Goal: Answer question/provide support

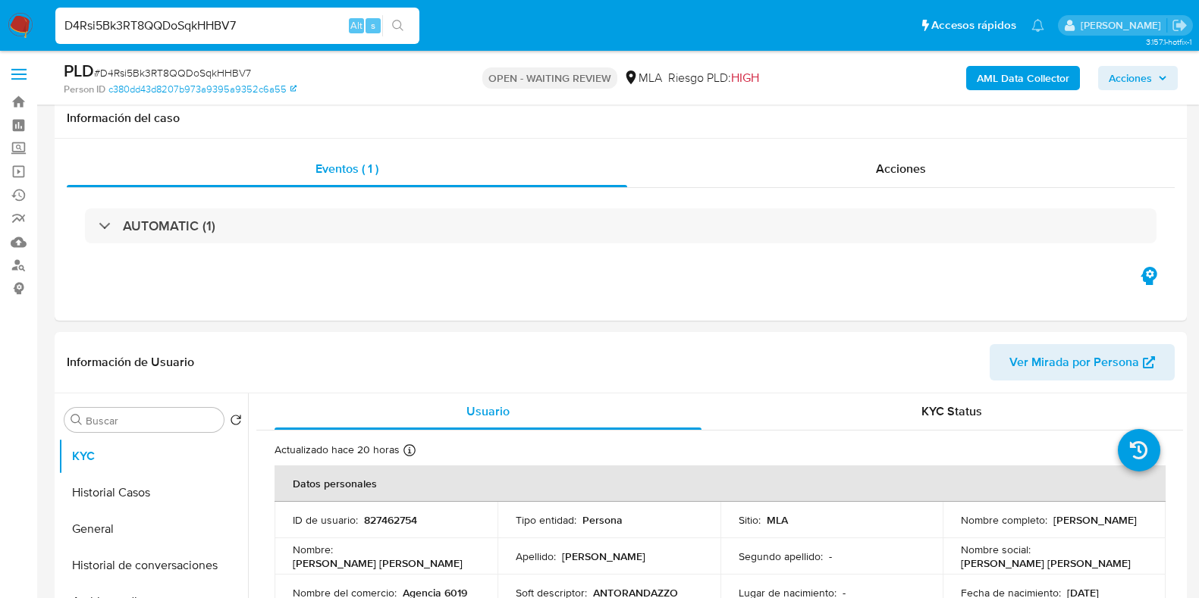
select select "10"
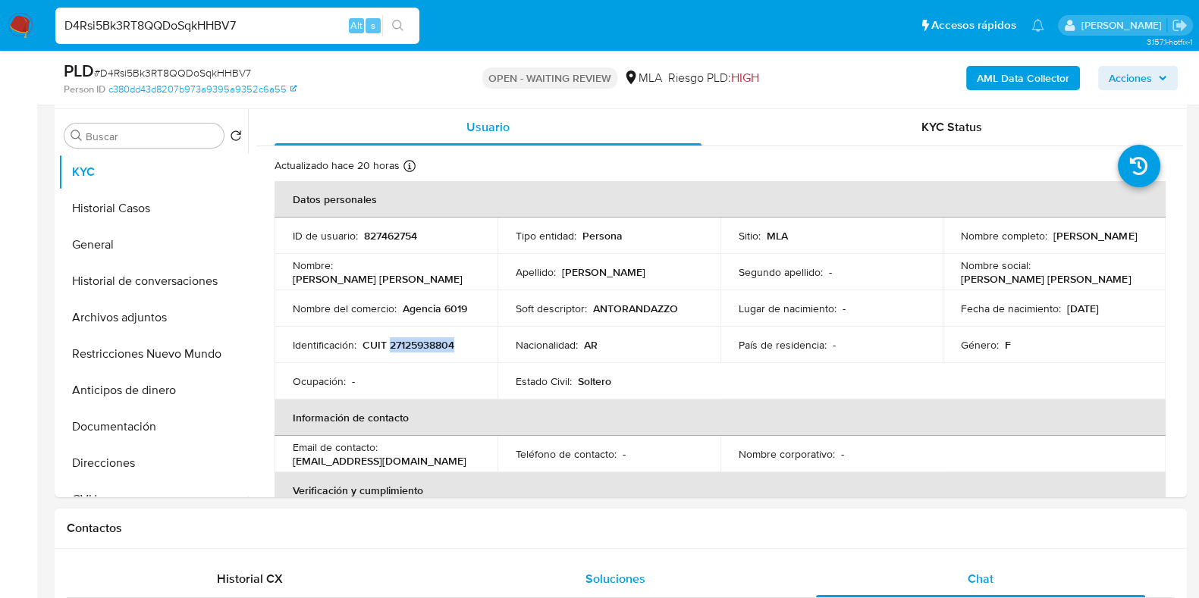
scroll to position [434, 0]
click at [137, 24] on input "D4Rsi5Bk3RT8QQDoSqkHHBV7" at bounding box center [237, 26] width 364 height 20
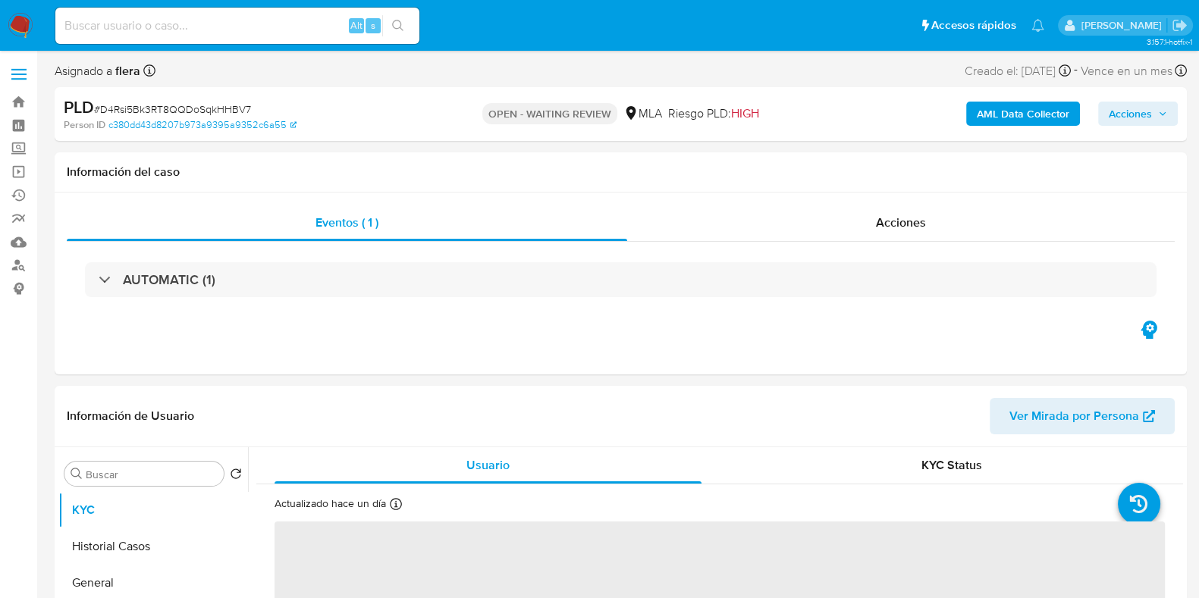
select select "10"
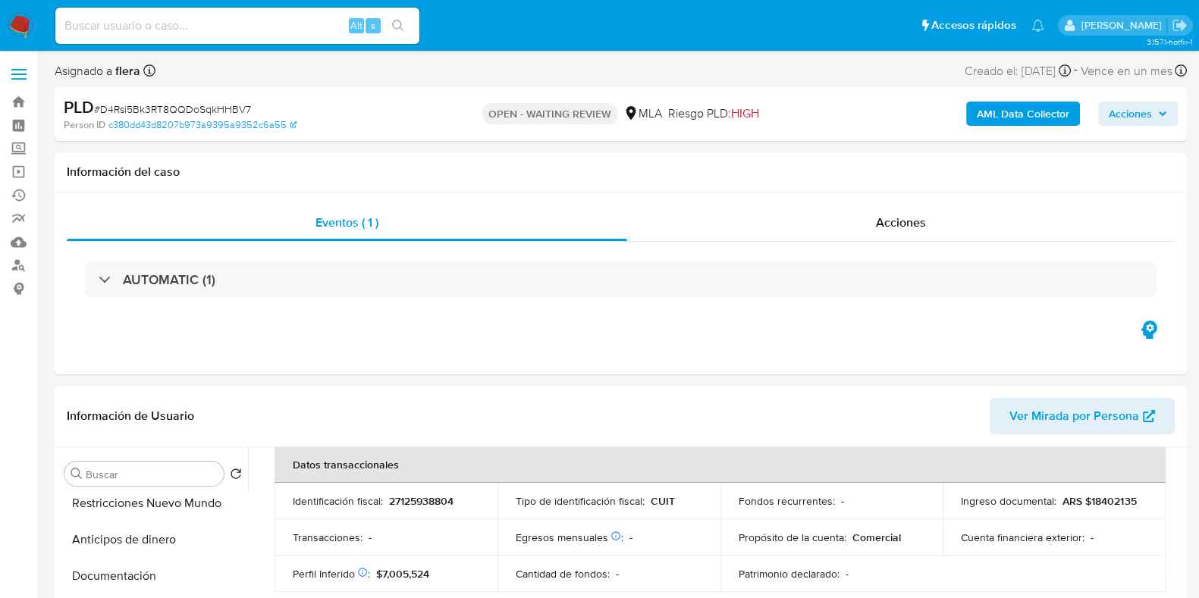
scroll to position [189, 0]
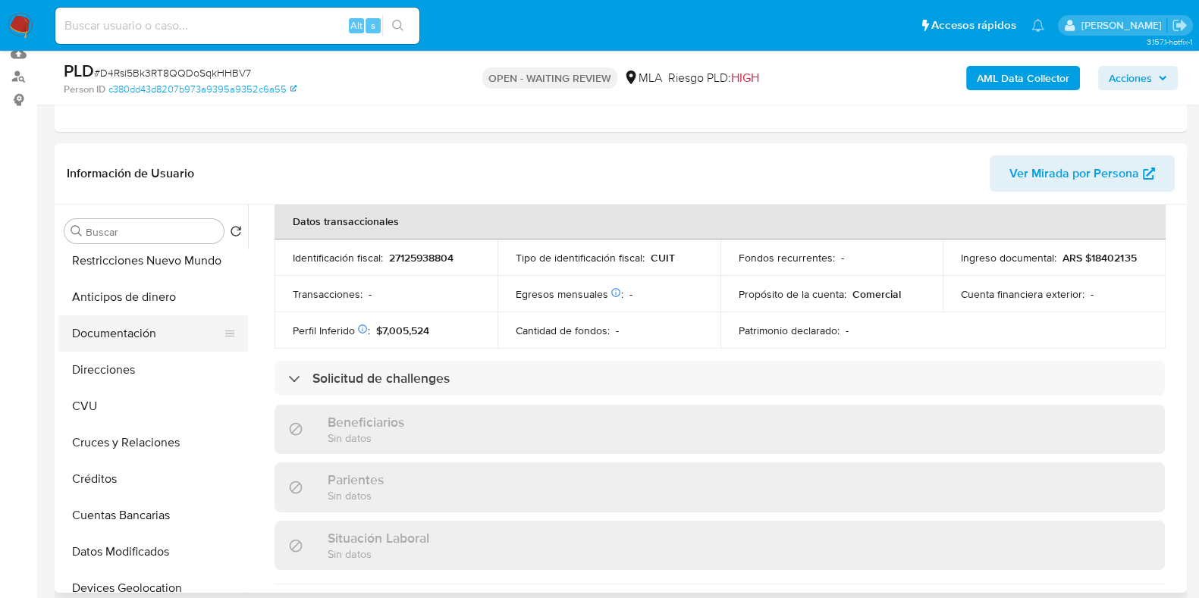
click at [134, 318] on button "Documentación" at bounding box center [146, 333] width 177 height 36
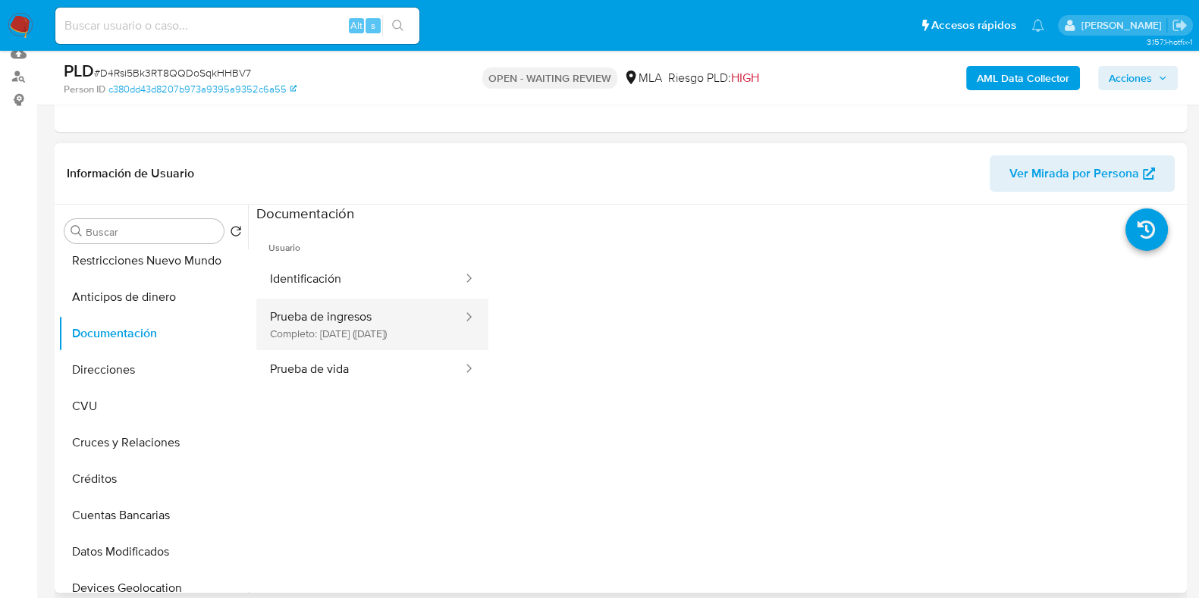
click at [334, 320] on button "Prueba de ingresos Completo: 07/03/2025 (hace 6 meses)" at bounding box center [360, 325] width 208 height 52
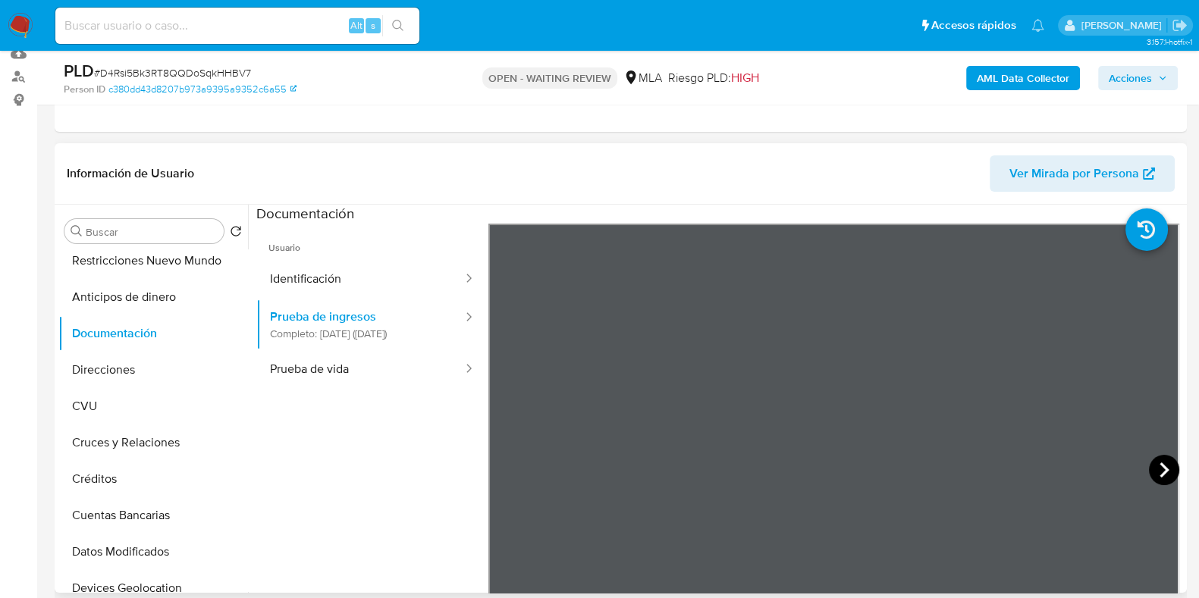
click at [1153, 466] on icon at bounding box center [1164, 470] width 30 height 30
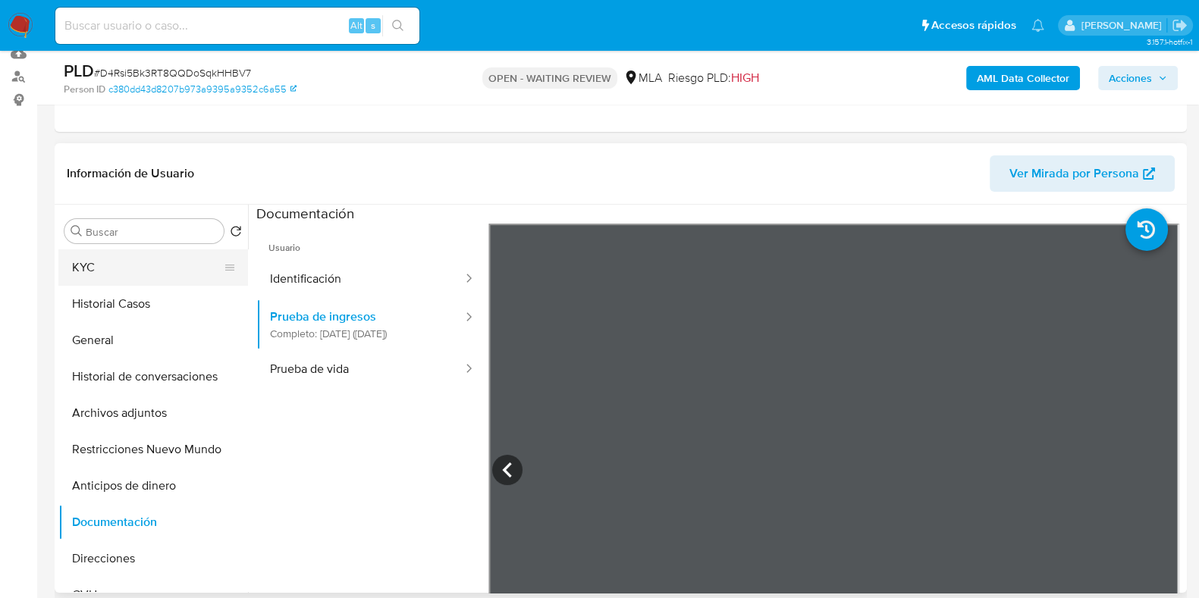
click at [152, 263] on button "KYC" at bounding box center [146, 268] width 177 height 36
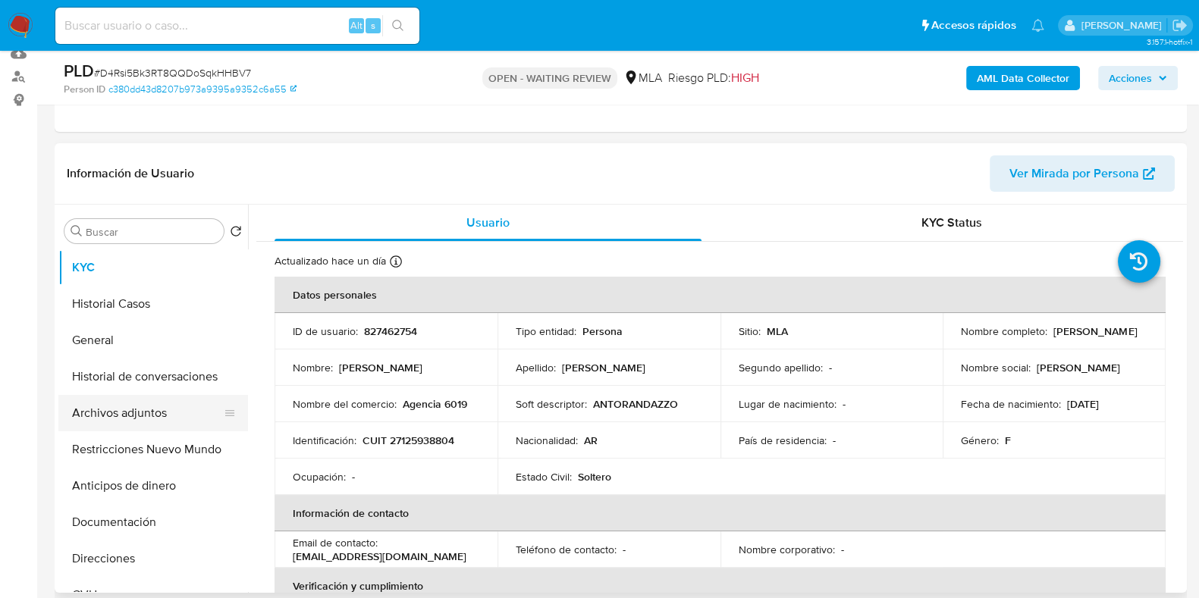
click at [106, 398] on button "Archivos adjuntos" at bounding box center [146, 413] width 177 height 36
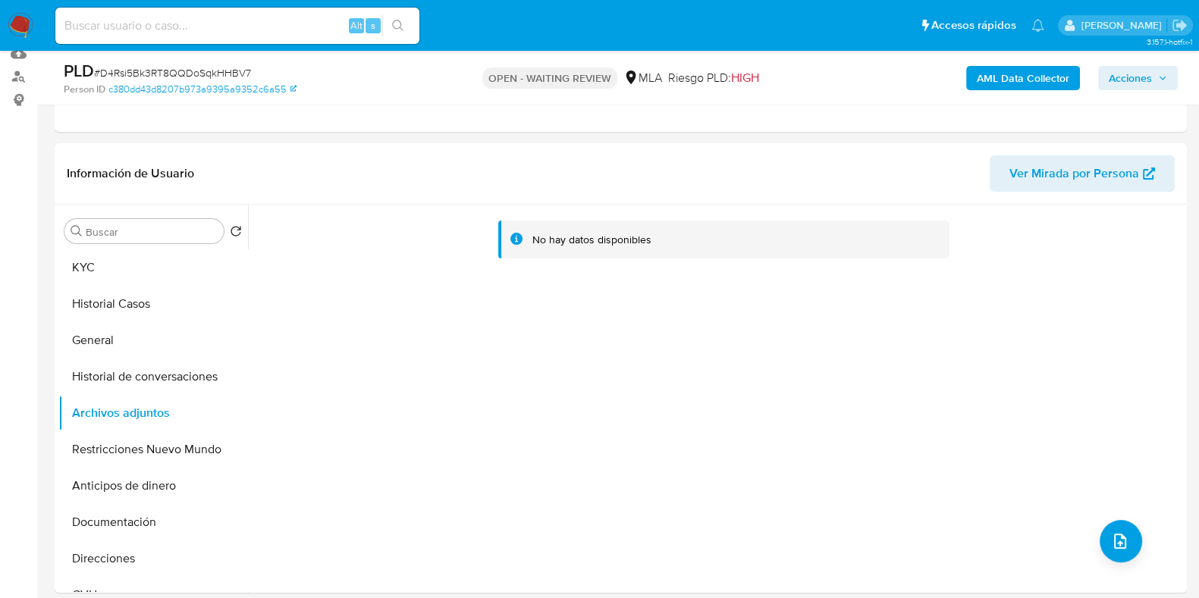
click at [1022, 76] on b "AML Data Collector" at bounding box center [1023, 78] width 93 height 24
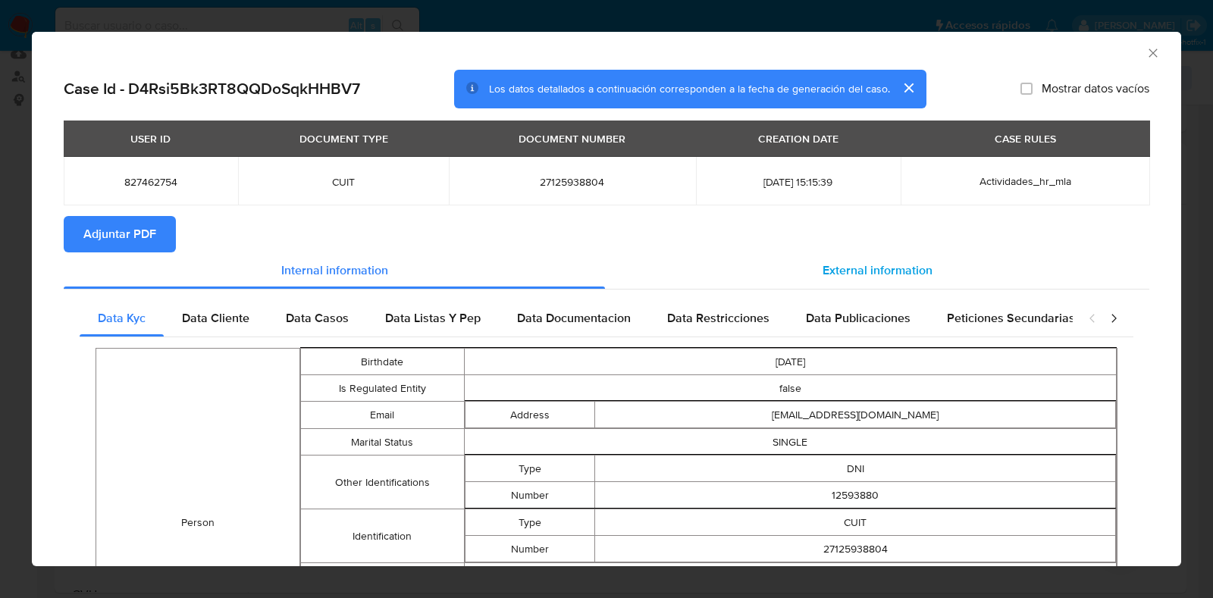
click at [854, 271] on span "External information" at bounding box center [878, 270] width 110 height 17
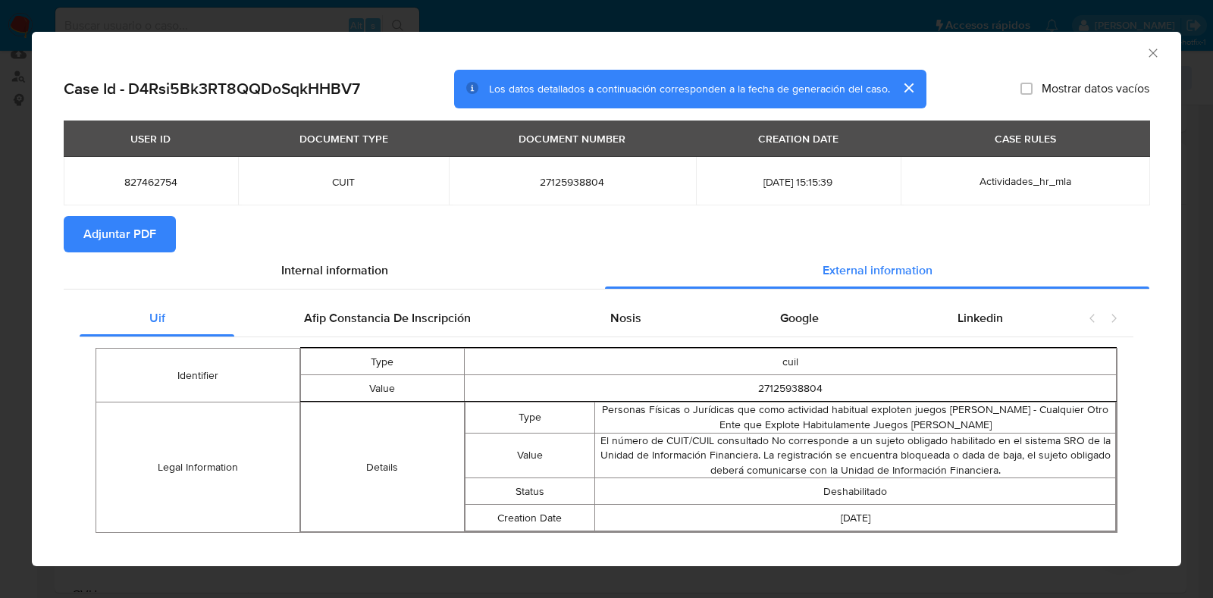
click at [87, 239] on span "Adjuntar PDF" at bounding box center [119, 234] width 73 height 33
click at [1146, 53] on icon "Cerrar ventana" at bounding box center [1153, 53] width 15 height 15
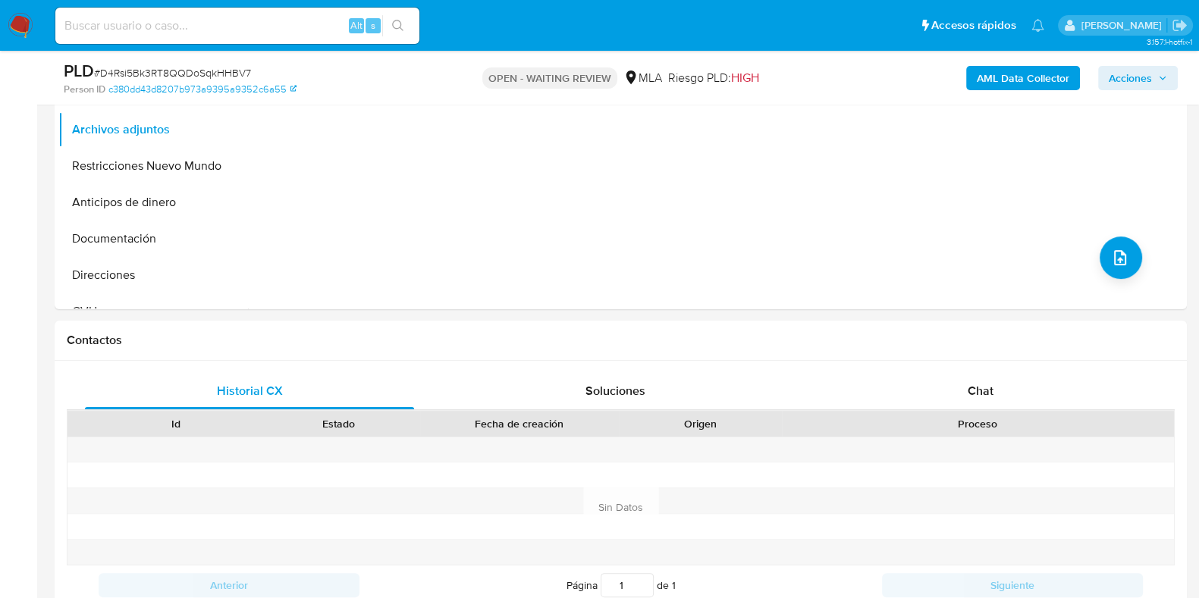
scroll to position [188, 0]
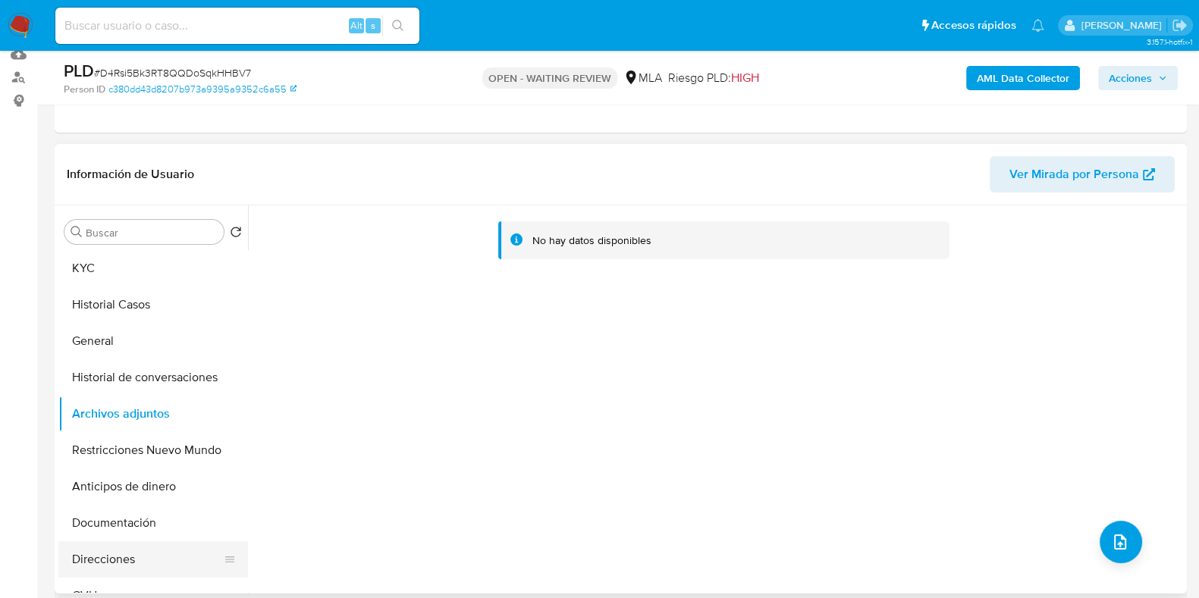
click at [124, 546] on button "Direcciones" at bounding box center [146, 560] width 177 height 36
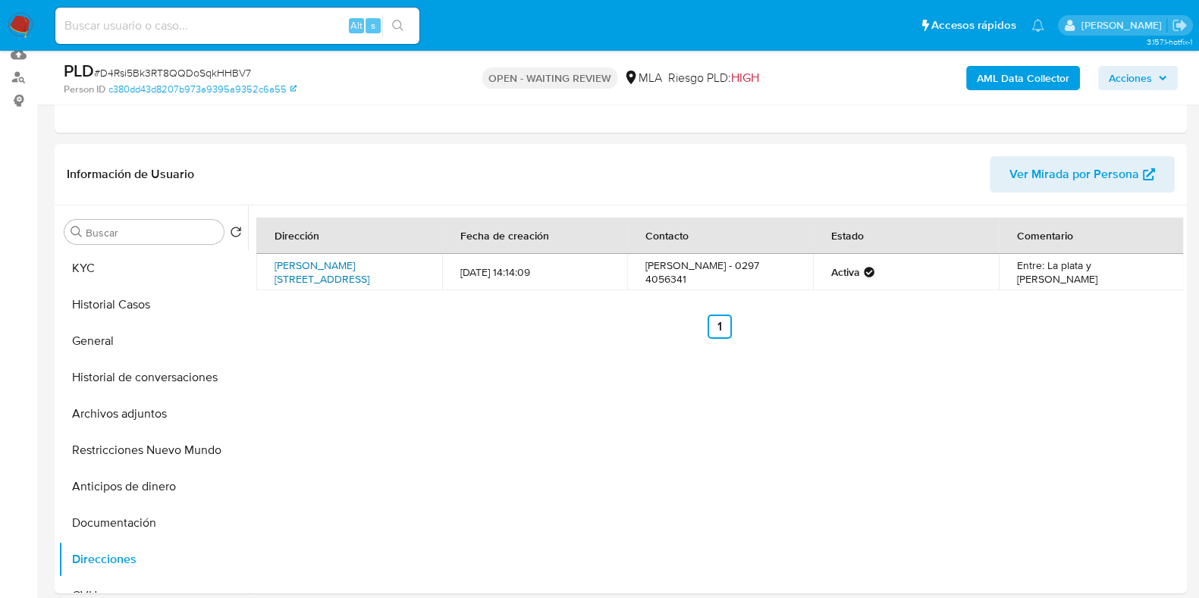
click at [368, 271] on link "Carrero Patagónico 2995, Comodoro Rivadavia, Chubut, 9000, Argentina 2995" at bounding box center [322, 272] width 95 height 29
click at [141, 507] on button "Documentación" at bounding box center [146, 523] width 177 height 36
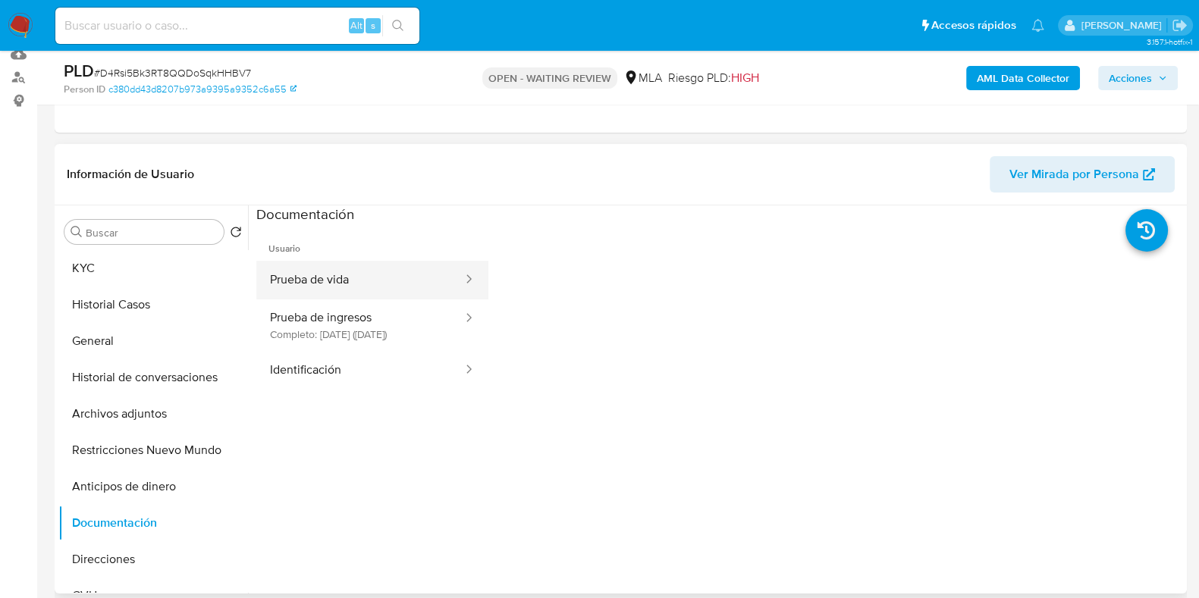
click at [345, 296] on button "Prueba de vida" at bounding box center [360, 280] width 208 height 39
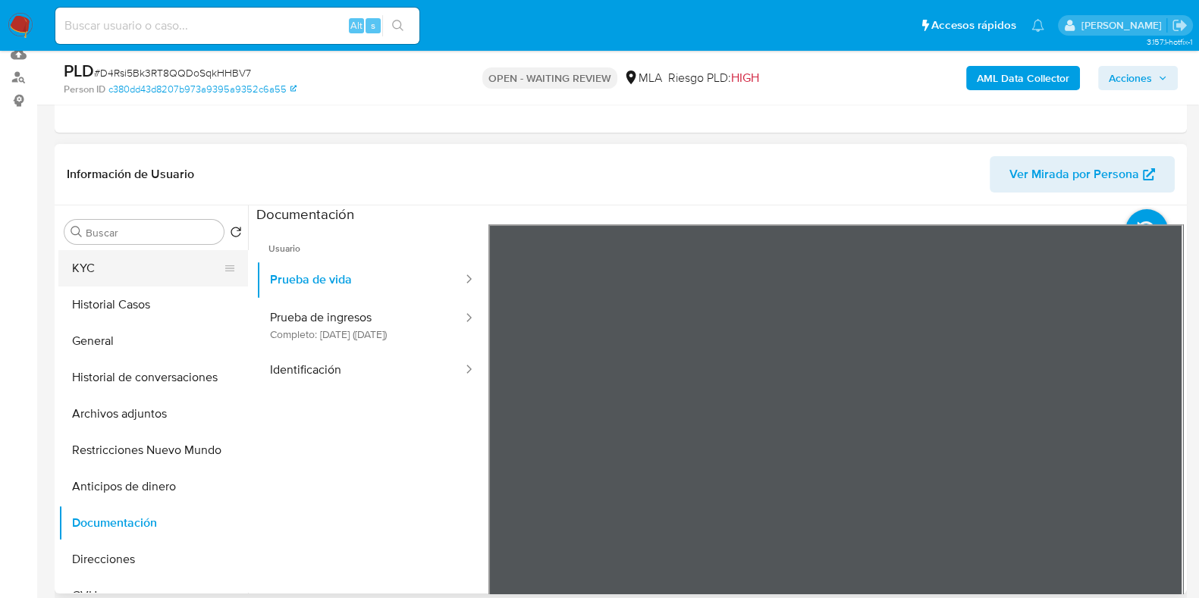
click at [150, 266] on button "KYC" at bounding box center [146, 268] width 177 height 36
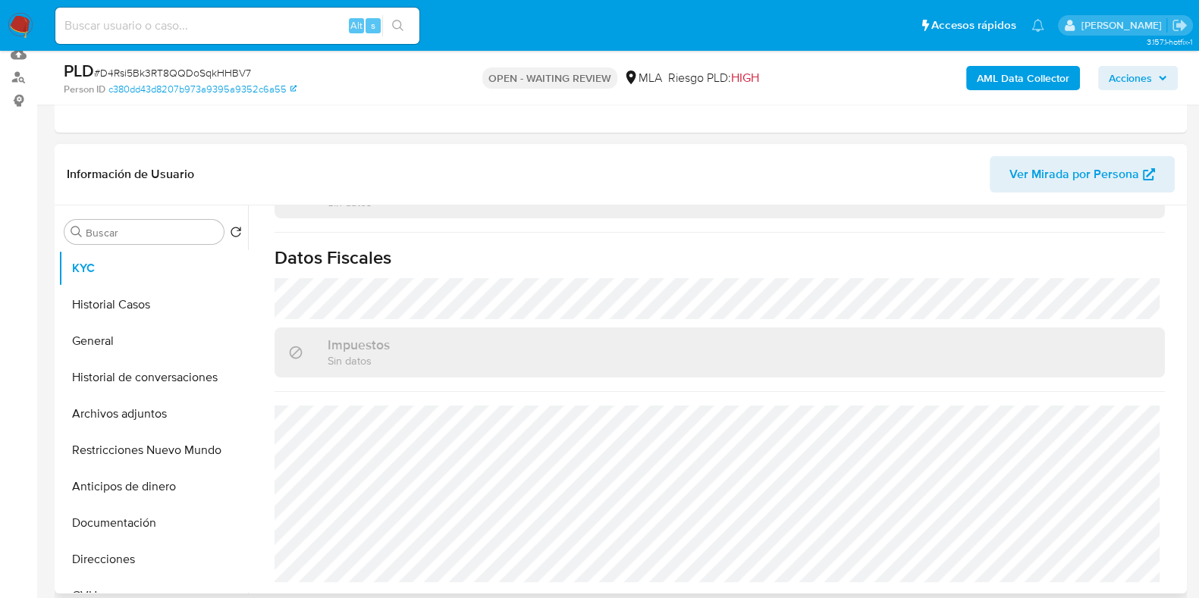
scroll to position [827, 0]
click at [127, 315] on button "Historial Casos" at bounding box center [146, 305] width 177 height 36
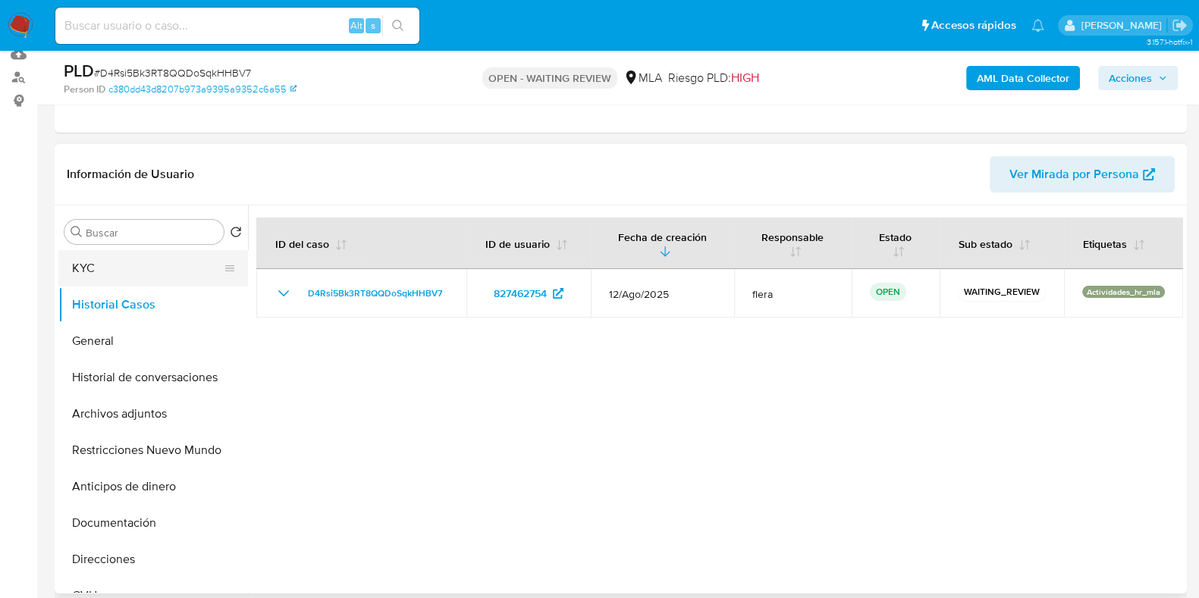
click at [155, 253] on button "KYC" at bounding box center [146, 268] width 177 height 36
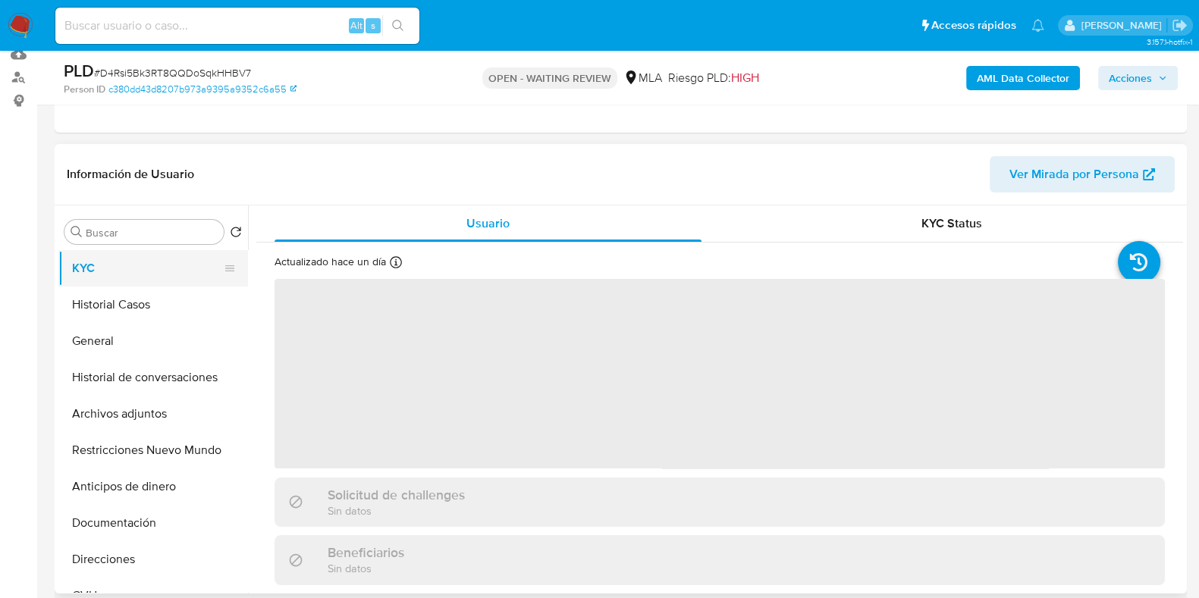
click at [153, 267] on button "KYC" at bounding box center [146, 268] width 177 height 36
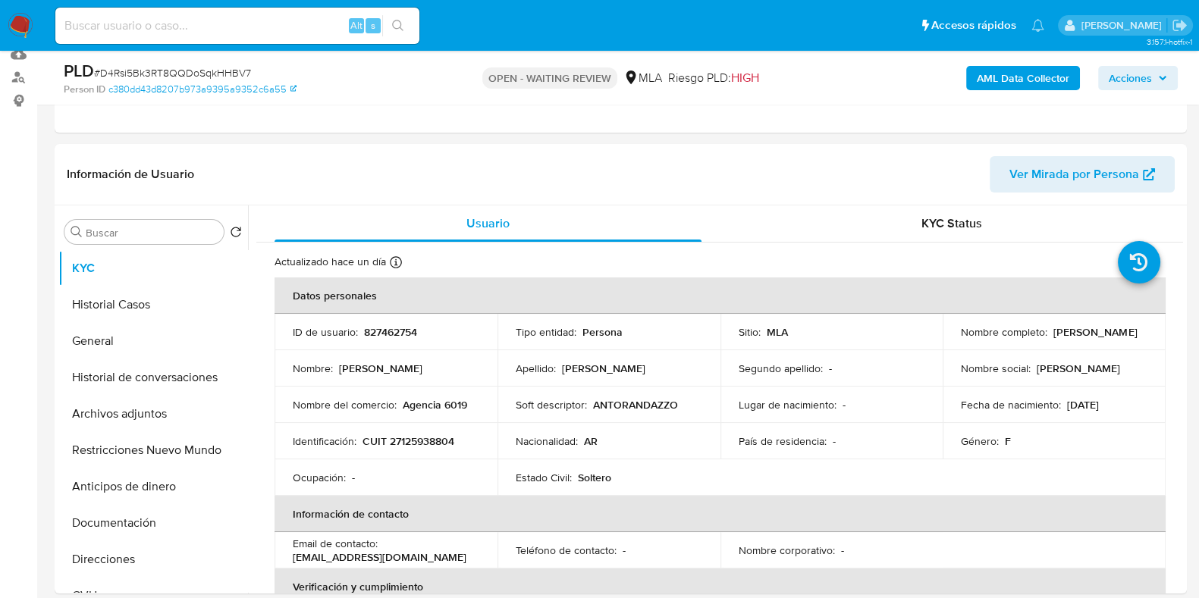
click at [174, 42] on div "Alt s" at bounding box center [237, 26] width 364 height 36
click at [176, 33] on input at bounding box center [237, 26] width 364 height 20
paste input "Iv3WSWNMsm8PDkjJGXLE5hSv"
type input "Iv3WSWNMsm8PDkjJGXLE5hSv"
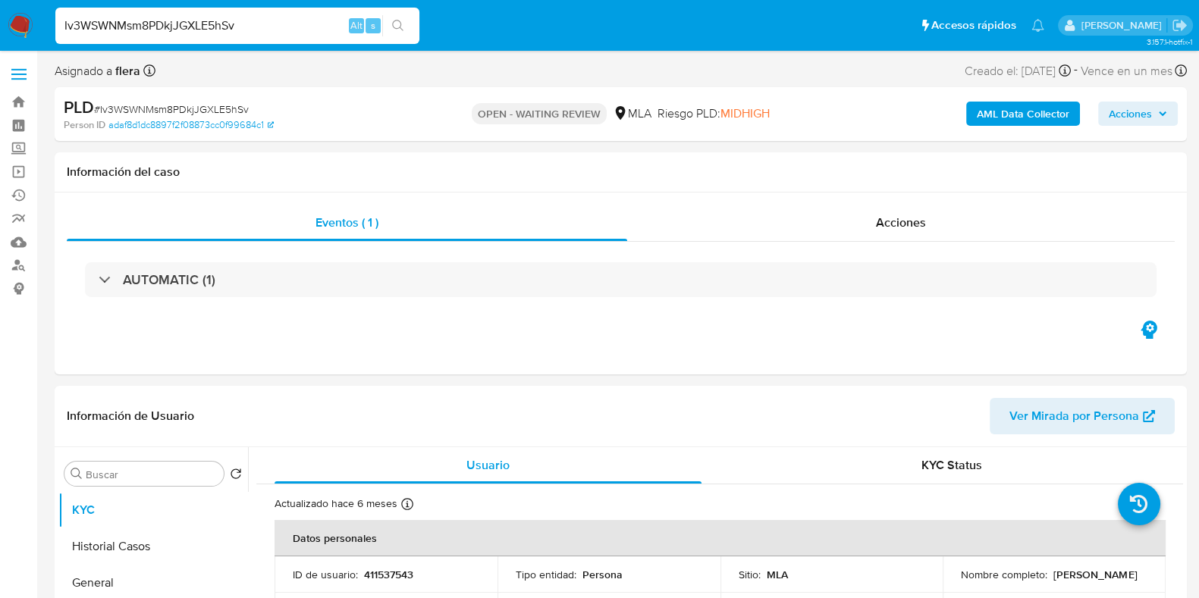
select select "10"
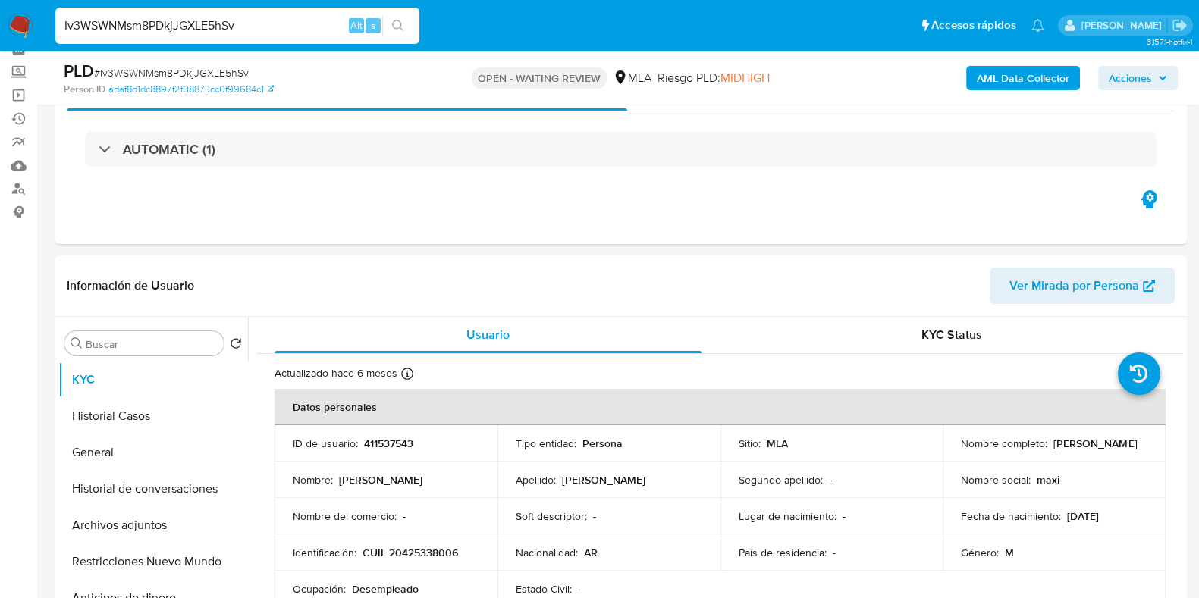
scroll to position [94, 0]
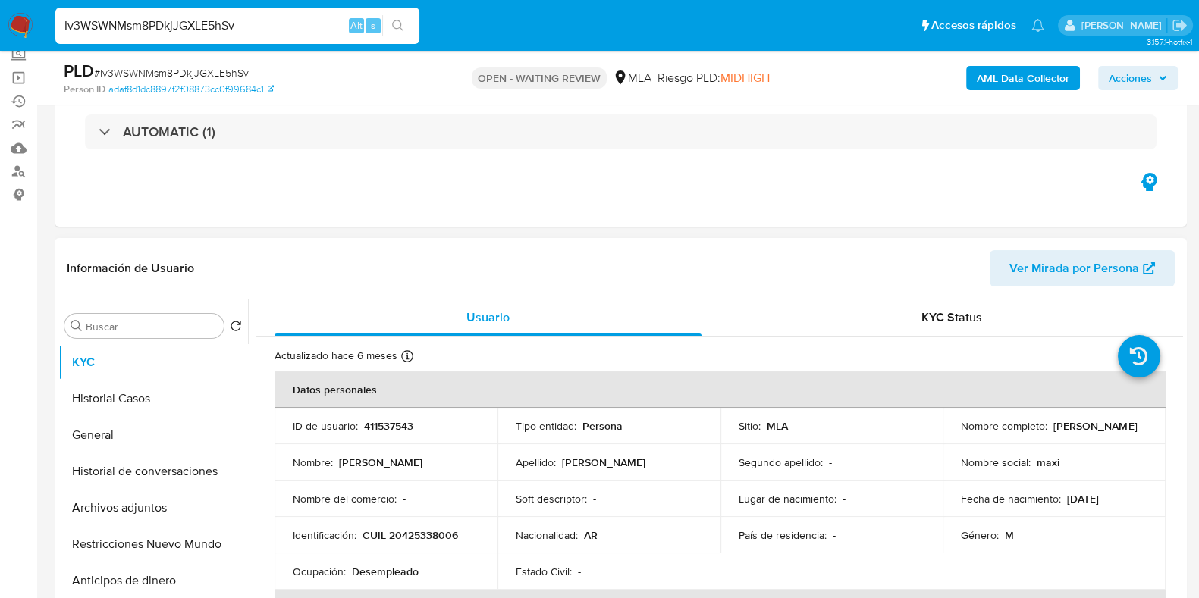
drag, startPoint x: 1105, startPoint y: 438, endPoint x: 953, endPoint y: 438, distance: 152.4
click at [953, 438] on td "Nombre completo : Gabriel Maximiliano Fernandez" at bounding box center [1054, 426] width 223 height 36
copy p "Gabriel Maximiliano Fernandez"
click at [385, 423] on p "411537543" at bounding box center [388, 426] width 49 height 14
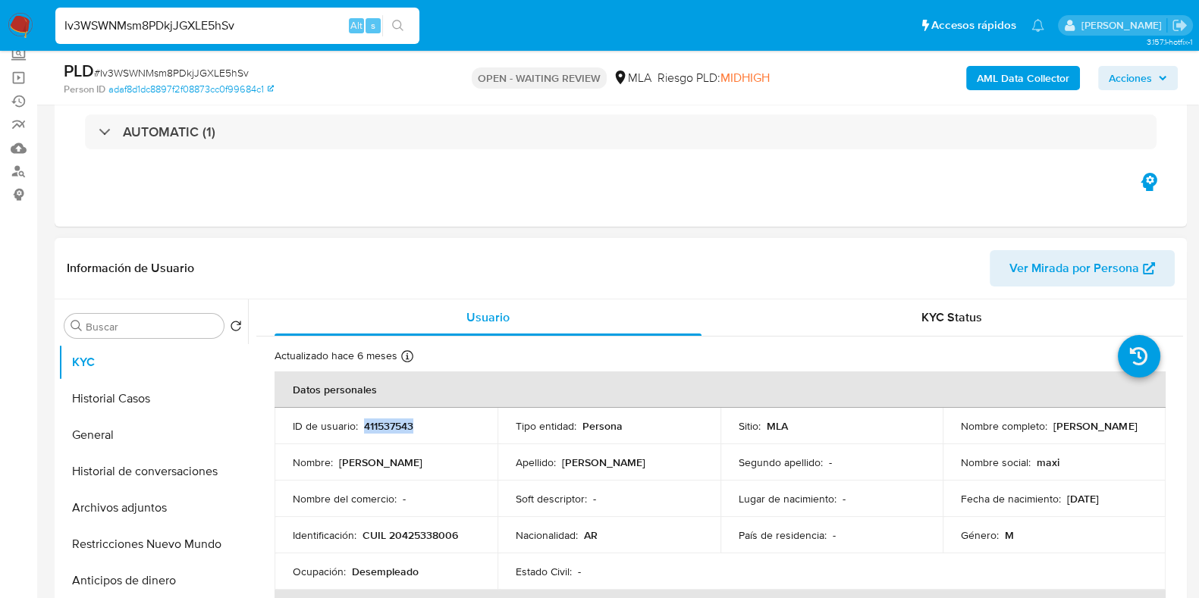
copy p "411537543"
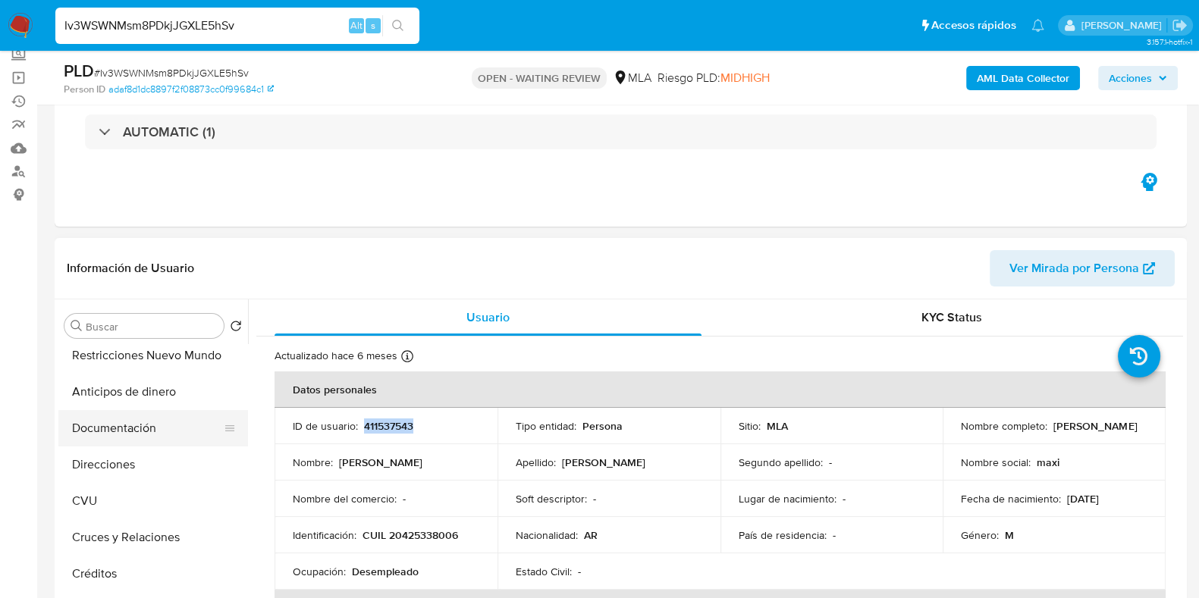
click at [133, 426] on button "Documentación" at bounding box center [146, 428] width 177 height 36
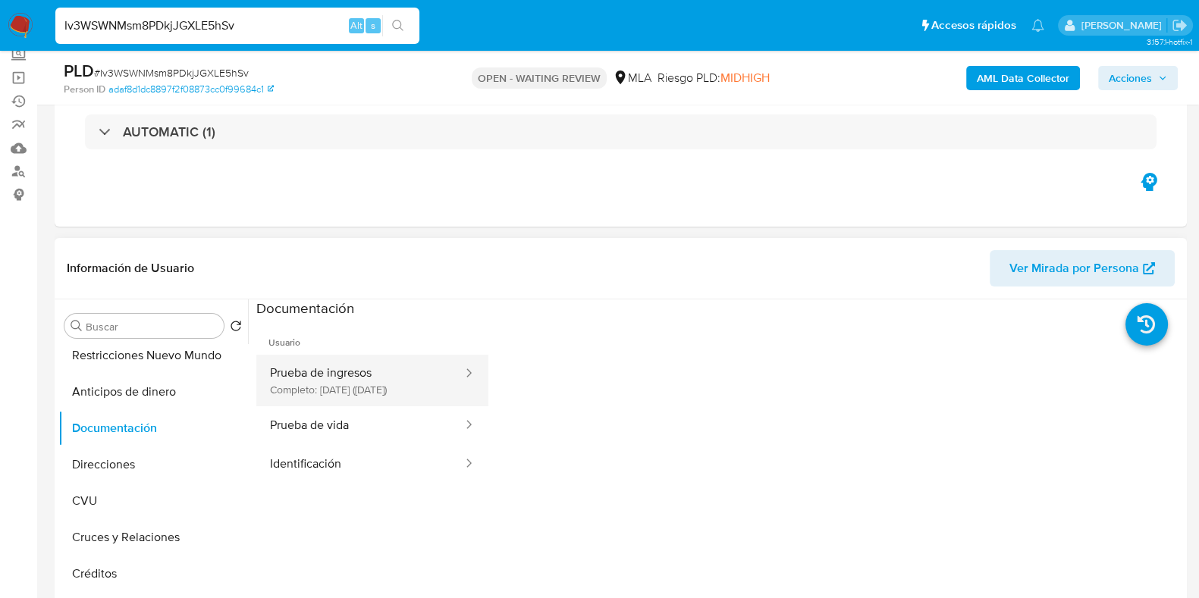
click at [349, 390] on button "Prueba de ingresos Completo: 11/11/2024 (hace 10 meses)" at bounding box center [360, 381] width 208 height 52
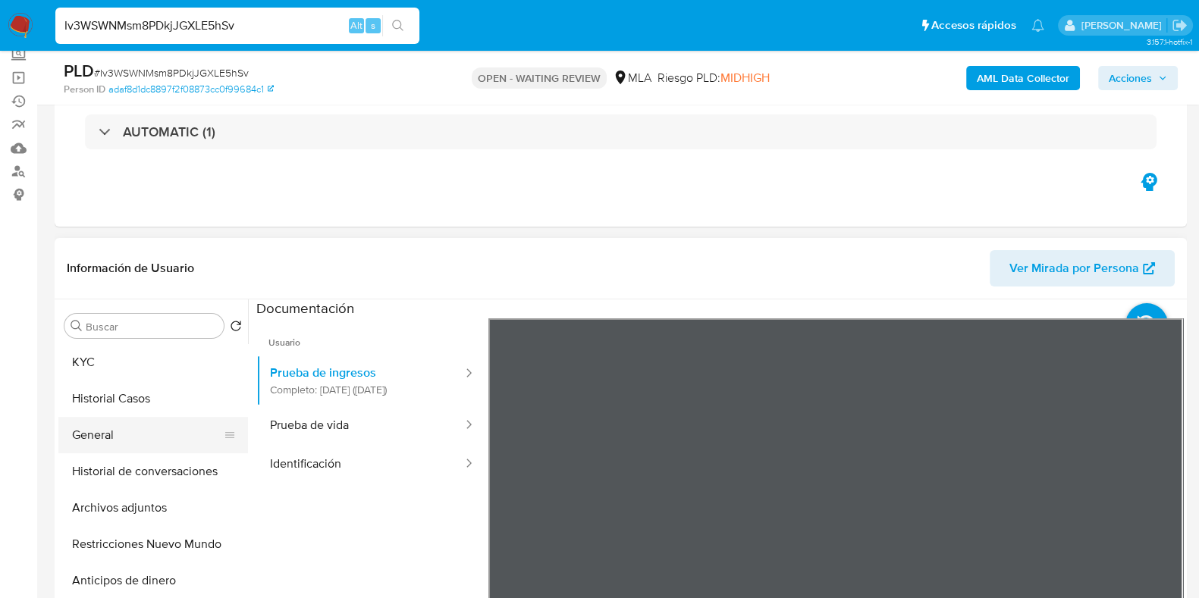
scroll to position [0, 0]
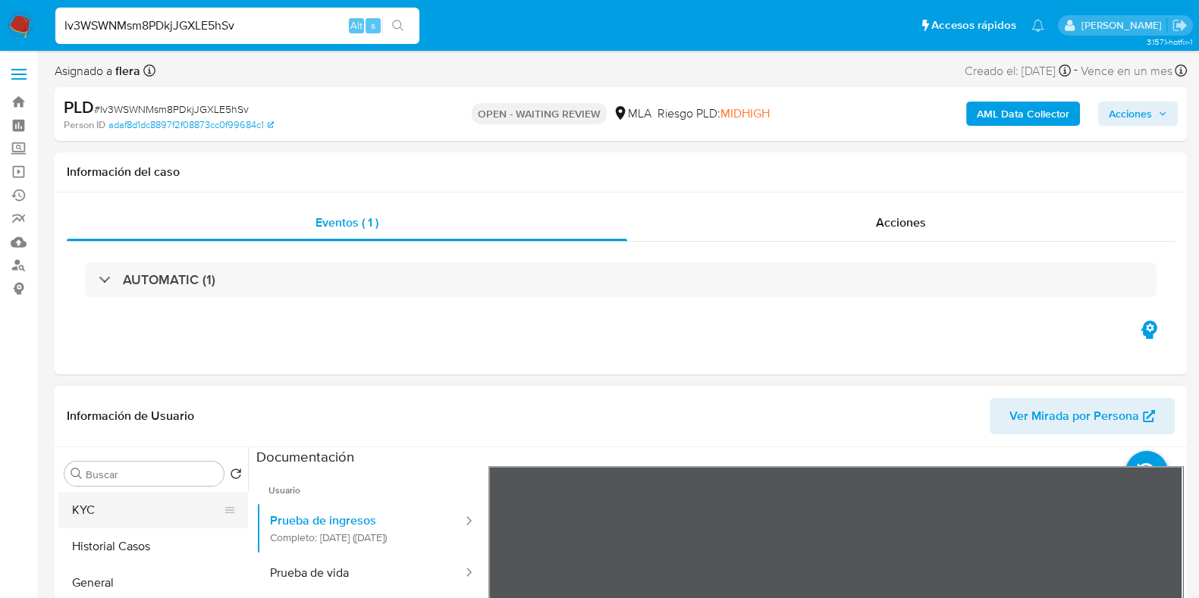
click at [96, 507] on button "KYC" at bounding box center [146, 510] width 177 height 36
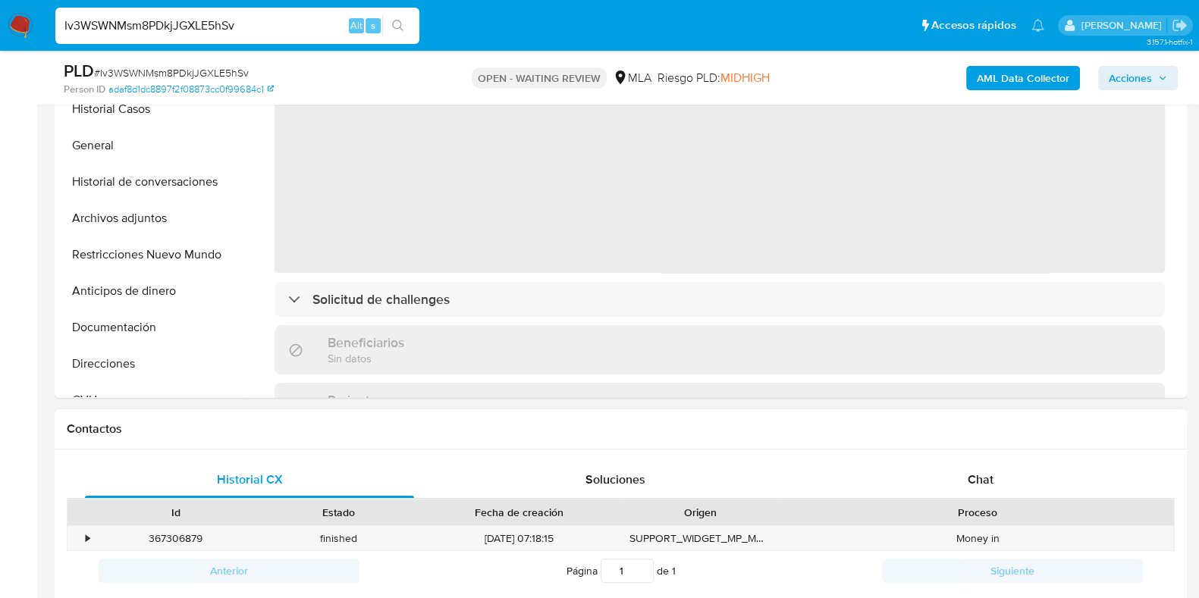
scroll to position [474, 0]
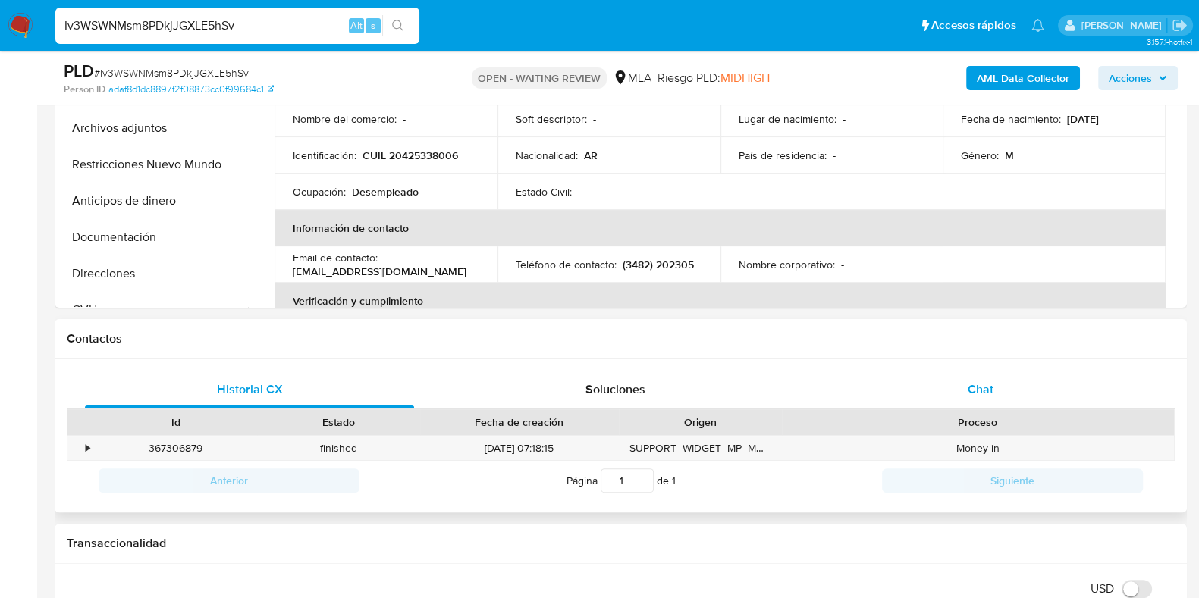
click at [995, 391] on div "Chat" at bounding box center [980, 390] width 329 height 36
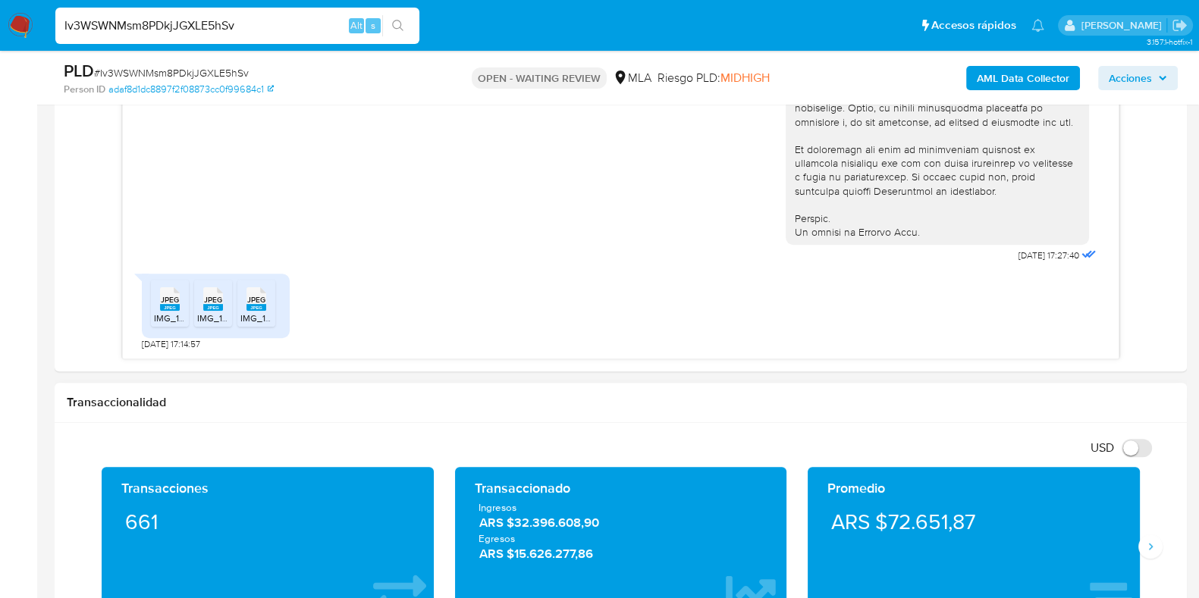
scroll to position [948, 0]
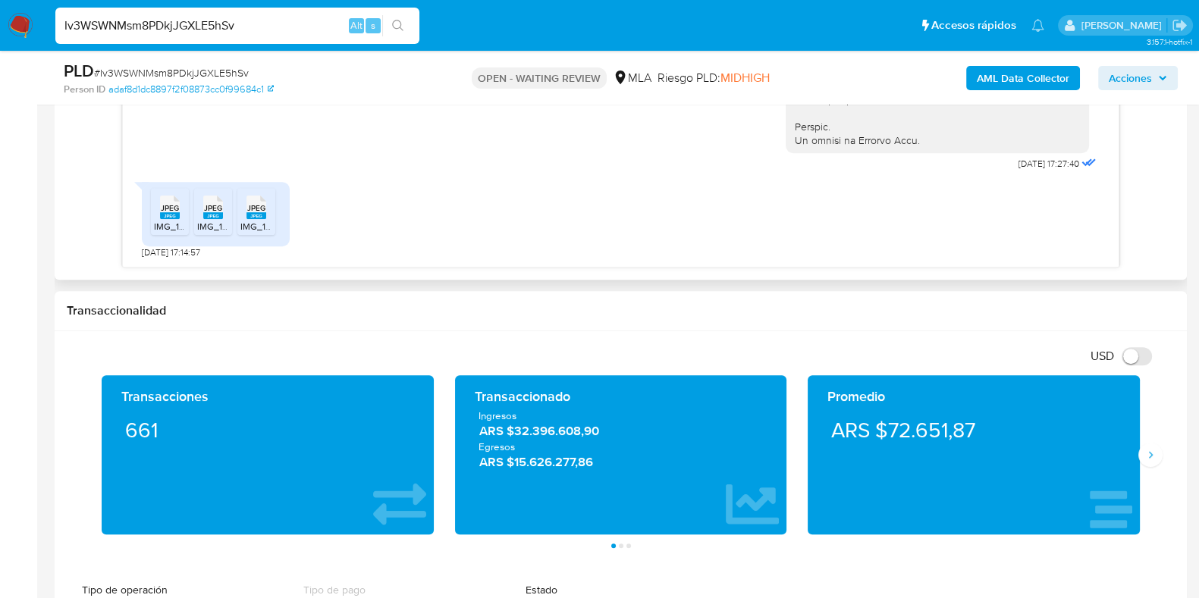
click at [165, 225] on span "IMG_1272.jpeg" at bounding box center [184, 226] width 61 height 13
click at [209, 220] on icon "JPEG" at bounding box center [213, 207] width 20 height 27
click at [263, 221] on span "IMG_1271.jpeg" at bounding box center [269, 226] width 58 height 13
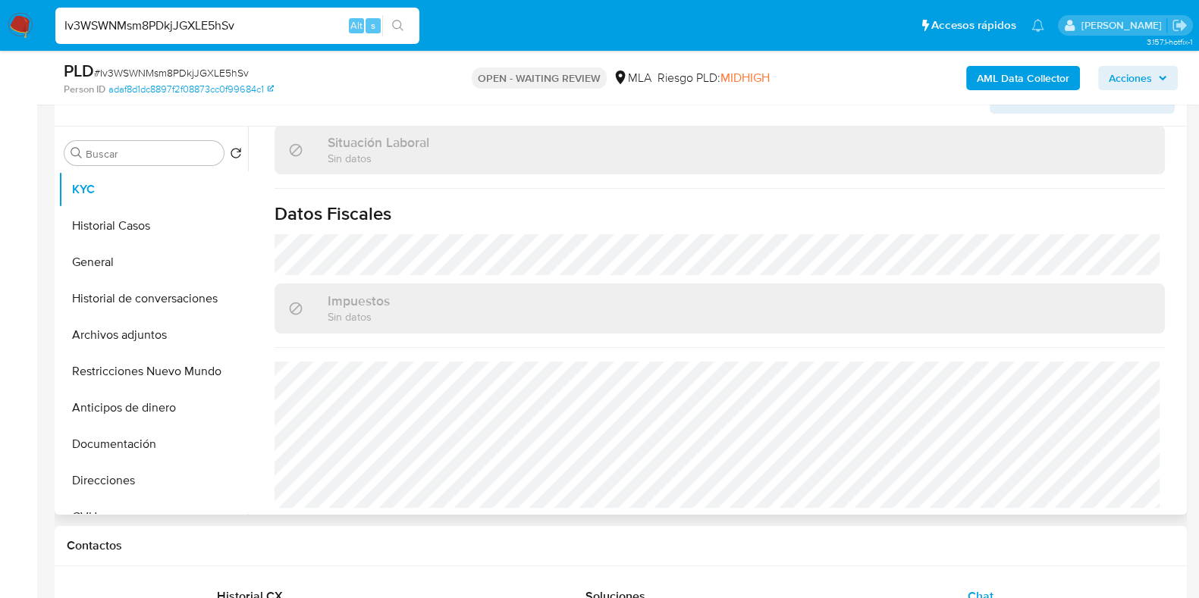
scroll to position [797, 0]
click at [99, 473] on button "Direcciones" at bounding box center [146, 481] width 177 height 36
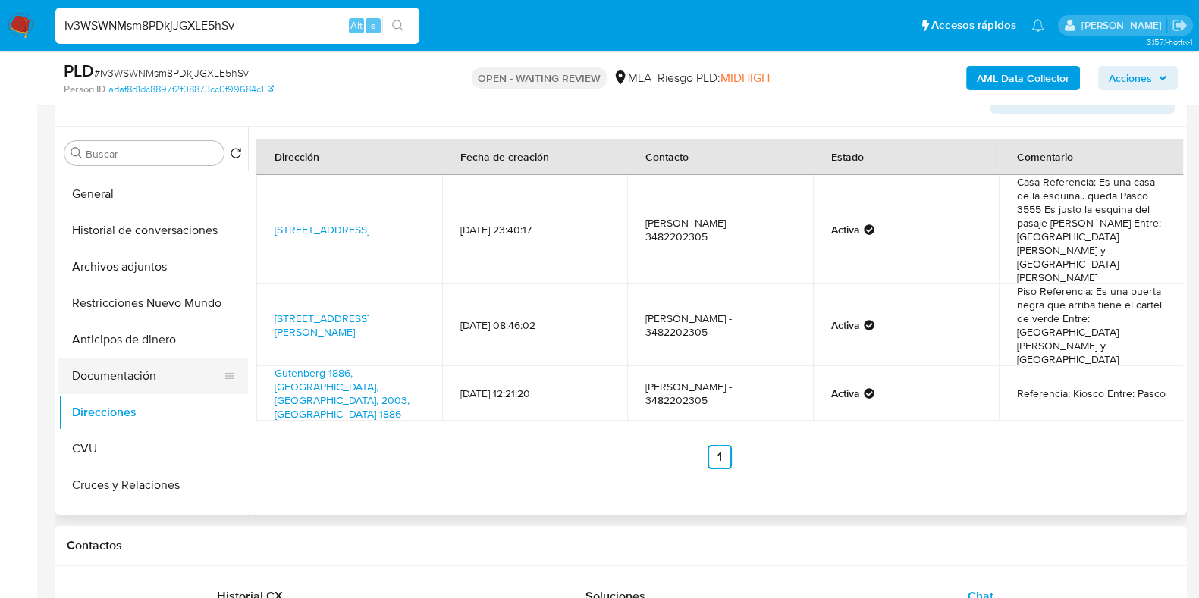
scroll to position [94, 0]
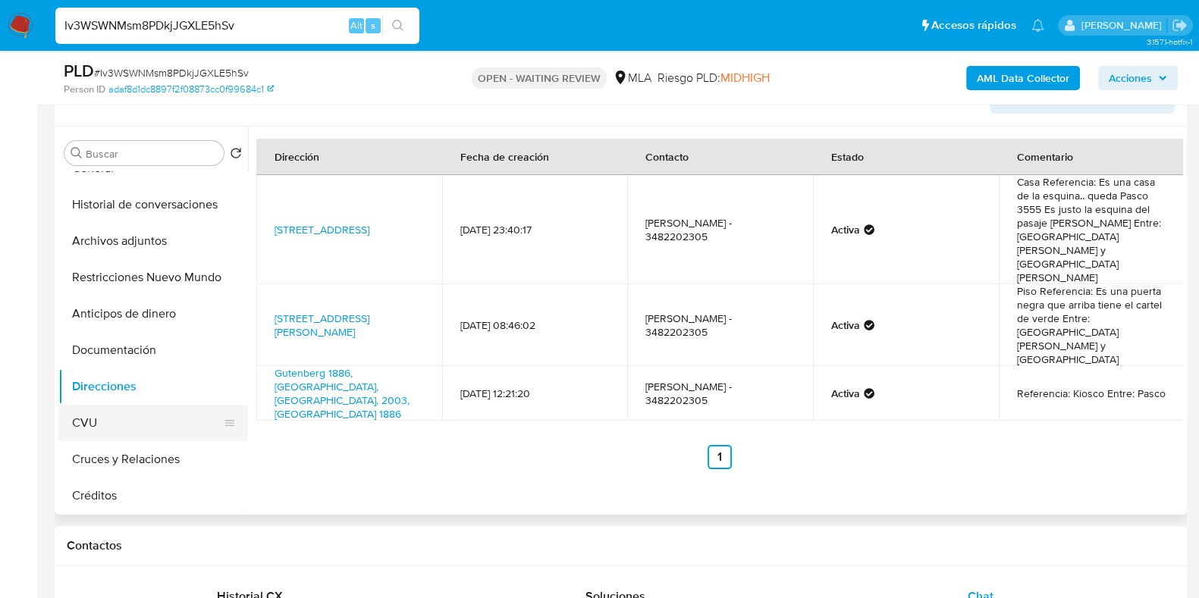
click at [124, 419] on button "CVU" at bounding box center [146, 423] width 177 height 36
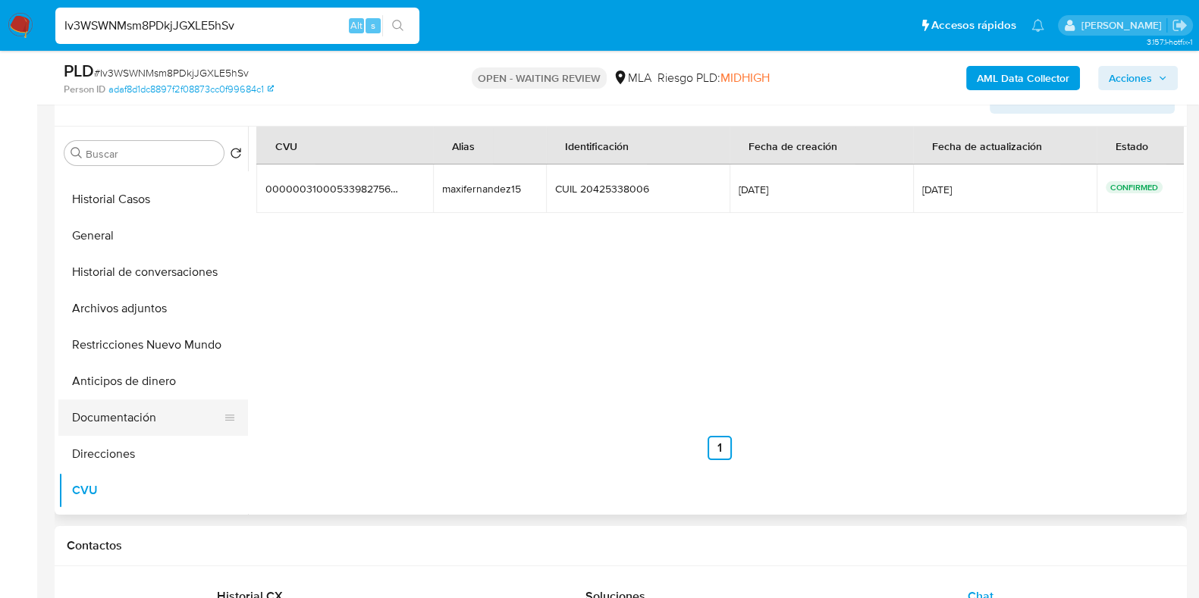
scroll to position [0, 0]
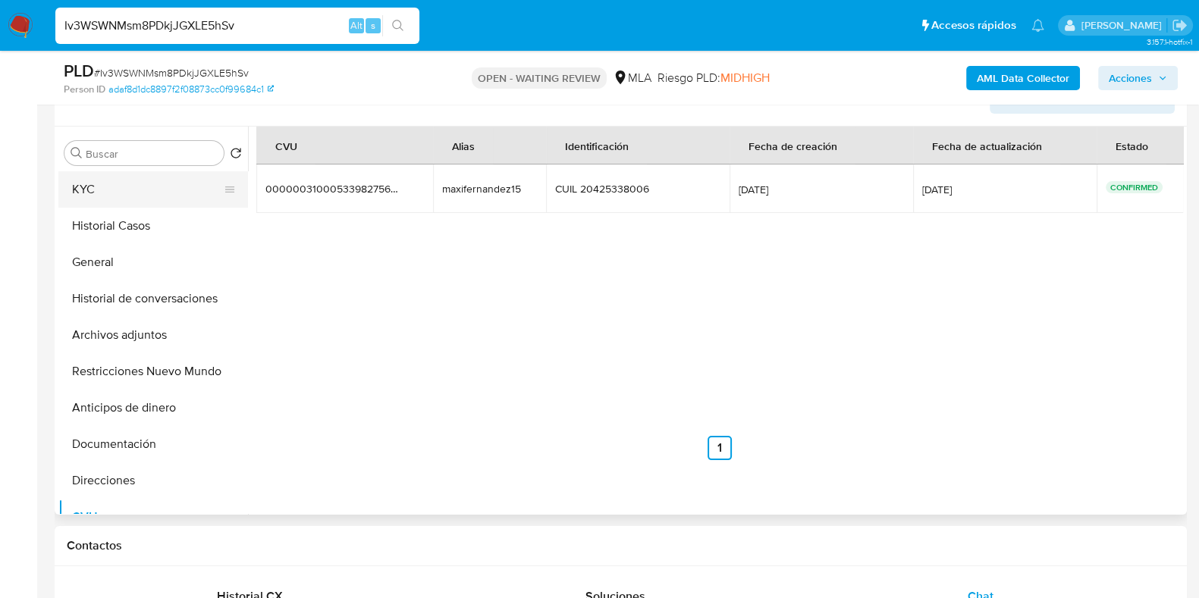
click at [134, 187] on button "KYC" at bounding box center [146, 189] width 177 height 36
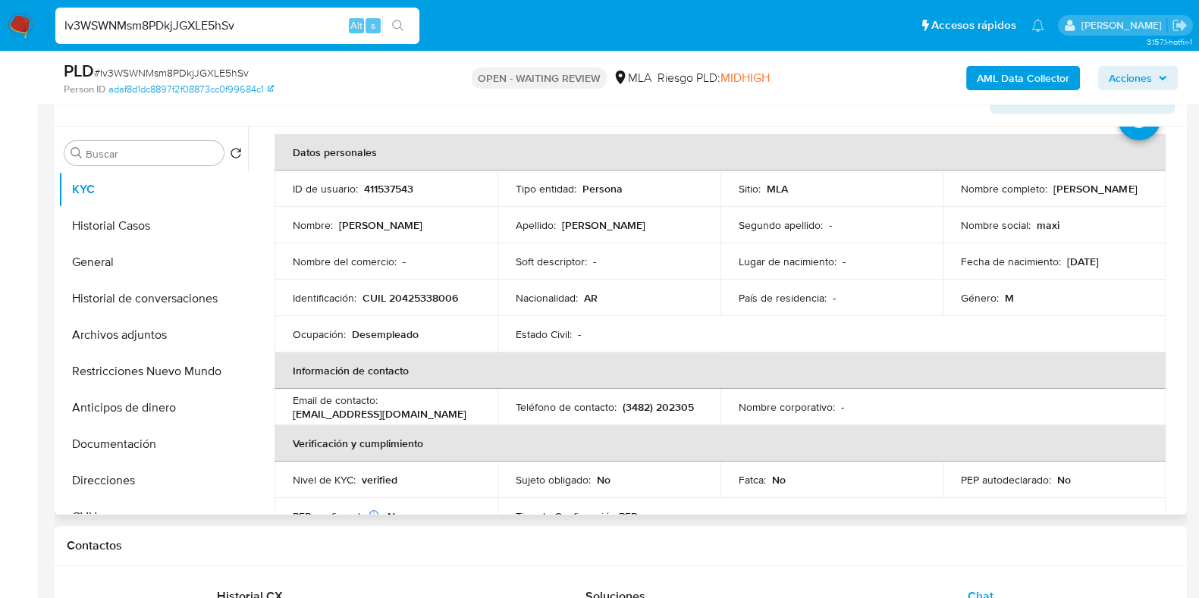
scroll to position [94, 0]
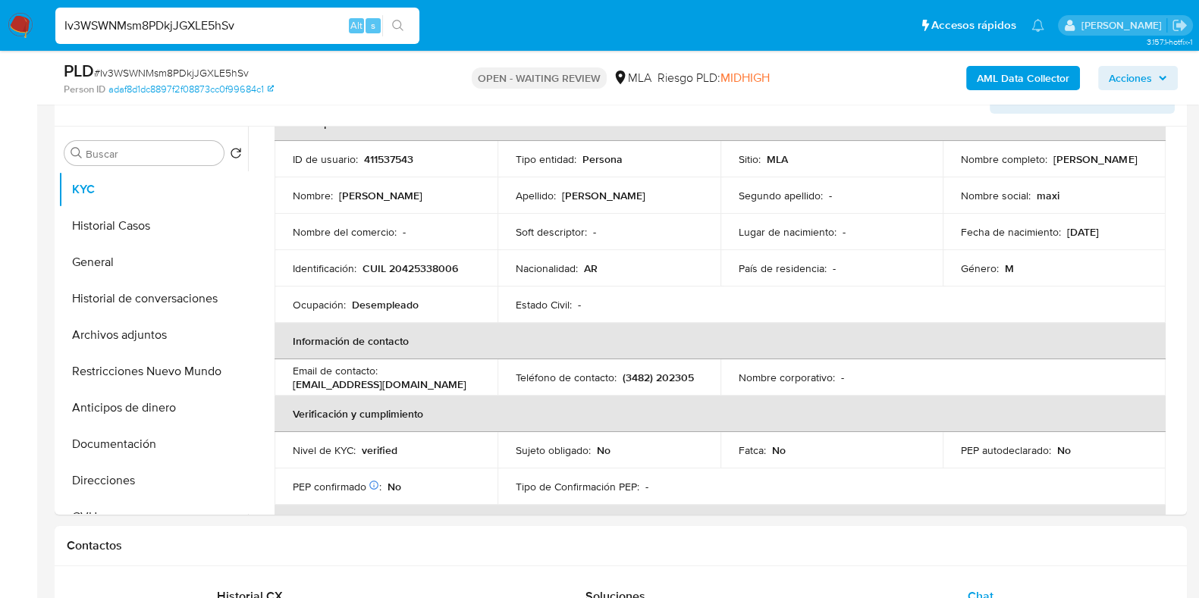
click at [221, 71] on span "# Iv3WSWNMsm8PDkjJGXLE5hSv" at bounding box center [171, 72] width 155 height 15
copy span "Iv3WSWNMsm8PDkjJGXLE5hSv"
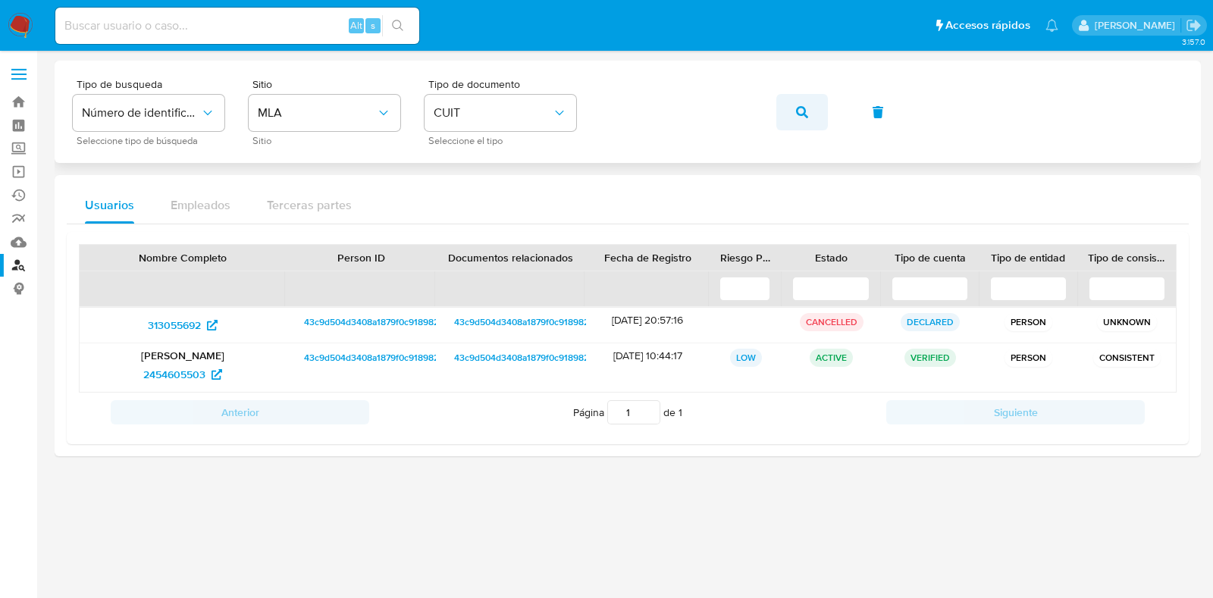
click at [815, 118] on button "button" at bounding box center [803, 112] width 52 height 36
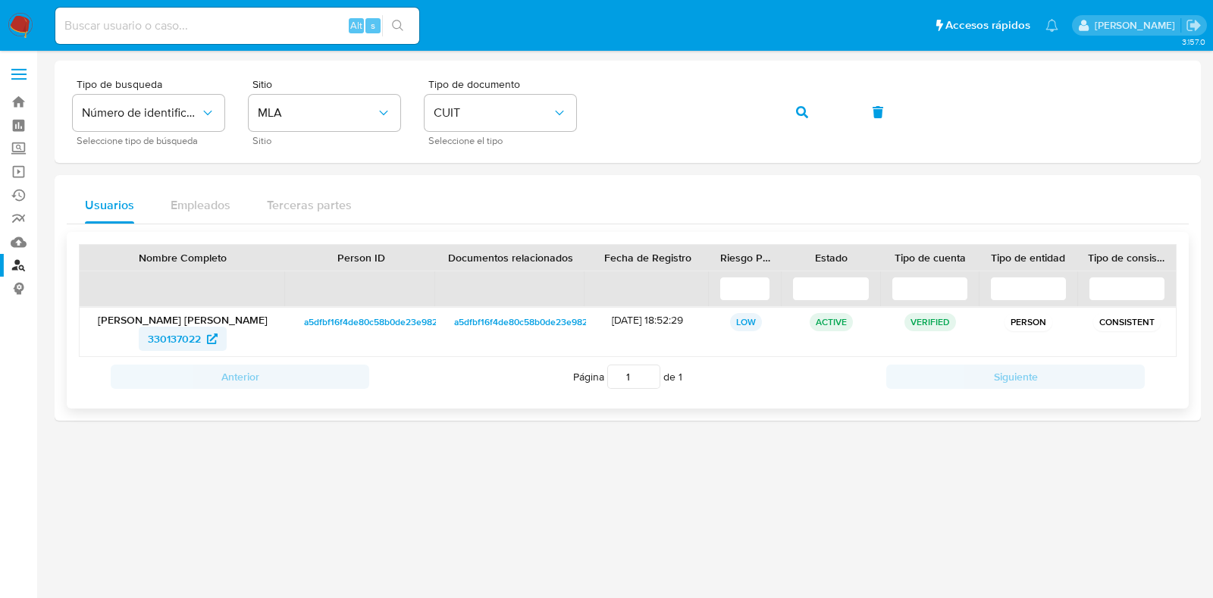
click at [174, 336] on span "330137022" at bounding box center [174, 339] width 53 height 24
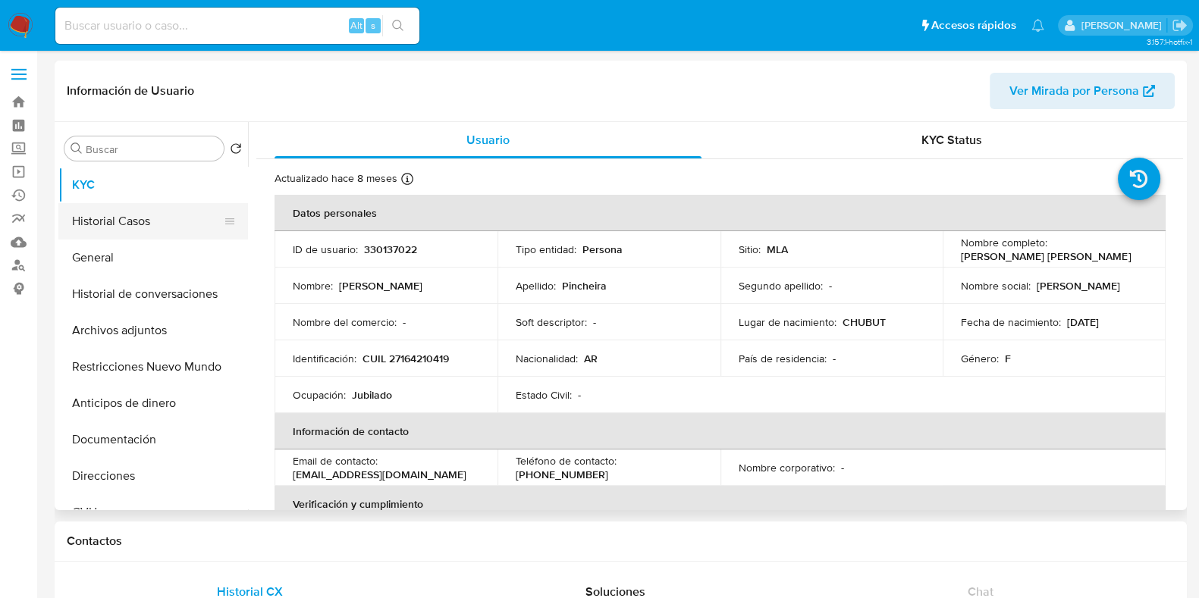
select select "10"
click at [134, 215] on button "Historial Casos" at bounding box center [146, 221] width 177 height 36
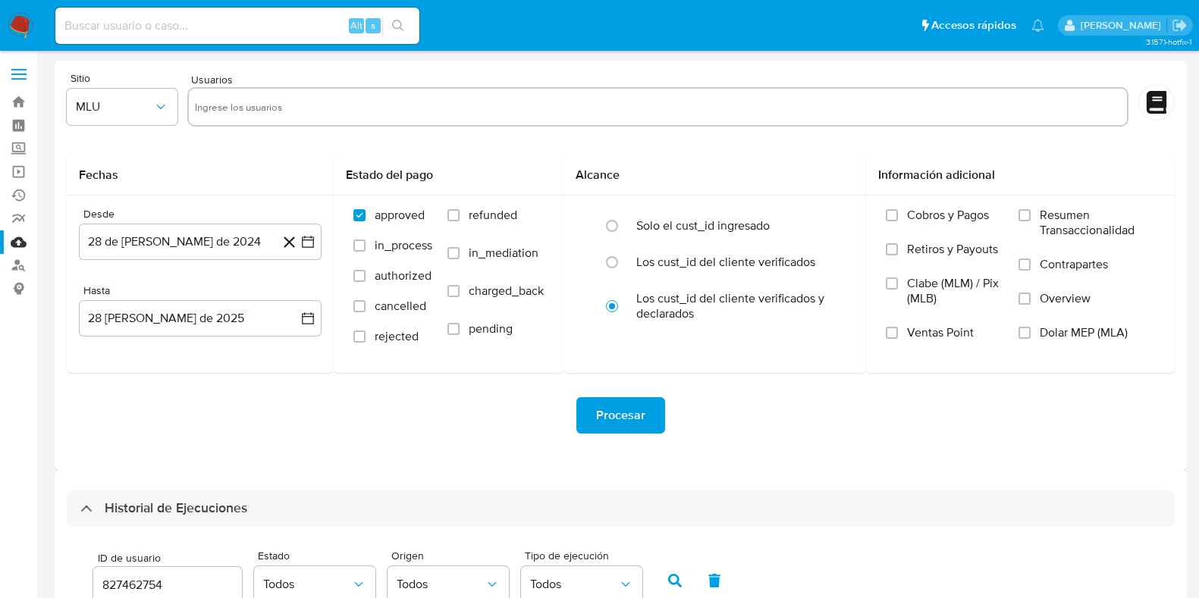
select select "10"
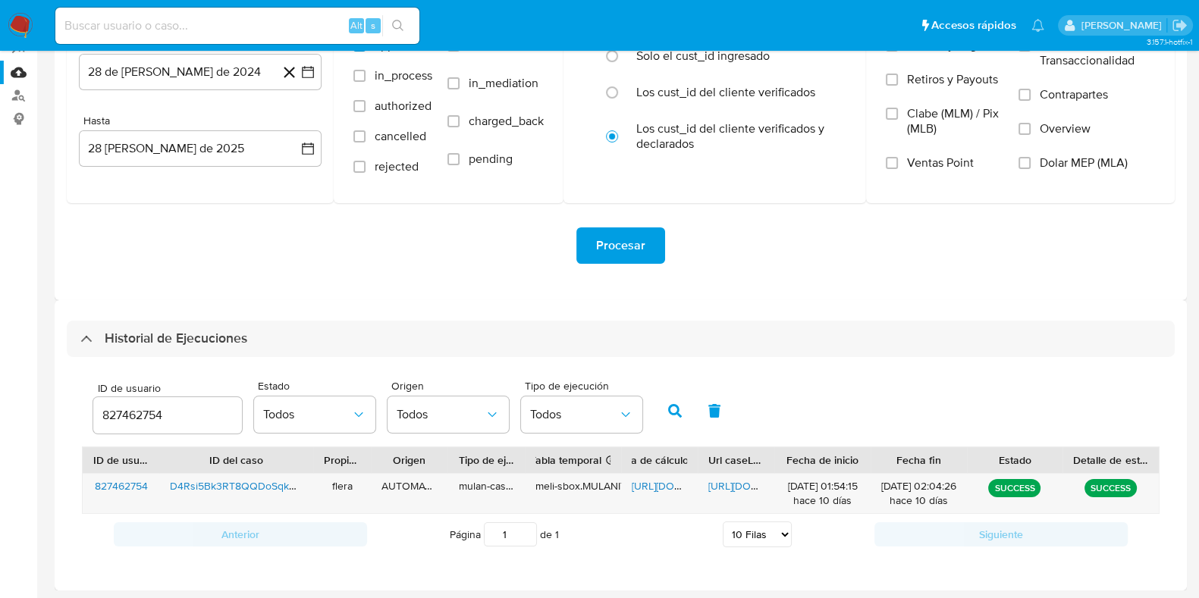
click at [149, 422] on input "827462754" at bounding box center [167, 416] width 149 height 20
type input "411537543"
click at [672, 403] on button "button" at bounding box center [674, 411] width 39 height 36
click at [647, 485] on span "https://docs.google.com/spreadsheets/d/1eIgp3Osr9R8o7nOYPNlun3ZroH1wah9WFaBq7qz…" at bounding box center [684, 486] width 105 height 15
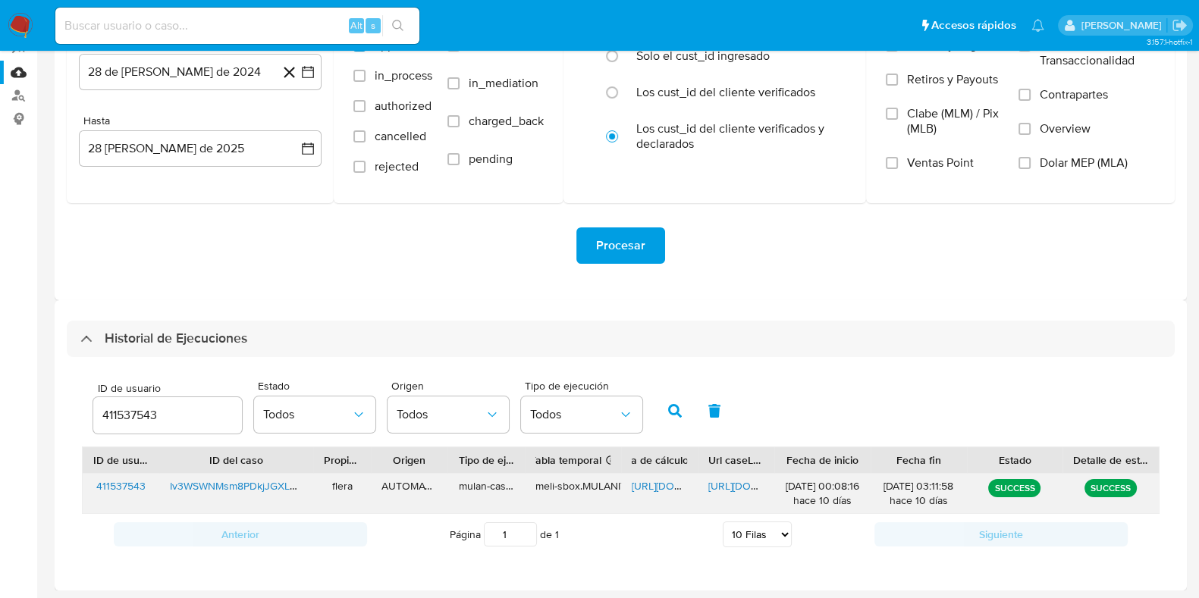
click at [731, 487] on span "https://docs.google.com/document/d/1XautgT_A5lx0QvE1jewCR2-oVcz_NK4mqP7yte0Zr-4…" at bounding box center [760, 486] width 105 height 15
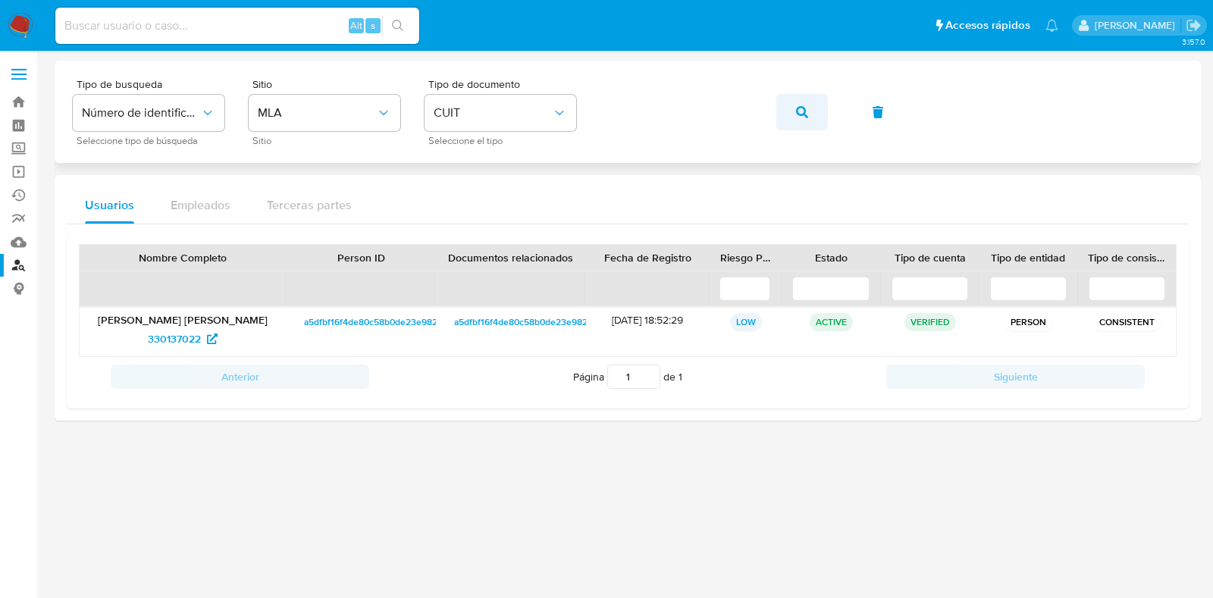
click at [815, 107] on button "button" at bounding box center [803, 112] width 52 height 36
click at [187, 331] on span "137397584" at bounding box center [174, 339] width 51 height 24
click at [802, 107] on icon "button" at bounding box center [802, 112] width 12 height 12
click at [166, 337] on span "235273835" at bounding box center [175, 339] width 54 height 24
click at [803, 118] on span "button" at bounding box center [802, 112] width 12 height 33
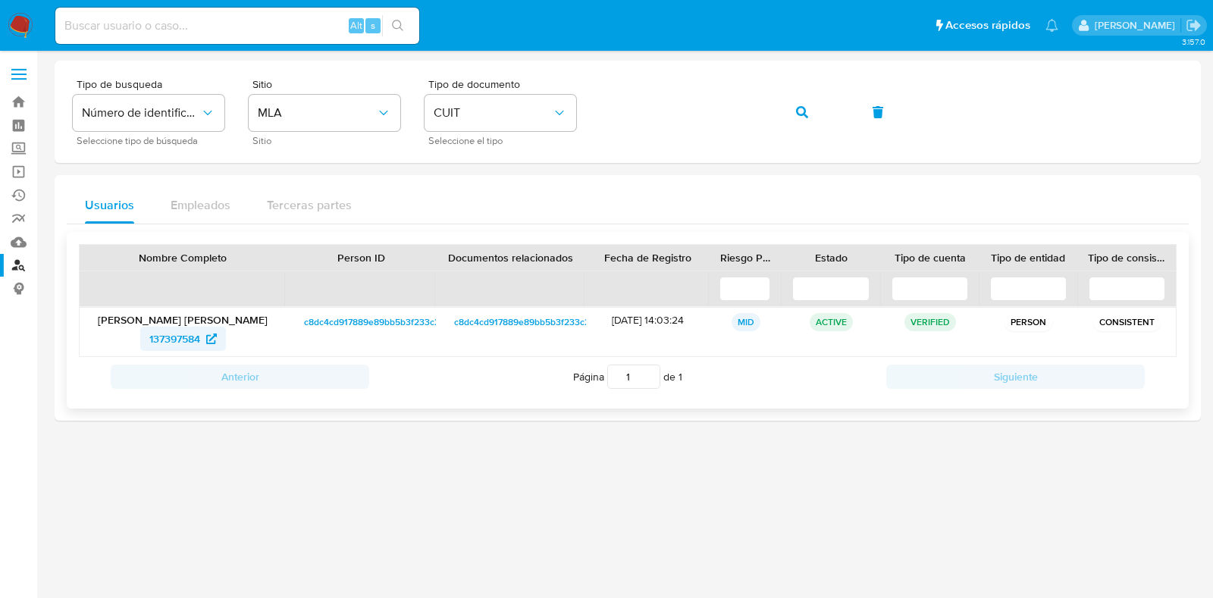
click at [149, 334] on span "137397584" at bounding box center [174, 339] width 51 height 24
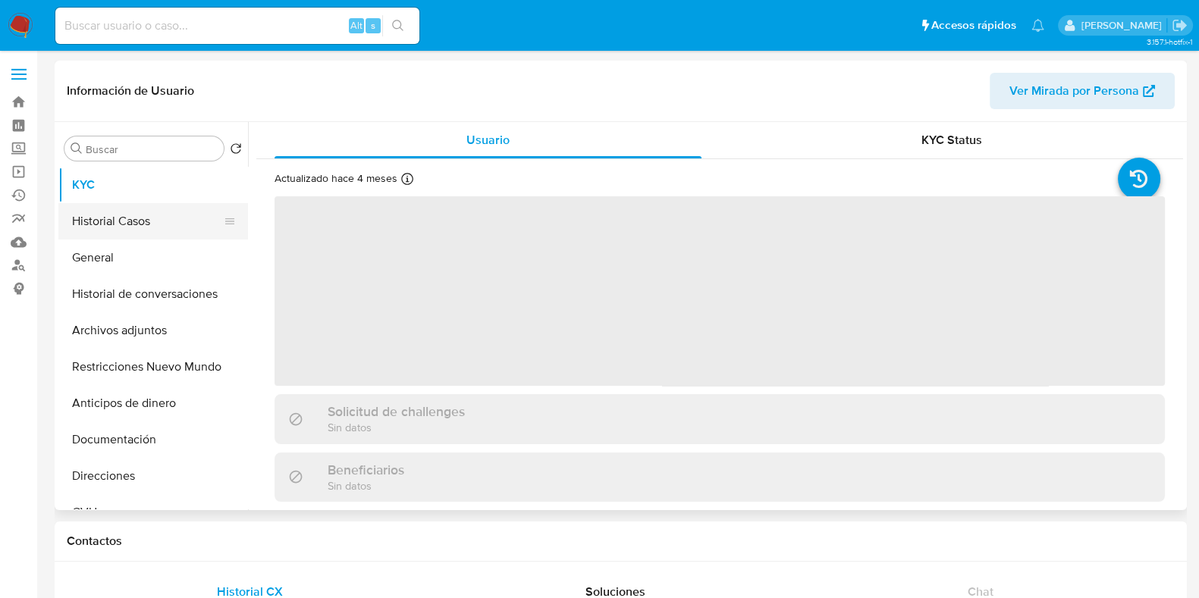
click at [110, 221] on button "Historial Casos" at bounding box center [146, 221] width 177 height 36
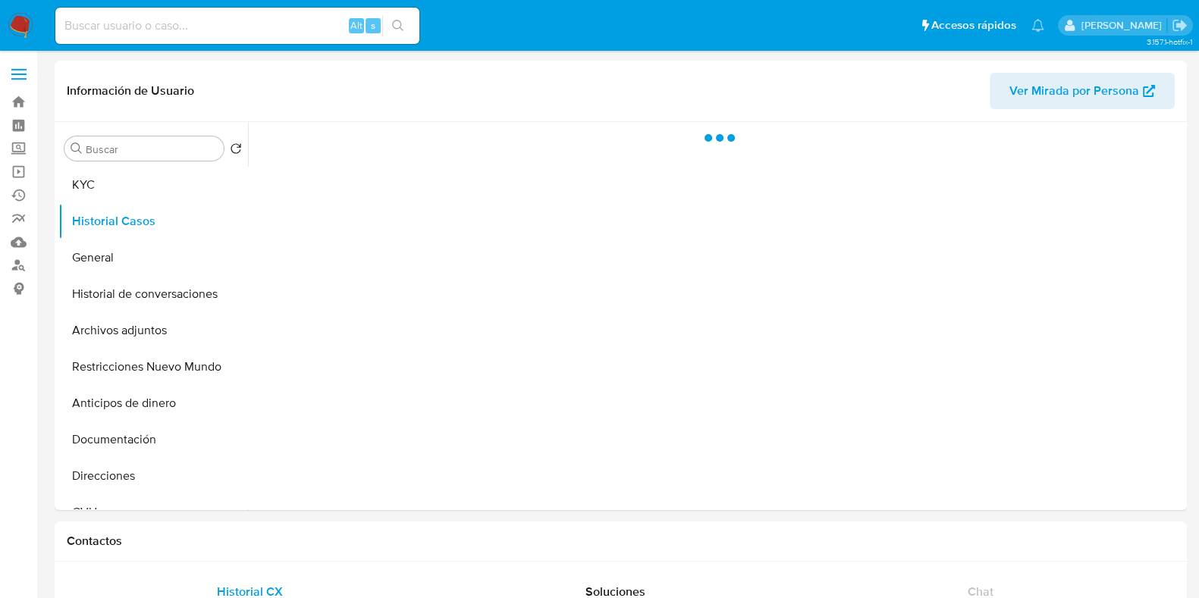
select select "10"
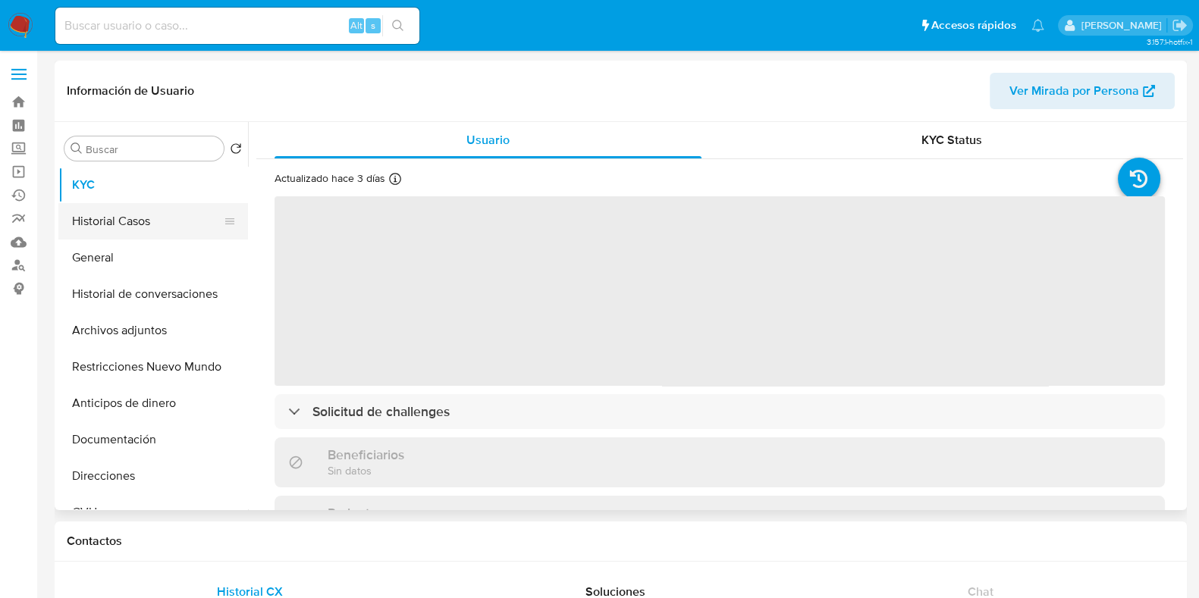
click at [129, 209] on button "Historial Casos" at bounding box center [146, 221] width 177 height 36
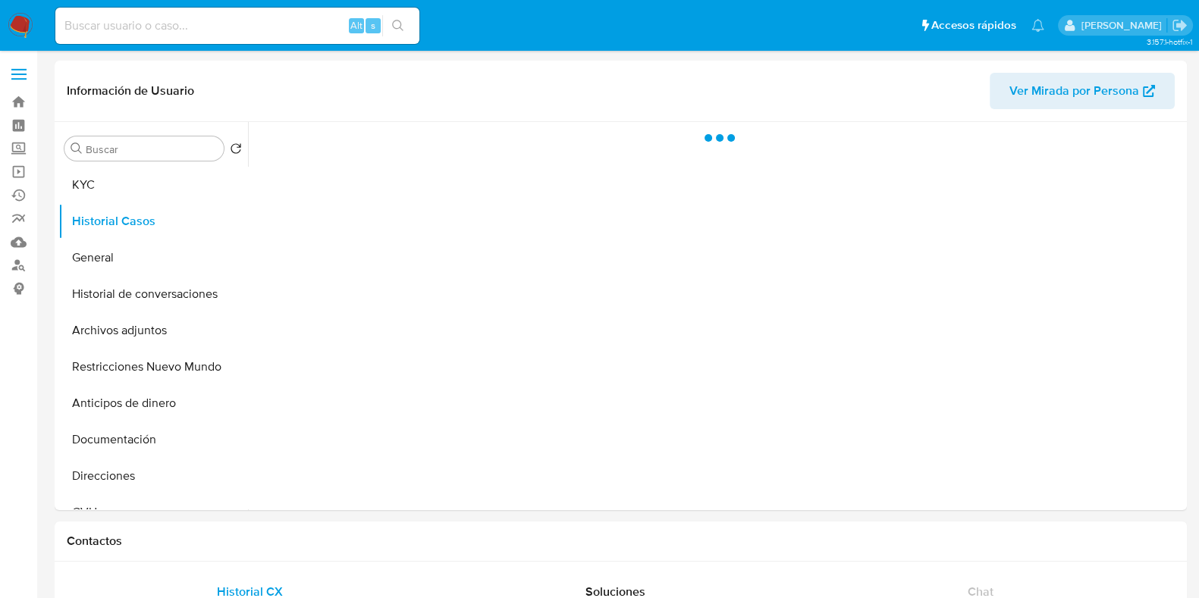
select select "10"
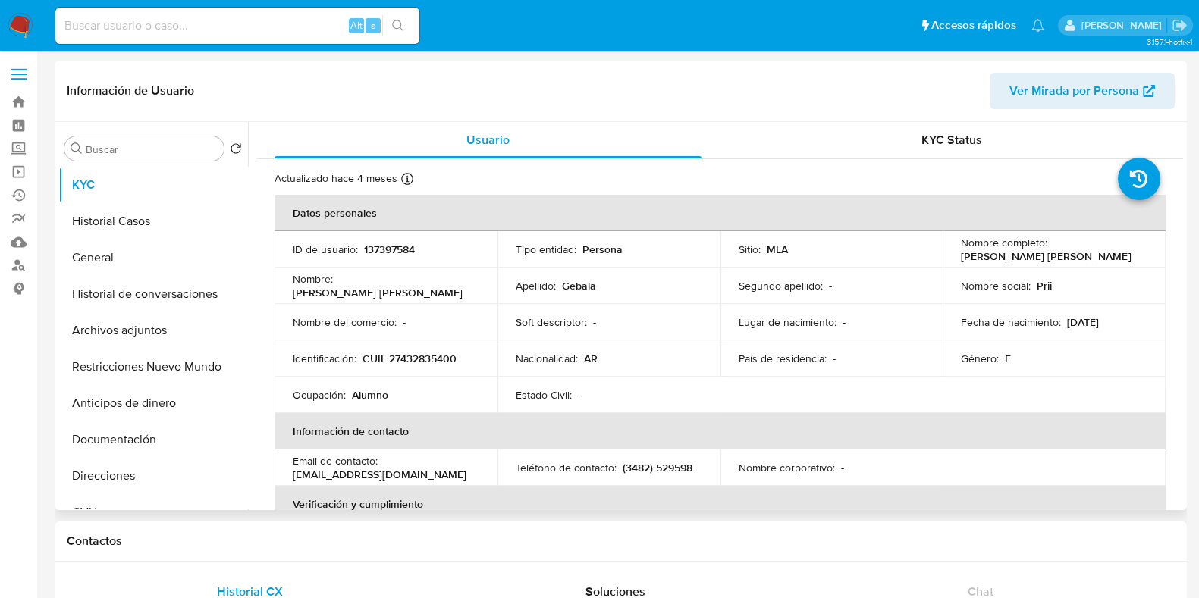
select select "10"
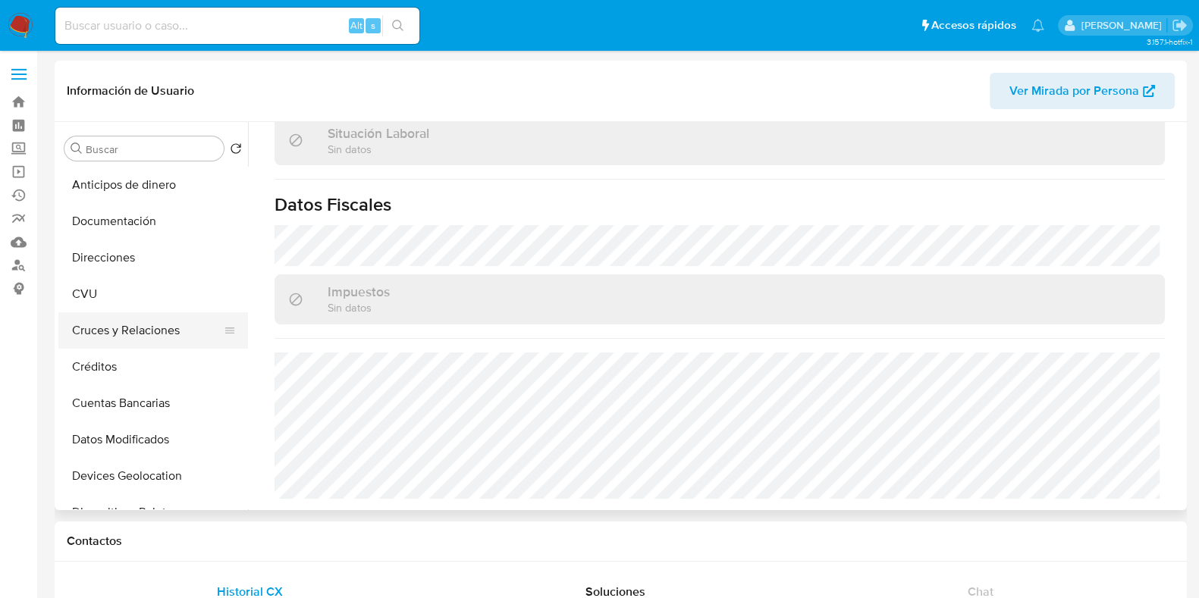
scroll to position [189, 0]
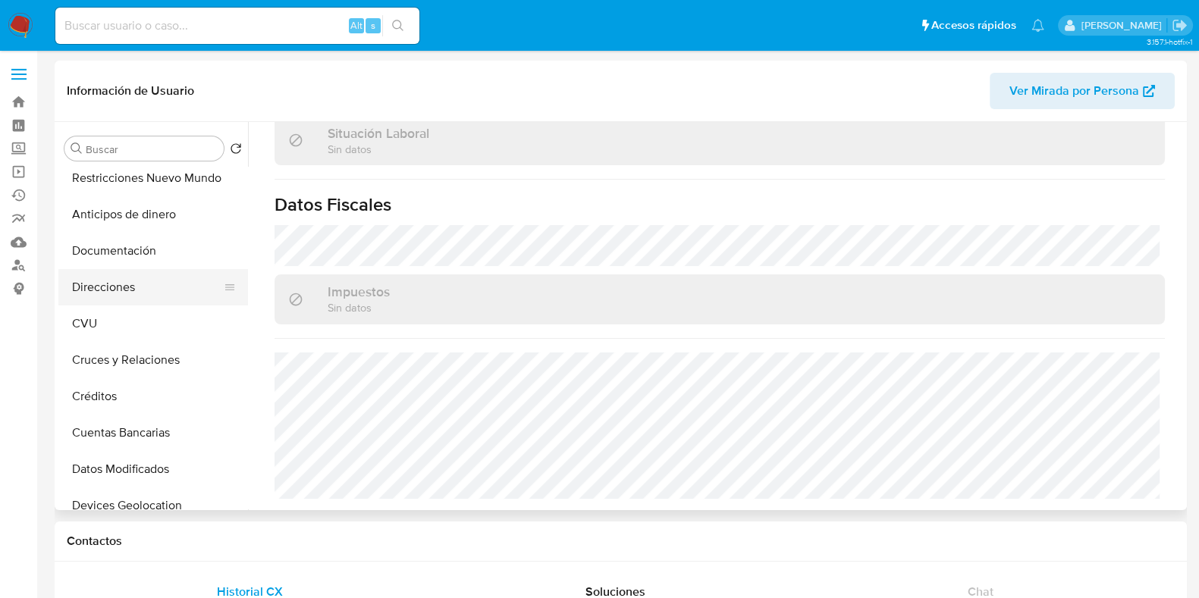
click at [93, 290] on button "Direcciones" at bounding box center [146, 287] width 177 height 36
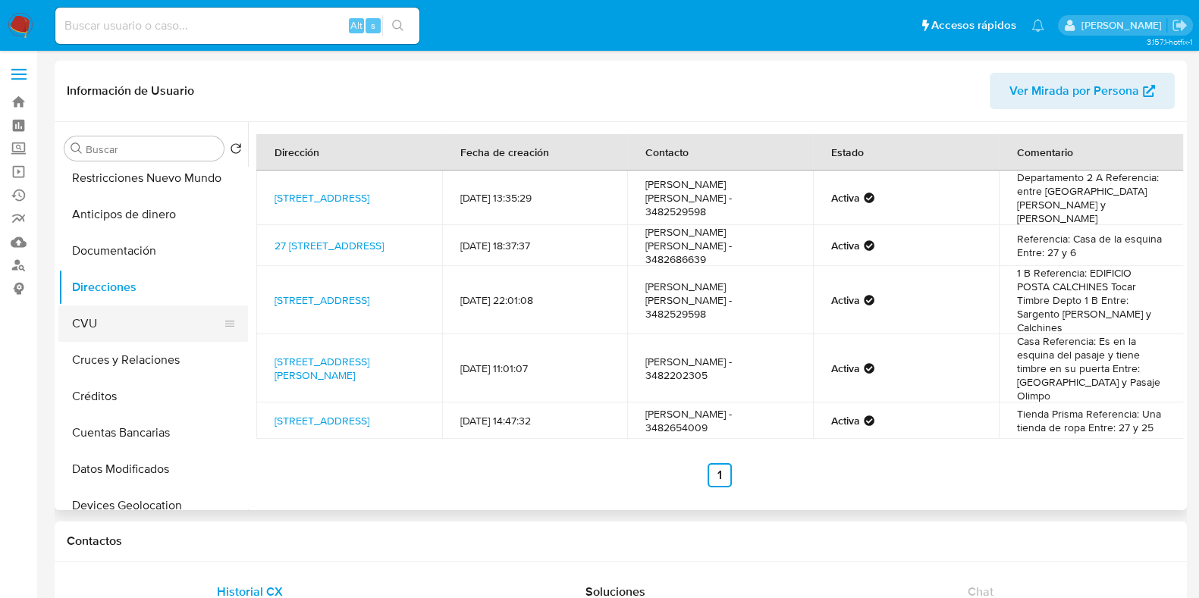
click at [120, 332] on button "CVU" at bounding box center [146, 324] width 177 height 36
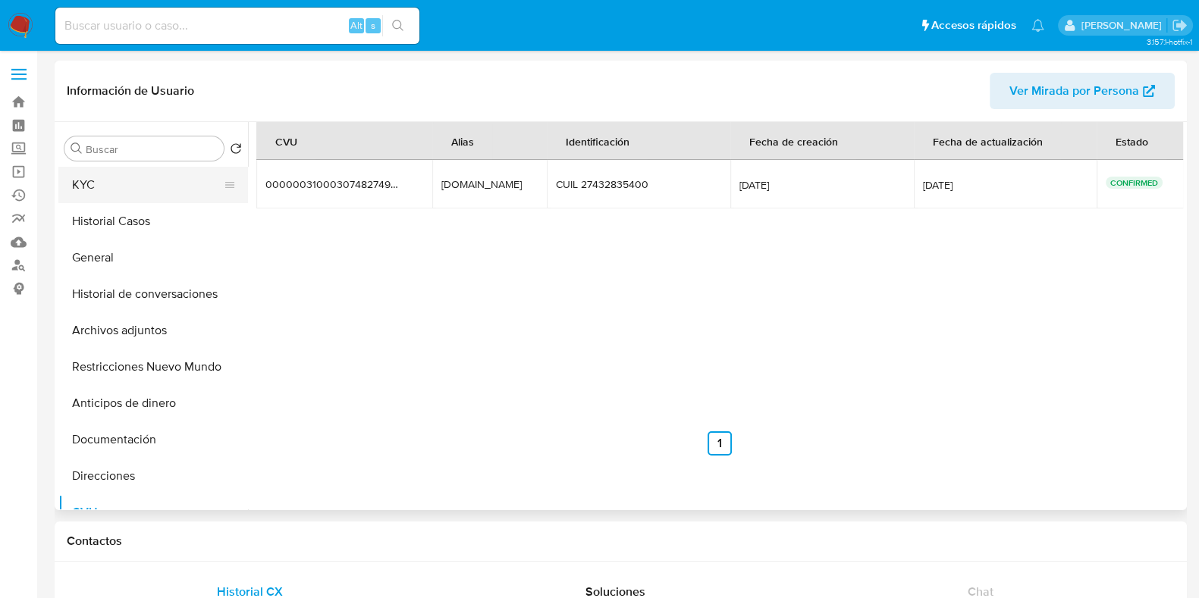
click at [99, 191] on button "KYC" at bounding box center [146, 185] width 177 height 36
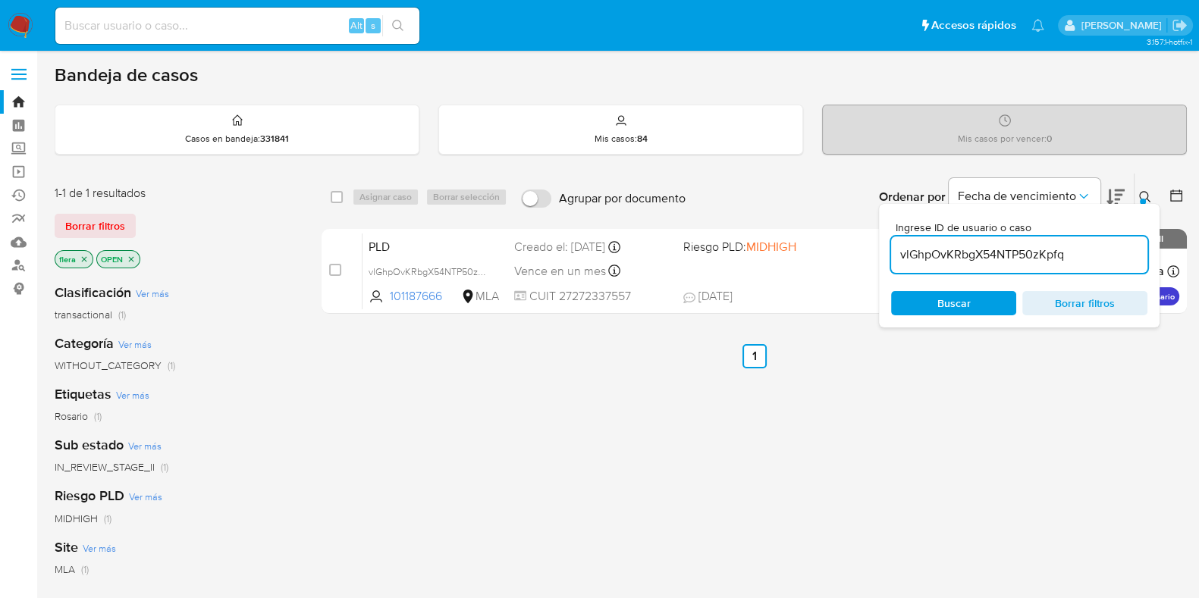
click at [957, 252] on input "vlGhpOvKRbgX54NTP50zKpfq" at bounding box center [1019, 255] width 256 height 20
paste input "Iv3WSWNMsm8PDkjJGXLE5hSv"
type input "Iv3WSWNMsm8PDkjJGXLE5hSv"
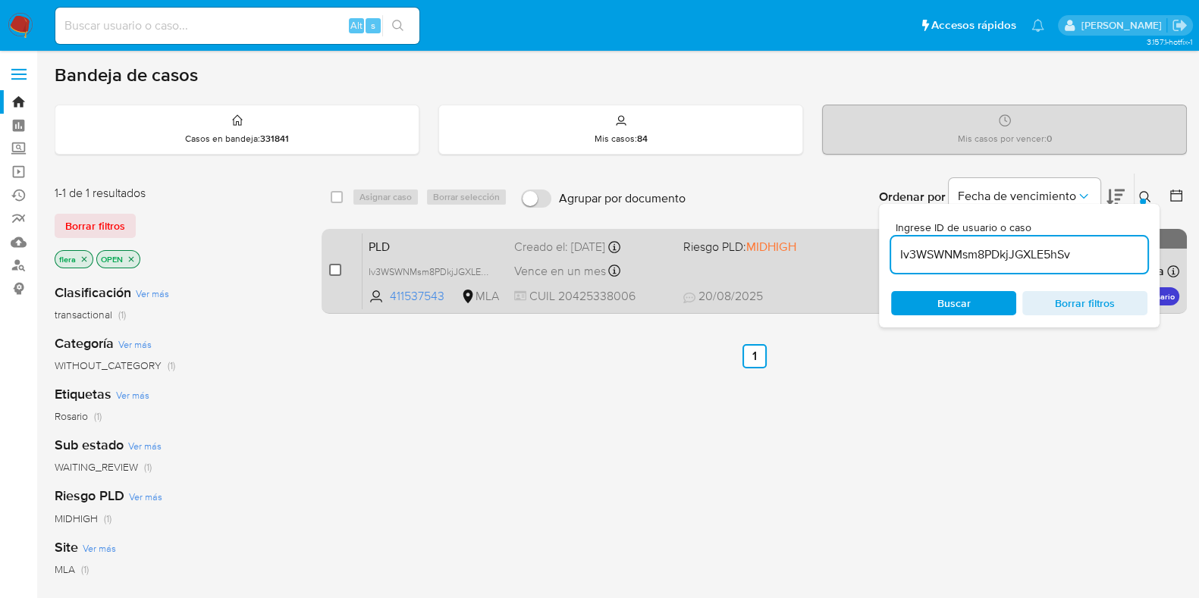
click at [337, 269] on input "checkbox" at bounding box center [335, 270] width 12 height 12
checkbox input "true"
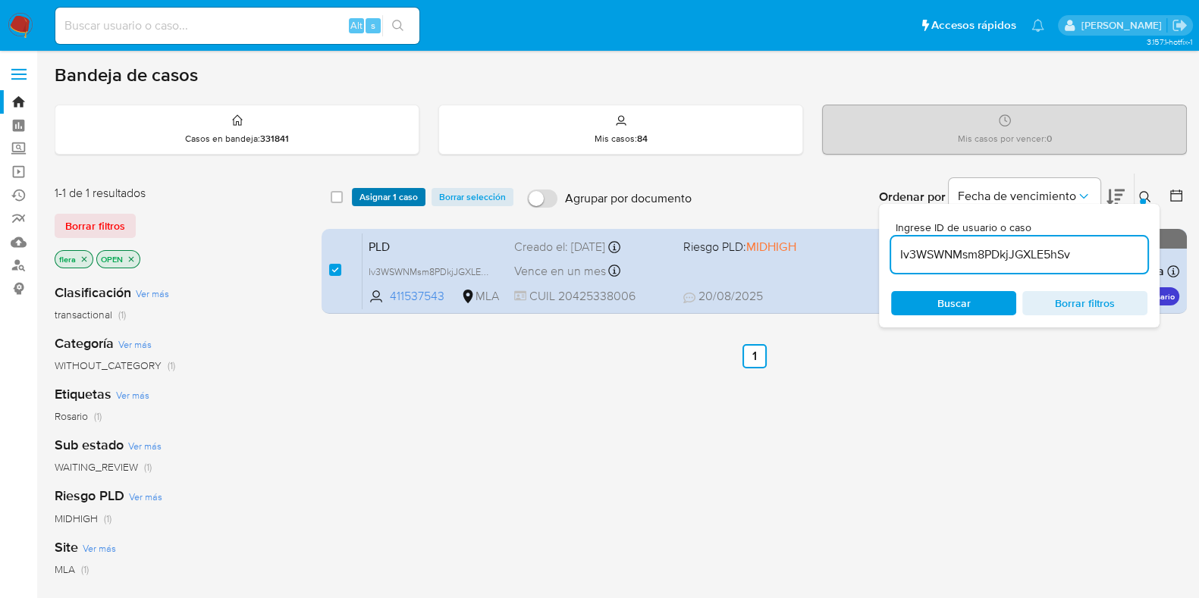
click at [387, 196] on span "Asignar 1 caso" at bounding box center [388, 197] width 58 height 15
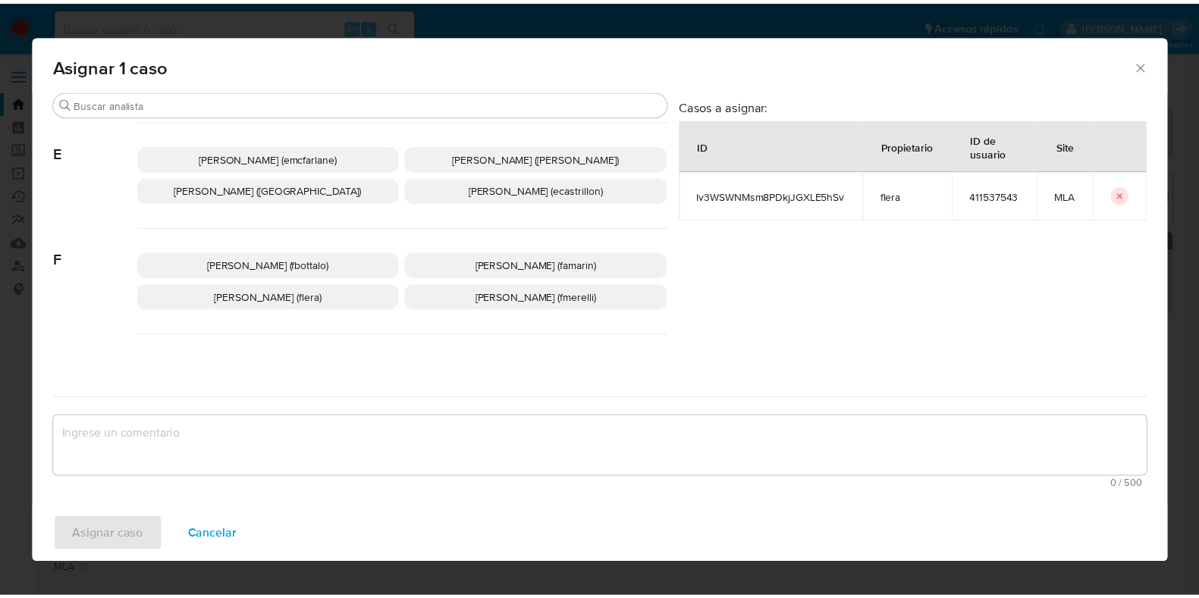
scroll to position [378, 0]
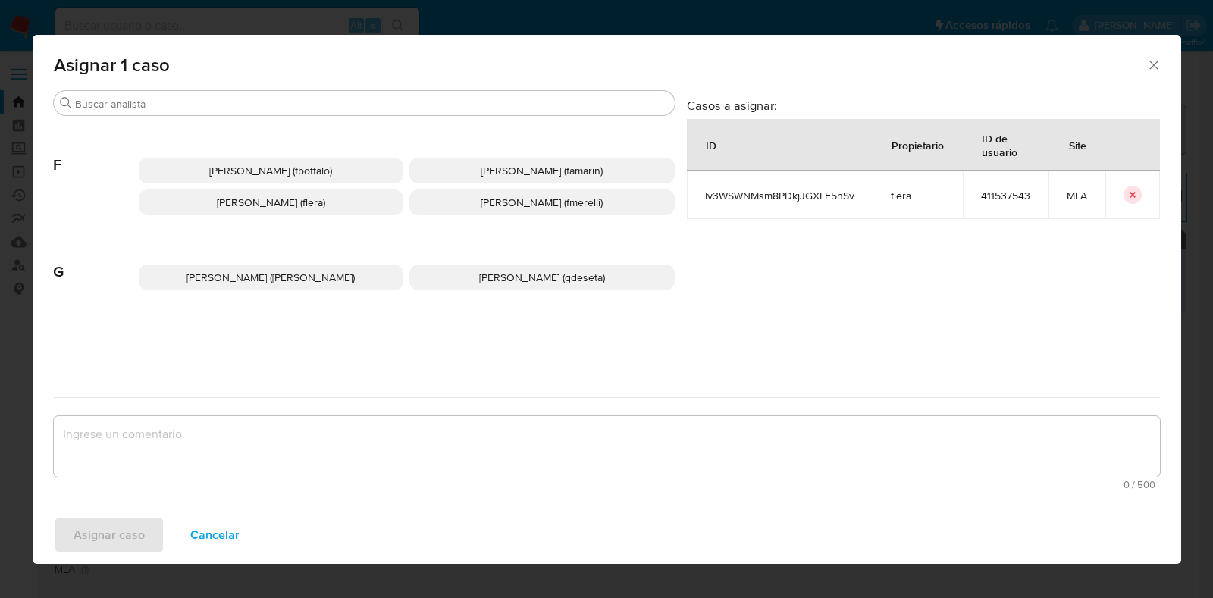
click at [322, 201] on span "Florencia Cecilia Lera (flera)" at bounding box center [271, 202] width 108 height 15
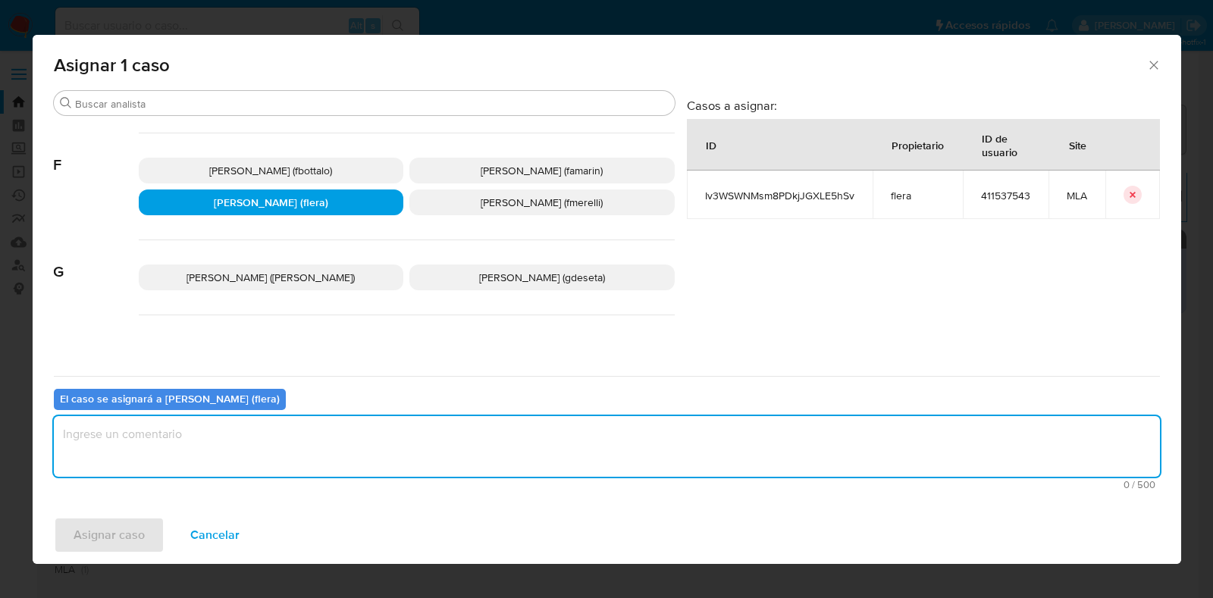
click at [265, 433] on textarea "assign-modal" at bounding box center [607, 446] width 1107 height 61
click at [96, 532] on span "Asignar caso" at bounding box center [109, 535] width 71 height 33
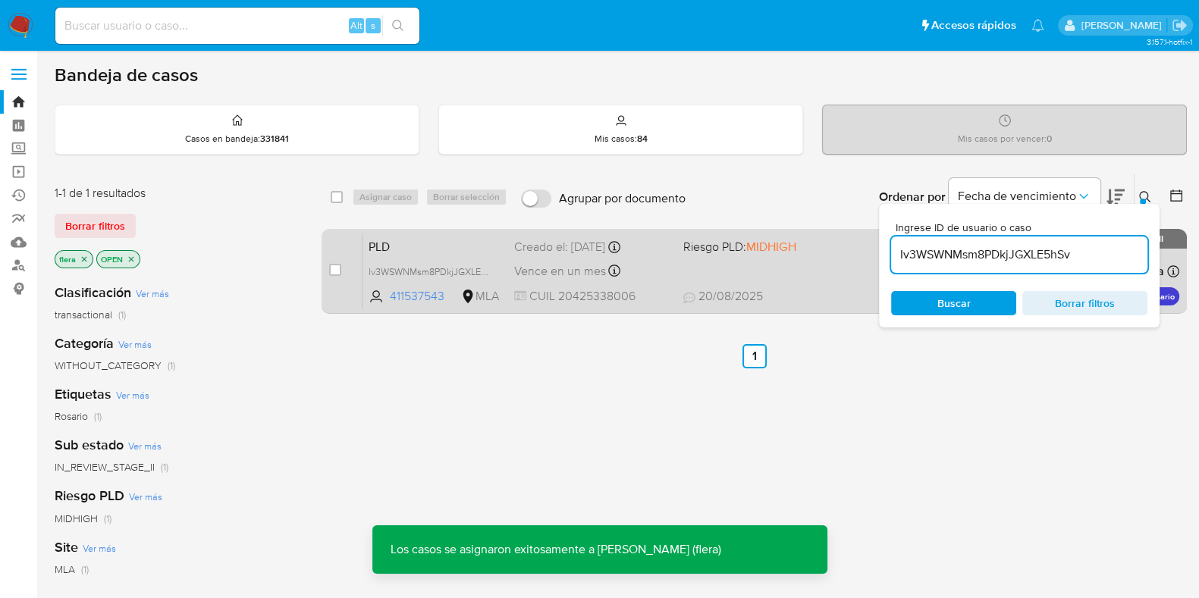
click at [439, 239] on span "PLD" at bounding box center [435, 246] width 133 height 20
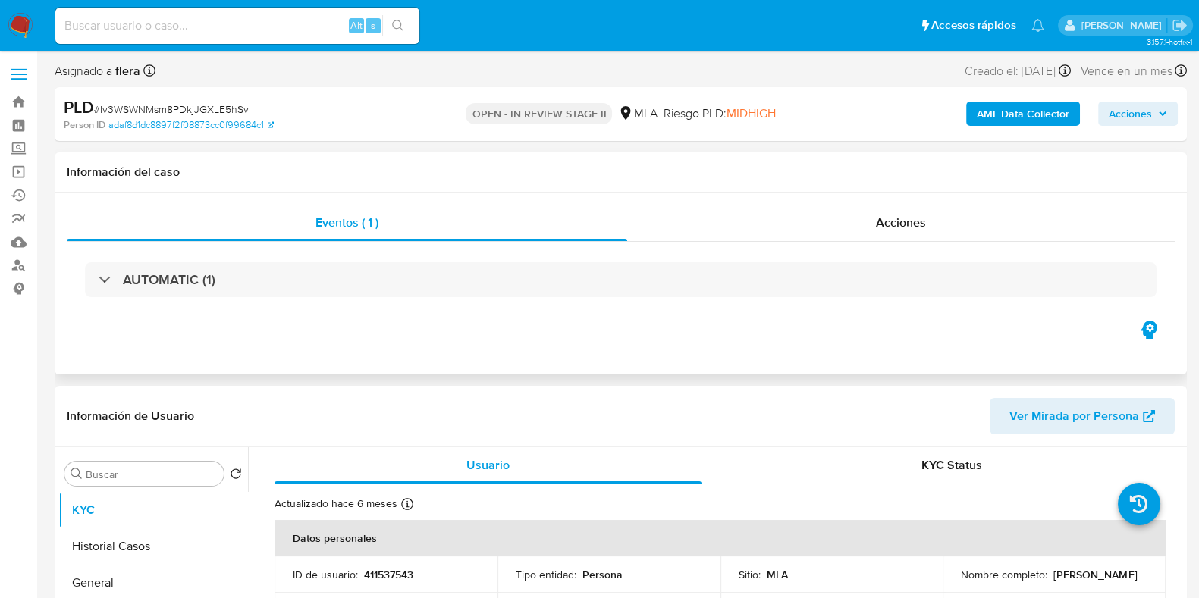
select select "10"
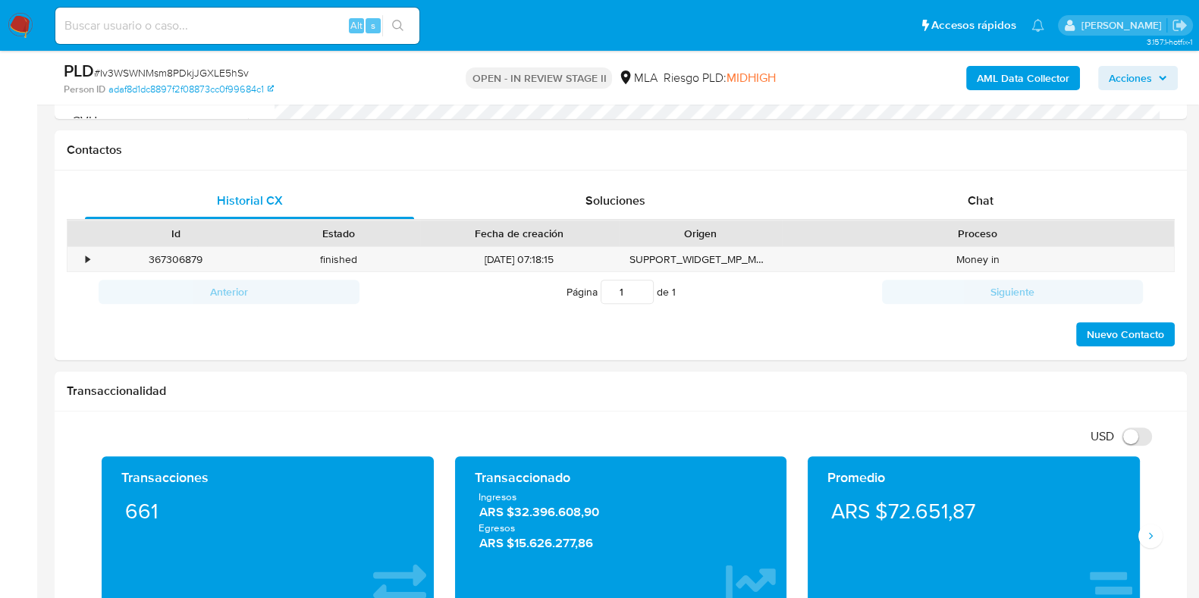
scroll to position [663, 0]
click at [972, 206] on span "Chat" at bounding box center [981, 200] width 26 height 17
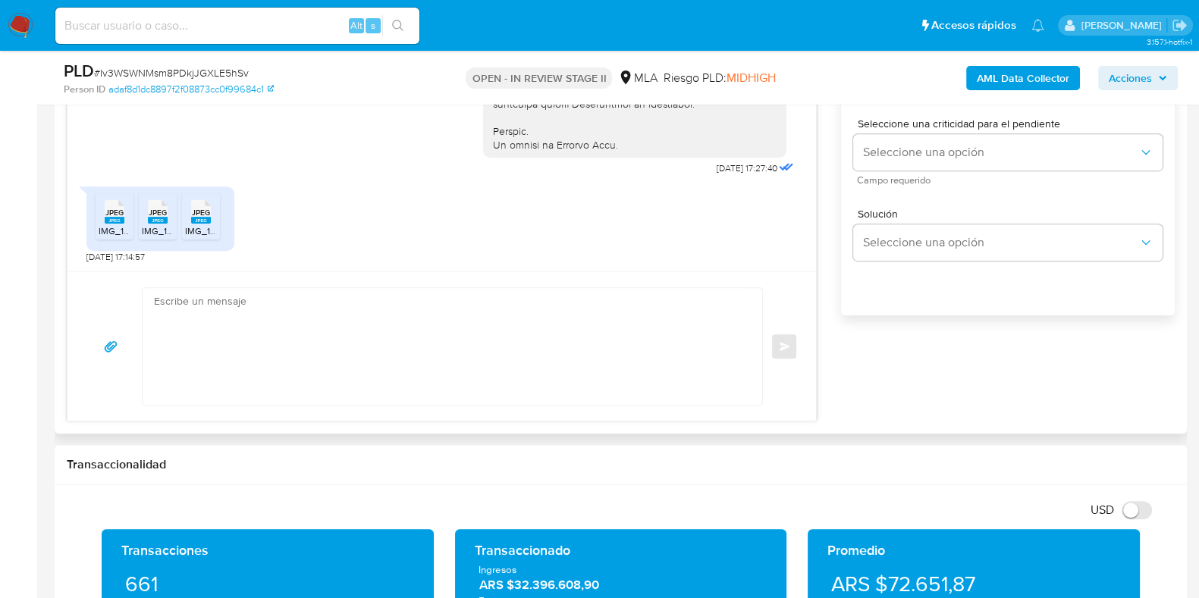
scroll to position [948, 0]
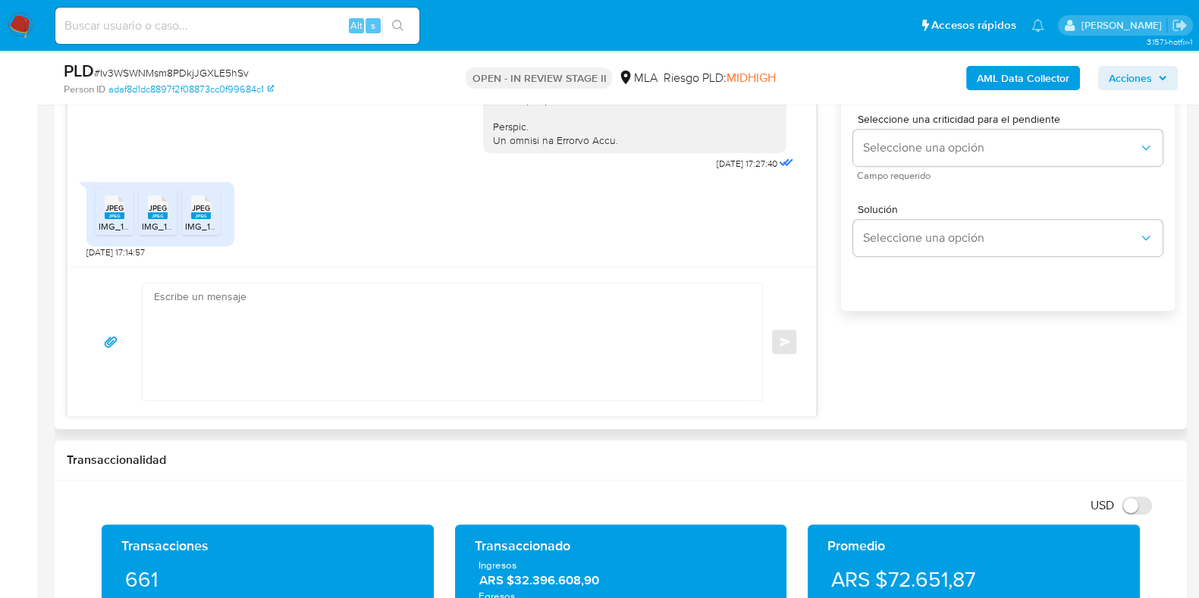
click at [353, 319] on textarea at bounding box center [448, 342] width 589 height 117
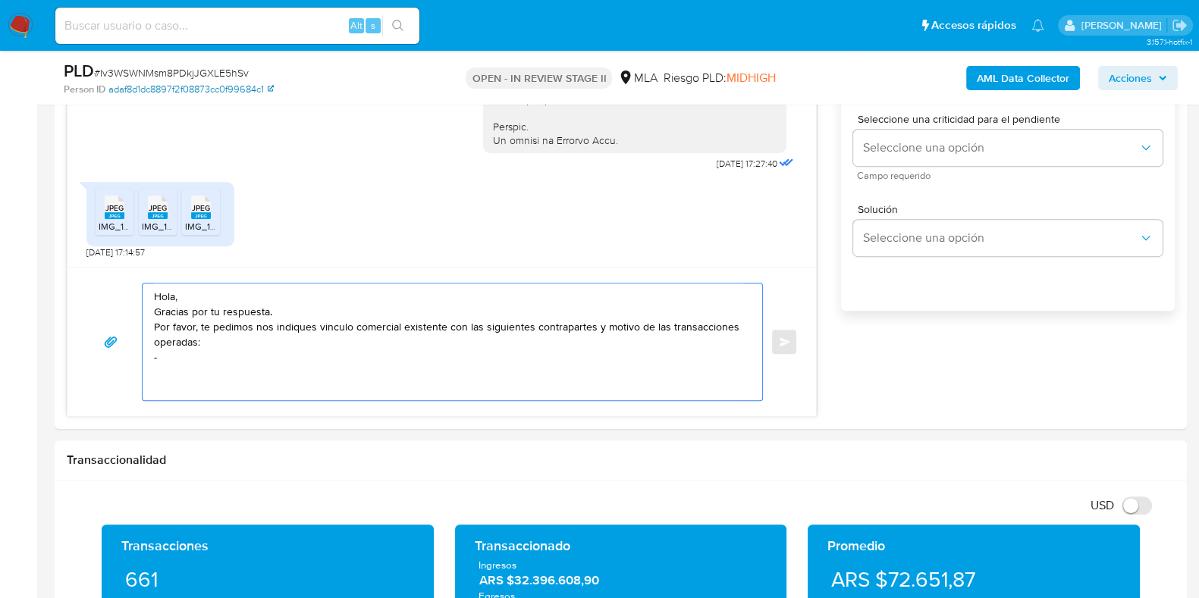
paste textarea "[PERSON_NAME]"
paste textarea "27432835400"
paste textarea "Pugliese Virginia"
paste textarea "27363093960"
paste textarea "Enzo Agustín Steeman"
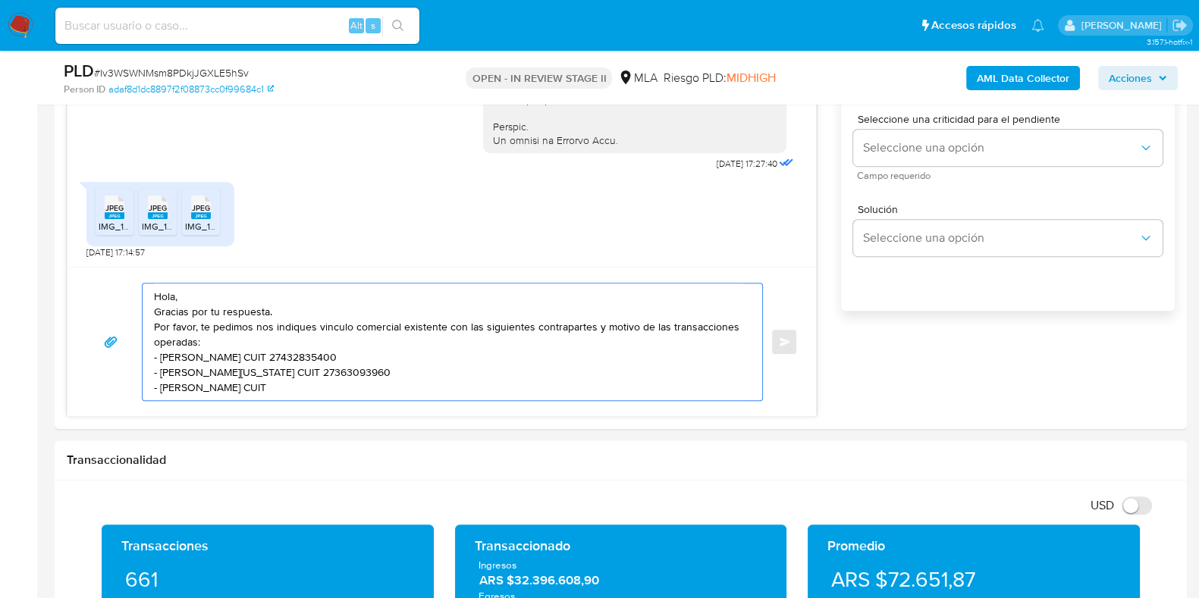
paste textarea "20424827402"
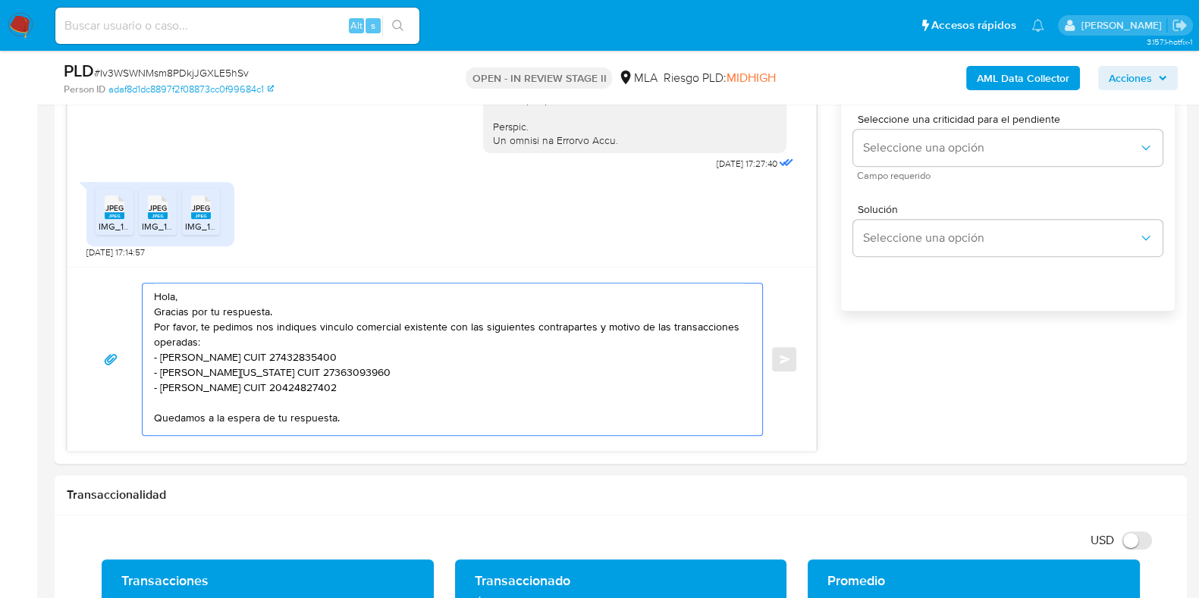
scroll to position [5, 0]
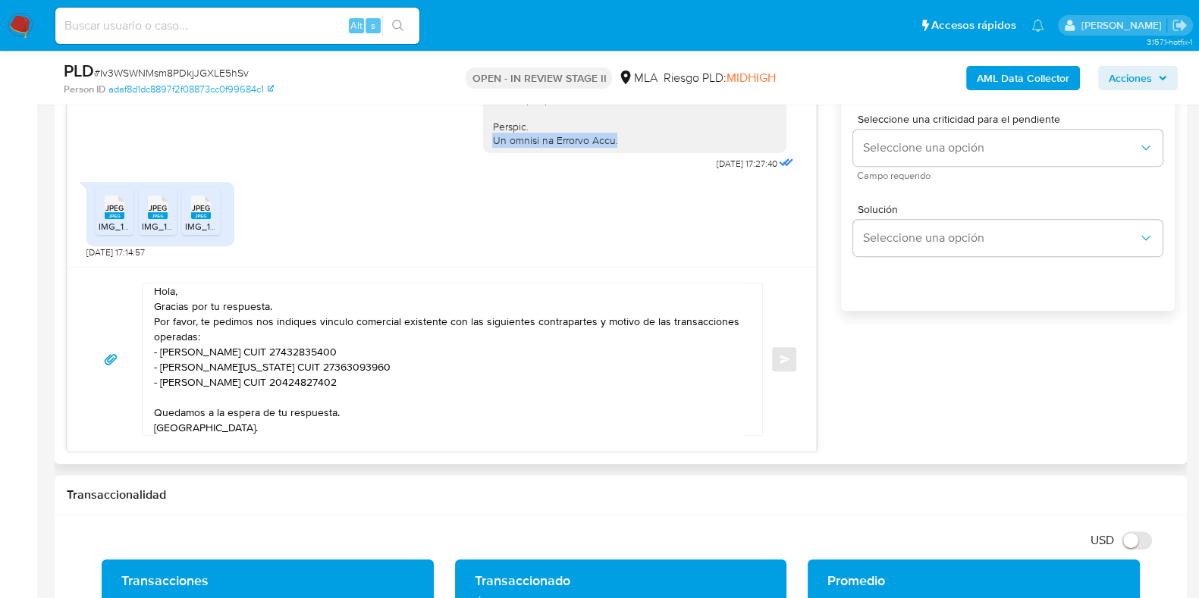
drag, startPoint x: 610, startPoint y: 144, endPoint x: 478, endPoint y: 140, distance: 132.0
copy div "El equipo de Mercado Pago."
click at [208, 420] on textarea "Hola, Gracias por tu respuesta. Por favor, te pedimos nos indiques vinculo come…" at bounding box center [448, 360] width 589 height 152
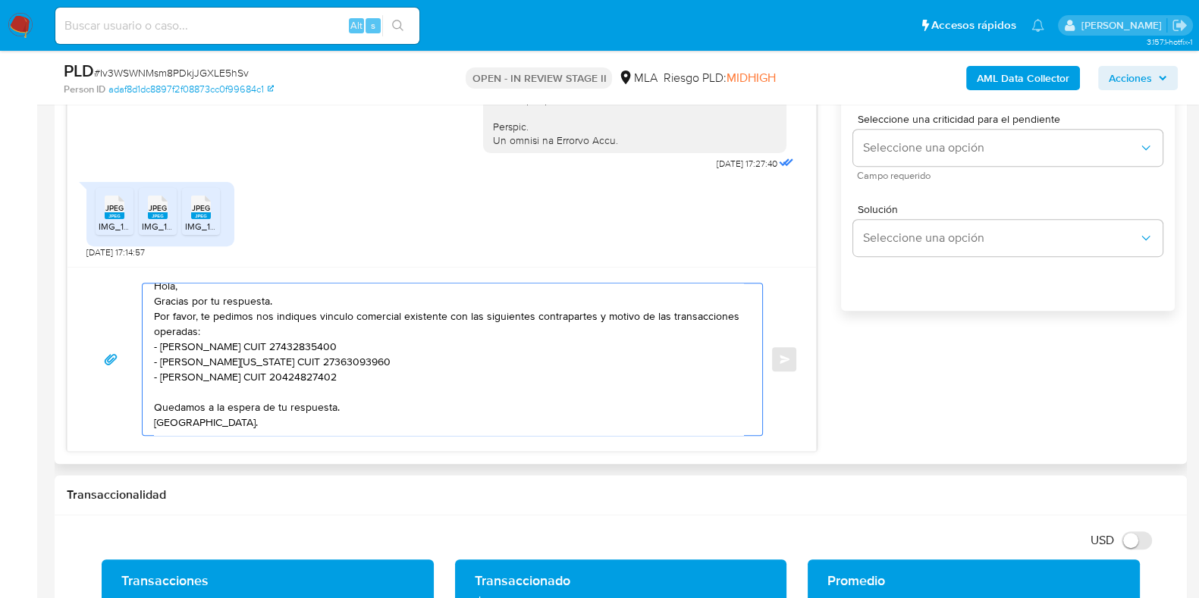
paste textarea "El equipo de Mercado Pago."
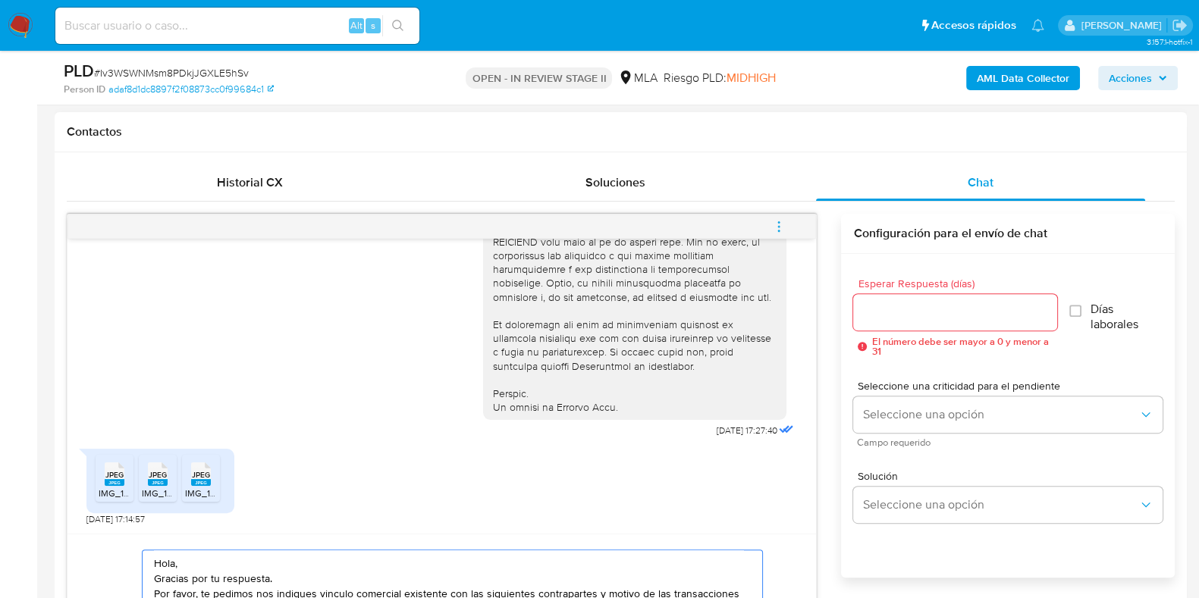
scroll to position [663, 0]
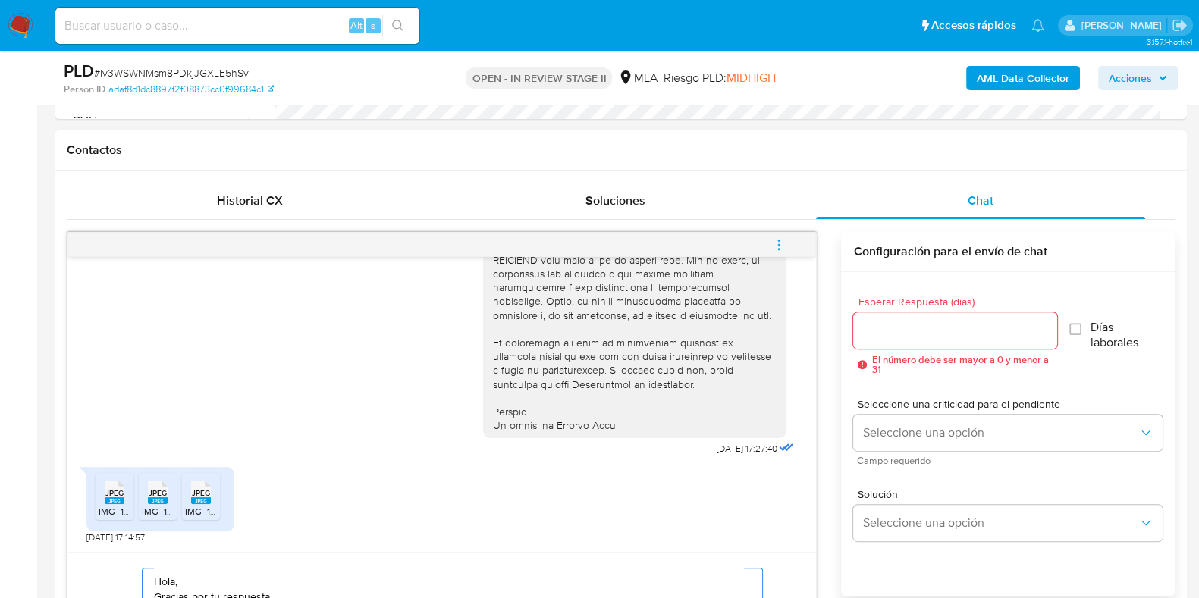
type textarea "Hola, Gracias por tu respuesta. Por favor, te pedimos nos indiques vinculo come…"
click at [879, 328] on input "Esperar Respuesta (días)" at bounding box center [954, 331] width 203 height 20
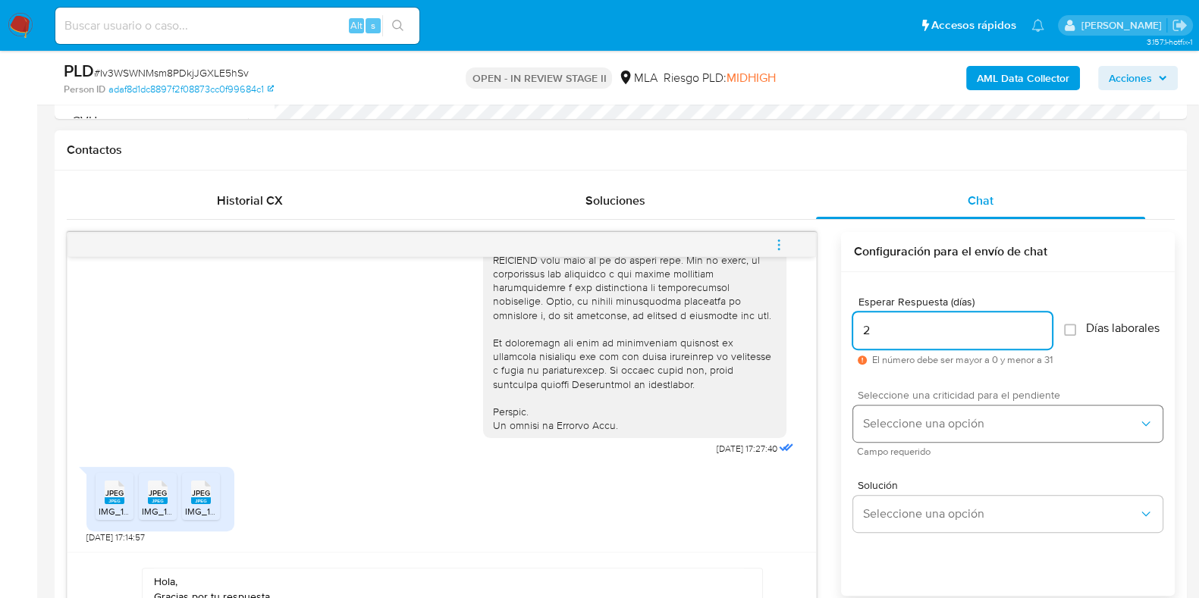
type input "2"
click at [912, 432] on span "Seleccione una opción" at bounding box center [1000, 423] width 276 height 15
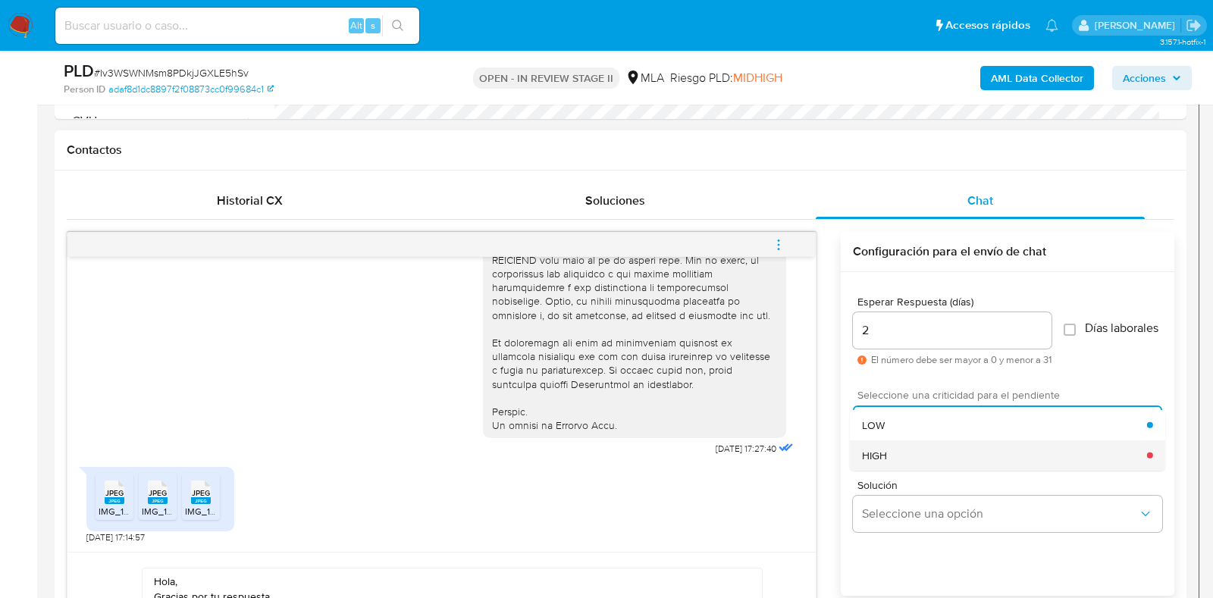
click at [900, 463] on div "HIGH" at bounding box center [1004, 455] width 285 height 30
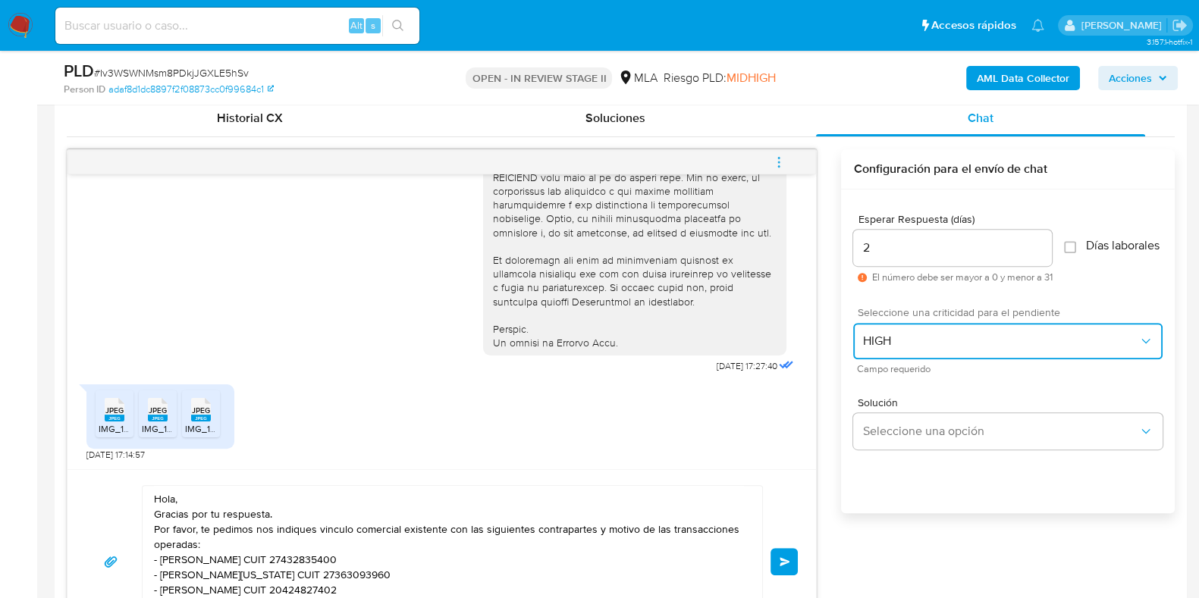
scroll to position [853, 0]
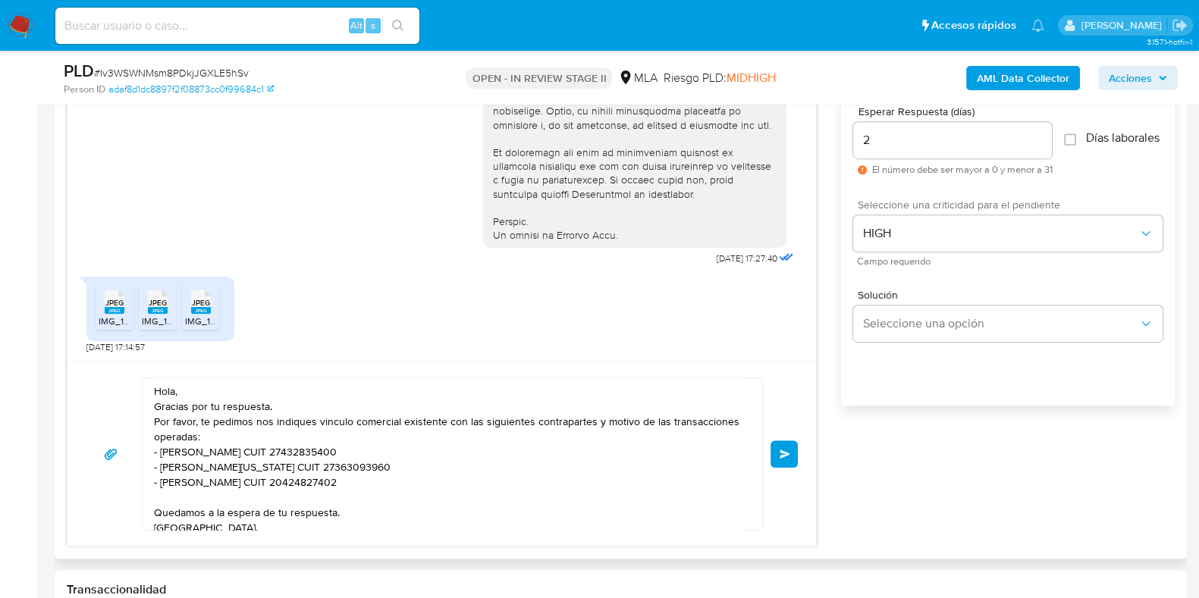
click at [778, 460] on button "Enviar" at bounding box center [784, 454] width 27 height 27
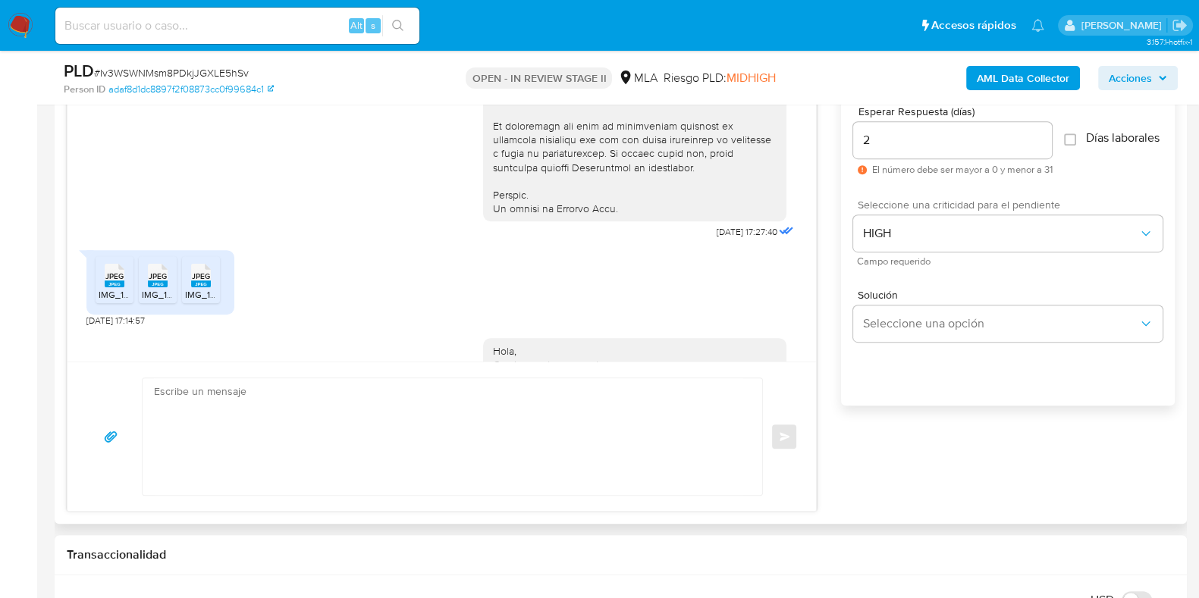
scroll to position [871, 0]
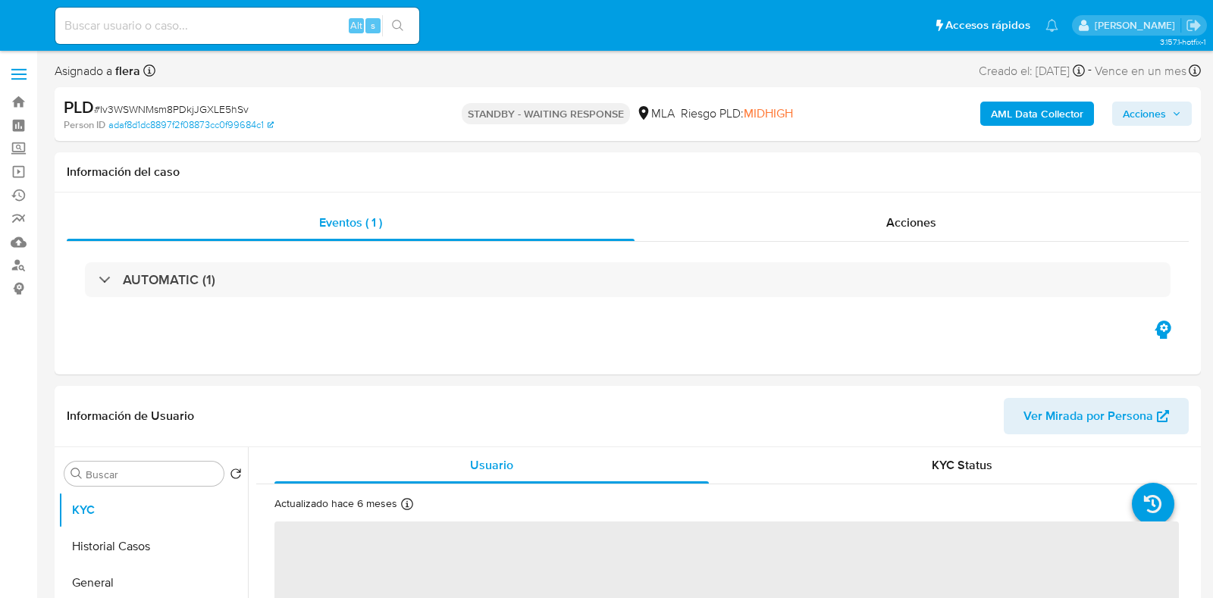
select select "10"
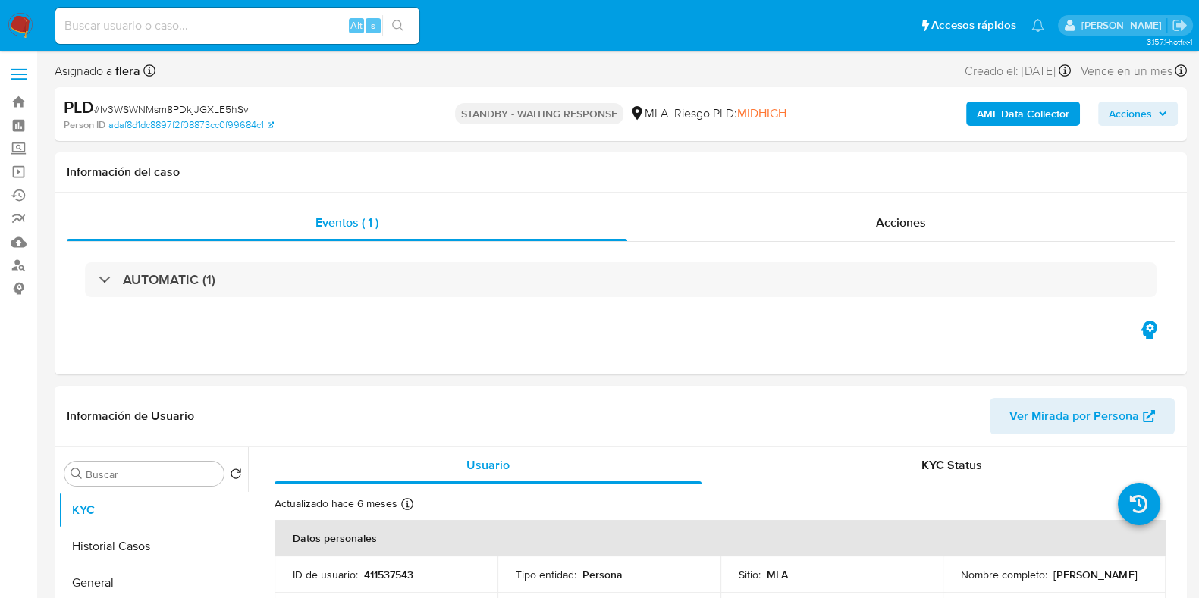
click at [212, 31] on input at bounding box center [237, 26] width 364 height 20
paste input "IrX9QSsyy6F34BXSGy1U9fQB"
type input "IrX9QSsyy6F34BXSGy1U9fQB"
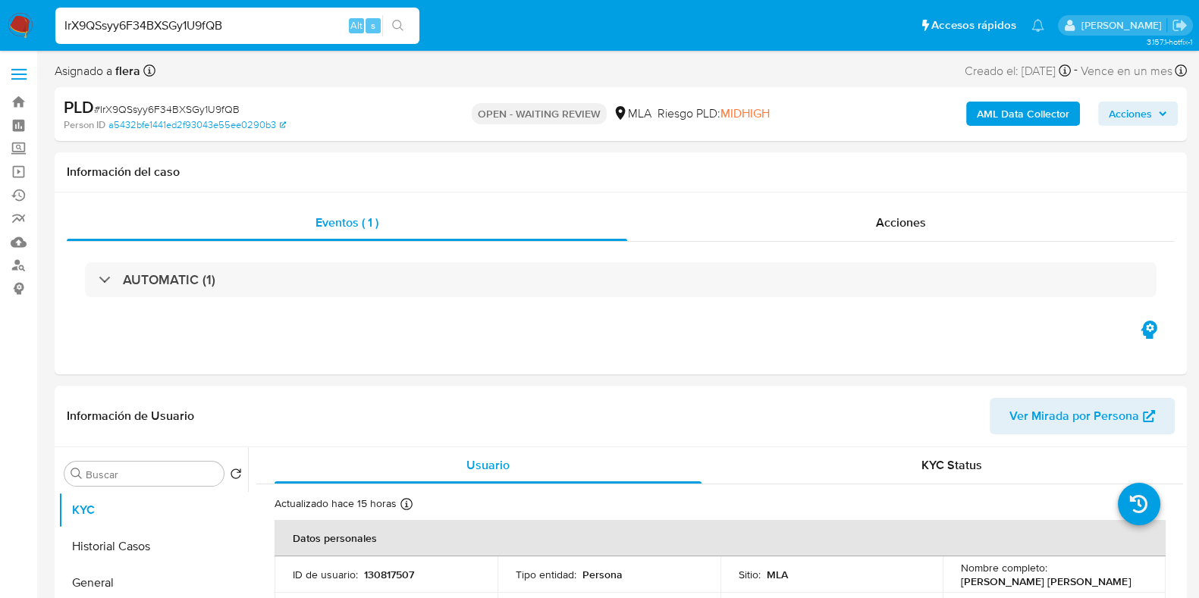
select select "10"
drag, startPoint x: 1073, startPoint y: 577, endPoint x: 952, endPoint y: 586, distance: 121.7
click at [952, 586] on td "Nombre completo : Lionel David Nudelman" at bounding box center [1054, 575] width 223 height 36
copy p "Lionel David Nudelman"
click at [375, 573] on p "130817507" at bounding box center [389, 575] width 50 height 14
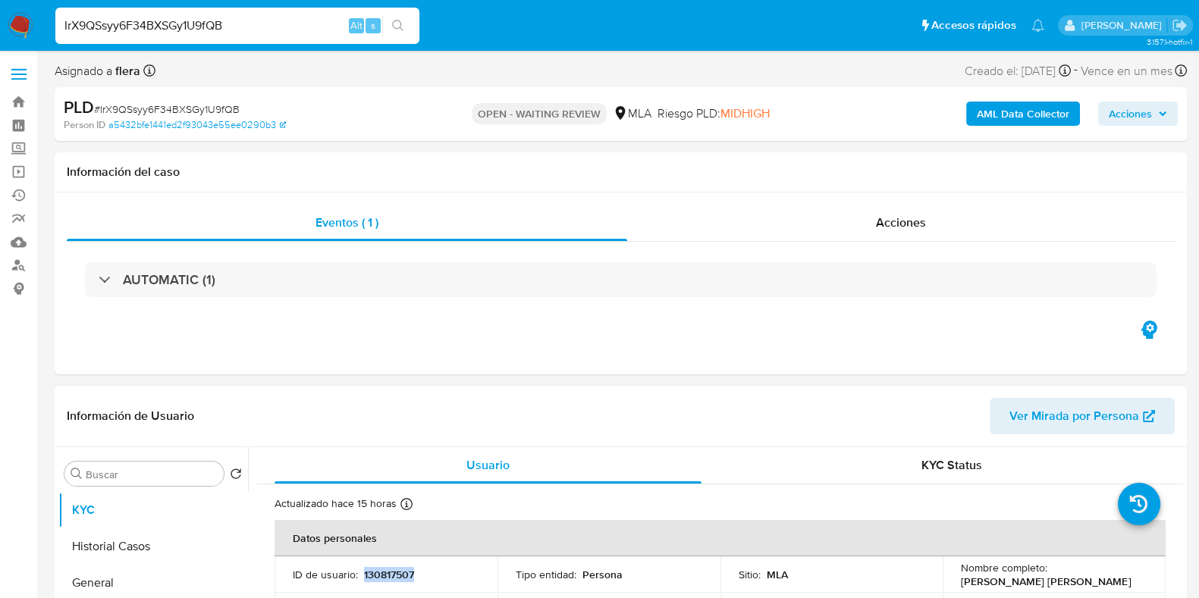
click at [375, 573] on p "130817507" at bounding box center [389, 575] width 50 height 14
copy p "130817507"
click at [1042, 122] on b "AML Data Collector" at bounding box center [1023, 114] width 93 height 24
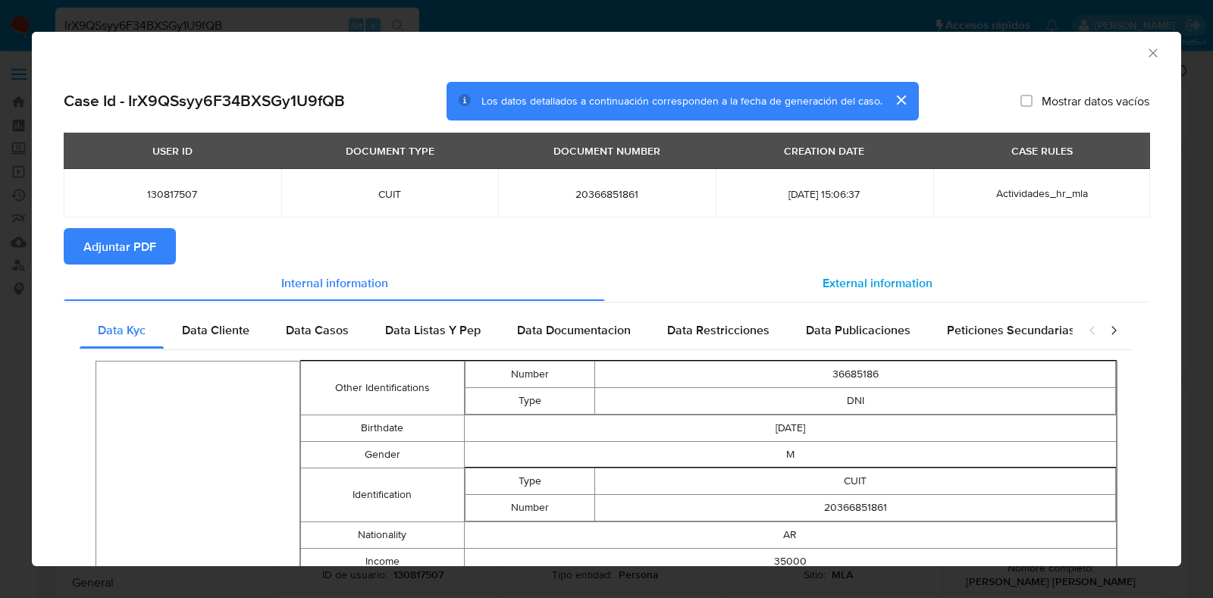
click at [840, 299] on div "External information" at bounding box center [877, 283] width 545 height 36
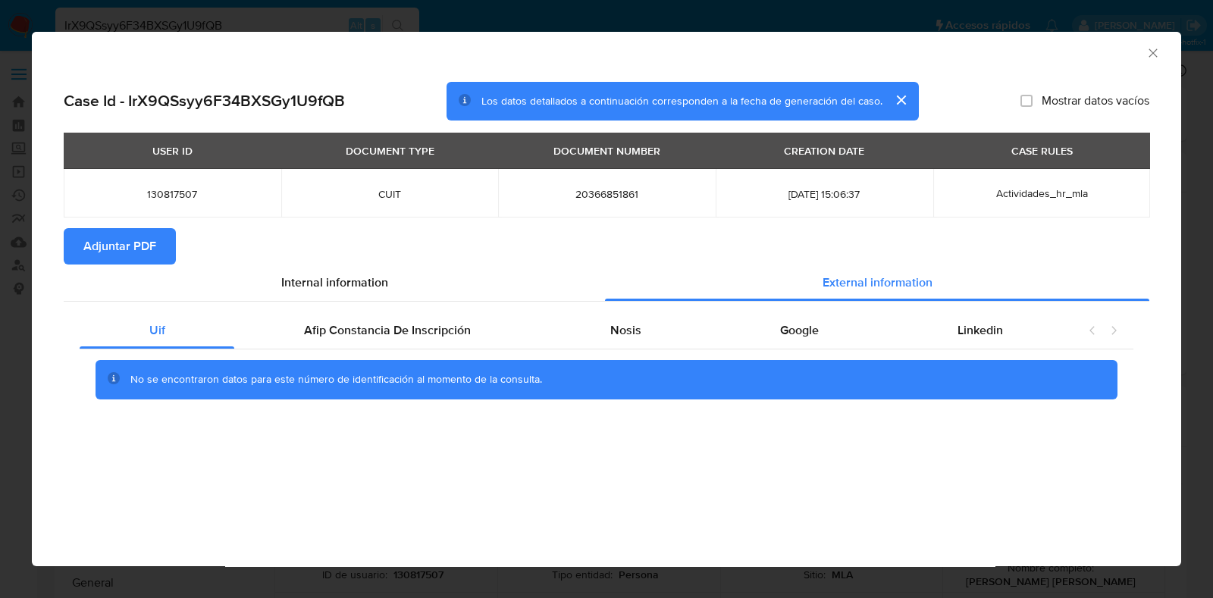
click at [140, 257] on span "Adjuntar PDF" at bounding box center [119, 246] width 73 height 33
click at [1157, 55] on icon "Cerrar ventana" at bounding box center [1153, 53] width 15 height 15
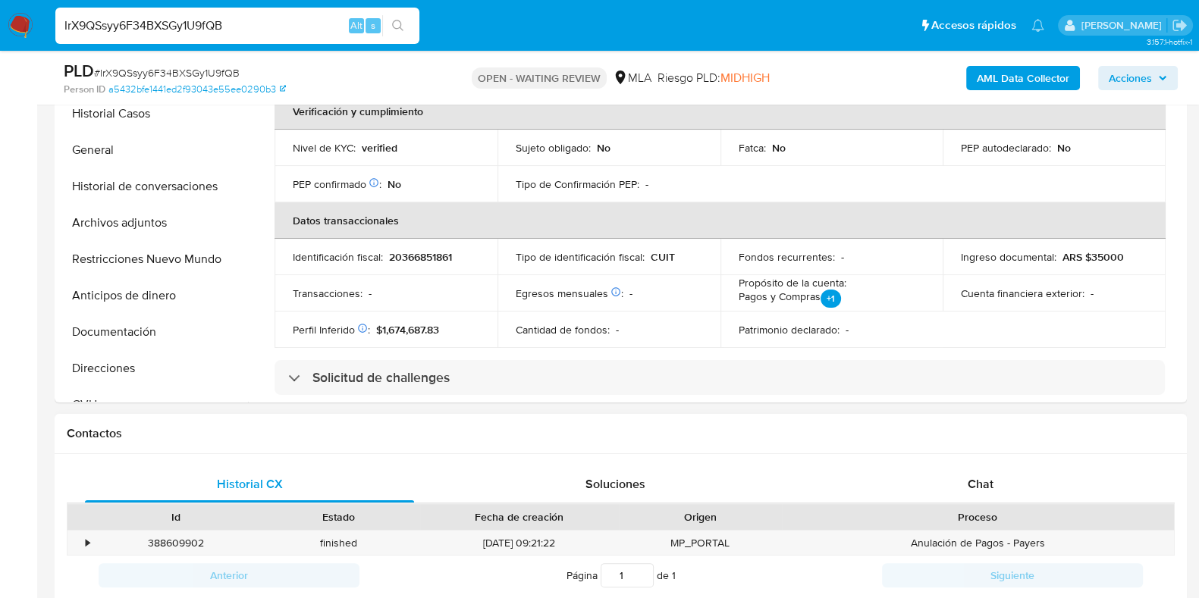
scroll to position [474, 0]
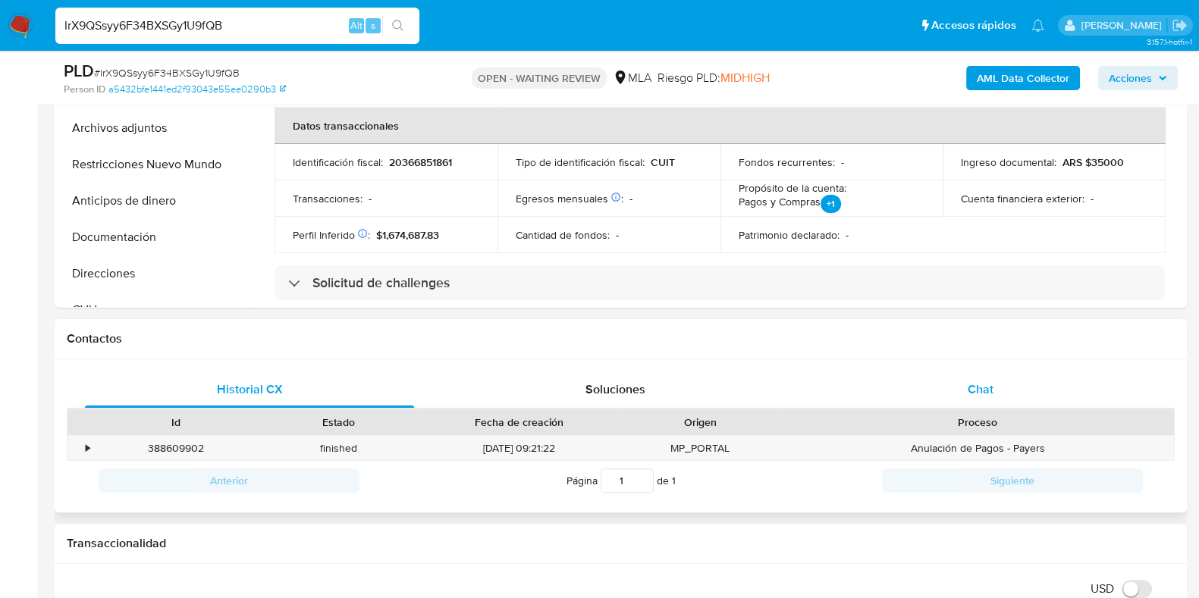
click at [1005, 388] on div "Chat" at bounding box center [980, 390] width 329 height 36
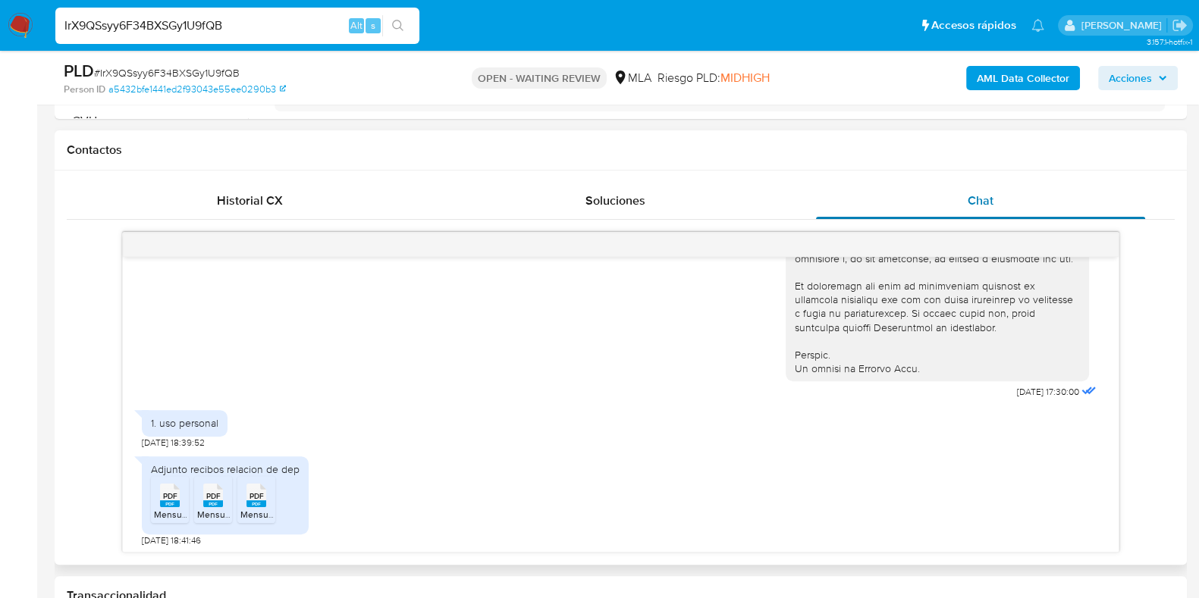
scroll to position [721, 0]
click at [170, 504] on icon "PDF" at bounding box center [170, 492] width 20 height 27
click at [212, 503] on icon "PDF" at bounding box center [213, 492] width 20 height 27
click at [260, 501] on rect at bounding box center [256, 501] width 20 height 7
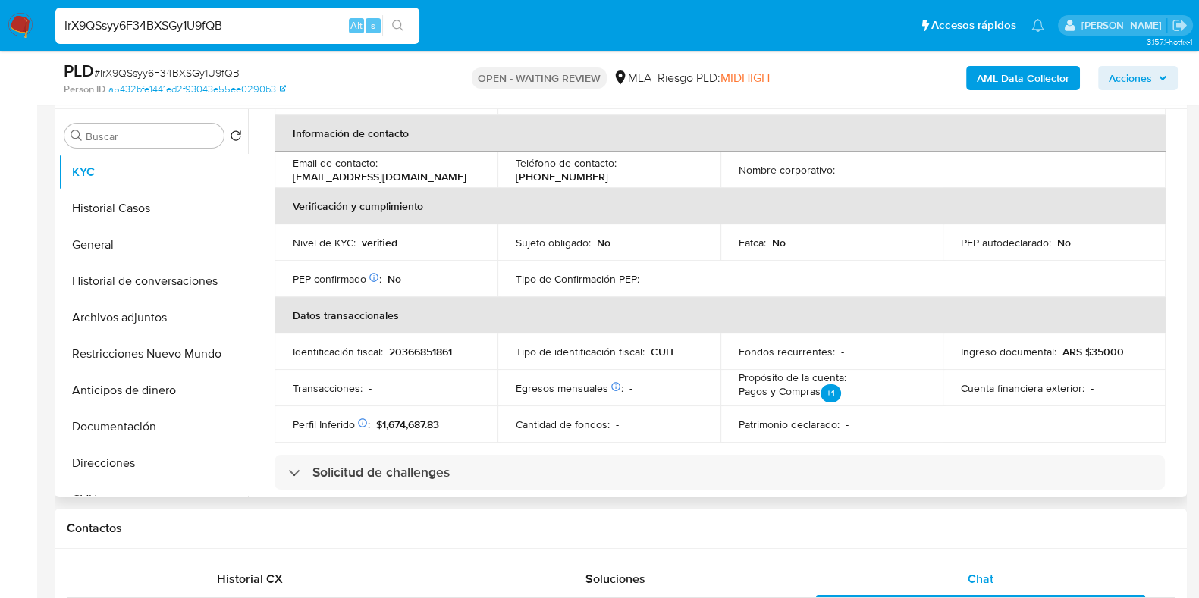
scroll to position [0, 0]
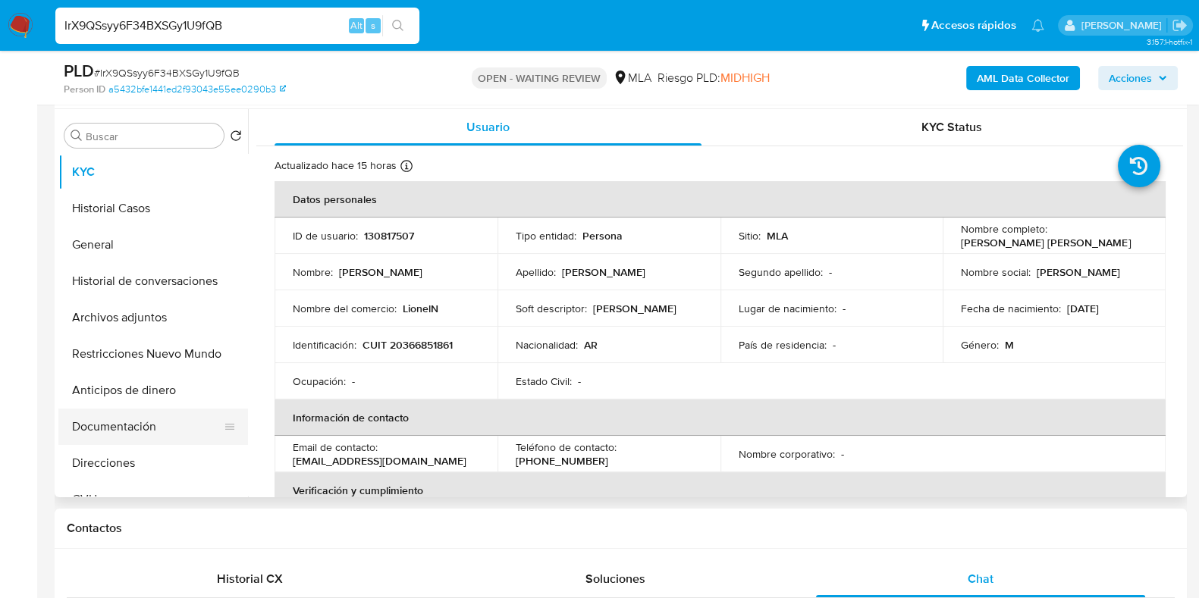
click at [123, 426] on button "Documentación" at bounding box center [146, 427] width 177 height 36
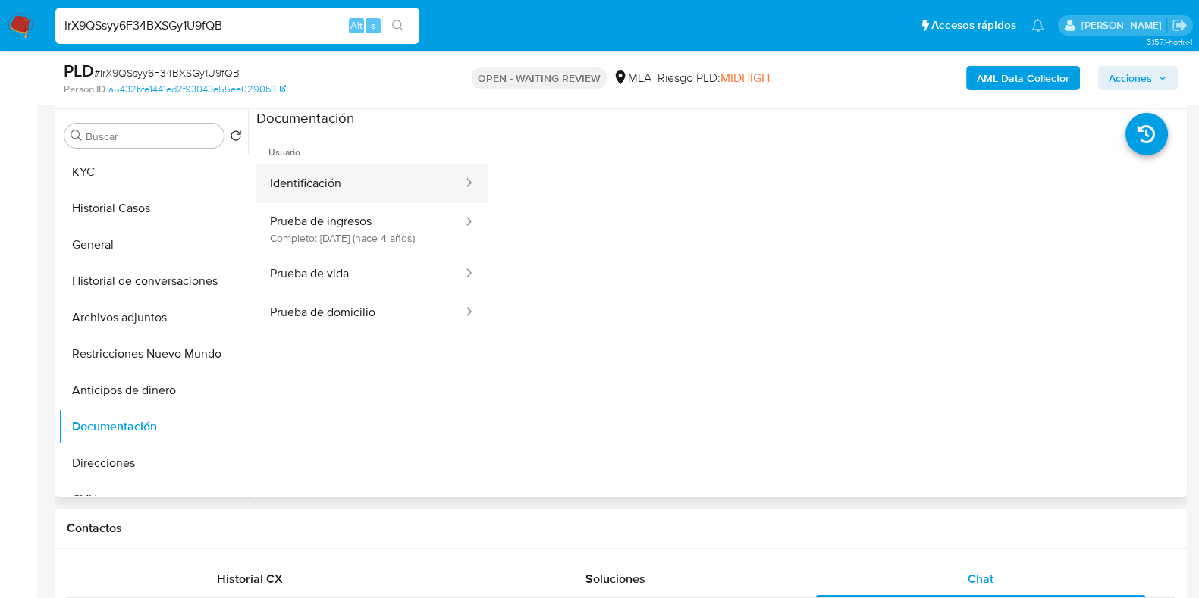
click at [350, 171] on button "Identificación" at bounding box center [360, 184] width 208 height 39
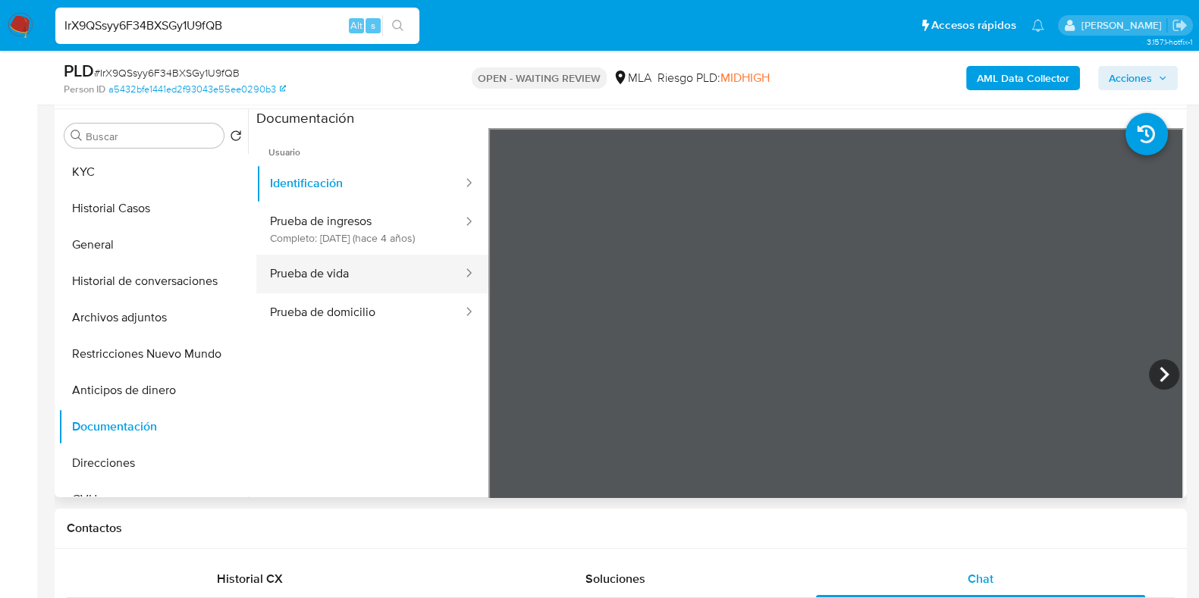
click at [348, 278] on button "Prueba de vida" at bounding box center [360, 274] width 208 height 39
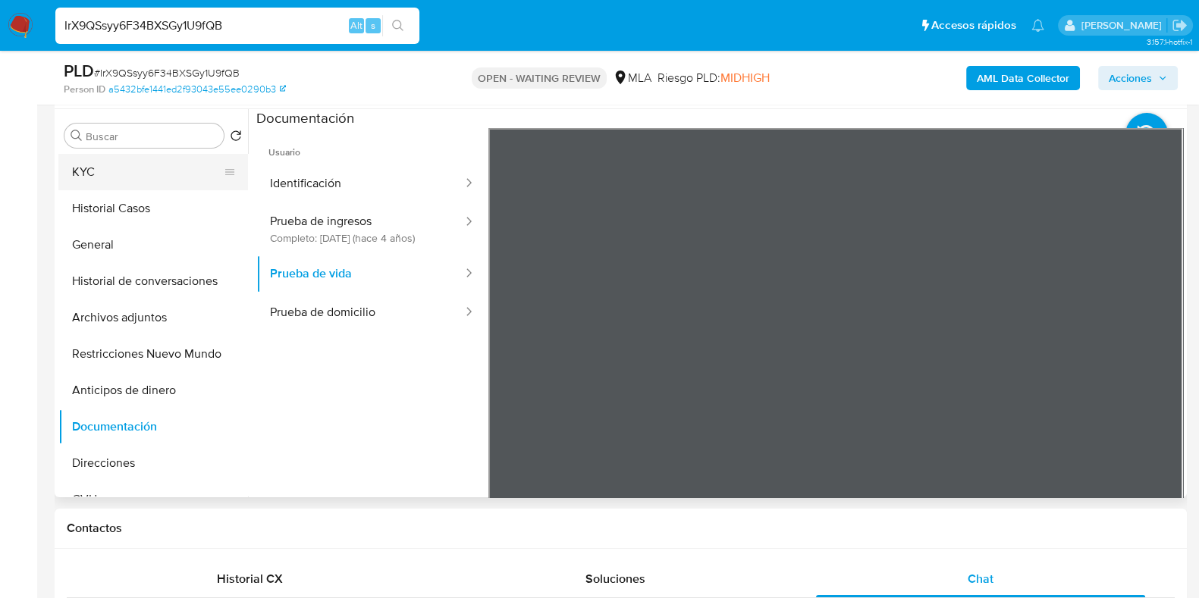
click at [99, 180] on button "KYC" at bounding box center [146, 172] width 177 height 36
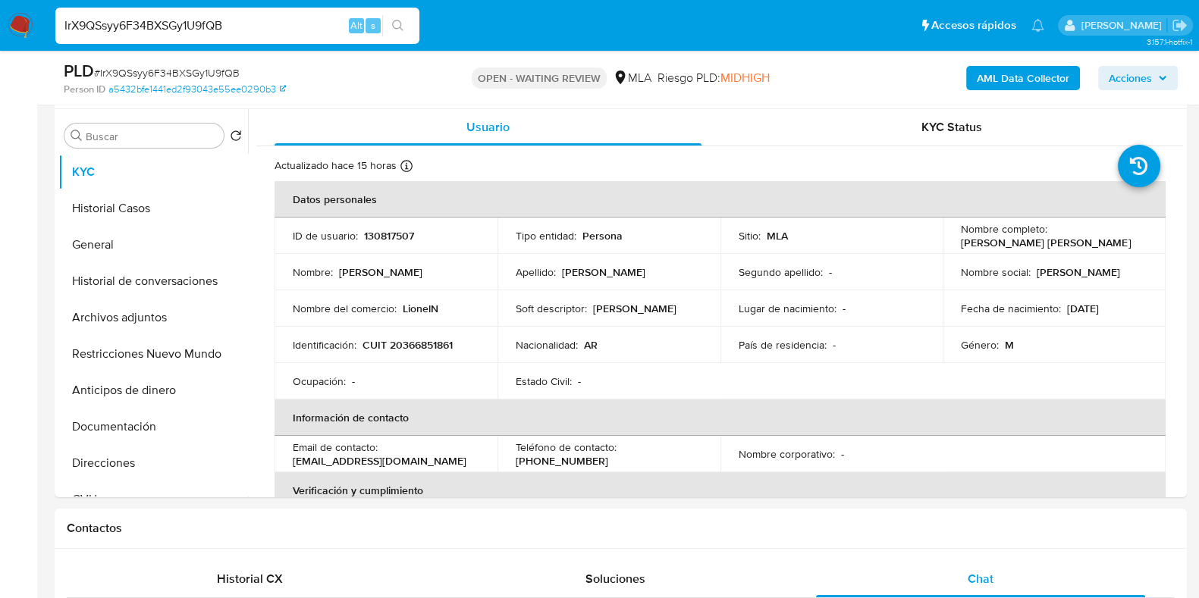
click at [182, 30] on input "IrX9QSsyy6F34BXSGy1U9fQB" at bounding box center [237, 26] width 364 height 20
paste input "iLn7eiXAhzvvgiX6WUhFmTdm"
type input "iLn7eiXAhzvvgiX6WUhFmTdm"
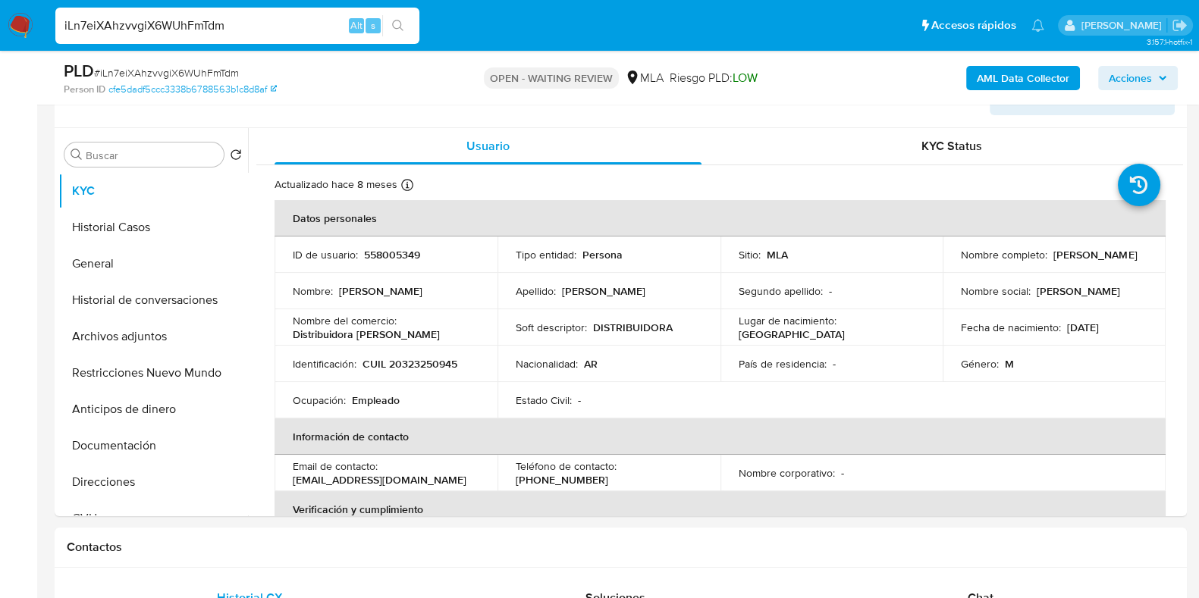
scroll to position [284, 0]
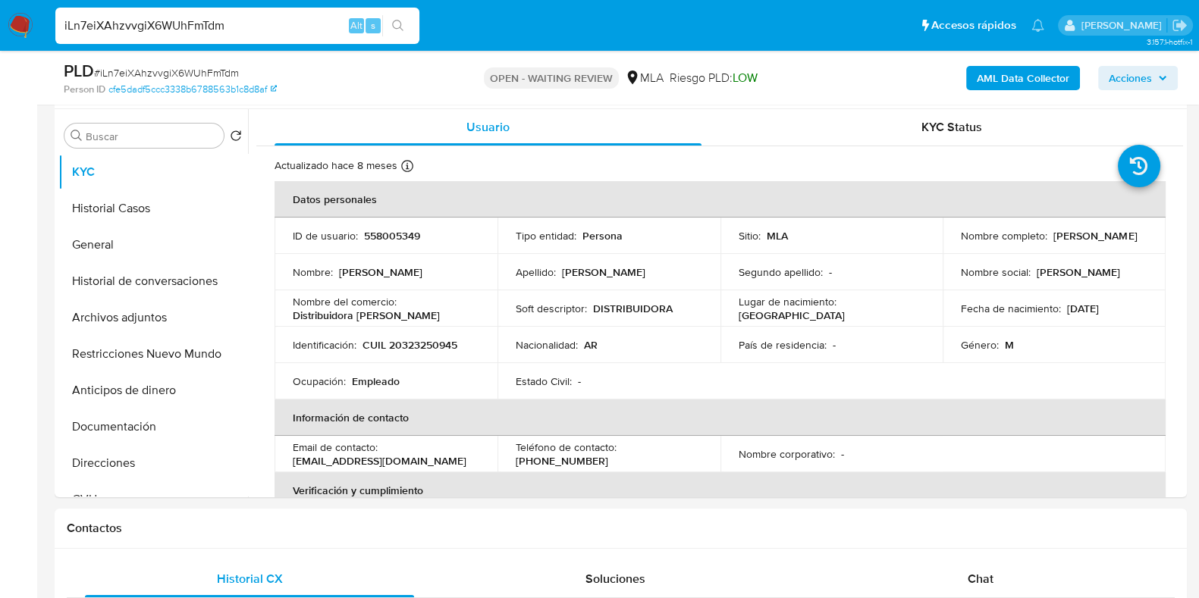
select select "10"
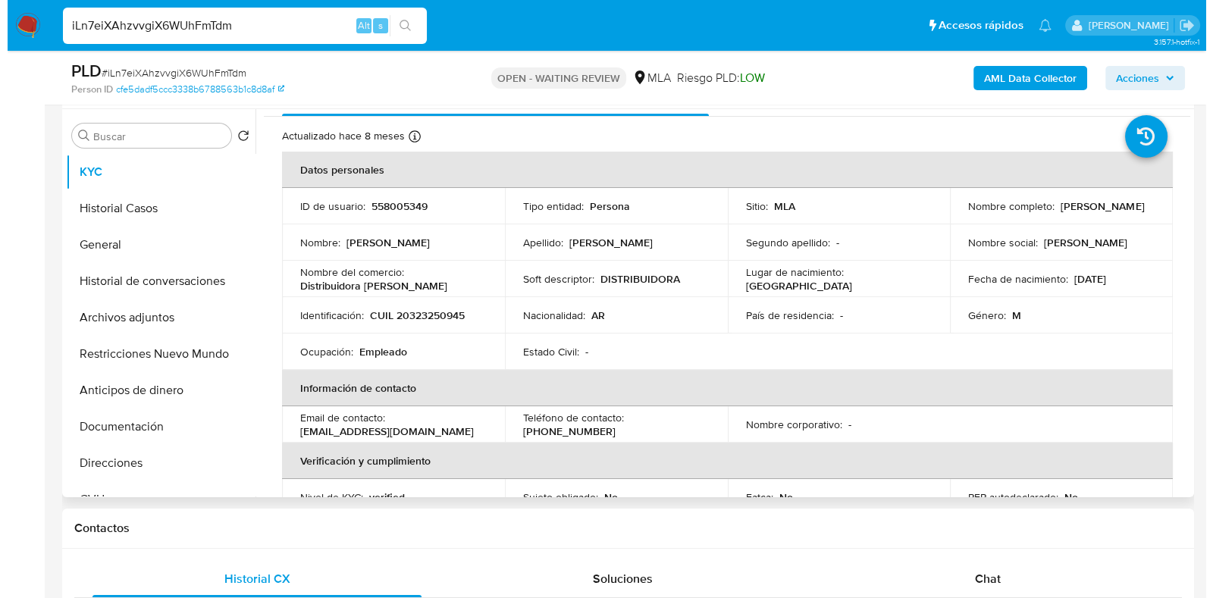
scroll to position [0, 0]
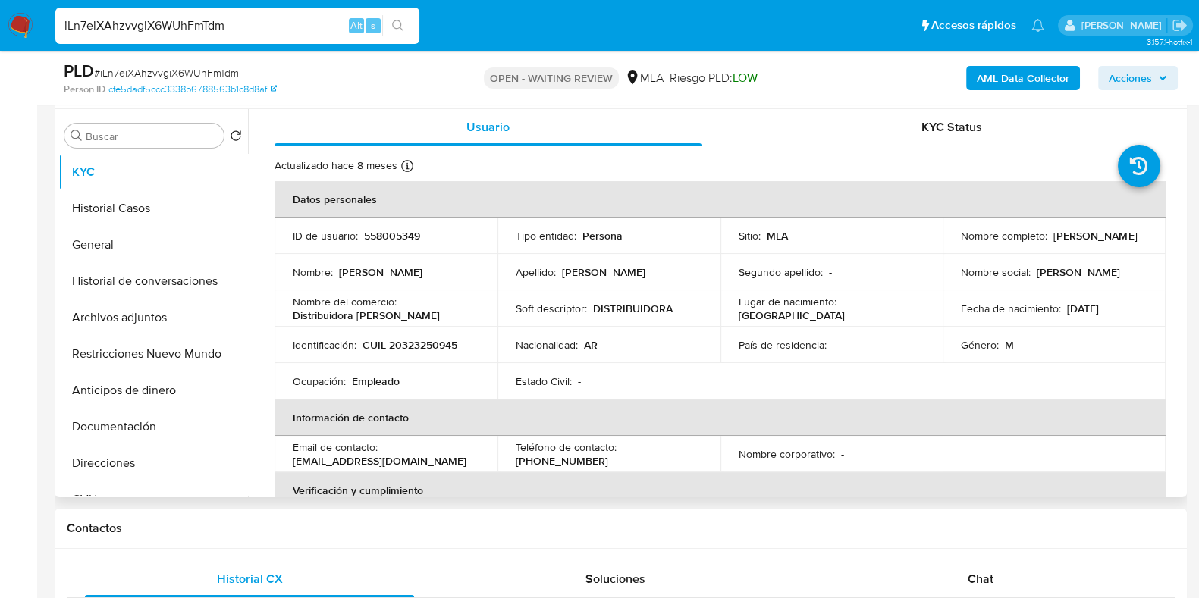
click at [1053, 243] on p "[PERSON_NAME]" at bounding box center [1094, 236] width 83 height 14
drag, startPoint x: 1047, startPoint y: 243, endPoint x: 958, endPoint y: 244, distance: 88.7
click at [961, 243] on div "Nombre completo : Jonatan Nery Sosa" at bounding box center [1054, 236] width 187 height 14
copy p "[PERSON_NAME]"
click at [392, 243] on td "ID de usuario : 558005349" at bounding box center [386, 236] width 223 height 36
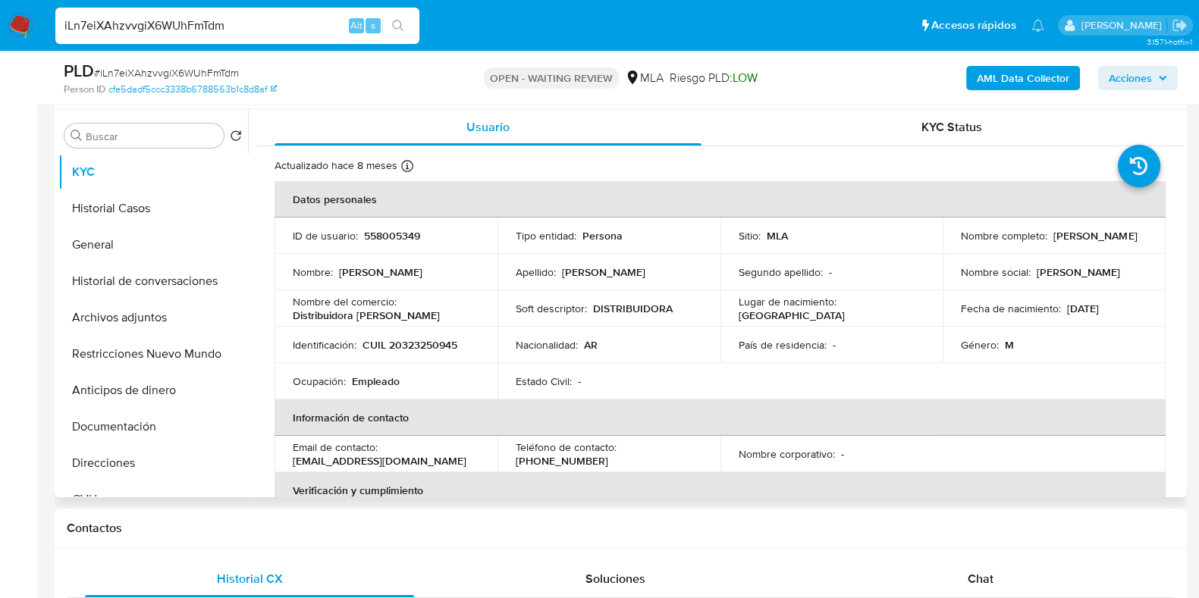
click at [392, 243] on td "ID de usuario : 558005349" at bounding box center [386, 236] width 223 height 36
click at [392, 237] on p "558005349" at bounding box center [392, 236] width 56 height 14
copy p "558005349"
click at [1024, 79] on b "AML Data Collector" at bounding box center [1023, 78] width 93 height 24
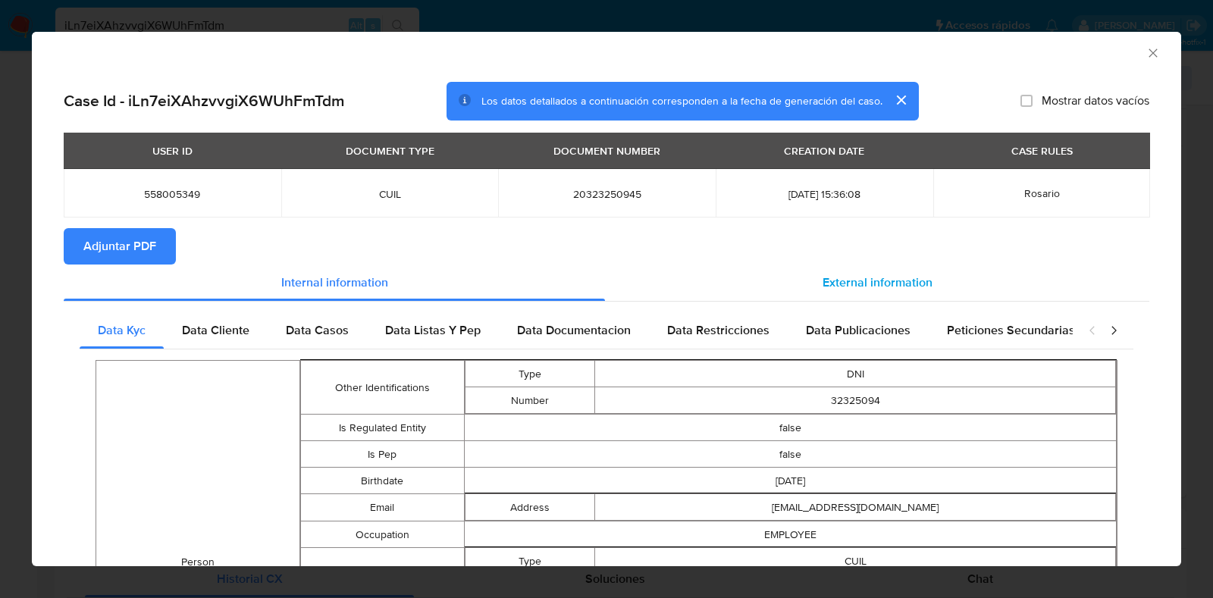
click at [872, 286] on span "External information" at bounding box center [878, 282] width 110 height 17
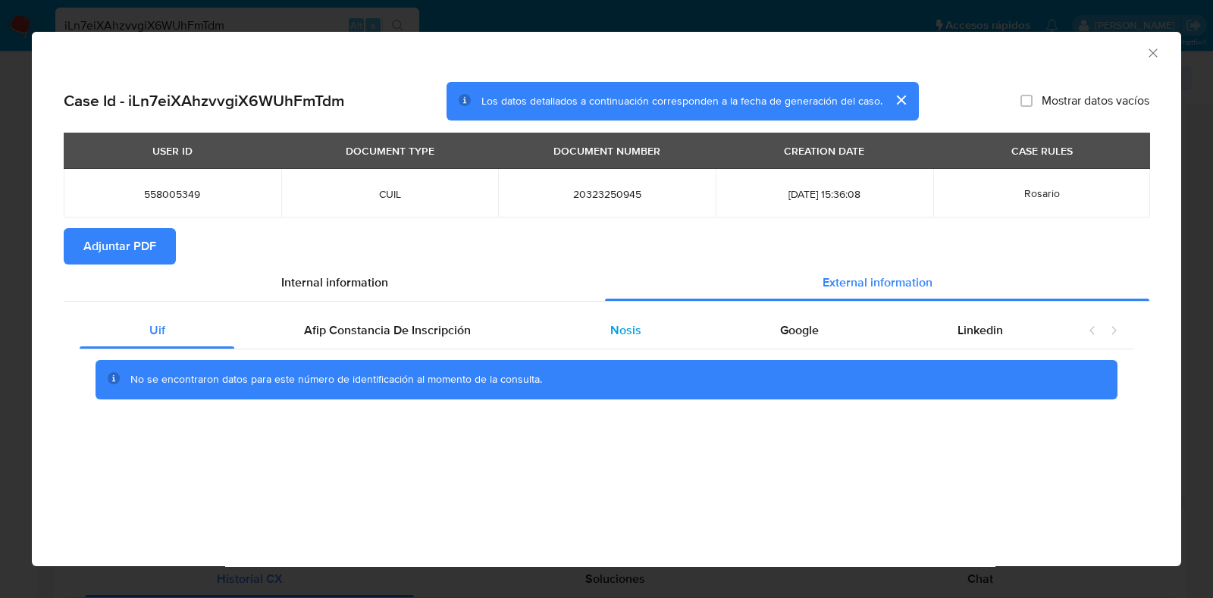
click at [643, 337] on div "Nosis" at bounding box center [626, 330] width 170 height 36
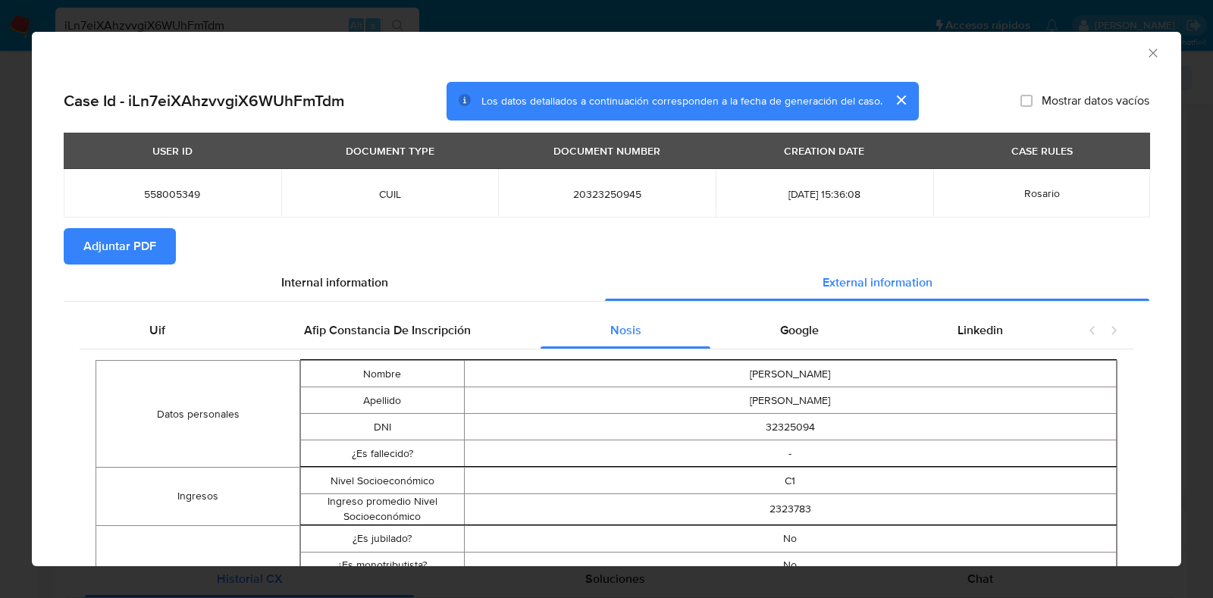
click at [121, 244] on span "Adjuntar PDF" at bounding box center [119, 246] width 73 height 33
click at [1146, 46] on icon "Cerrar ventana" at bounding box center [1153, 53] width 15 height 15
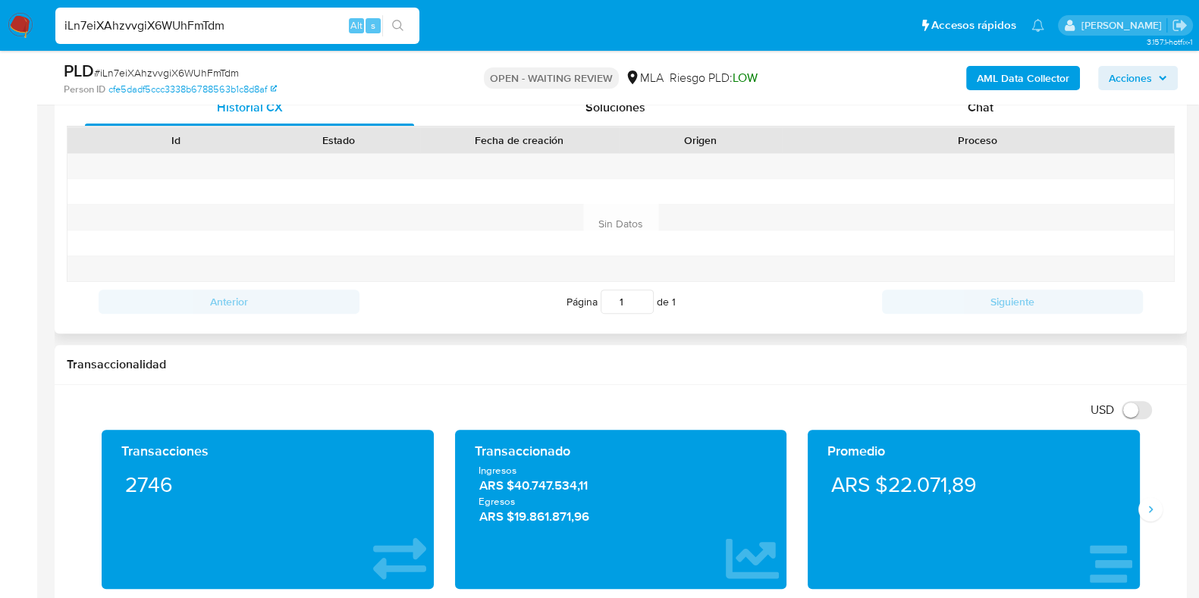
scroll to position [758, 0]
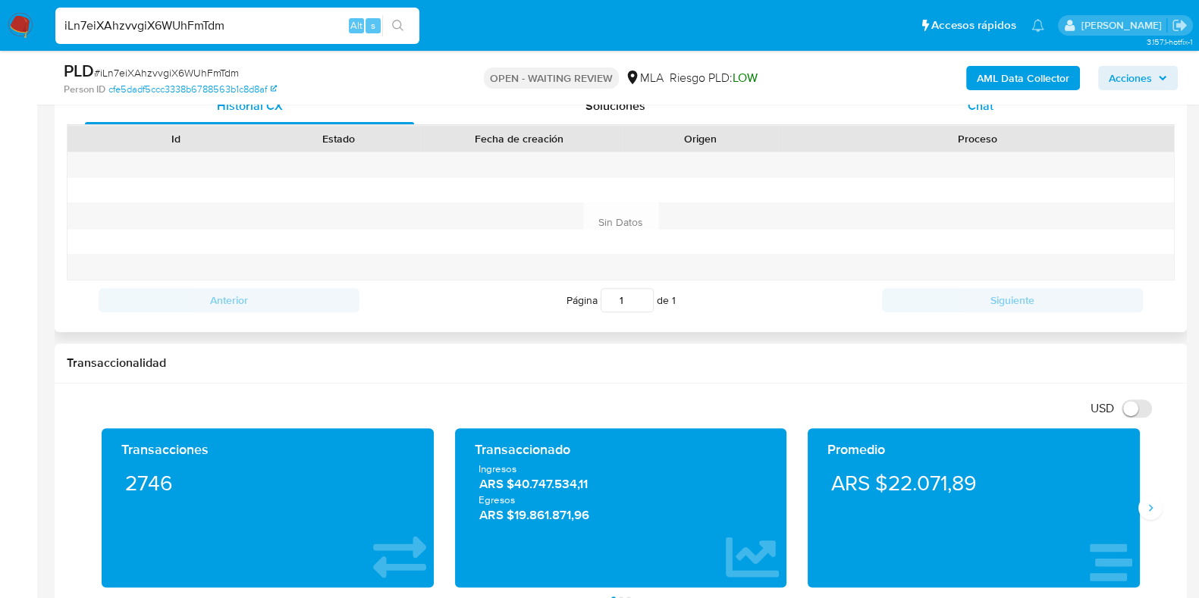
click at [975, 112] on span "Chat" at bounding box center [981, 105] width 26 height 17
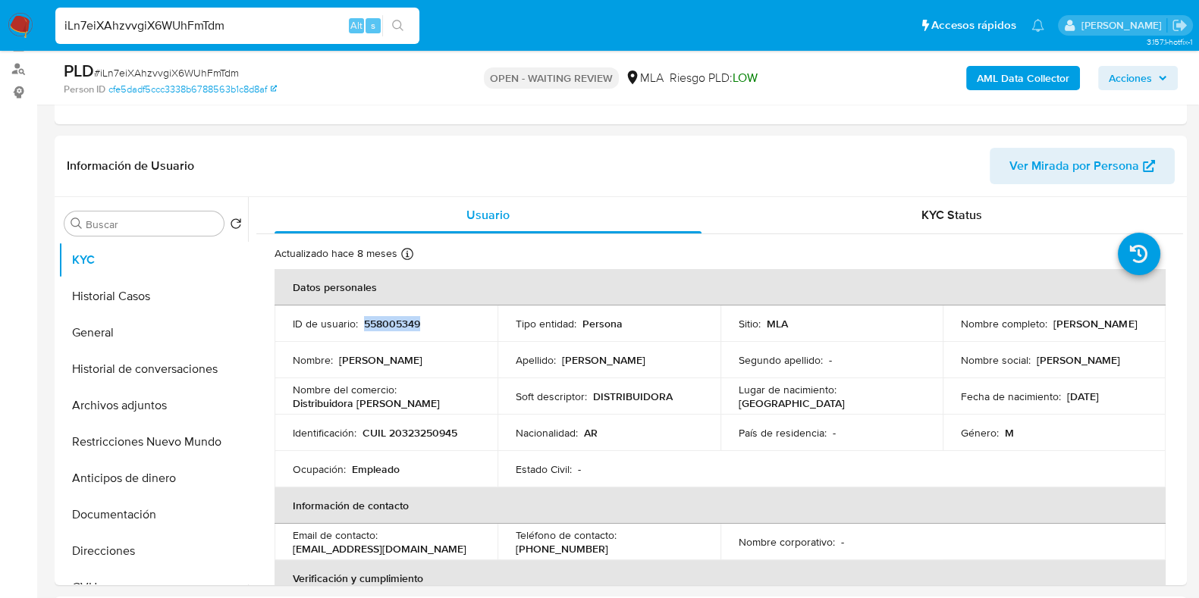
scroll to position [189, 0]
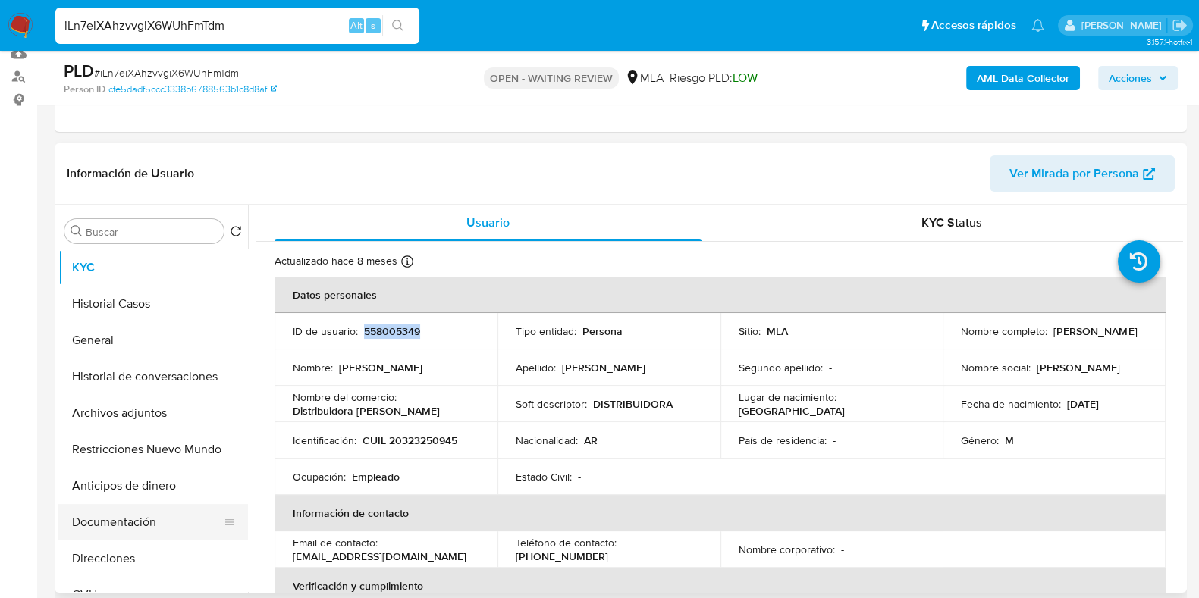
click at [128, 510] on button "Documentación" at bounding box center [146, 522] width 177 height 36
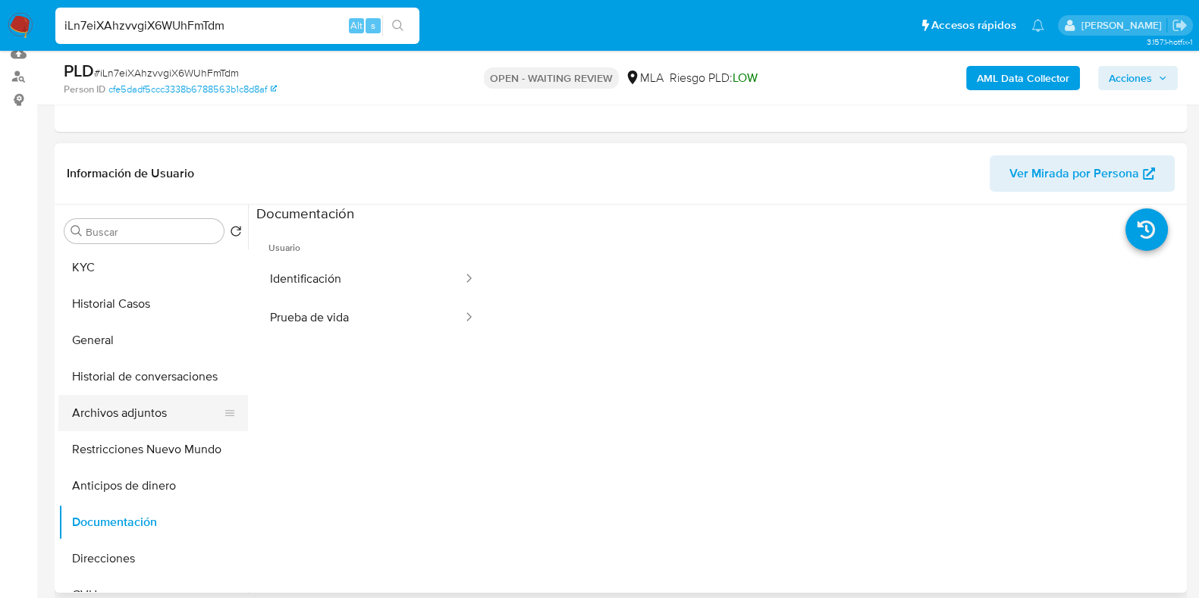
click at [124, 410] on button "Archivos adjuntos" at bounding box center [146, 413] width 177 height 36
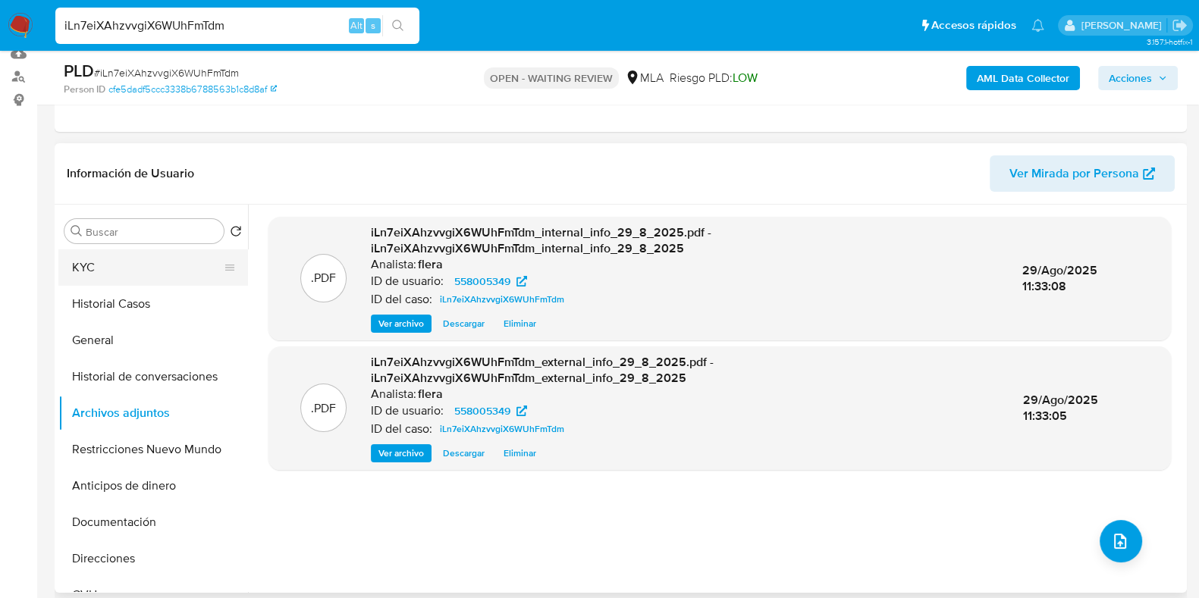
click at [107, 263] on button "KYC" at bounding box center [146, 268] width 177 height 36
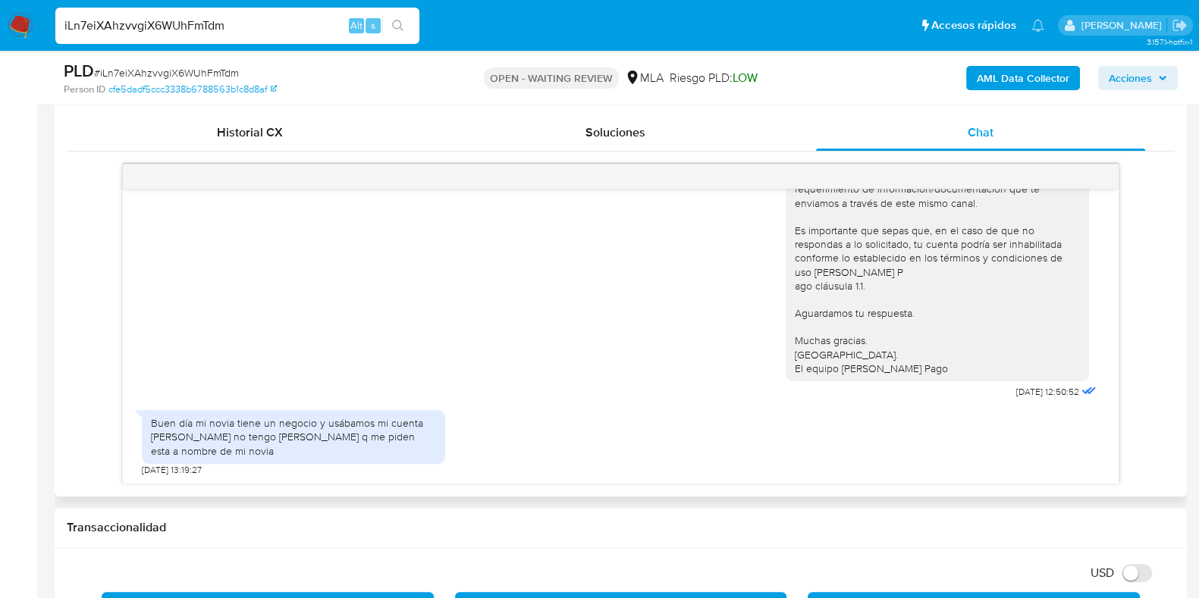
scroll to position [807, 0]
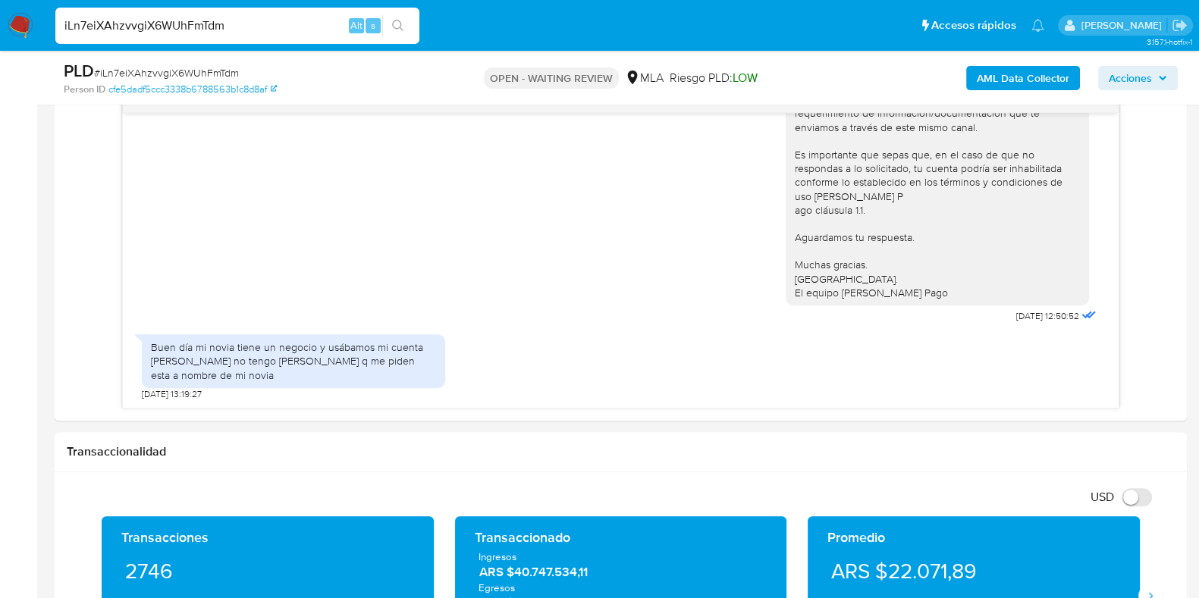
click at [181, 74] on span "# iLn7eiXAhzvvgiX6WUhFmTdm" at bounding box center [166, 72] width 145 height 15
copy span "iLn7eiXAhzvvgiX6WUhFmTdm"
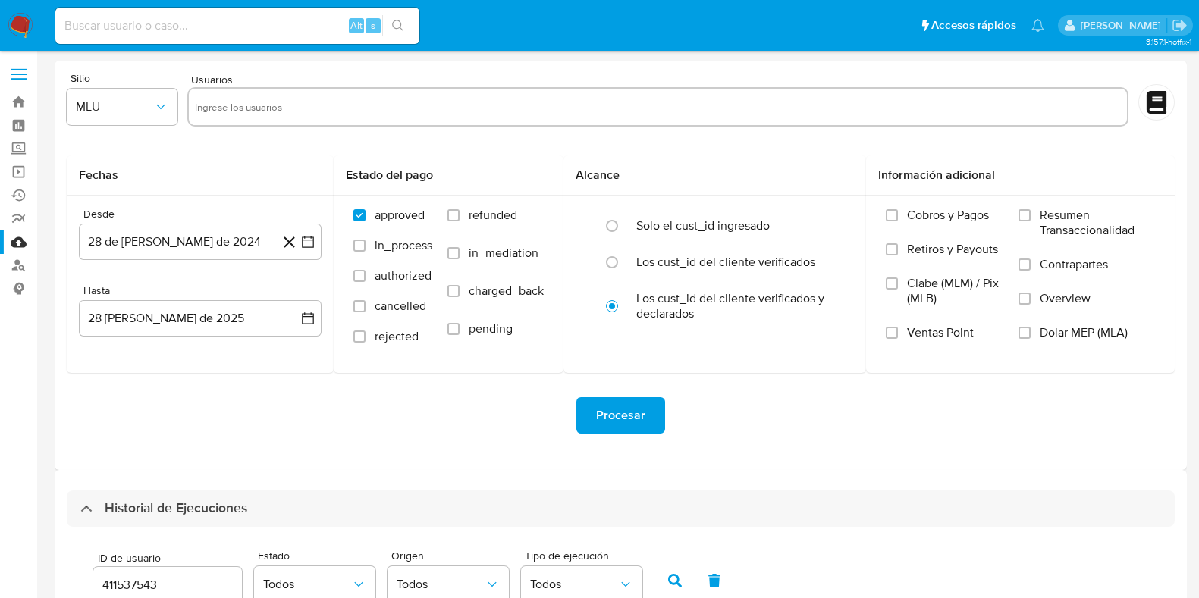
select select "10"
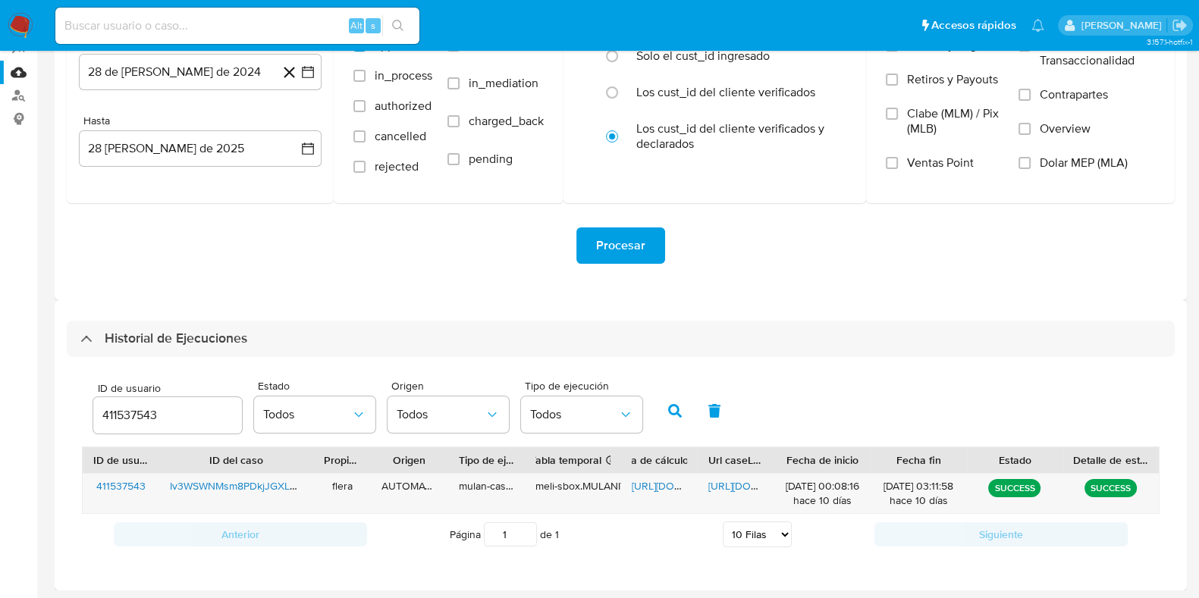
click at [150, 419] on input "411537543" at bounding box center [167, 416] width 149 height 20
click at [671, 406] on icon "button" at bounding box center [675, 411] width 14 height 14
click at [658, 485] on span "[URL][DOMAIN_NAME]" at bounding box center [684, 486] width 105 height 15
click at [730, 488] on span "[URL][DOMAIN_NAME]" at bounding box center [760, 486] width 105 height 15
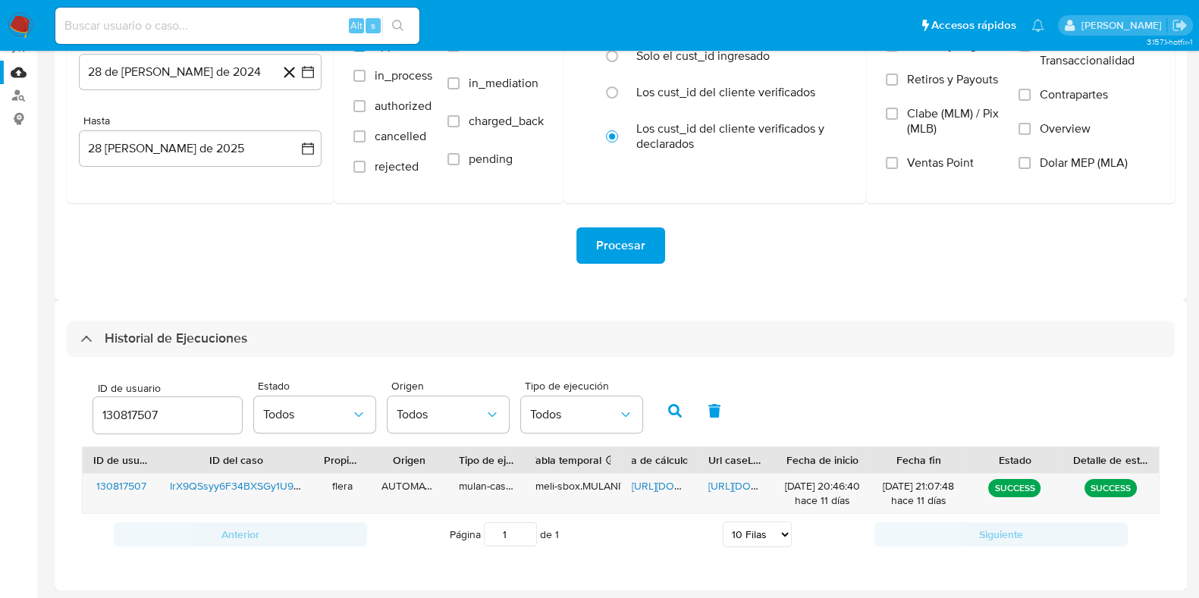
click at [157, 420] on input "130817507" at bounding box center [167, 416] width 149 height 20
click at [140, 412] on input "130817507" at bounding box center [167, 416] width 149 height 20
type input "558005349"
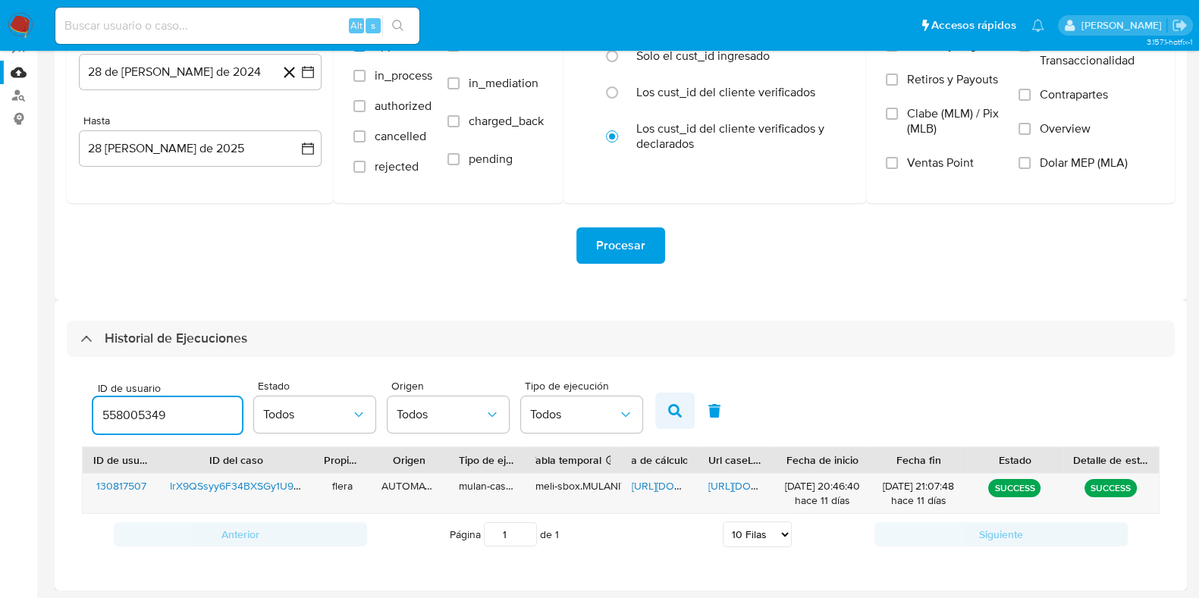
click at [670, 416] on icon "button" at bounding box center [675, 411] width 14 height 14
click at [660, 485] on span "[URL][DOMAIN_NAME]" at bounding box center [684, 486] width 105 height 15
click at [732, 483] on span "[URL][DOMAIN_NAME]" at bounding box center [760, 486] width 105 height 15
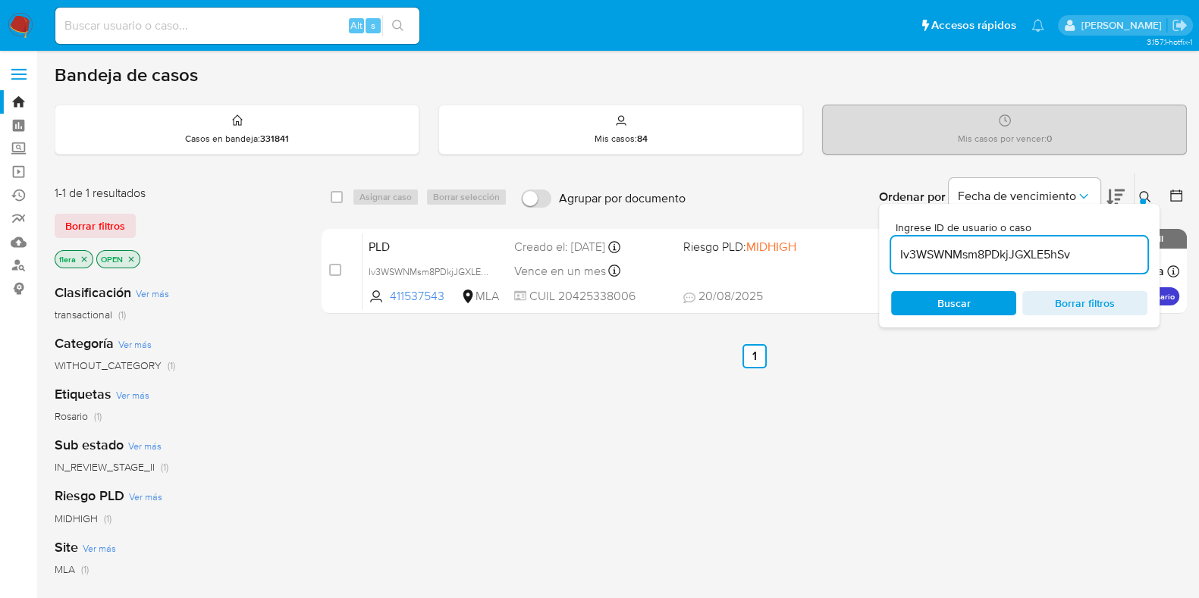
click at [968, 263] on input "Iv3WSWNMsm8PDkjJGXLE5hSv" at bounding box center [1019, 255] width 256 height 20
paste input "iLn7eiXAhzvvgiX6WUhFmTdm"
type input "iLn7eiXAhzvvgiX6WUhFmTdm"
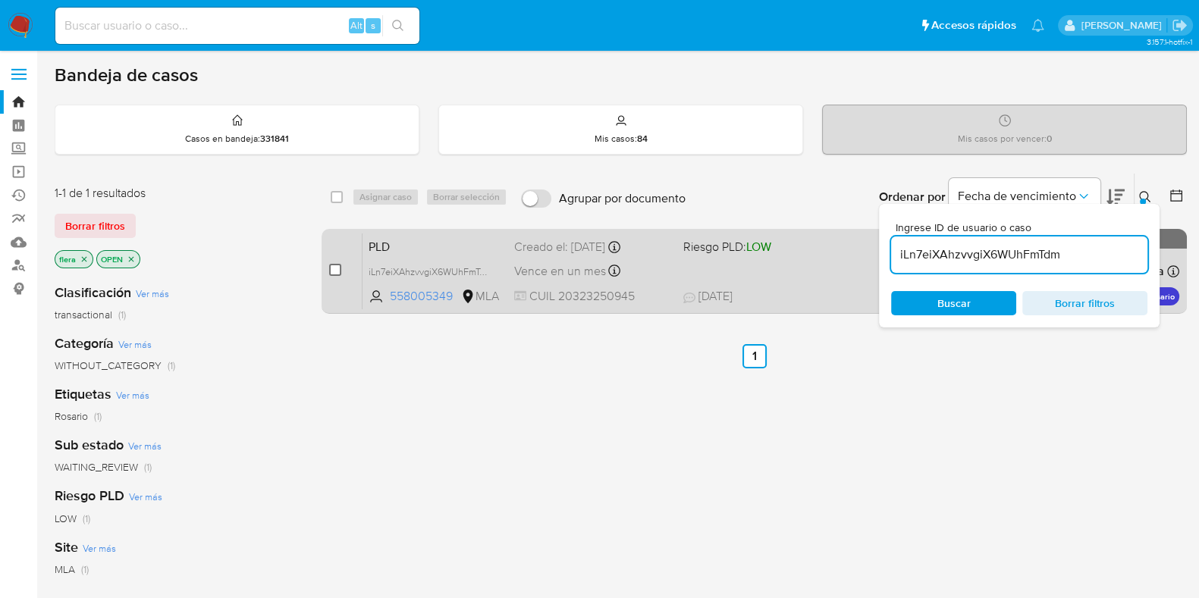
click at [339, 272] on input "checkbox" at bounding box center [335, 270] width 12 height 12
checkbox input "true"
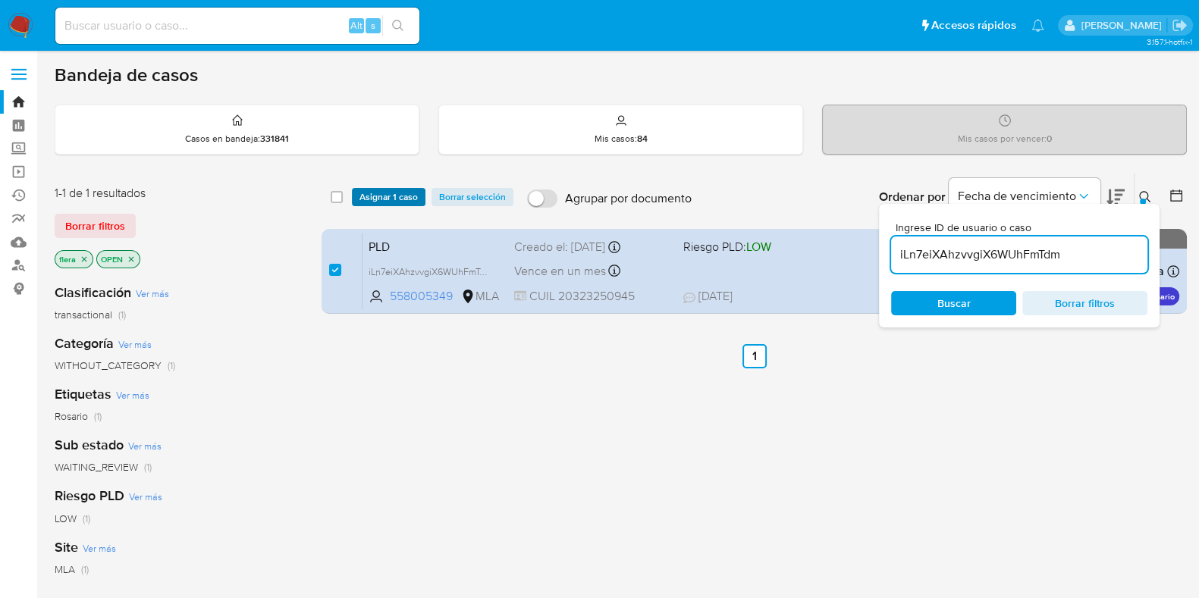
click at [381, 201] on span "Asignar 1 caso" at bounding box center [388, 197] width 58 height 15
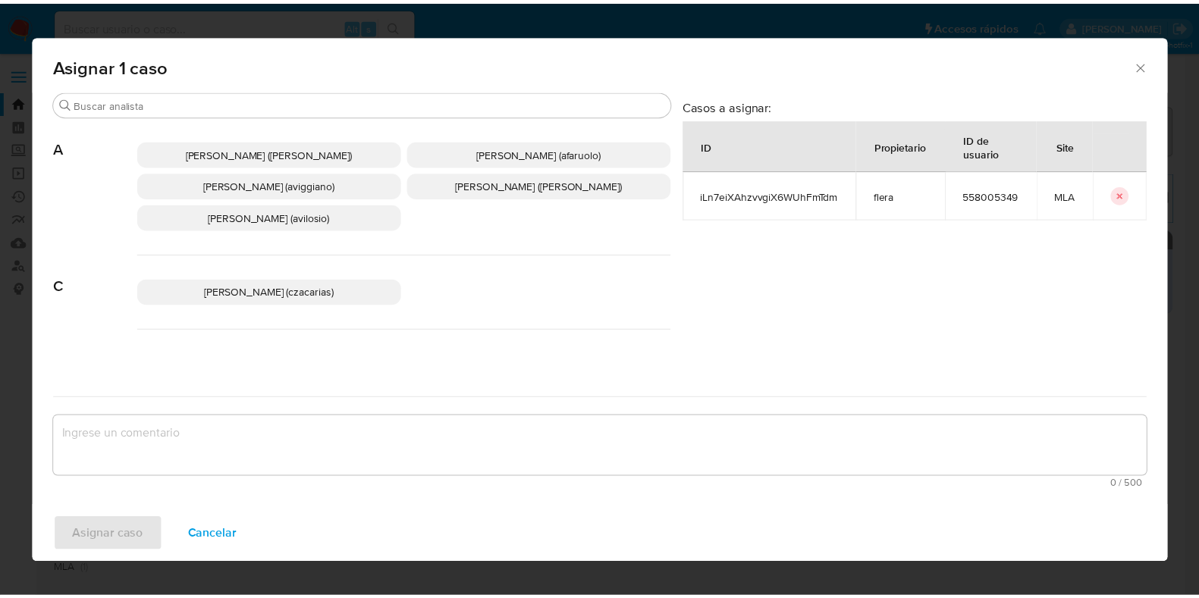
scroll to position [284, 0]
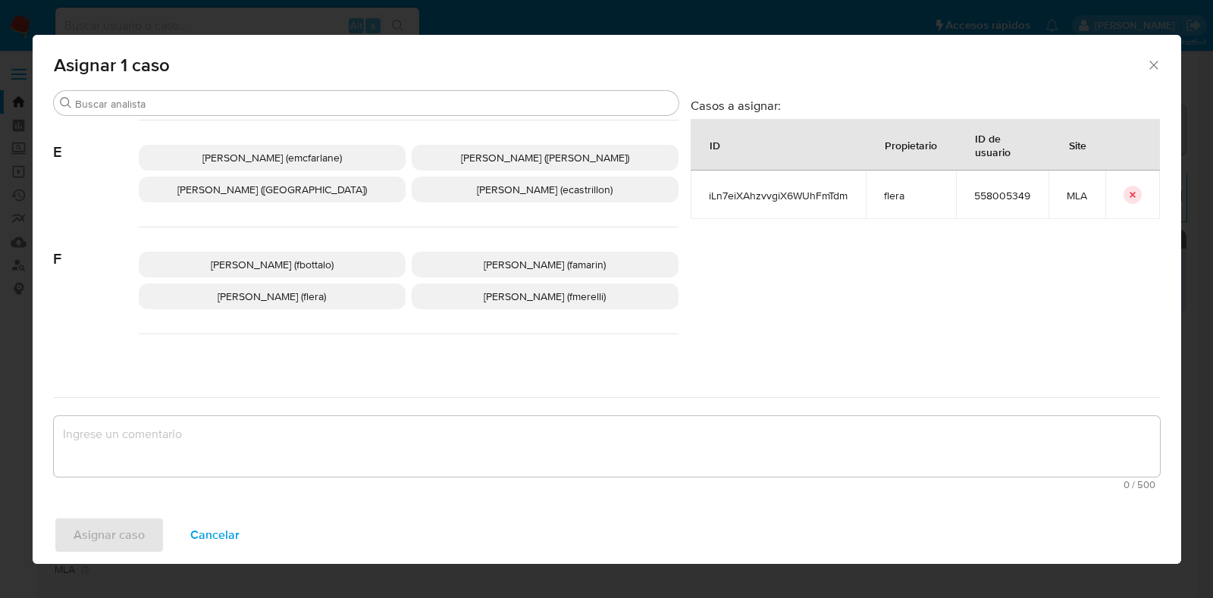
click at [520, 297] on span "[PERSON_NAME] (fmerelli)" at bounding box center [545, 296] width 122 height 15
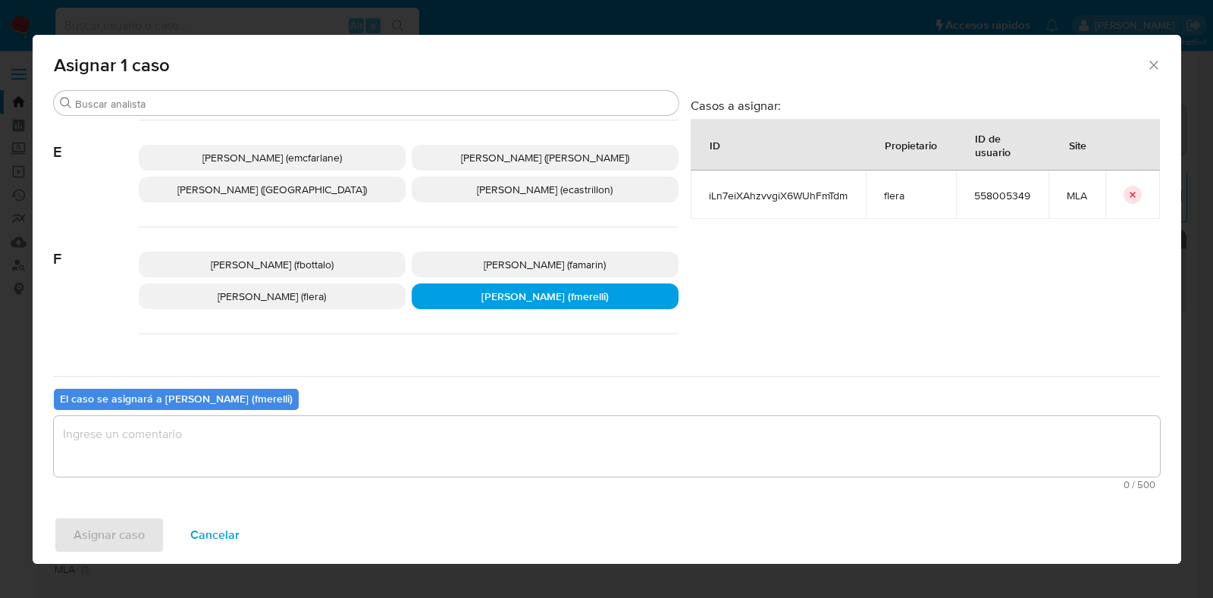
click at [332, 303] on p "Florencia Cecilia Lera (flera)" at bounding box center [272, 297] width 267 height 26
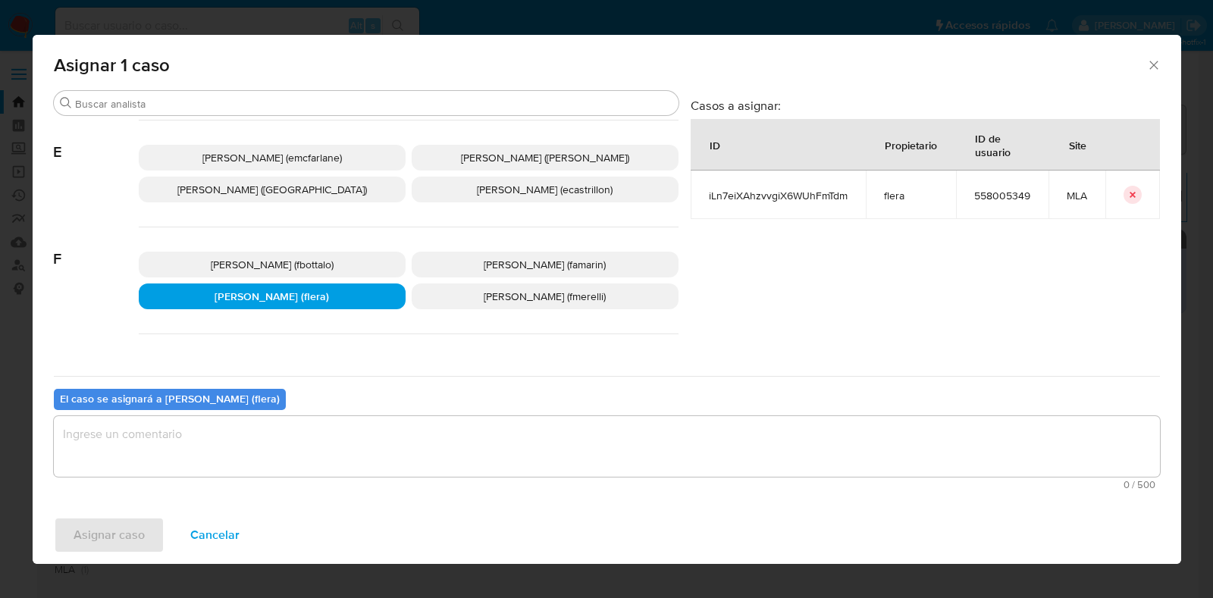
click at [353, 444] on textarea "assign-modal" at bounding box center [607, 446] width 1107 height 61
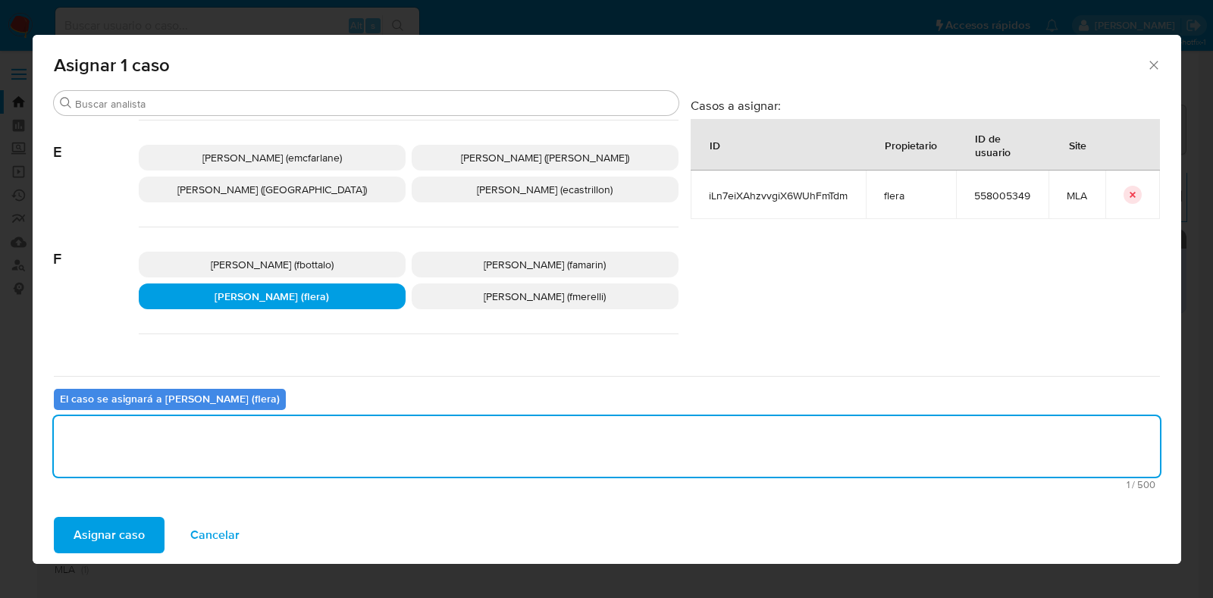
click at [142, 542] on span "Asignar caso" at bounding box center [109, 535] width 71 height 33
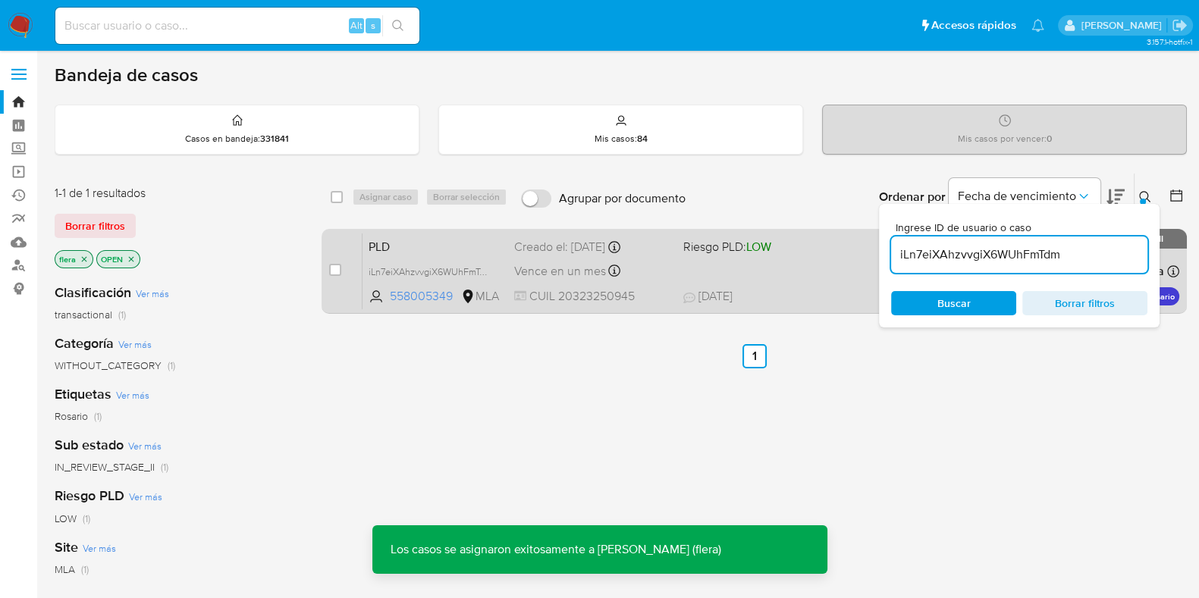
click at [397, 246] on span "PLD" at bounding box center [435, 246] width 133 height 20
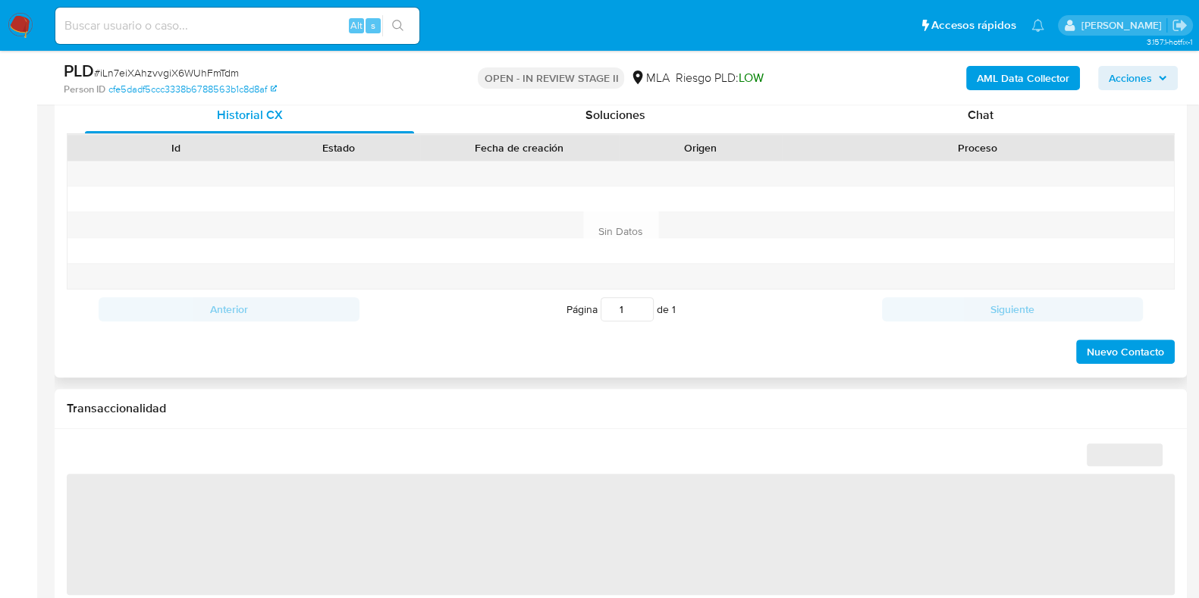
scroll to position [663, 0]
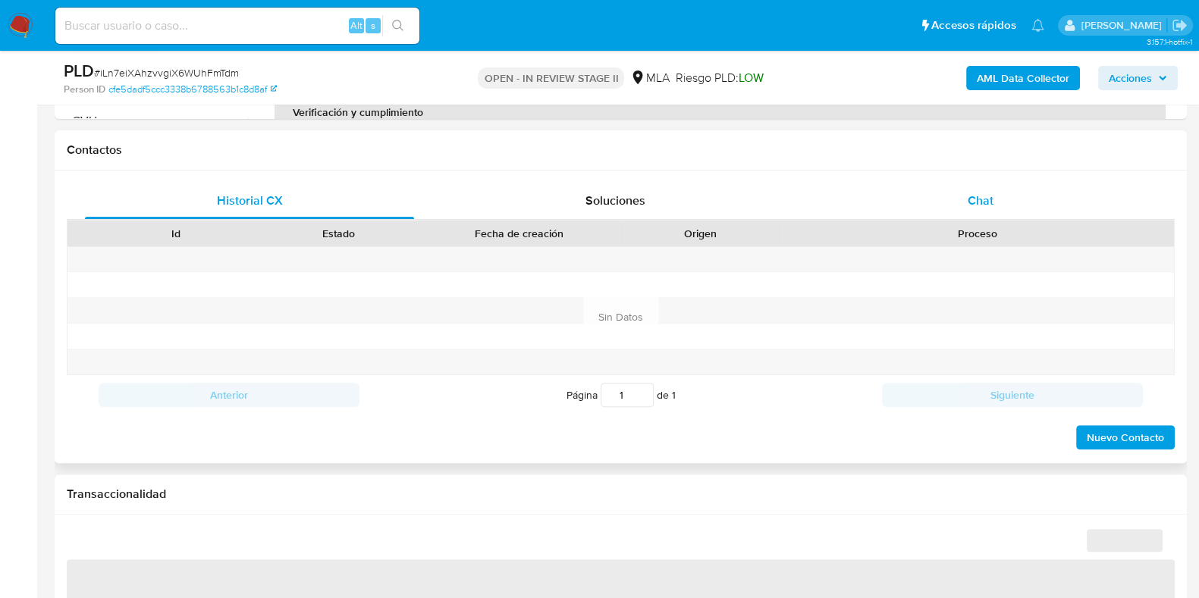
click at [981, 198] on span "Chat" at bounding box center [981, 200] width 26 height 17
select select "10"
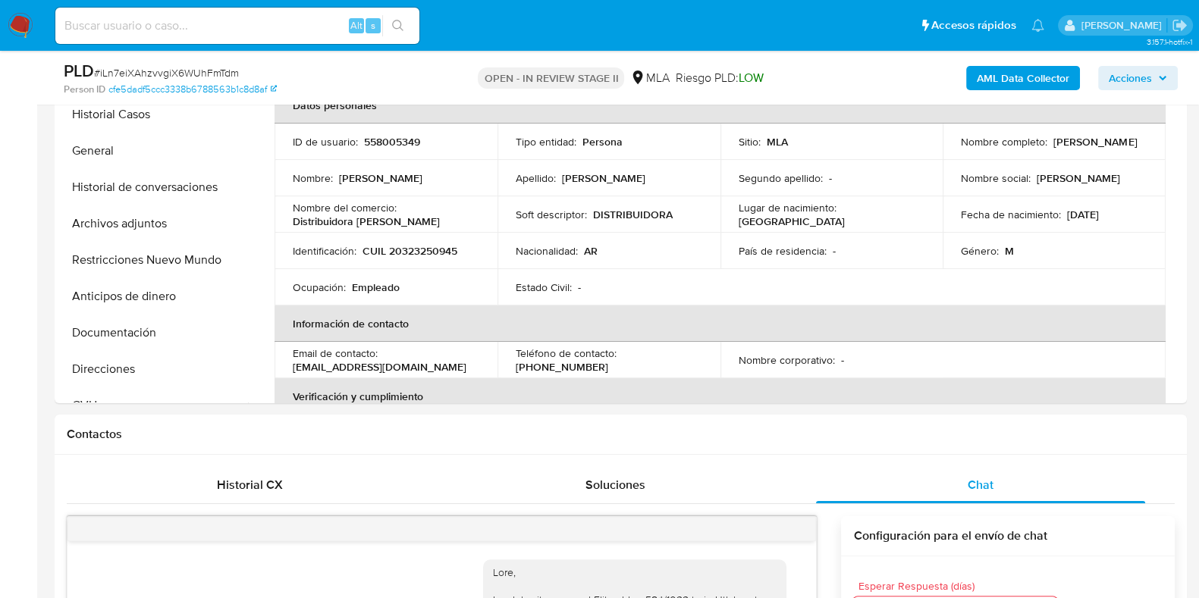
scroll to position [971, 0]
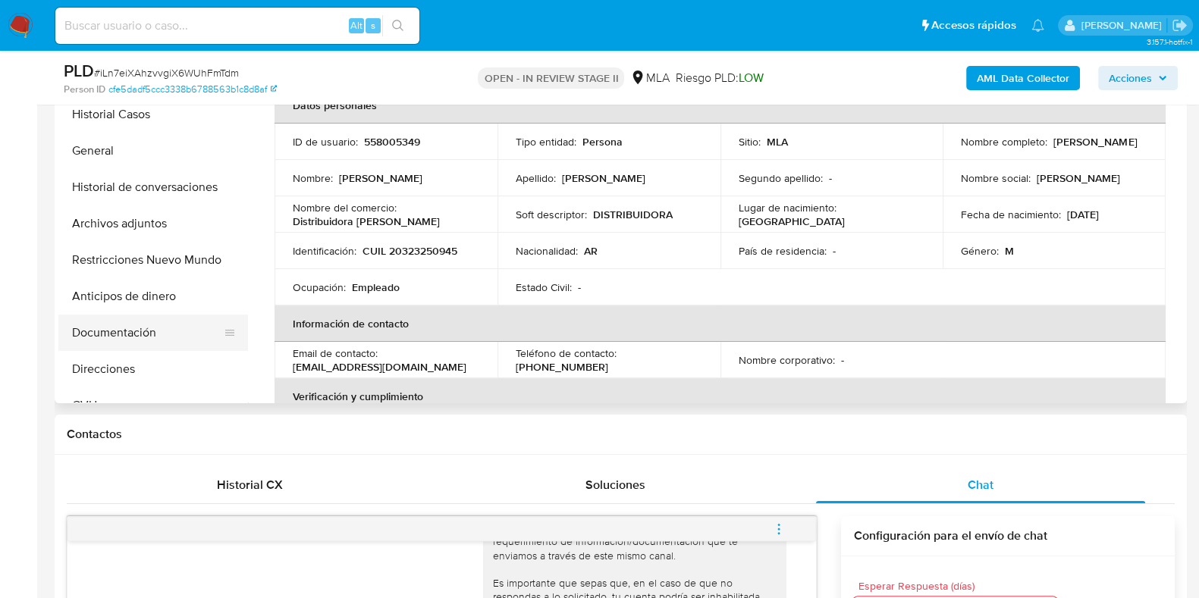
click at [95, 343] on button "Documentación" at bounding box center [146, 333] width 177 height 36
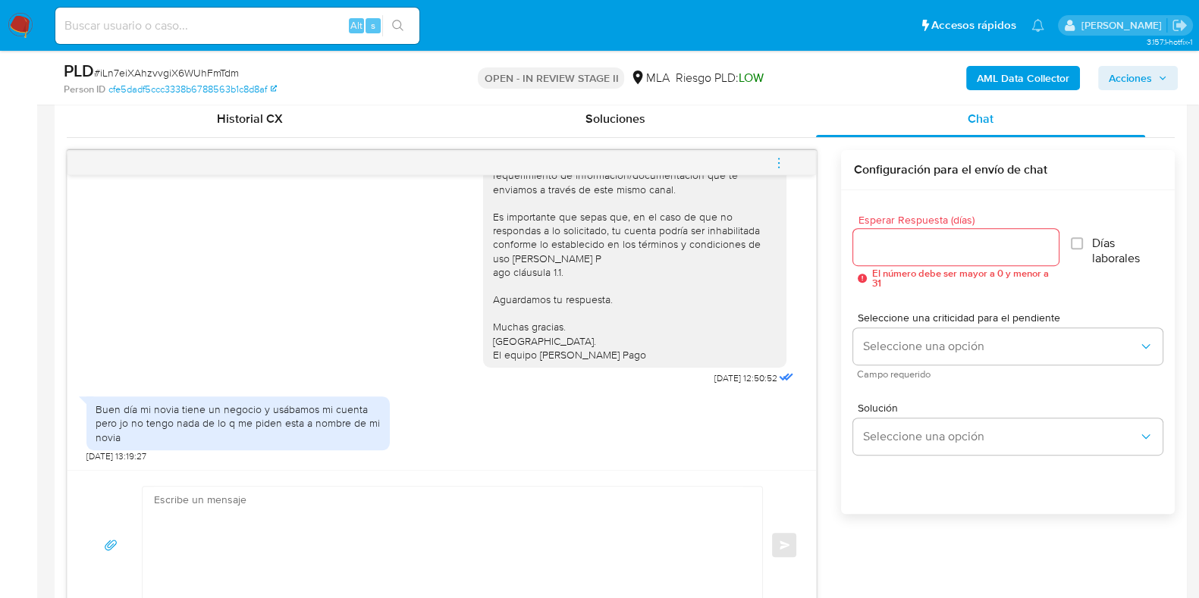
scroll to position [853, 0]
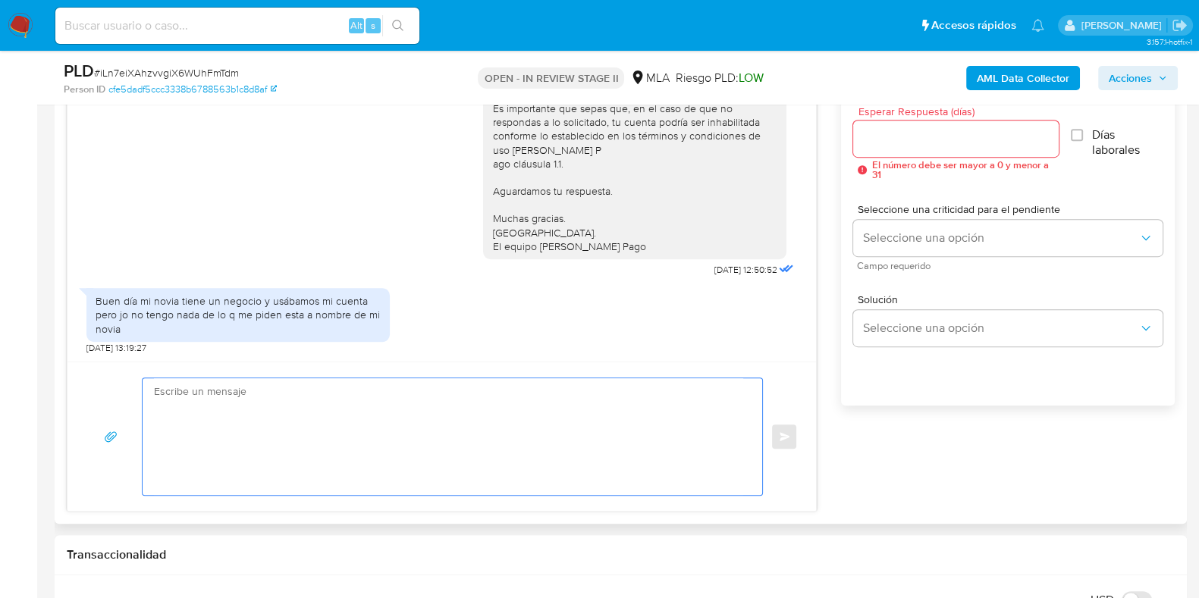
click at [295, 408] on textarea at bounding box center [448, 436] width 589 height 117
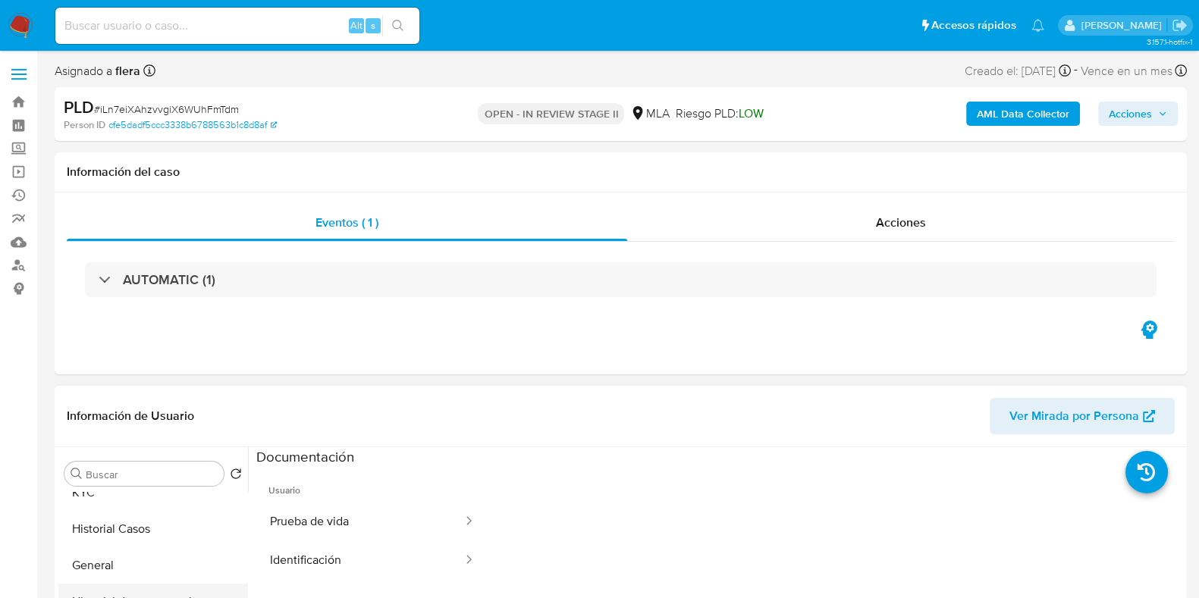
scroll to position [0, 0]
click at [119, 513] on button "KYC" at bounding box center [153, 510] width 190 height 36
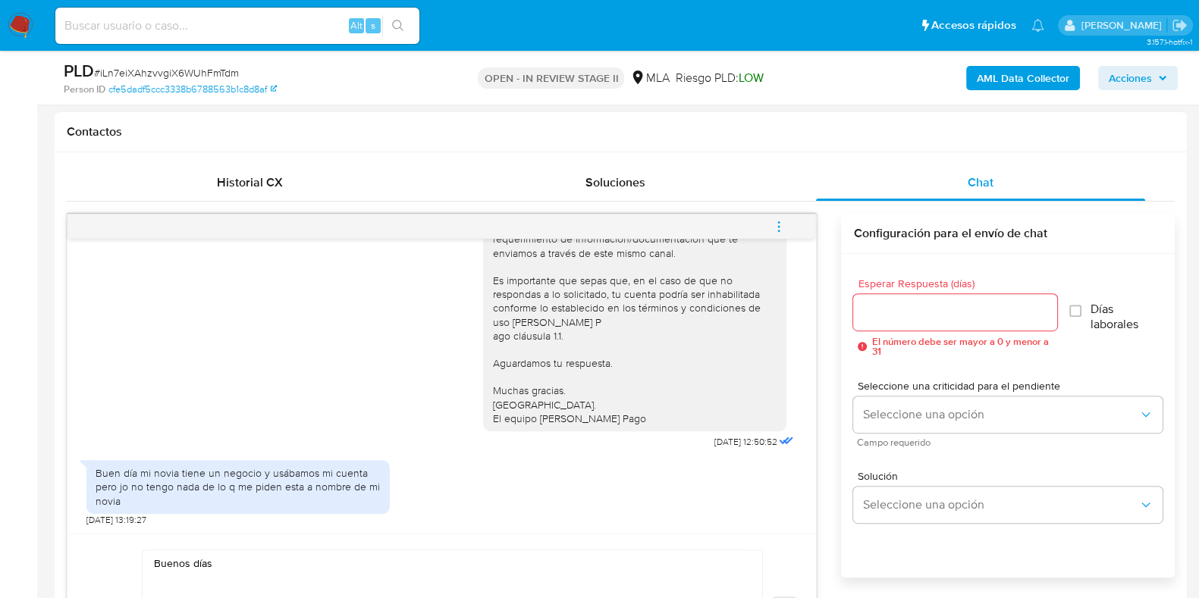
scroll to position [758, 0]
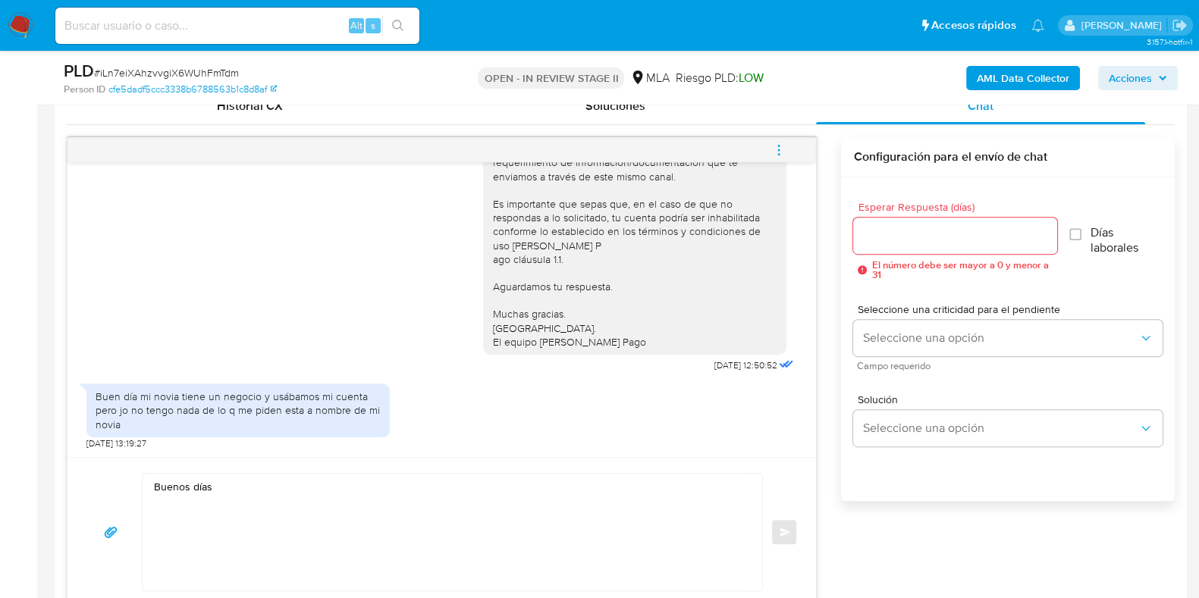
click at [400, 479] on textarea "Buenos días" at bounding box center [448, 532] width 589 height 117
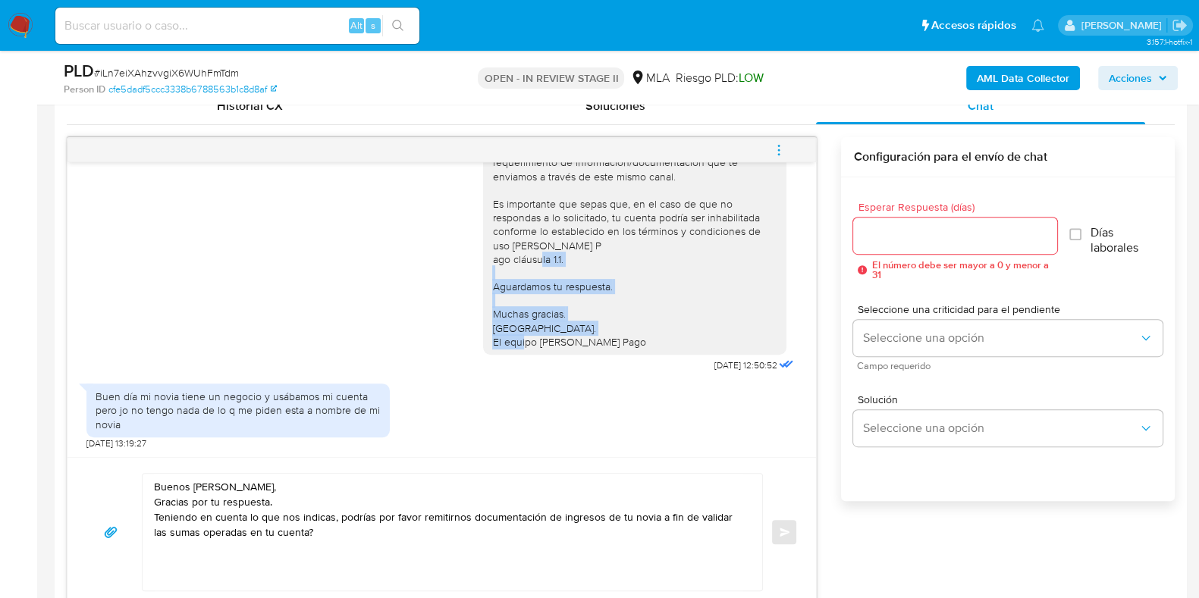
drag, startPoint x: 478, startPoint y: 271, endPoint x: 633, endPoint y: 344, distance: 171.3
click at [633, 344] on div "Hola, Esperamos que te encuentres muy bien. Te consultamos si tuviste oportunid…" at bounding box center [634, 217] width 285 height 262
copy div "Aguardamos tu respuesta. Muchas gracias. Saludos. El equipo de Mercado Pago"
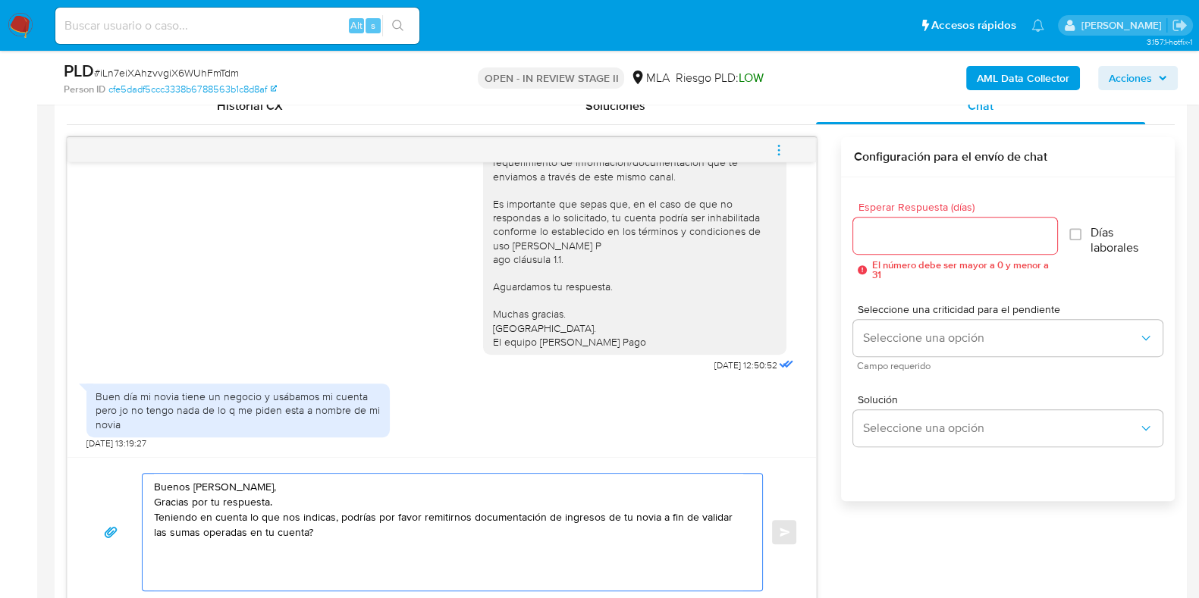
click at [155, 557] on textarea "Buenos días Jonatan, Gracias por tu respuesta. Teniendo en cuenta lo que nos in…" at bounding box center [448, 532] width 589 height 117
paste textarea "Aguardamos tu respuesta. Muchas gracias. Saludos. El equipo de Mercado Pago"
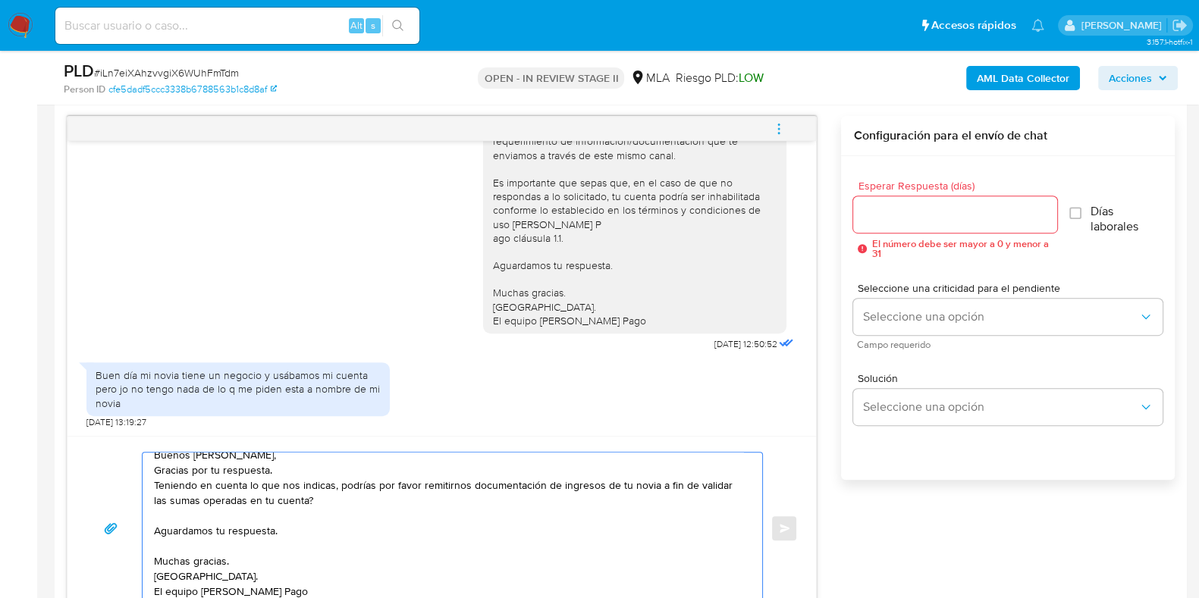
scroll to position [689, 0]
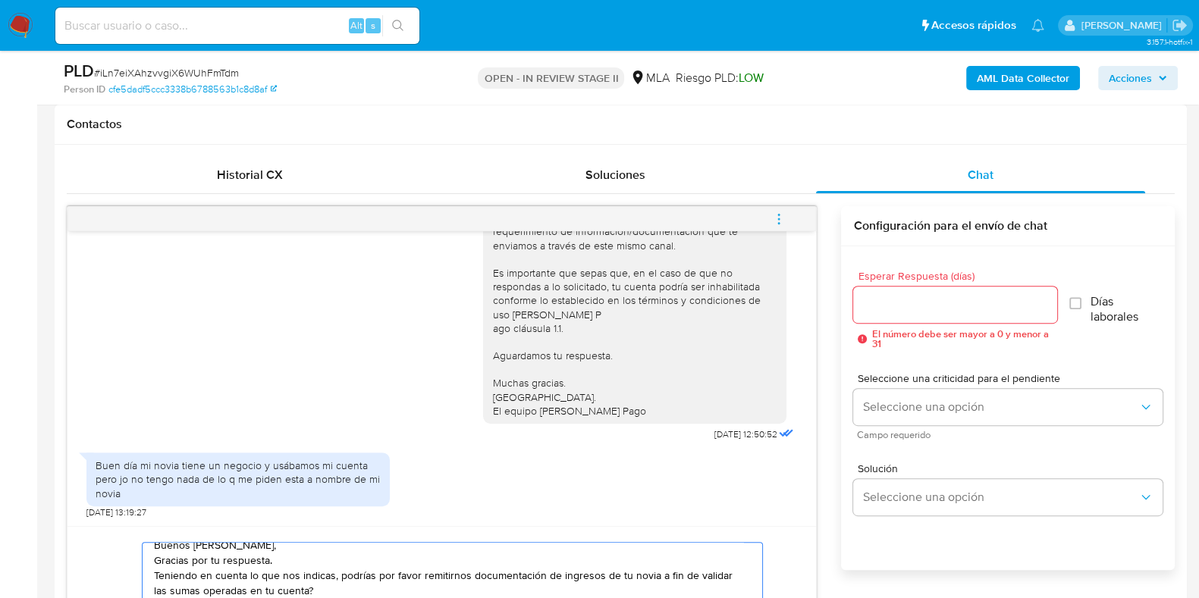
type textarea "Buenos días Jonatan, Gracias por tu respuesta. Teniendo en cuenta lo que nos in…"
click at [914, 297] on input "Esperar Respuesta (días)" at bounding box center [954, 305] width 203 height 20
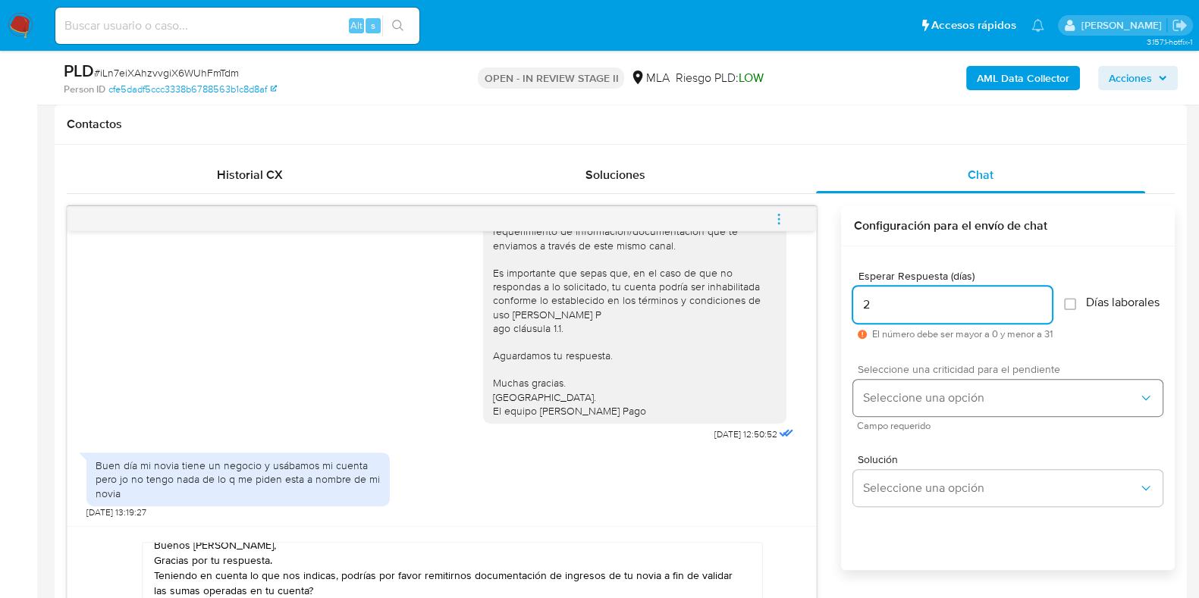
type input "2"
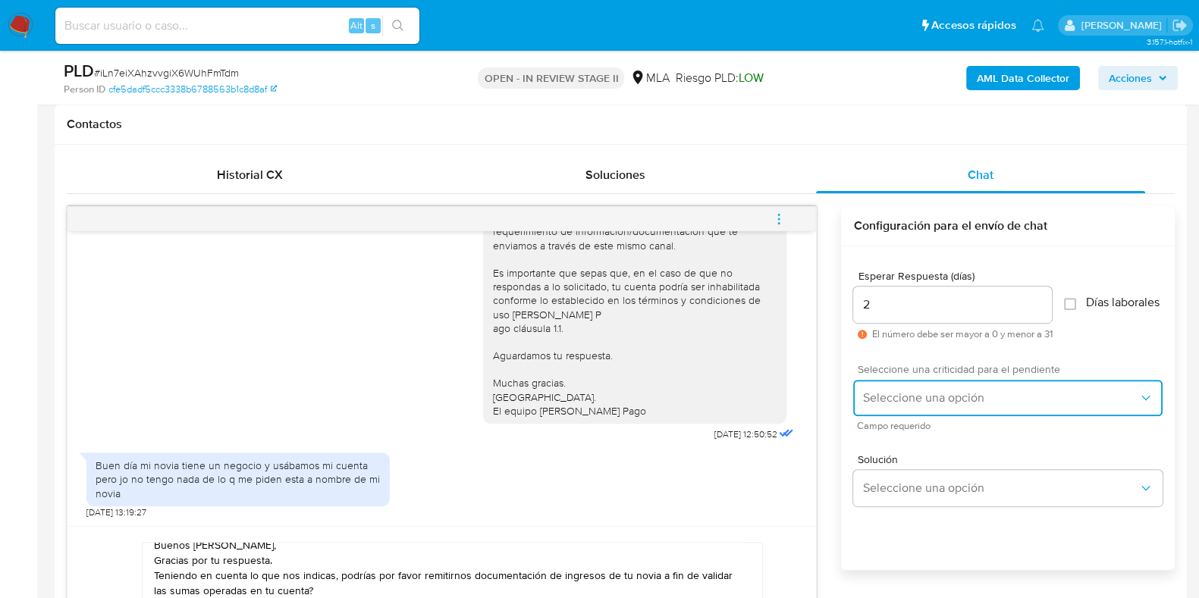
click at [884, 406] on span "Seleccione una opción" at bounding box center [1000, 398] width 276 height 15
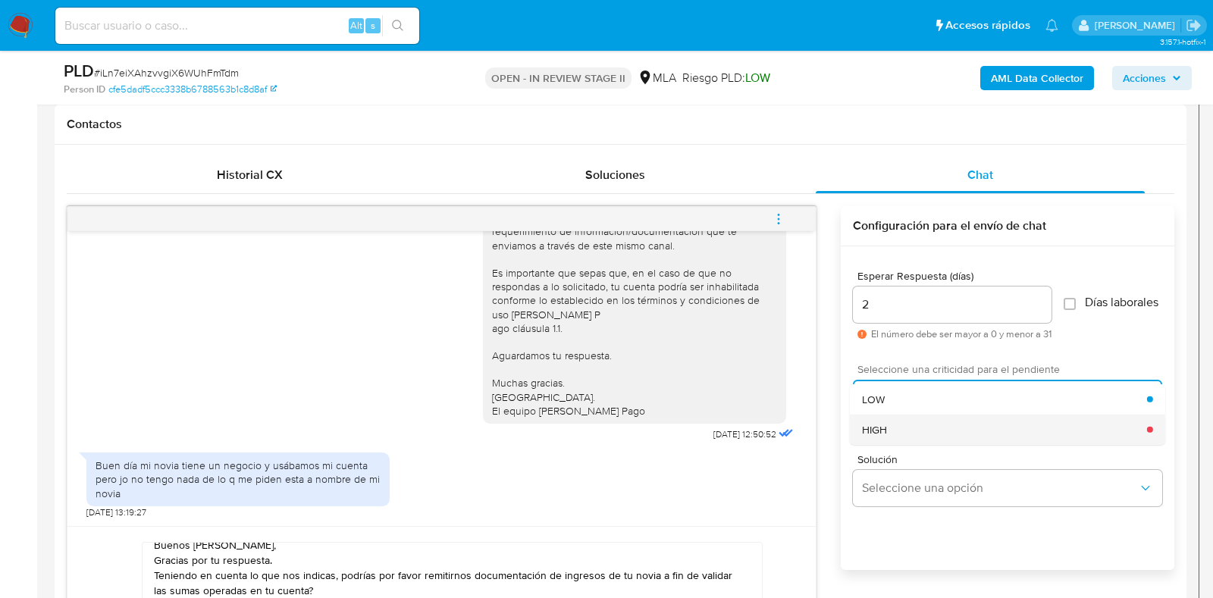
click at [887, 436] on span "HIGH" at bounding box center [874, 429] width 25 height 14
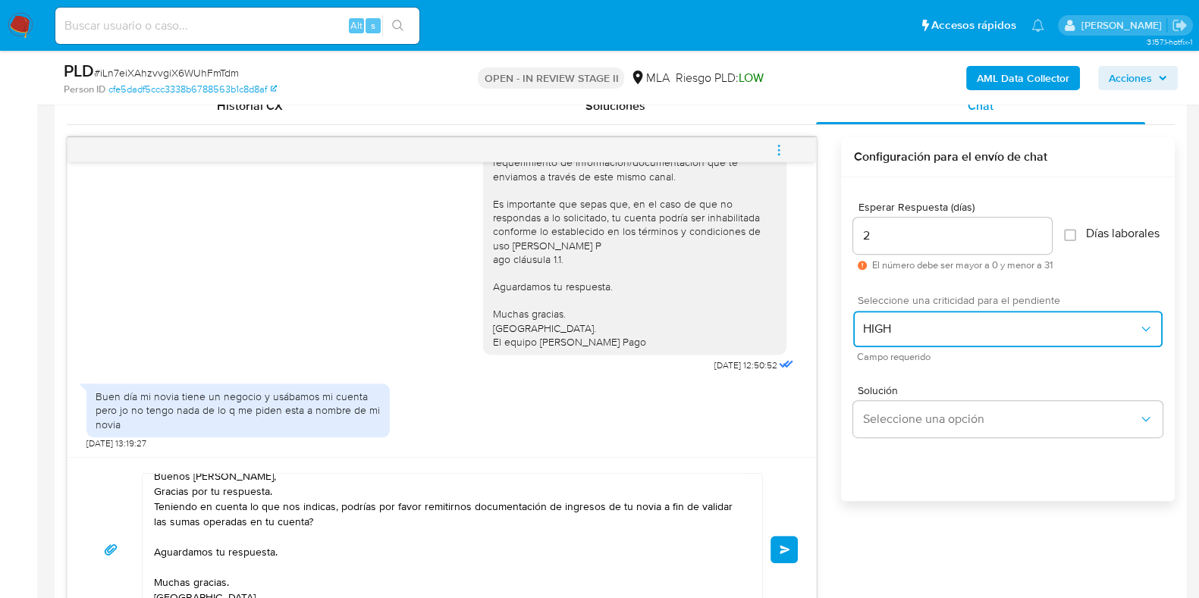
scroll to position [878, 0]
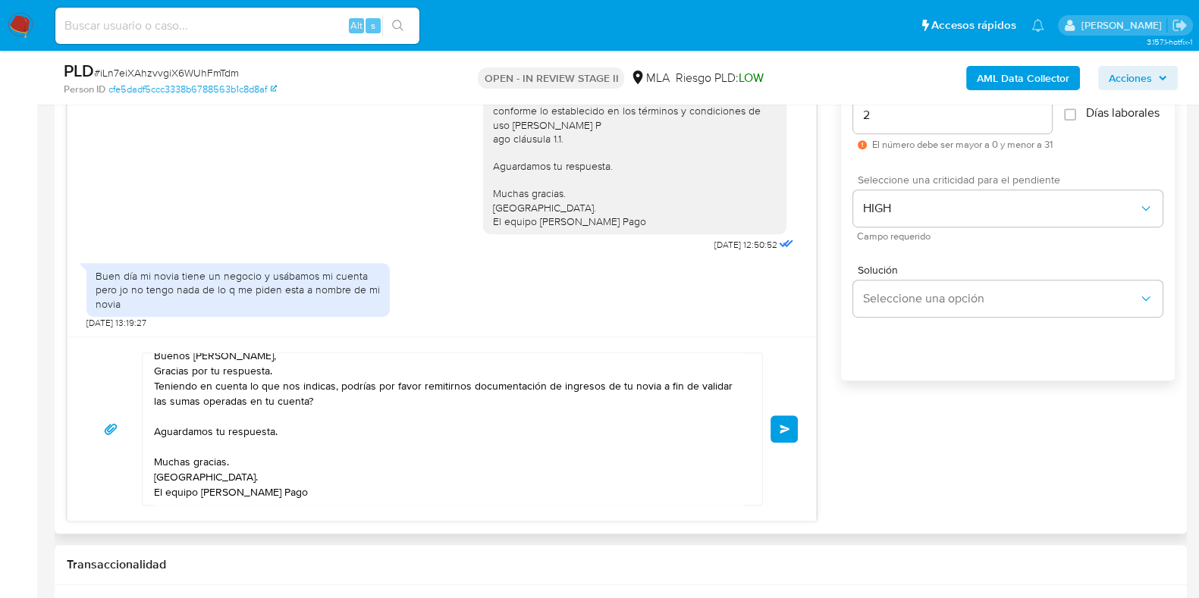
click at [782, 435] on button "Enviar" at bounding box center [784, 429] width 27 height 27
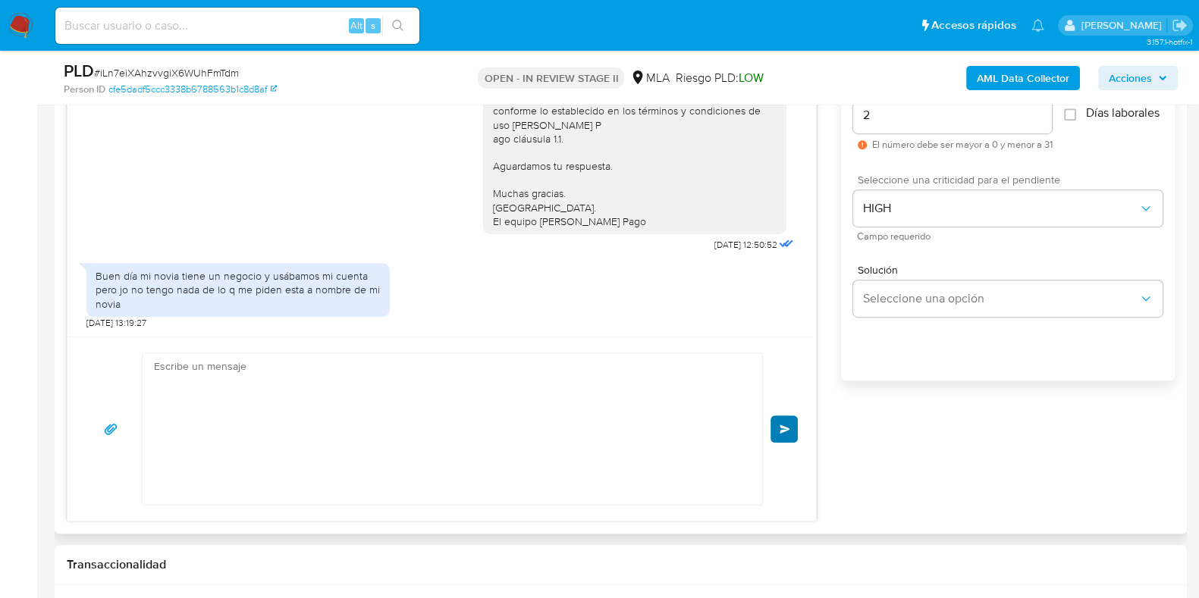
scroll to position [0, 0]
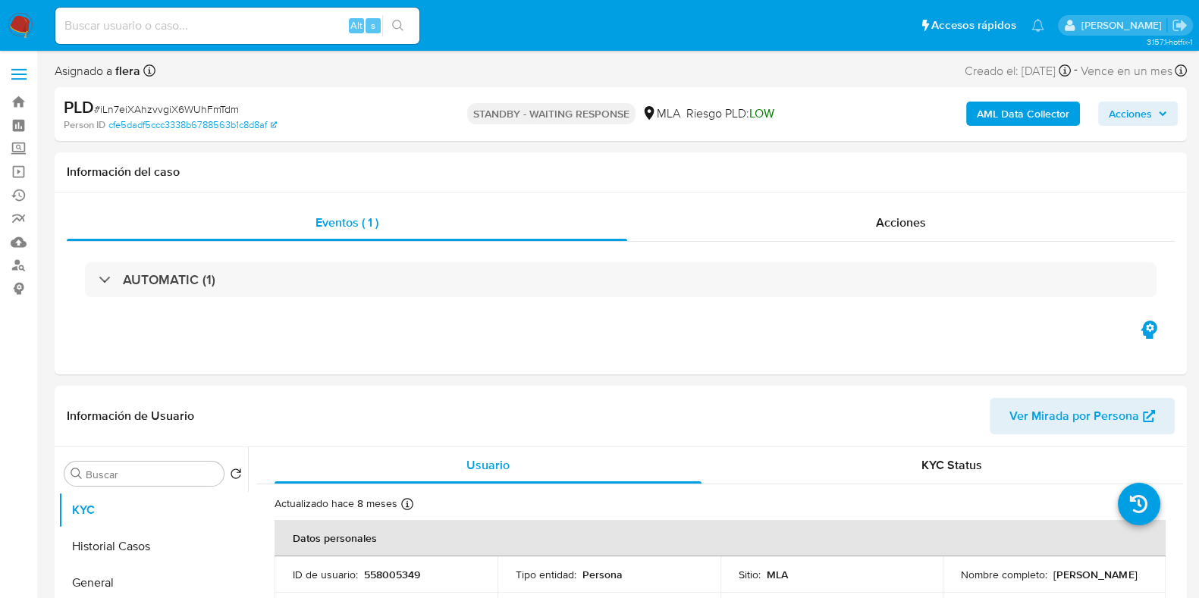
select select "10"
click at [212, 27] on input at bounding box center [237, 26] width 364 height 20
paste input "dLqodgHXvREBgWQYktd8MJEz"
type input "dLqodgHXvREBgWQYktd8MJEz"
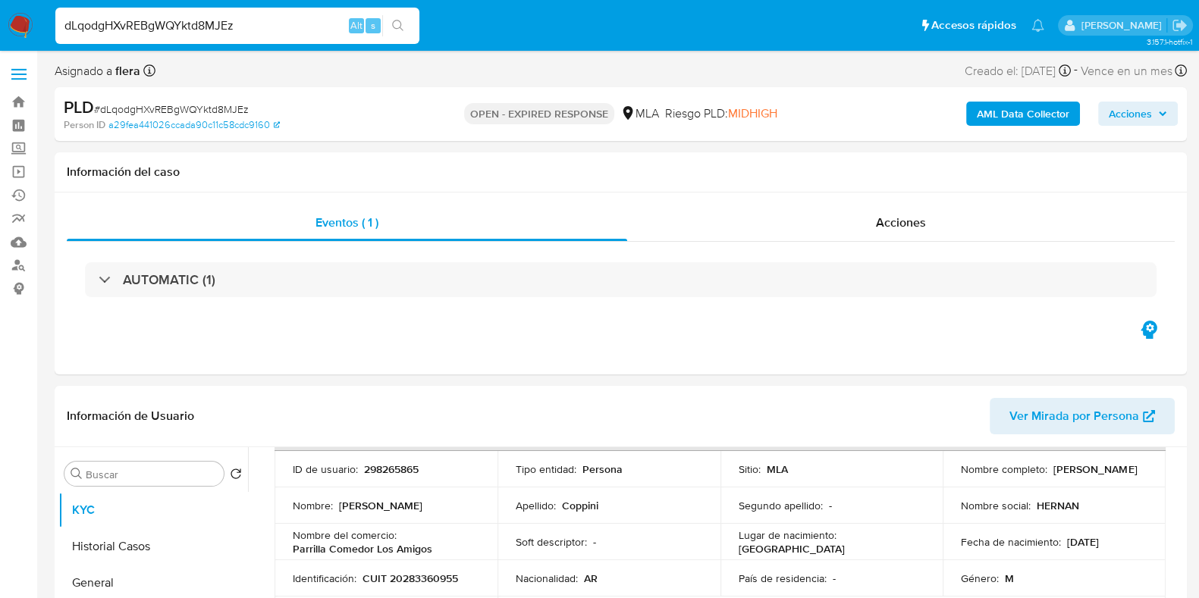
scroll to position [284, 0]
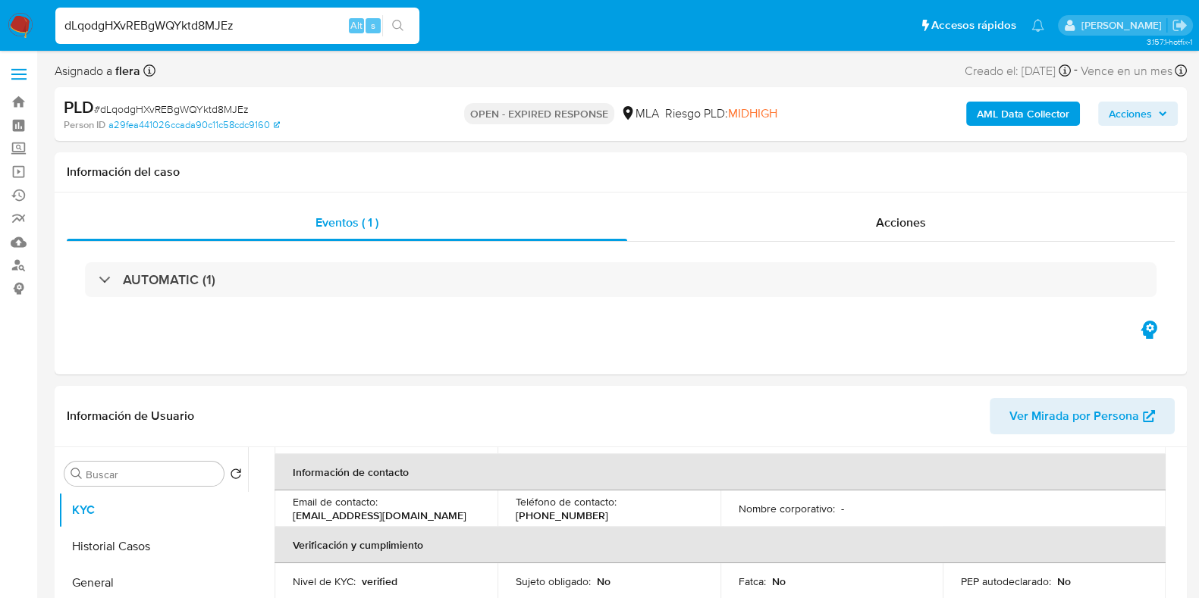
select select "10"
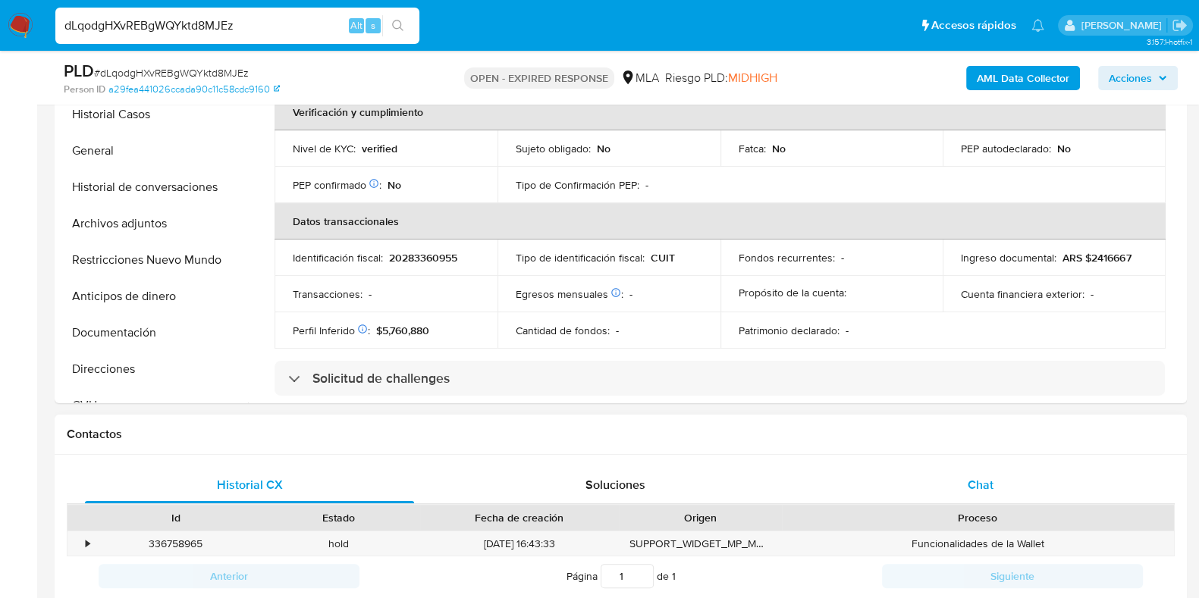
click at [958, 483] on div "Chat" at bounding box center [980, 485] width 329 height 36
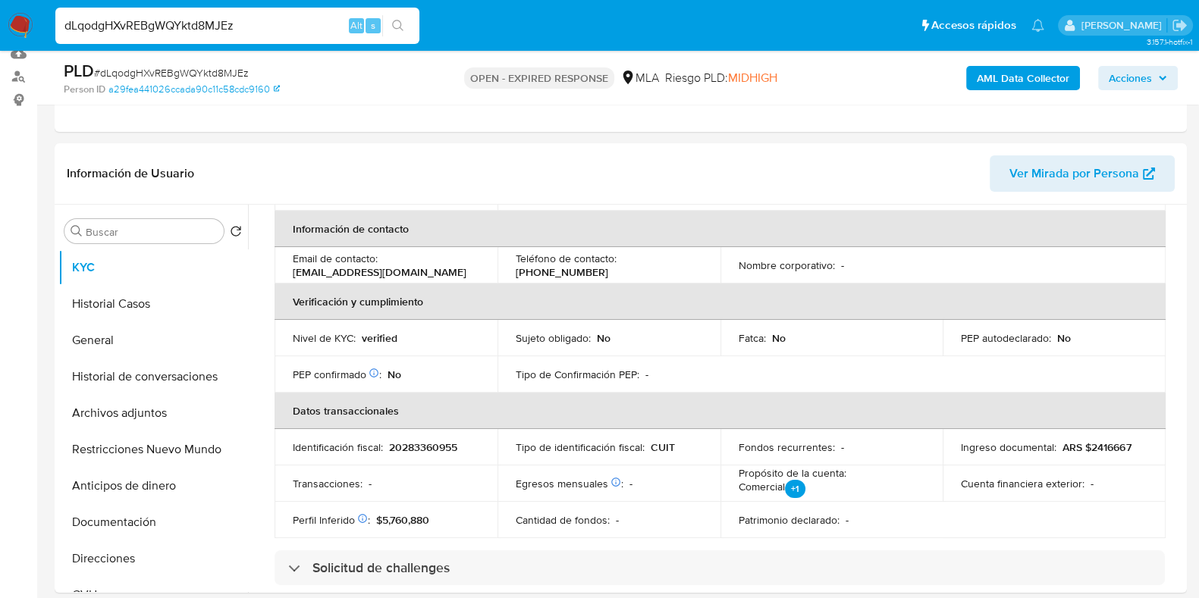
scroll to position [180, 0]
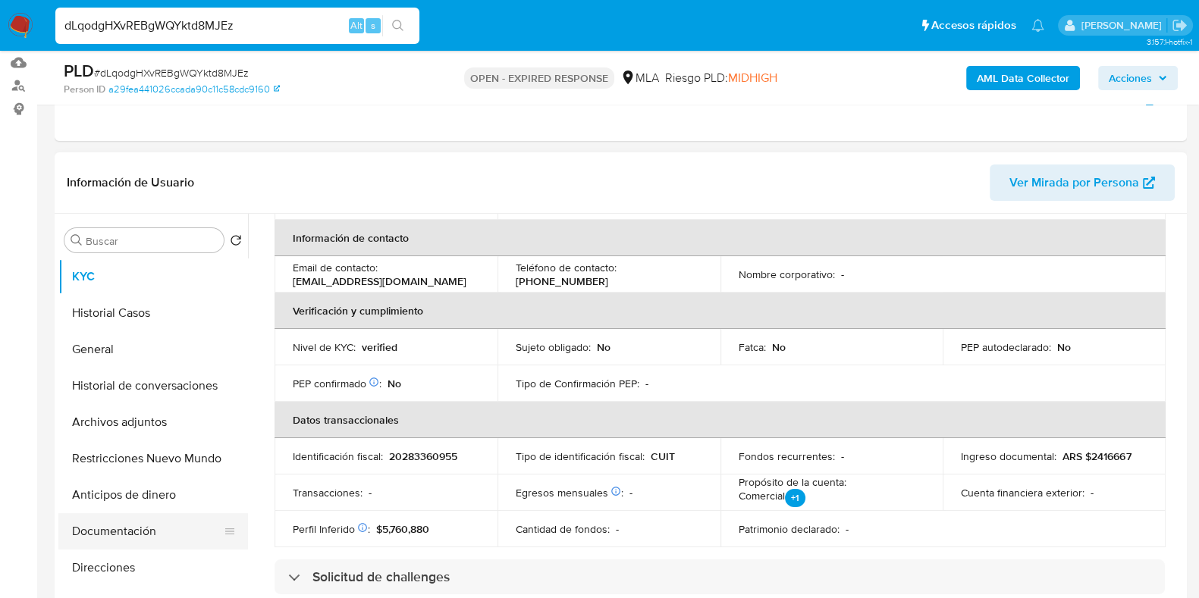
click at [111, 527] on button "Documentación" at bounding box center [146, 531] width 177 height 36
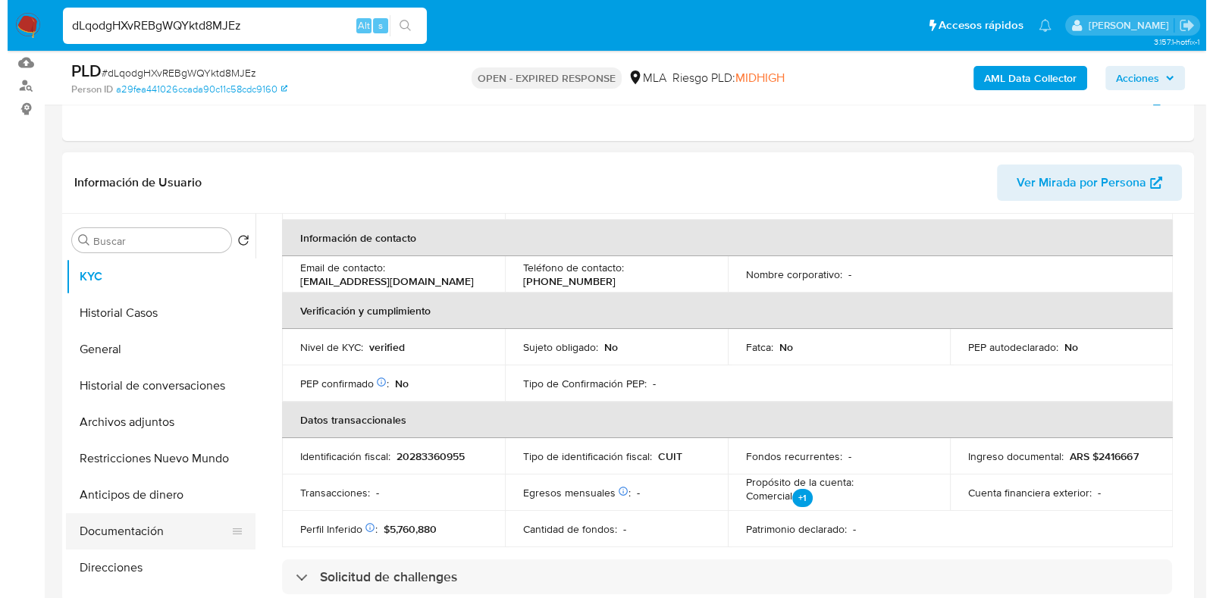
scroll to position [0, 0]
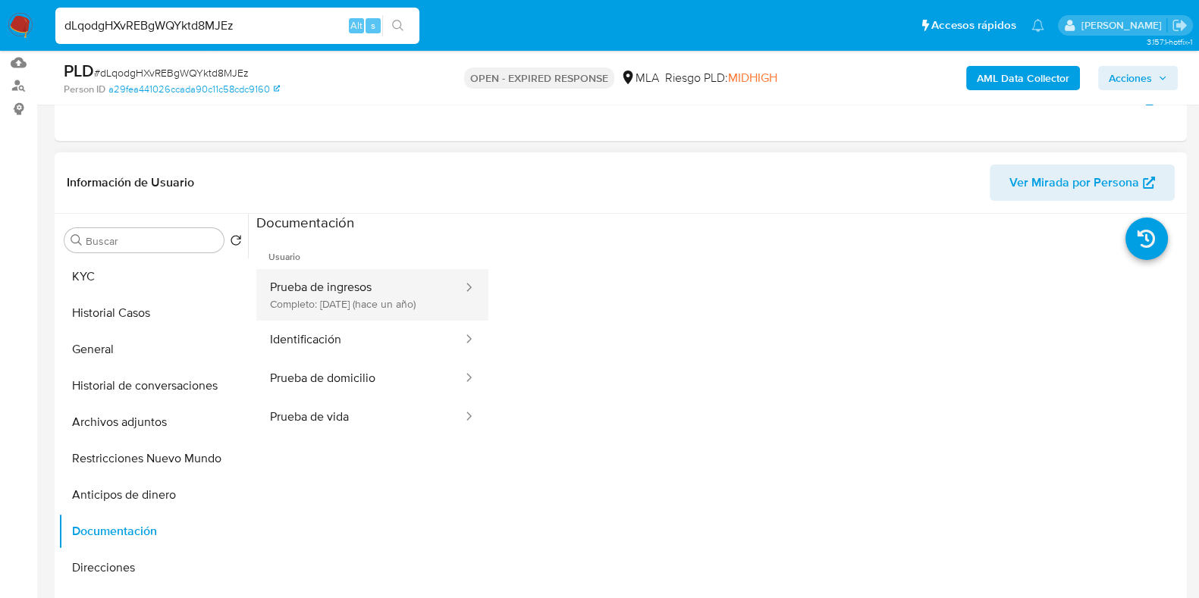
click at [334, 301] on button "Prueba de ingresos Completo: [DATE] (hace un año)" at bounding box center [360, 295] width 208 height 52
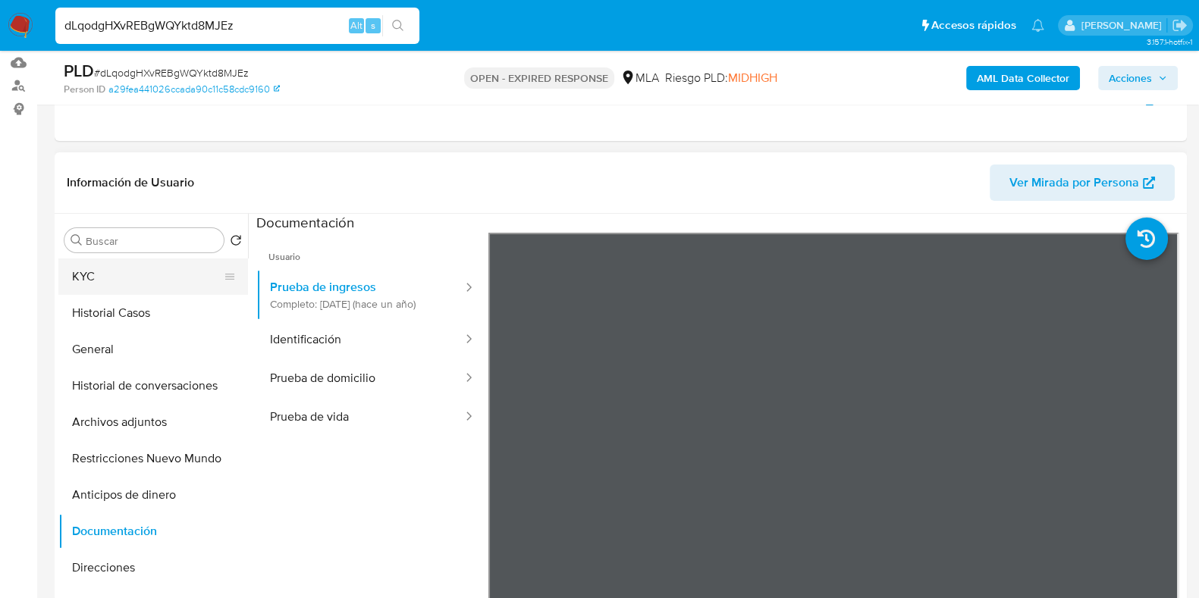
click at [95, 269] on button "KYC" at bounding box center [146, 277] width 177 height 36
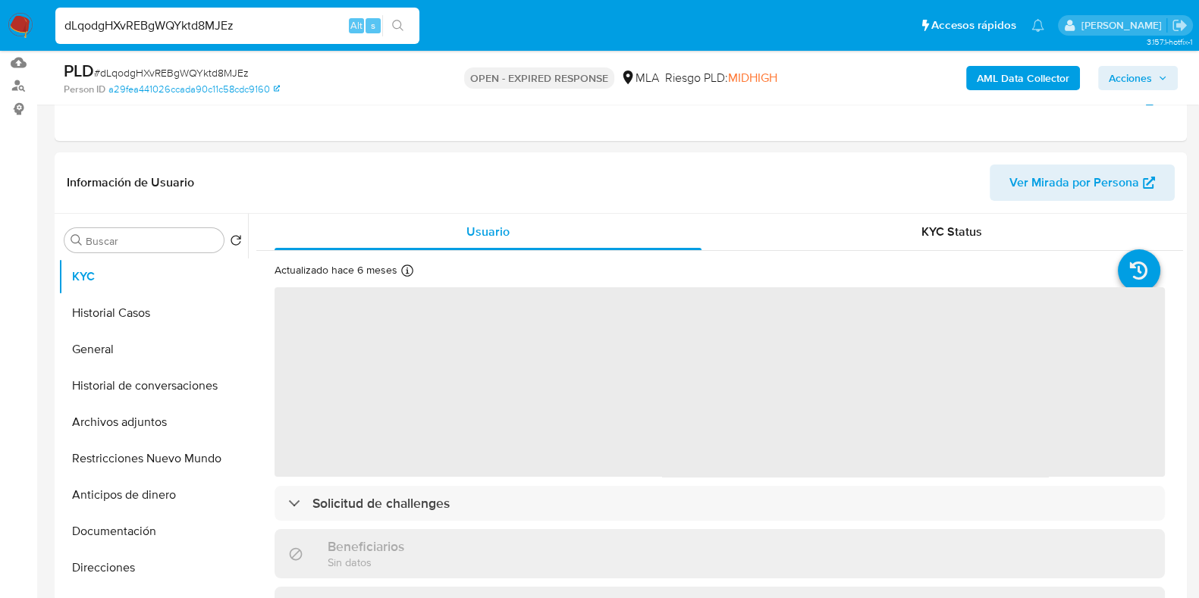
click at [999, 80] on b "AML Data Collector" at bounding box center [1023, 78] width 93 height 24
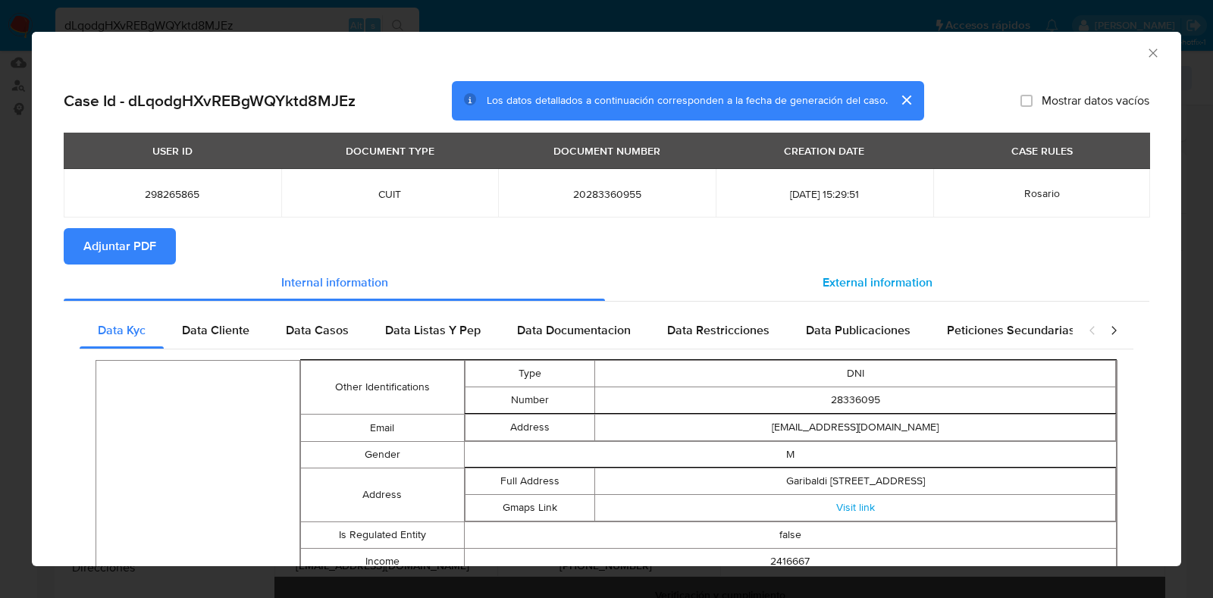
click at [871, 282] on span "External information" at bounding box center [878, 282] width 110 height 17
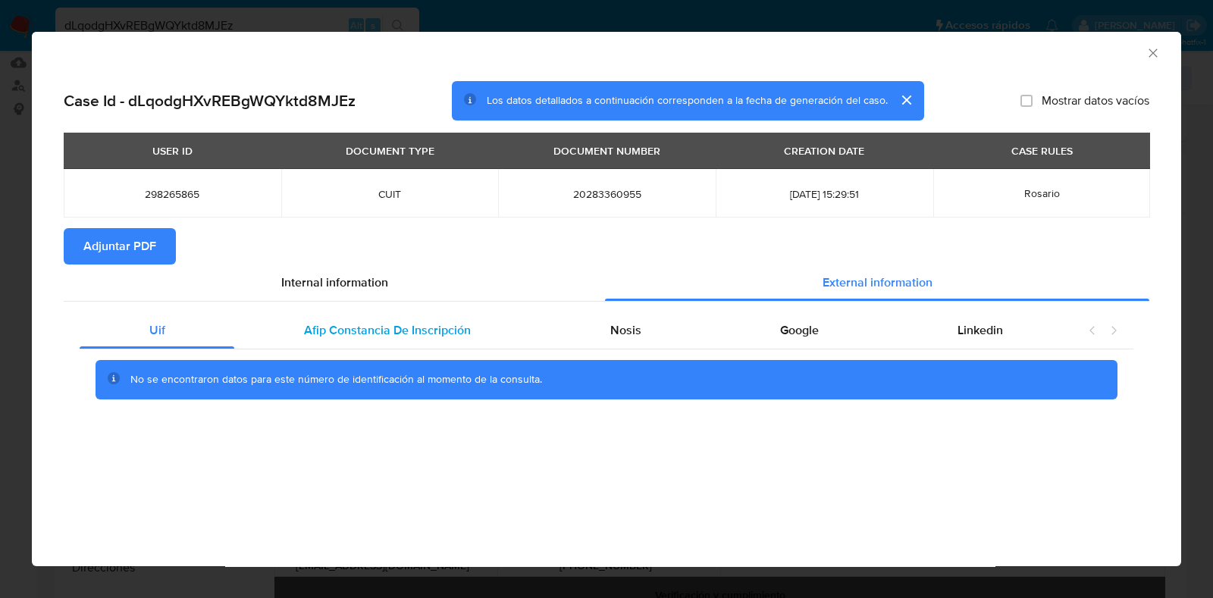
click at [450, 340] on div "Afip Constancia De Inscripción" at bounding box center [387, 330] width 306 height 36
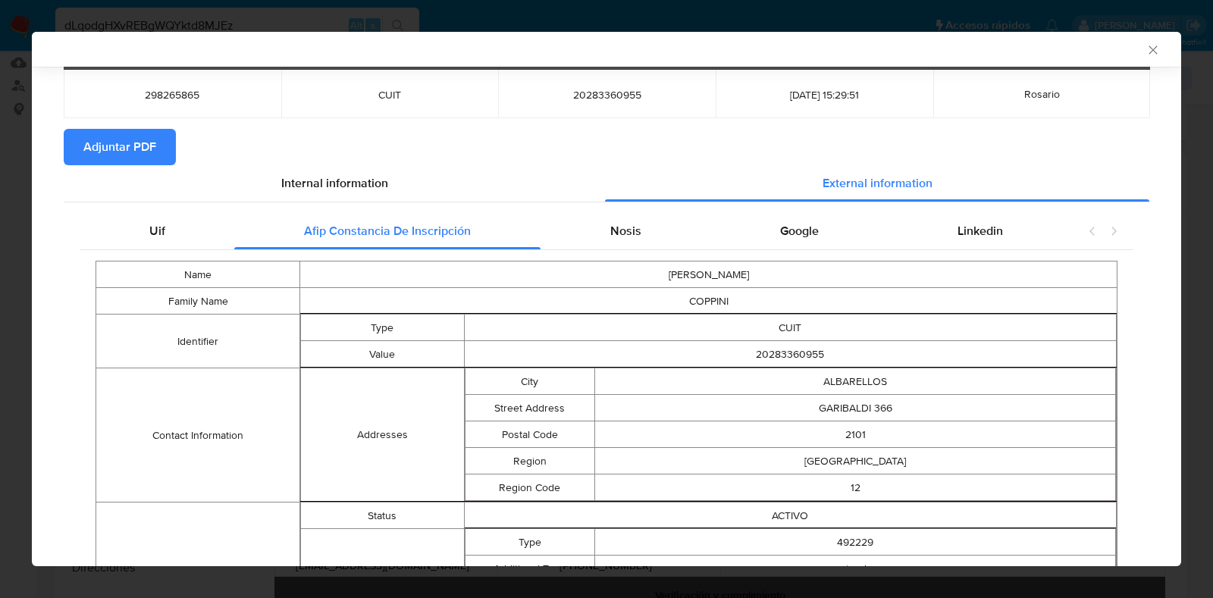
scroll to position [91, 0]
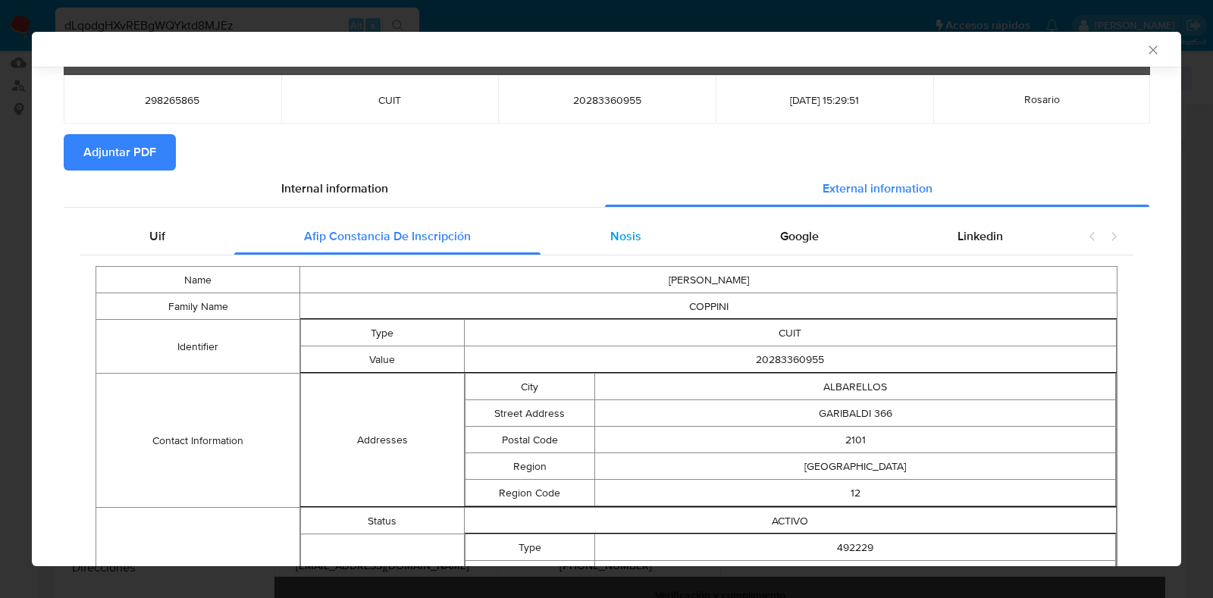
click at [627, 236] on span "Nosis" at bounding box center [626, 236] width 31 height 17
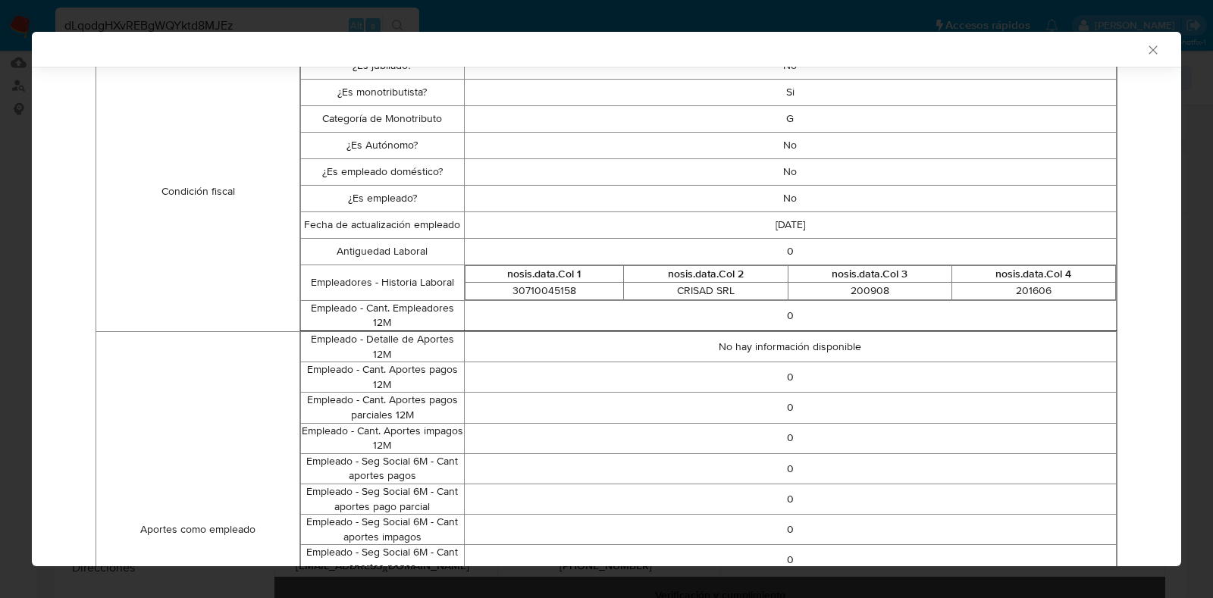
scroll to position [0, 0]
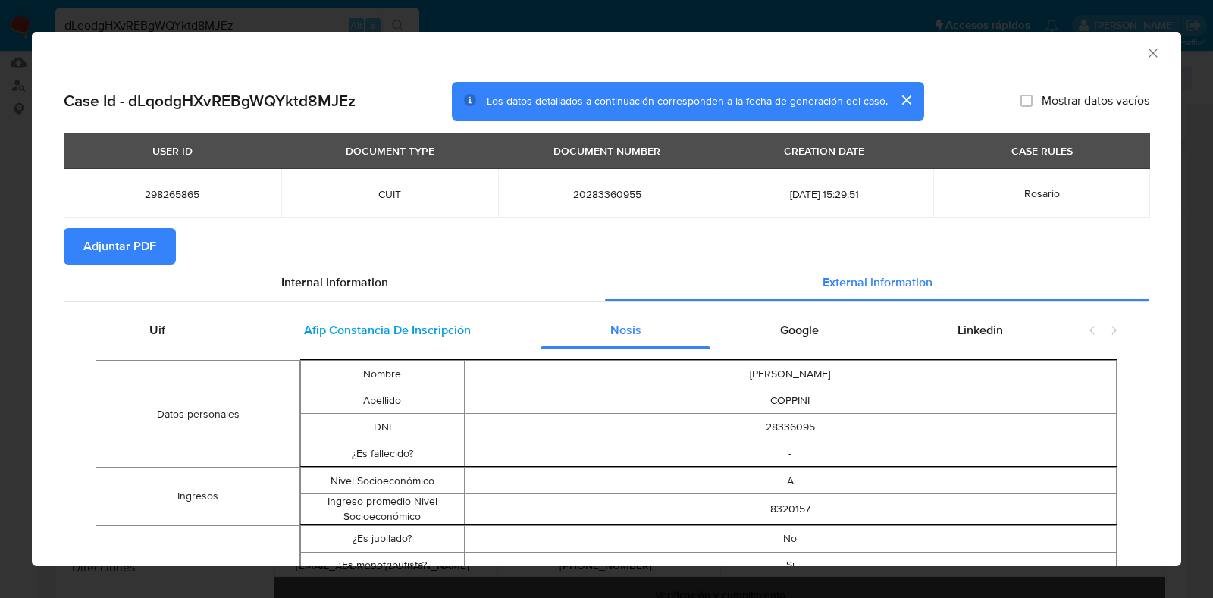
click at [400, 339] on span "Afip Constancia De Inscripción" at bounding box center [387, 330] width 167 height 17
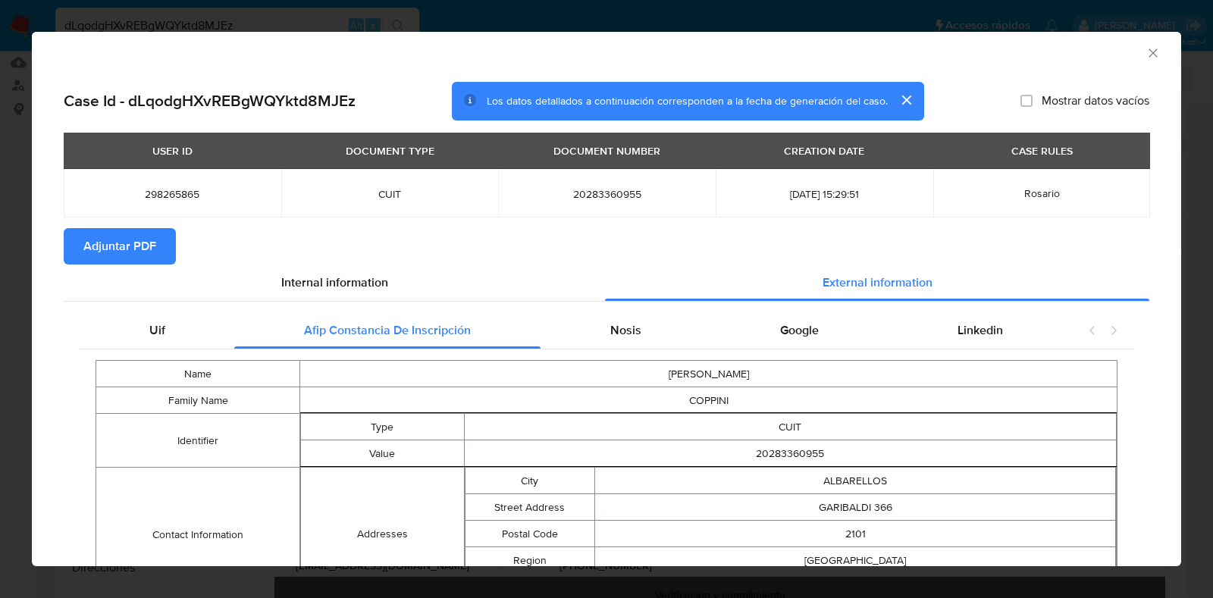
click at [96, 239] on span "Adjuntar PDF" at bounding box center [119, 246] width 73 height 33
click at [1146, 47] on icon "Cerrar ventana" at bounding box center [1153, 53] width 15 height 15
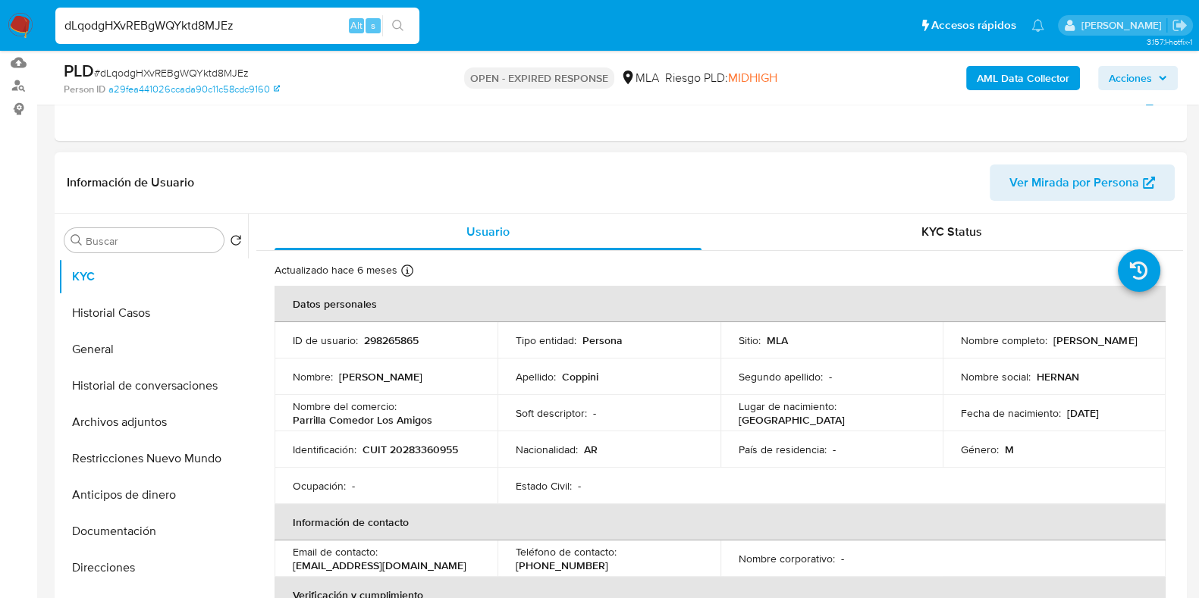
click at [402, 337] on p "298265865" at bounding box center [391, 341] width 55 height 14
copy p "298265865"
drag, startPoint x: 1075, startPoint y: 350, endPoint x: 959, endPoint y: 347, distance: 116.8
click at [961, 347] on div "Nombre completo : Hernan Franco Coppini" at bounding box center [1054, 341] width 187 height 14
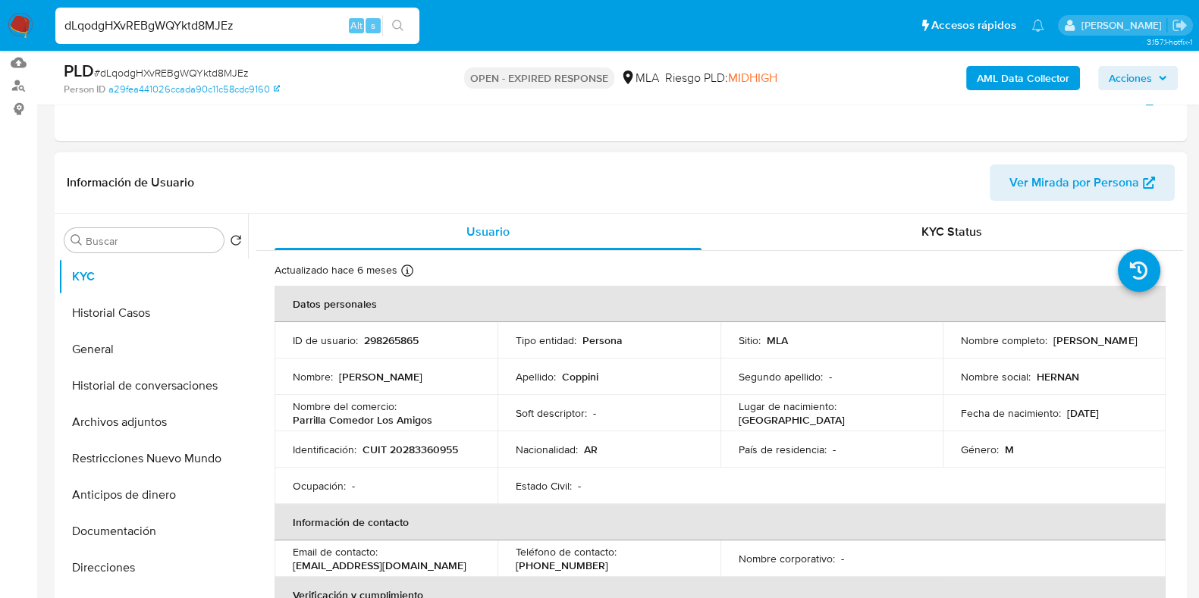
drag, startPoint x: 956, startPoint y: 347, endPoint x: 1066, endPoint y: 349, distance: 109.2
click at [1072, 347] on div "Nombre completo : Hernan Franco Coppini" at bounding box center [1054, 341] width 187 height 14
copy p "Hernan Franco Coppini"
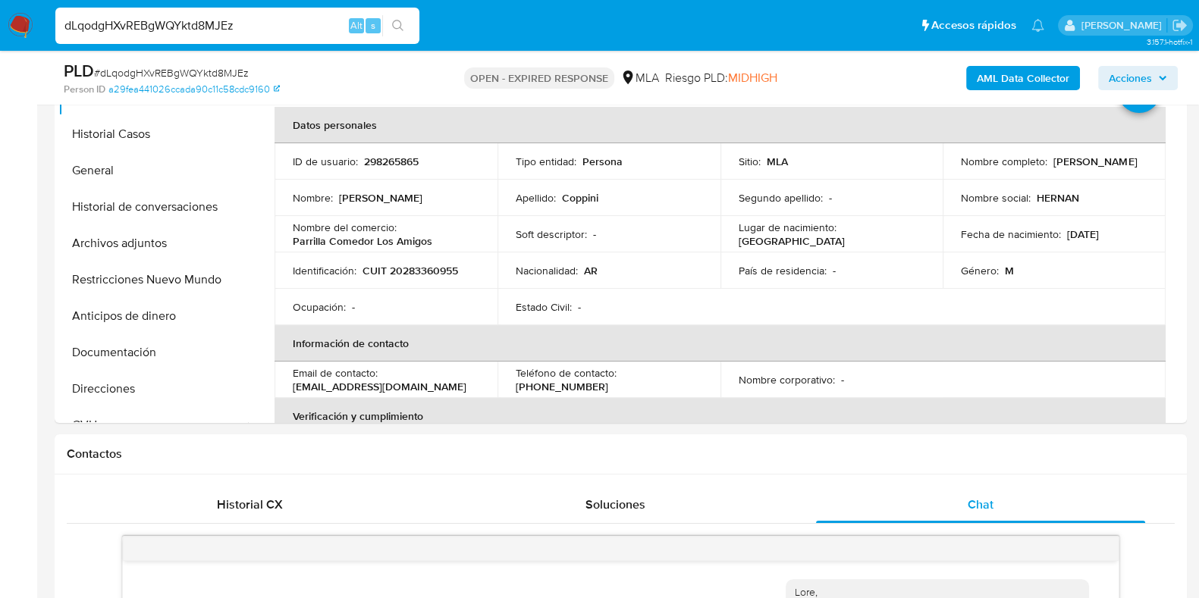
scroll to position [318, 0]
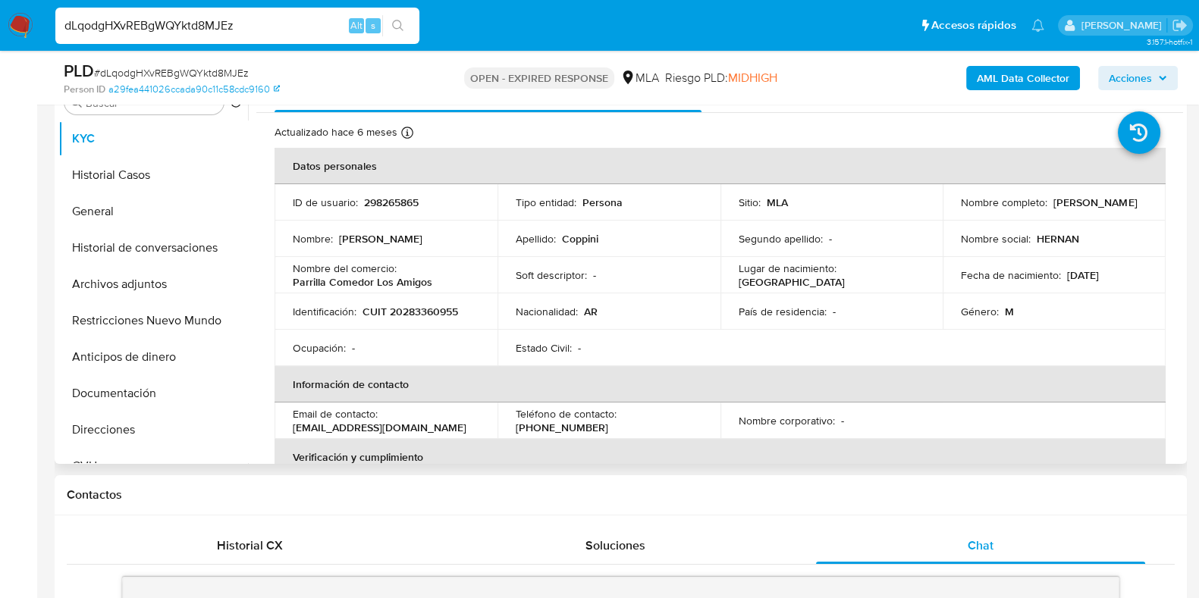
click at [452, 306] on p "CUIT 20283360955" at bounding box center [411, 312] width 96 height 14
copy p "20283360955"
click at [140, 423] on button "Direcciones" at bounding box center [146, 430] width 177 height 36
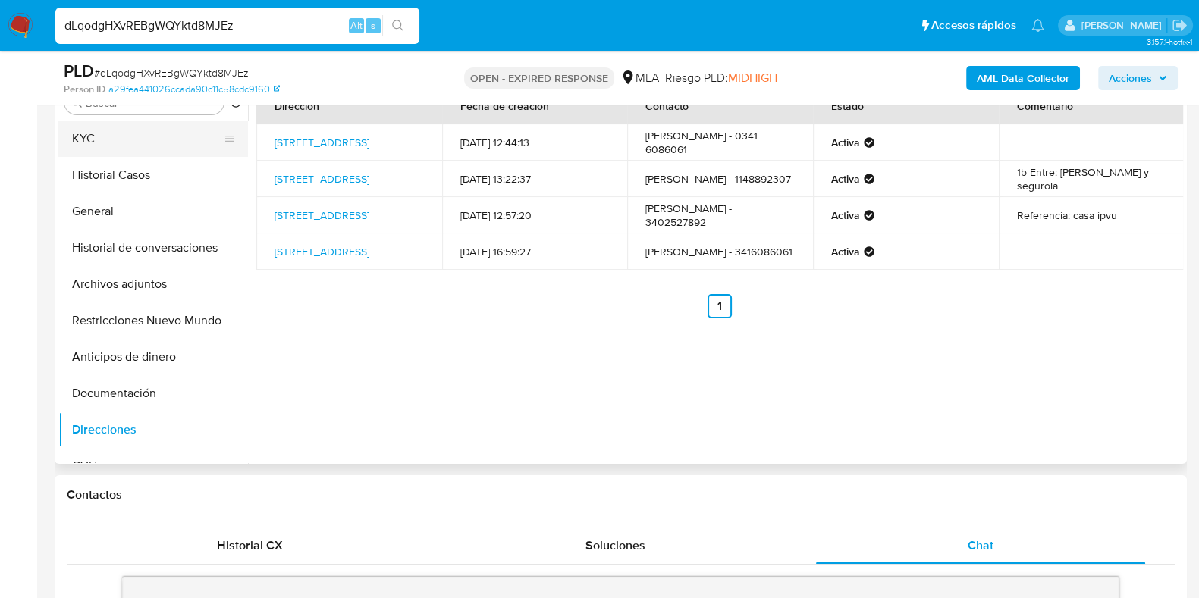
click at [77, 131] on button "KYC" at bounding box center [146, 139] width 177 height 36
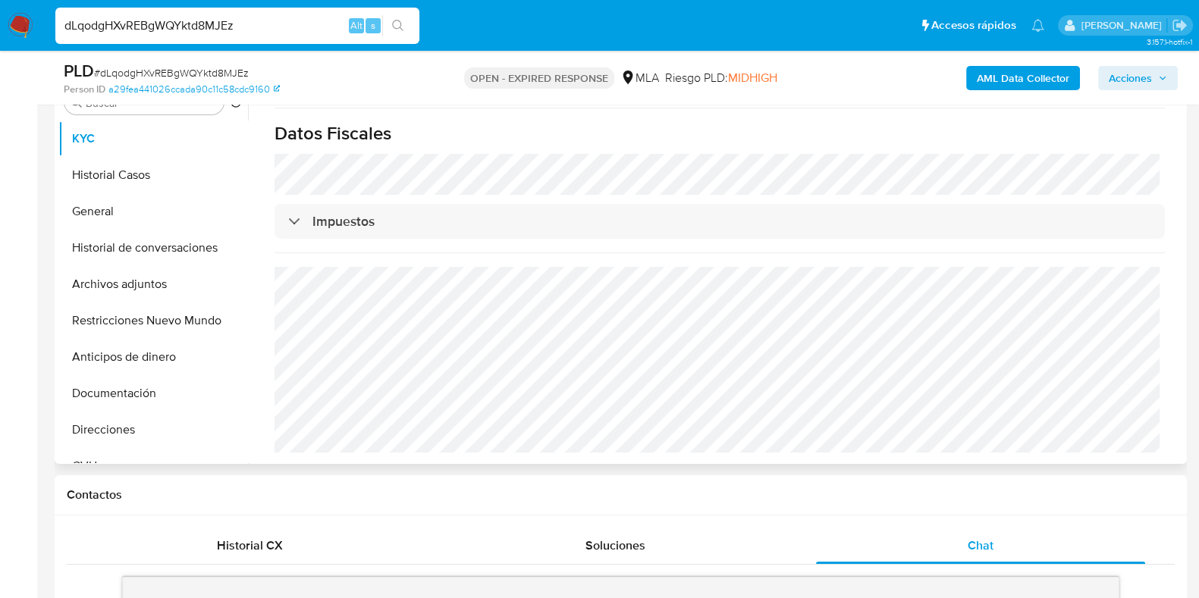
scroll to position [813, 0]
click at [131, 176] on button "Historial Casos" at bounding box center [146, 175] width 177 height 36
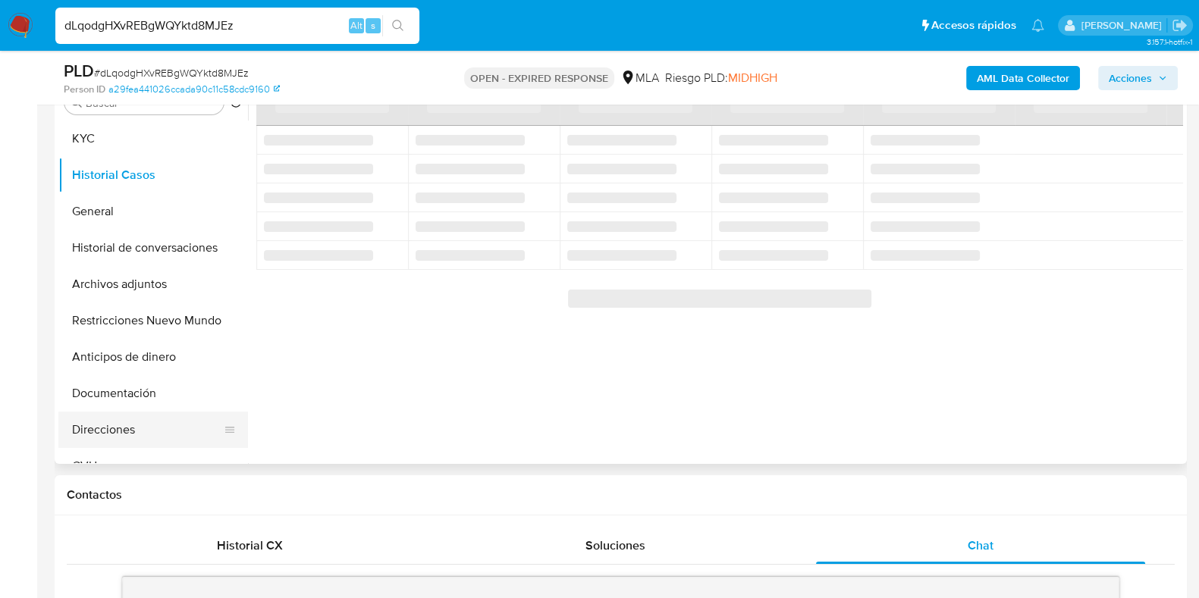
click at [124, 421] on button "Direcciones" at bounding box center [146, 430] width 177 height 36
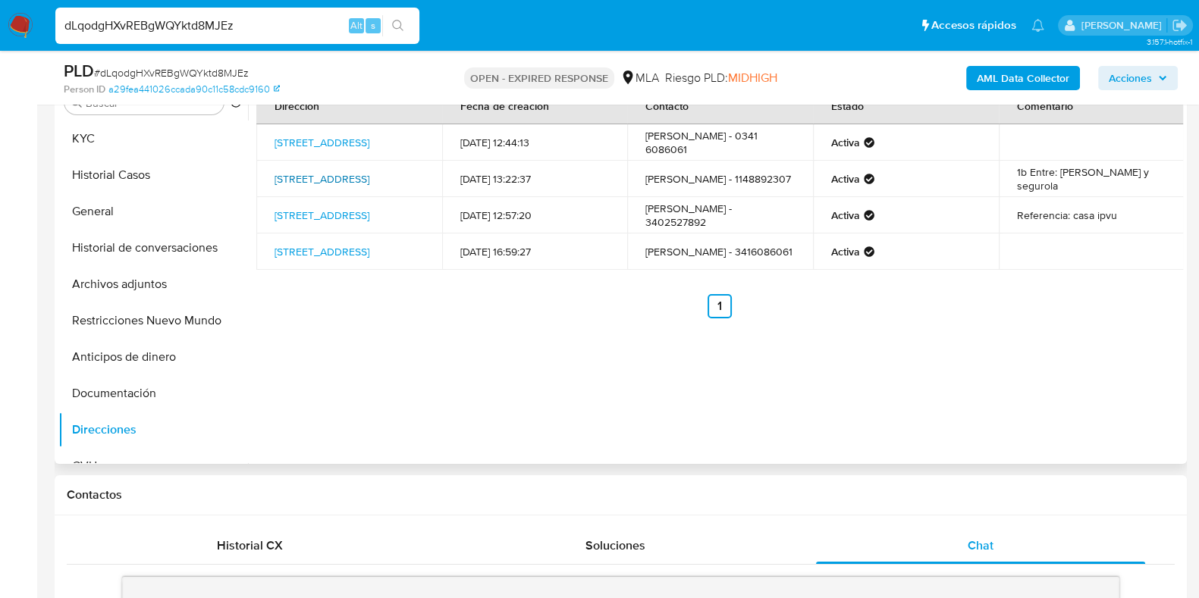
click at [299, 174] on link "Pareja 4338, Villa Devoto, Capital Federal, 1419, Argentina 4338" at bounding box center [322, 178] width 95 height 15
click at [315, 223] on link "Barrio 24 Vivienda Manzana B Lote 47 Sn, Colonia Dora, Santiago Del Estero, 433…" at bounding box center [322, 215] width 95 height 15
click at [293, 259] on link "Santa Fe 6815, Rosario, Santa Fe, 2008, Argentina 6815" at bounding box center [322, 251] width 95 height 15
click at [142, 139] on button "KYC" at bounding box center [146, 139] width 177 height 36
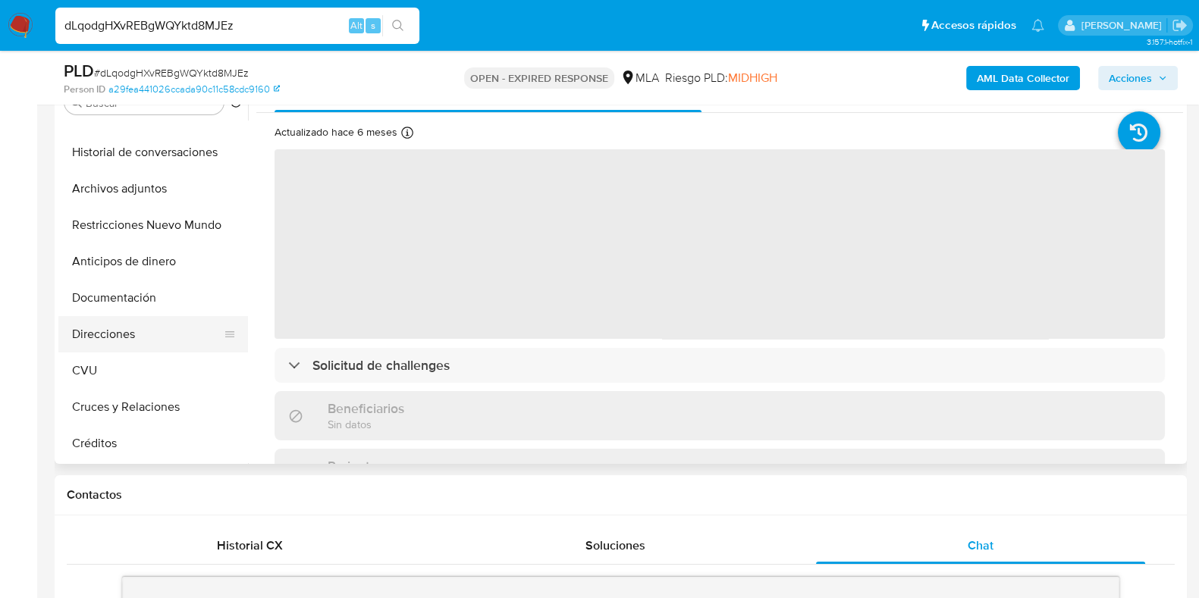
scroll to position [189, 0]
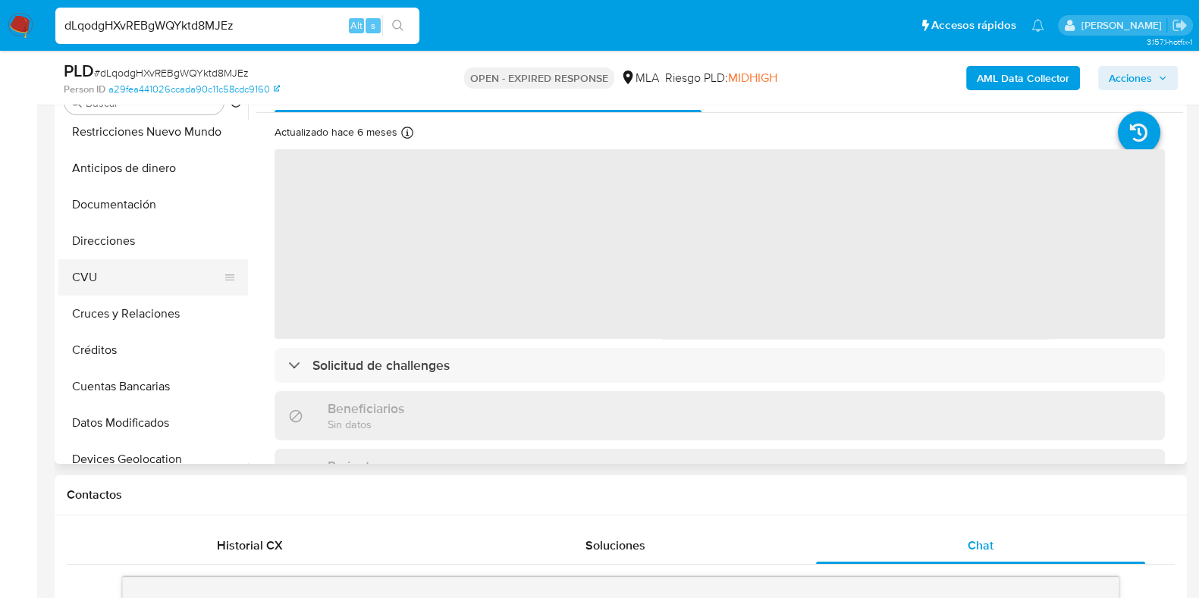
click at [125, 278] on button "CVU" at bounding box center [146, 277] width 177 height 36
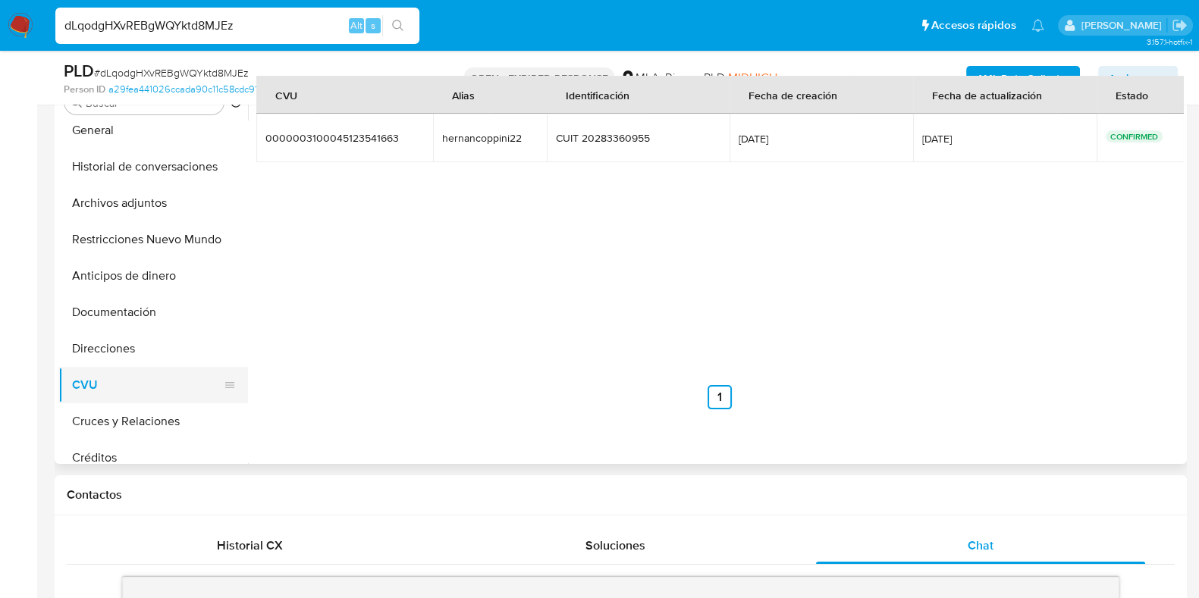
scroll to position [0, 0]
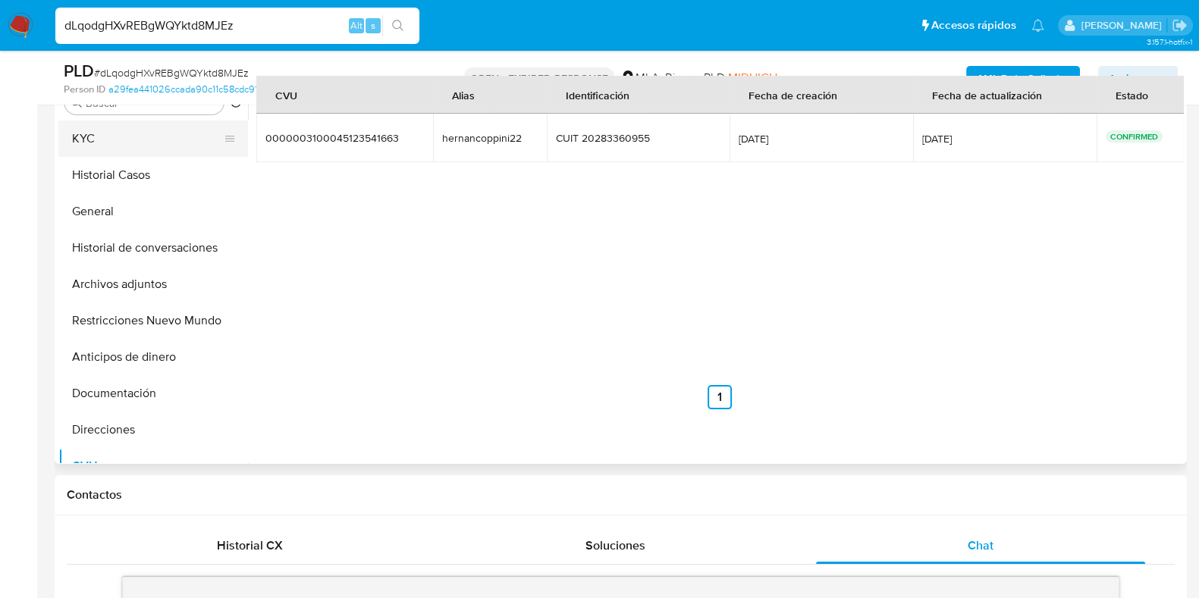
click at [129, 140] on button "KYC" at bounding box center [146, 139] width 177 height 36
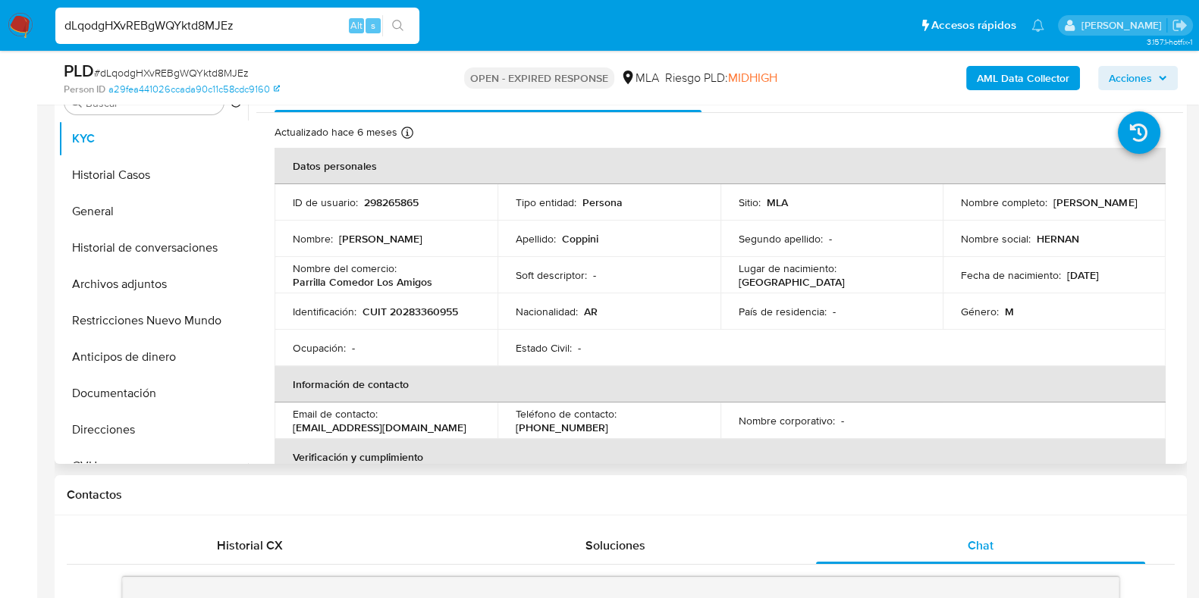
drag, startPoint x: 1075, startPoint y: 202, endPoint x: 952, endPoint y: 210, distance: 123.1
click at [952, 210] on td "Nombre completo : Hernan Franco Coppini" at bounding box center [1054, 202] width 223 height 36
copy p "[PERSON_NAME]"
click at [196, 393] on button "Documentación" at bounding box center [146, 393] width 177 height 36
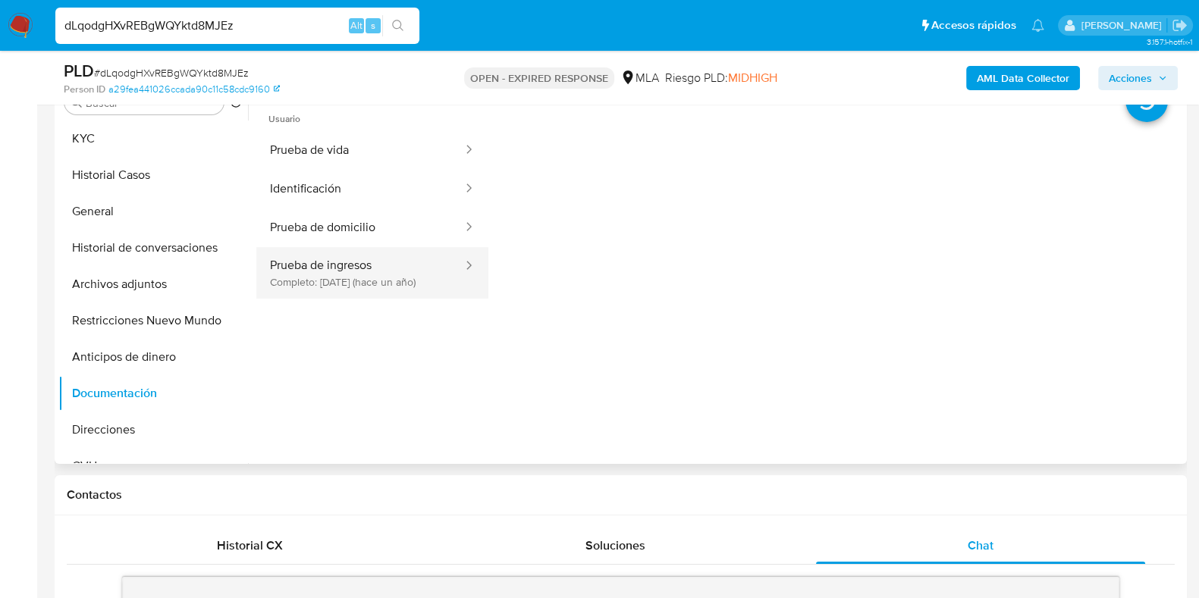
click at [388, 269] on button "Prueba de ingresos Completo: 06/09/2024 (hace un año)" at bounding box center [360, 273] width 208 height 52
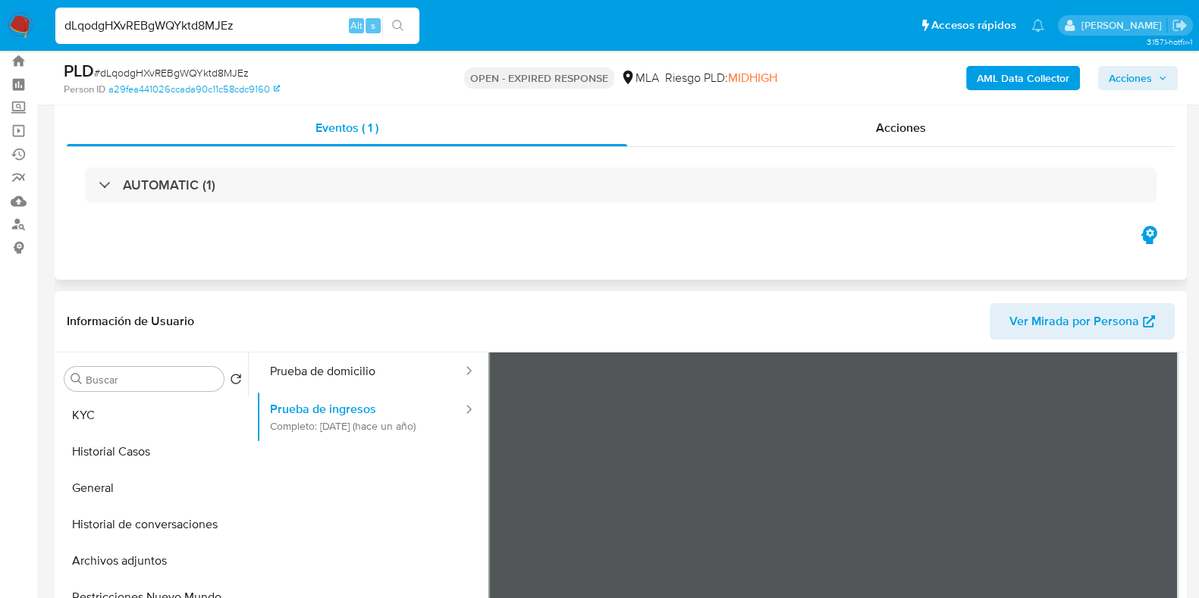
scroll to position [34, 0]
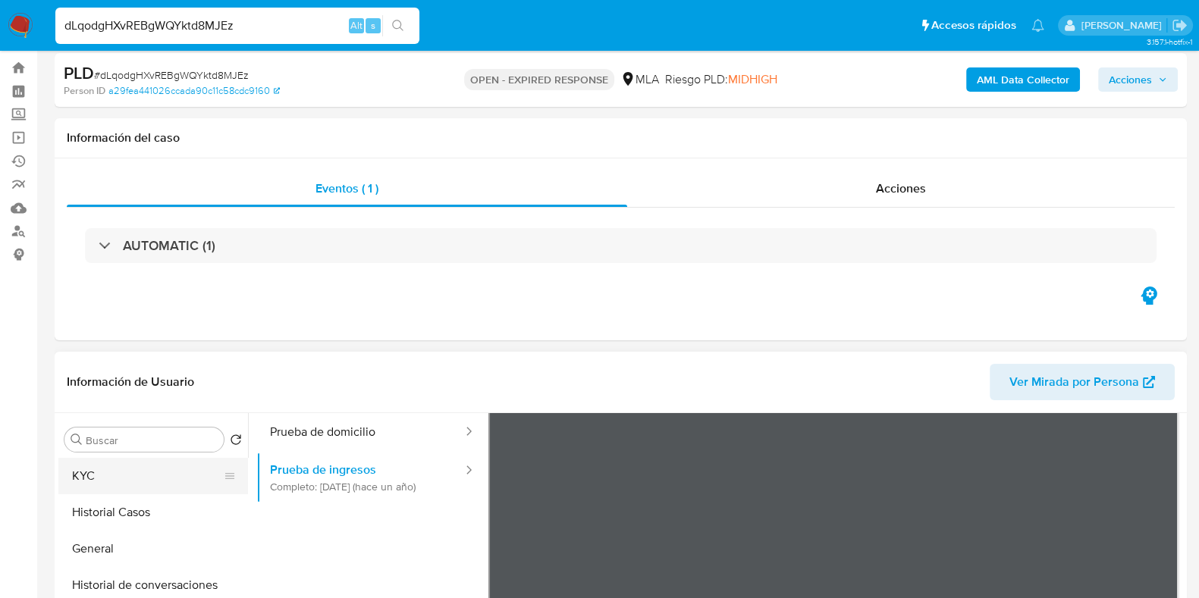
click at [119, 486] on button "KYC" at bounding box center [146, 476] width 177 height 36
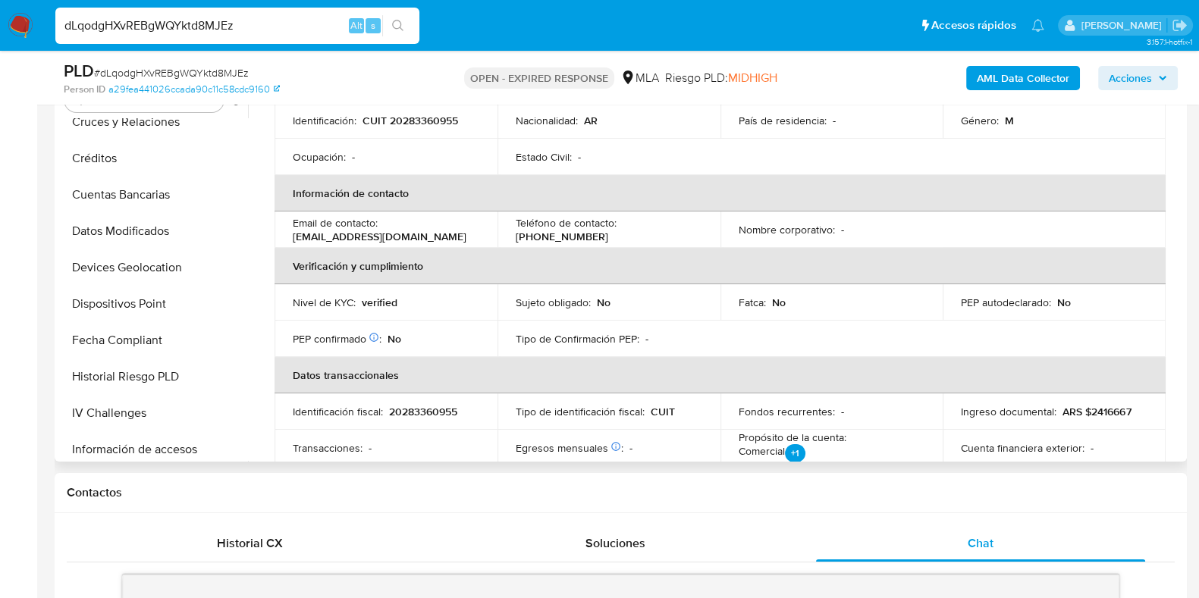
scroll to position [474, 0]
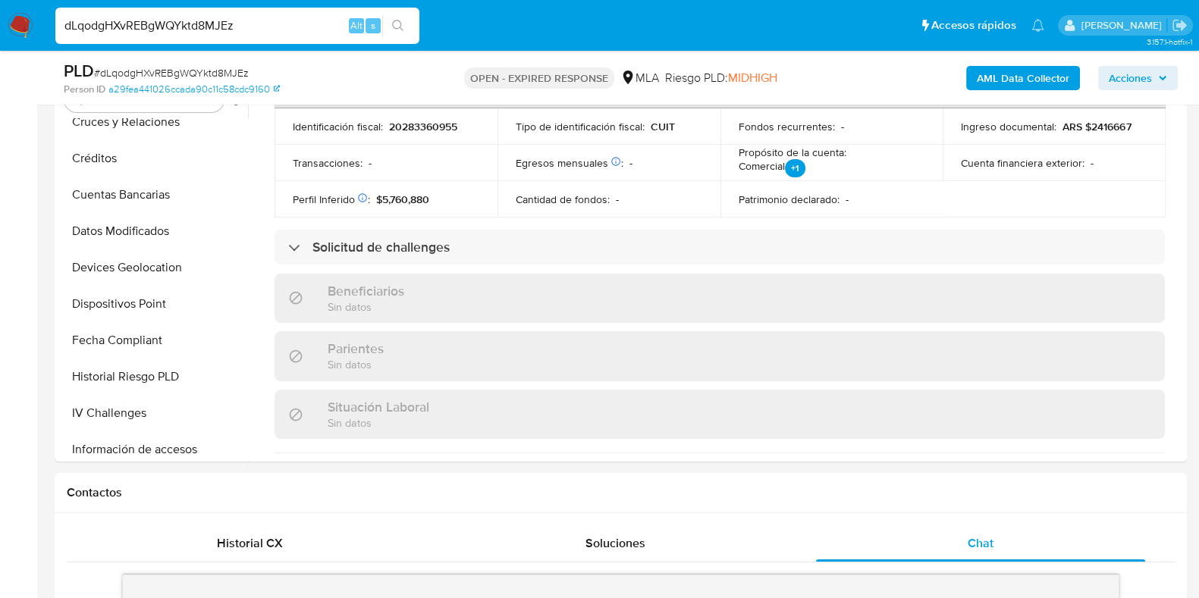
click at [180, 71] on span "# dLqodgHXvREBgWQYktd8MJEz" at bounding box center [171, 72] width 155 height 15
copy span "dLqodgHXvREBgWQYktd8MJEz"
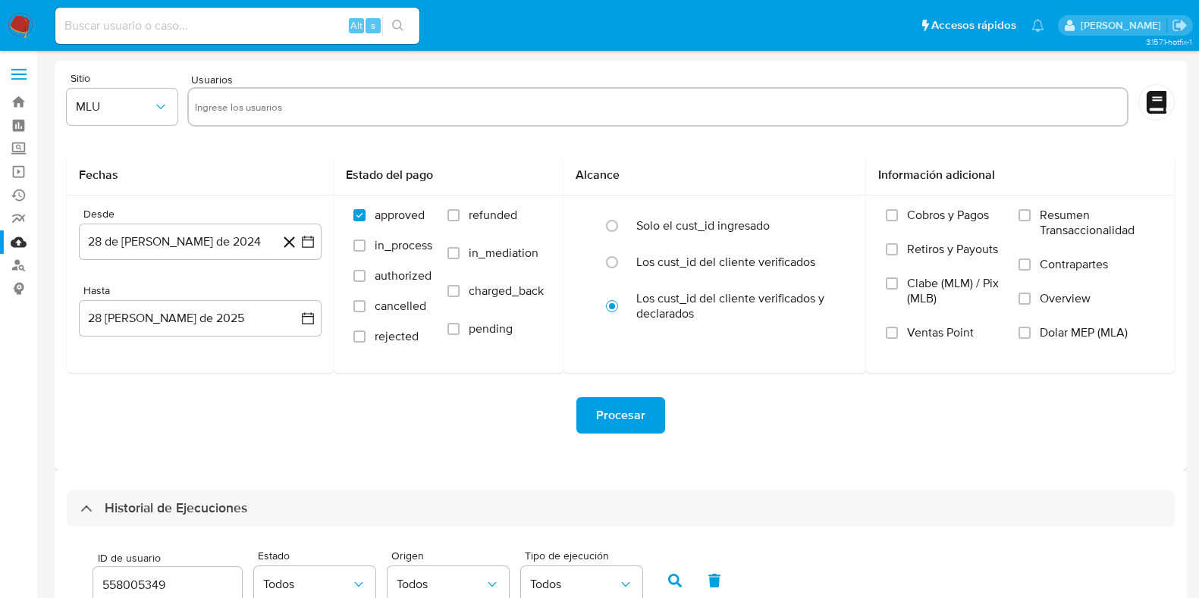
select select "10"
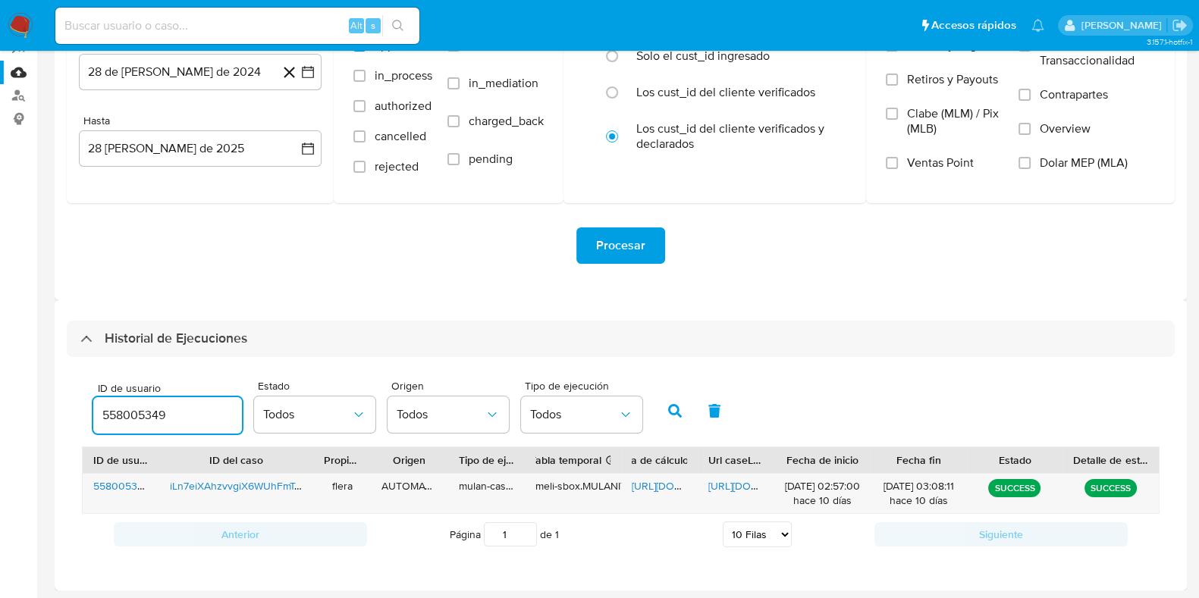
click at [130, 414] on input "558005349" at bounding box center [167, 416] width 149 height 20
type input "298265865"
click at [674, 410] on icon "button" at bounding box center [675, 411] width 14 height 14
click at [657, 489] on span "[URL][DOMAIN_NAME]" at bounding box center [684, 486] width 105 height 15
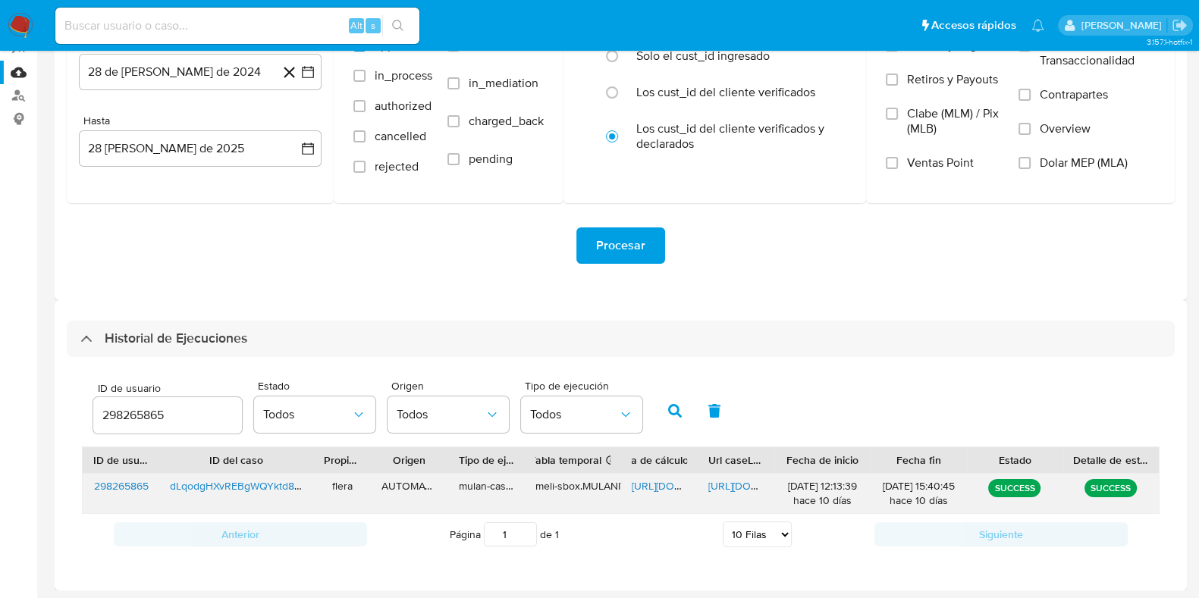
click at [733, 485] on span "[URL][DOMAIN_NAME]" at bounding box center [760, 486] width 105 height 15
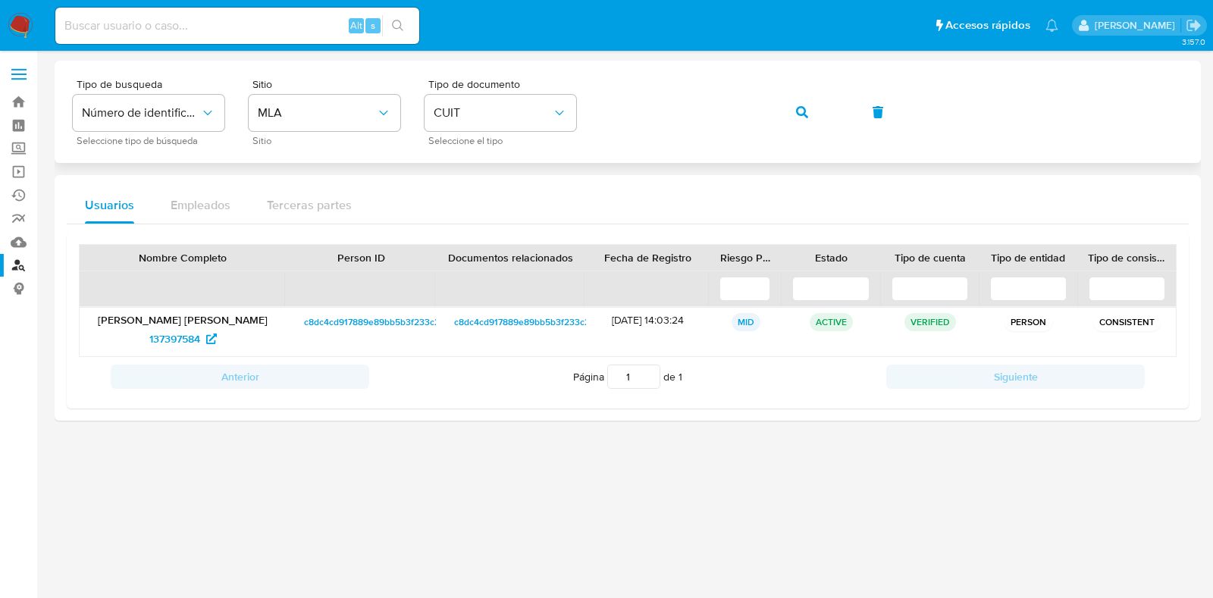
click at [802, 110] on icon "button" at bounding box center [802, 112] width 12 height 12
click at [190, 339] on span "137751047" at bounding box center [174, 339] width 49 height 24
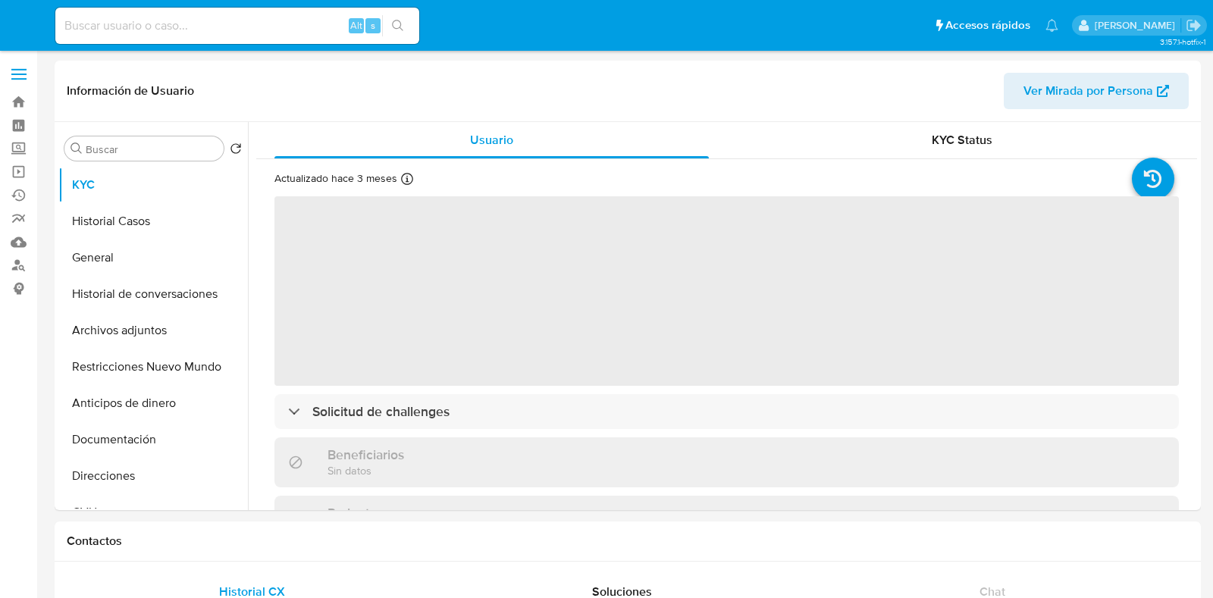
select select "10"
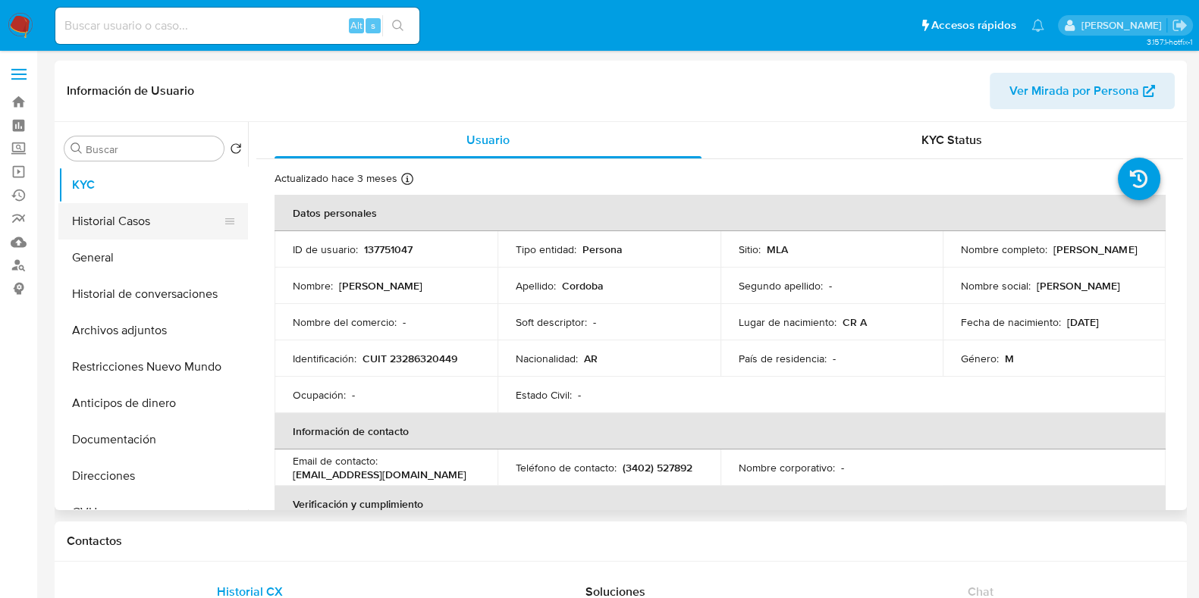
click at [135, 226] on button "Historial Casos" at bounding box center [146, 221] width 177 height 36
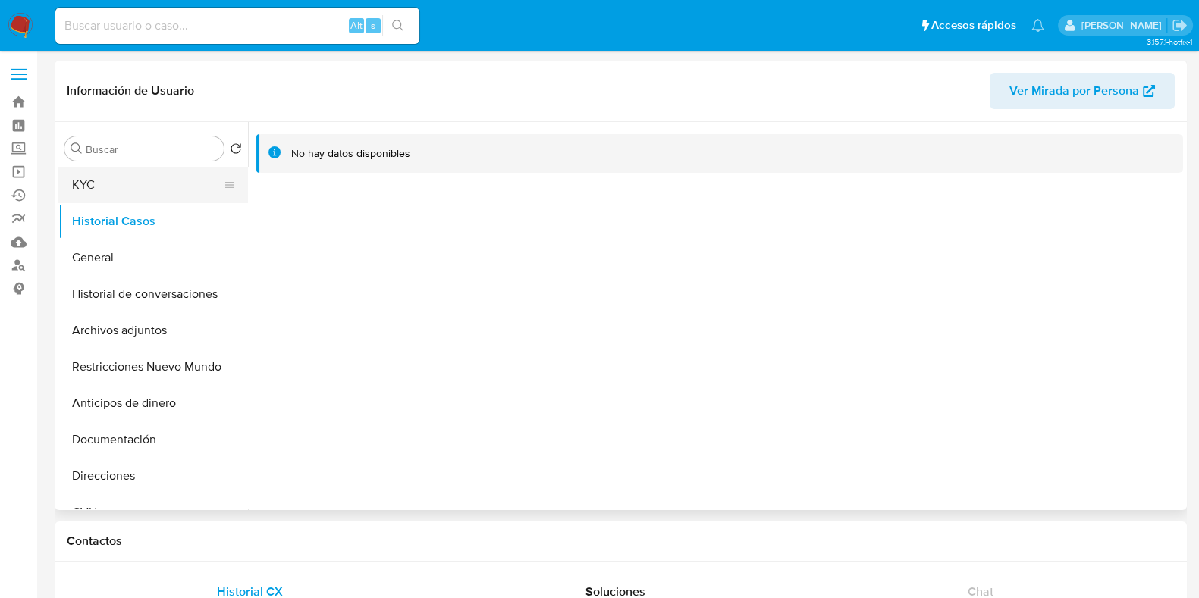
click at [135, 193] on button "KYC" at bounding box center [146, 185] width 177 height 36
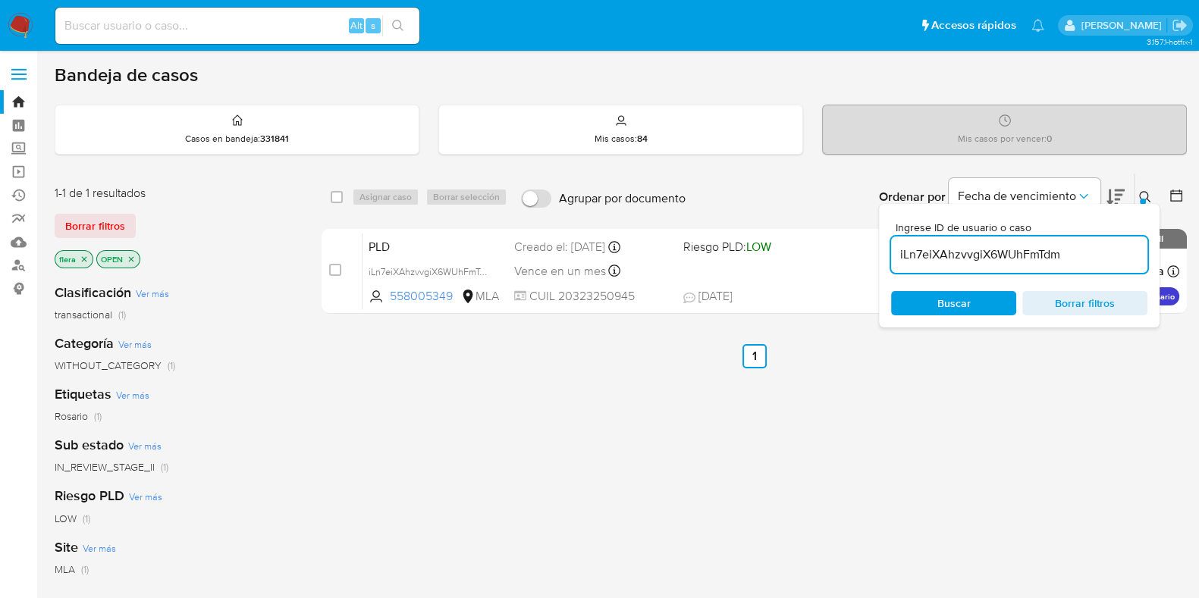
click at [942, 250] on input "iLn7eiXAhzvvgiX6WUhFmTdm" at bounding box center [1019, 255] width 256 height 20
paste input "dLqodgHXvREBgWQYktd8MJEz"
type input "dLqodgHXvREBgWQYktd8MJEz"
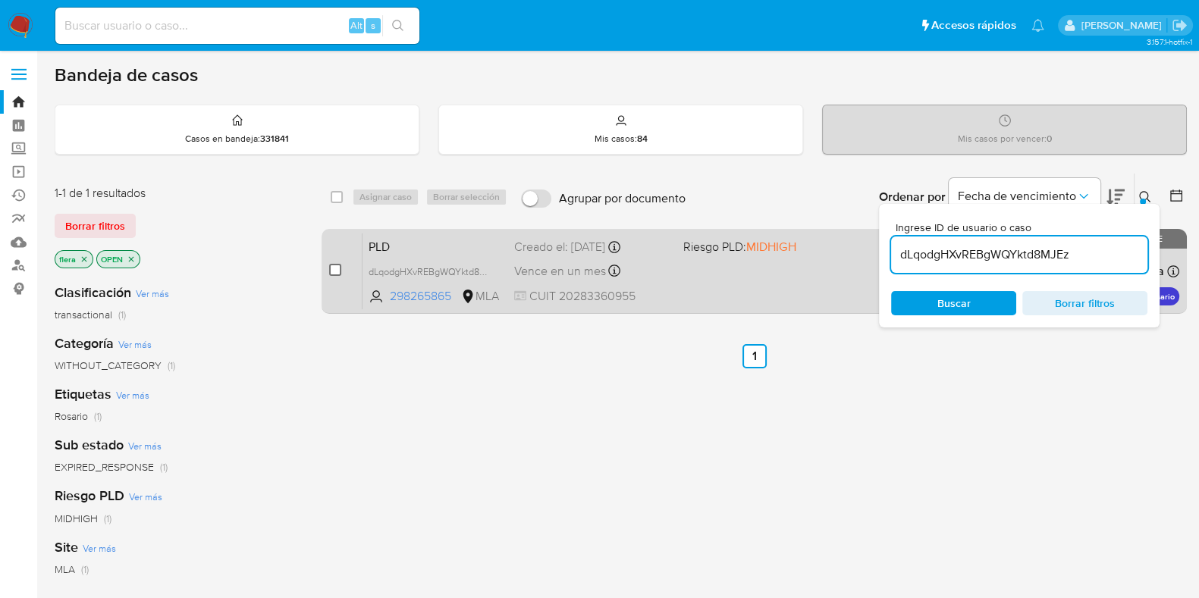
click at [334, 269] on input "checkbox" at bounding box center [335, 270] width 12 height 12
checkbox input "true"
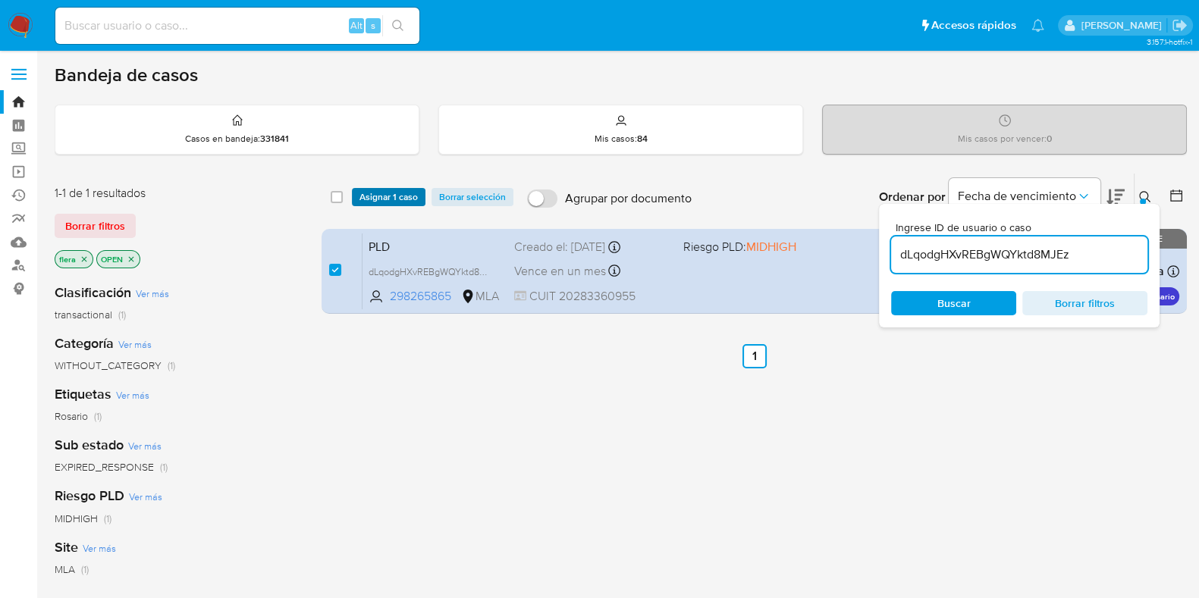
click at [381, 193] on span "Asignar 1 caso" at bounding box center [388, 197] width 58 height 15
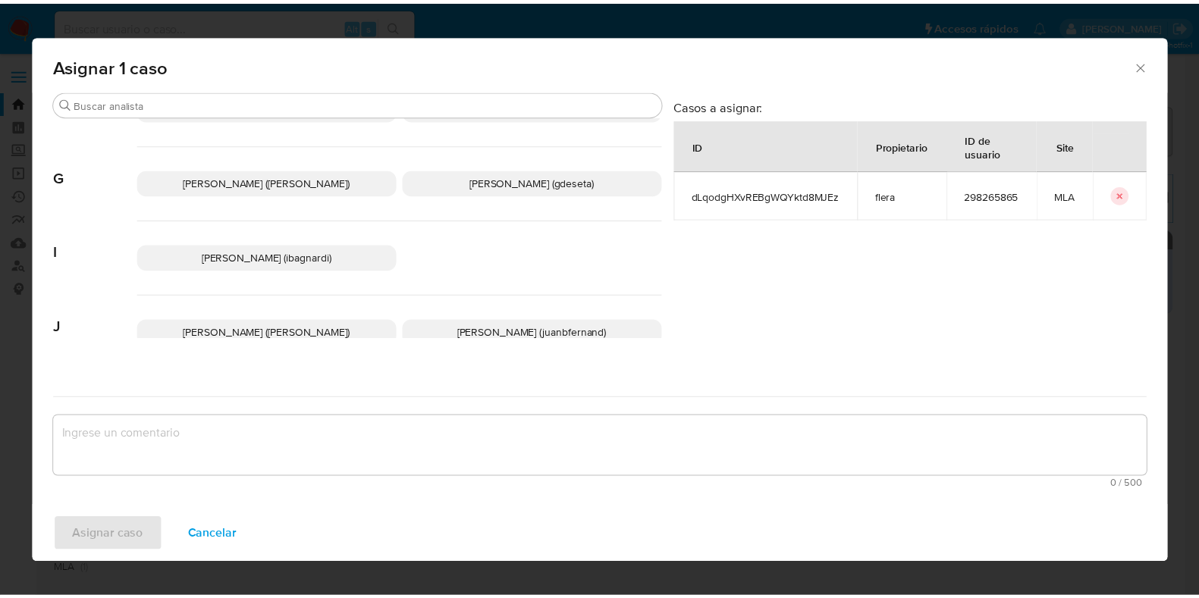
scroll to position [284, 0]
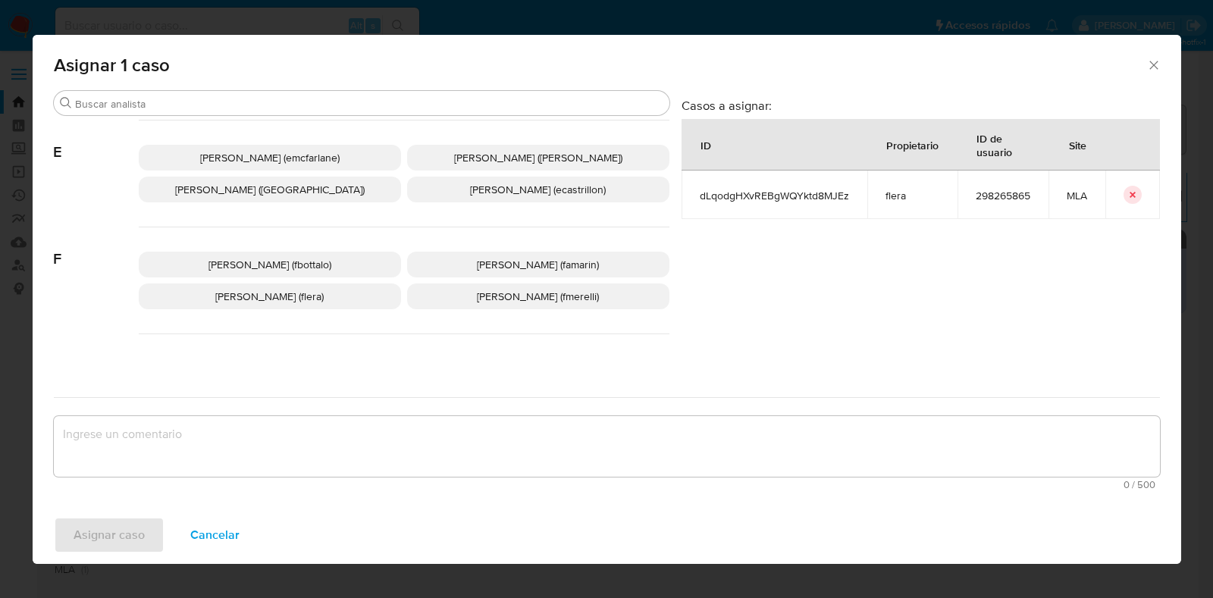
click at [262, 293] on span "[PERSON_NAME] (flera)" at bounding box center [269, 296] width 108 height 15
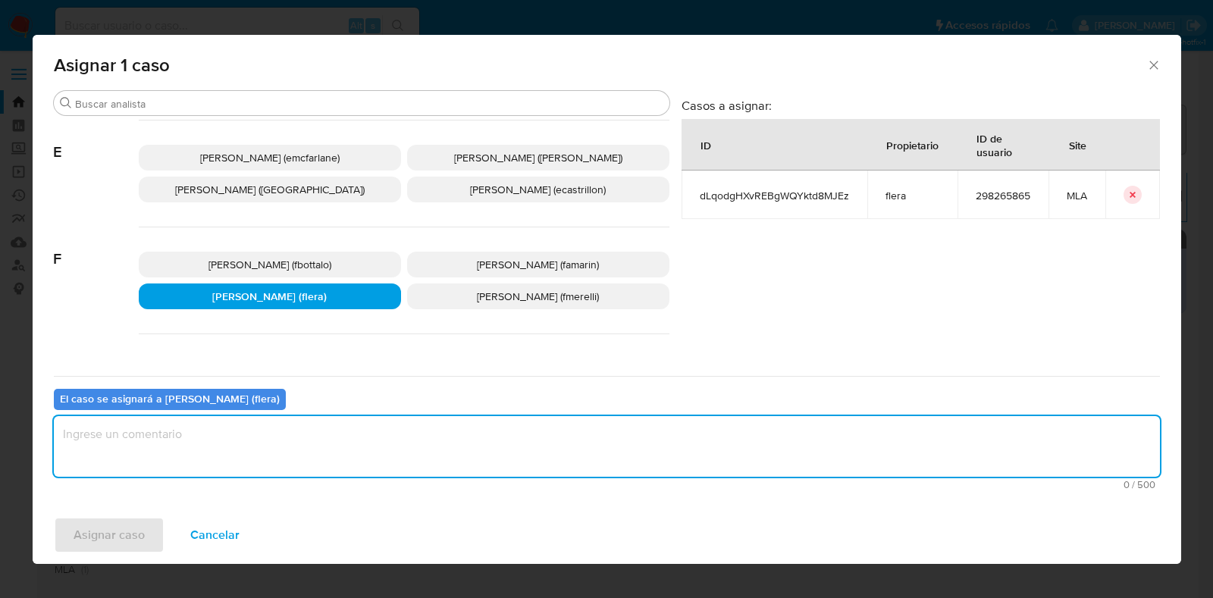
click at [264, 450] on textarea "assign-modal" at bounding box center [607, 446] width 1107 height 61
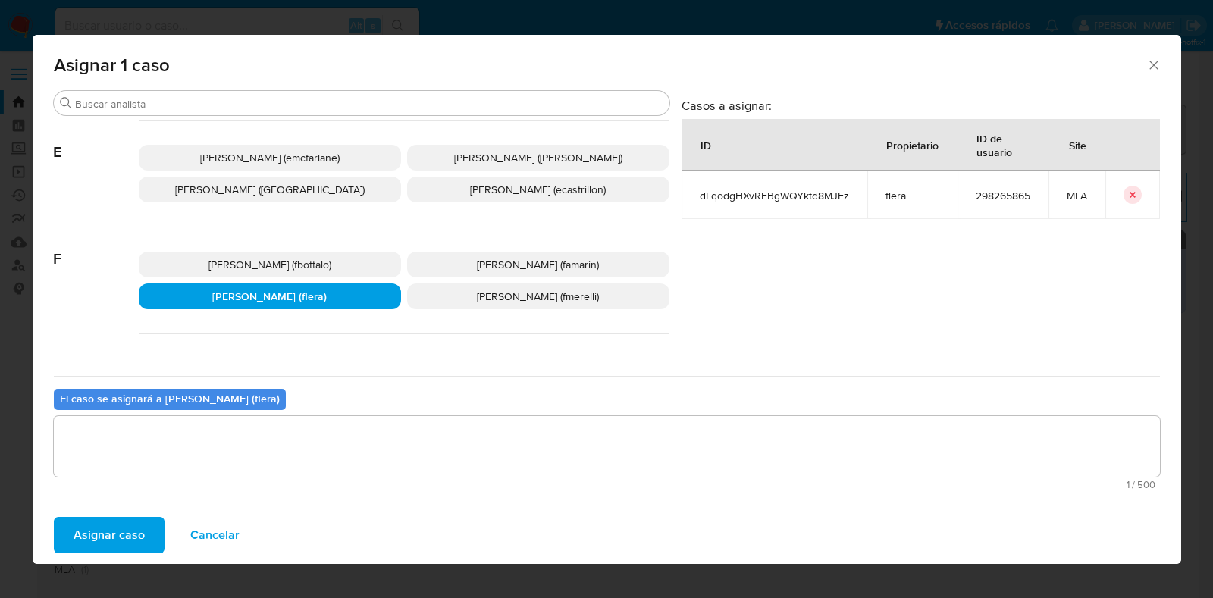
click at [94, 532] on span "Asignar caso" at bounding box center [109, 535] width 71 height 33
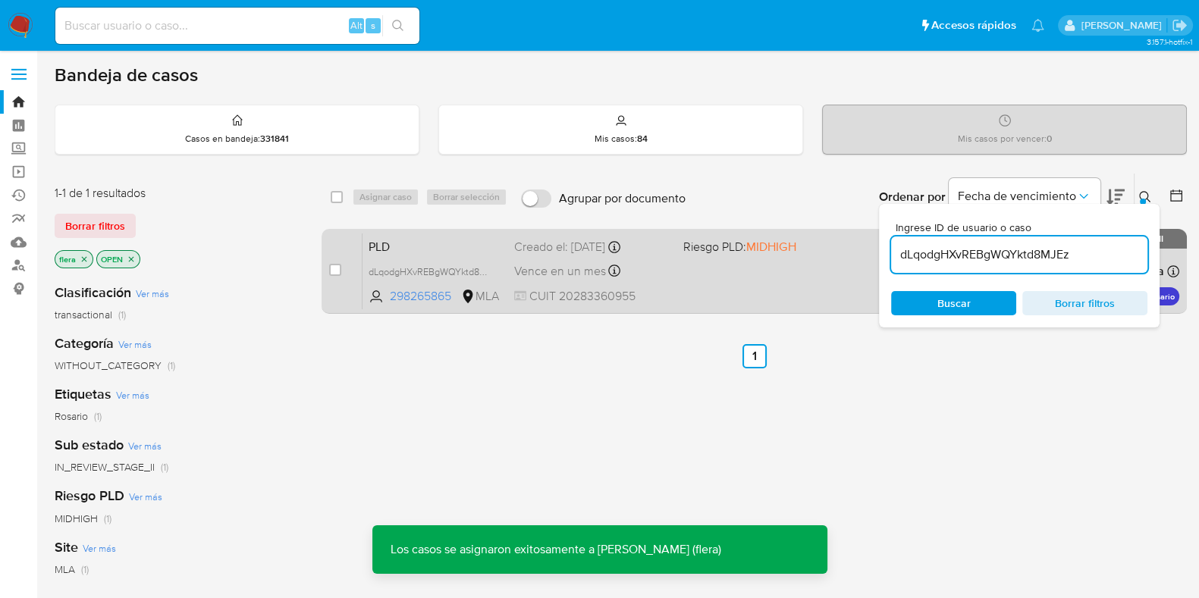
click at [425, 253] on span "PLD" at bounding box center [435, 246] width 133 height 20
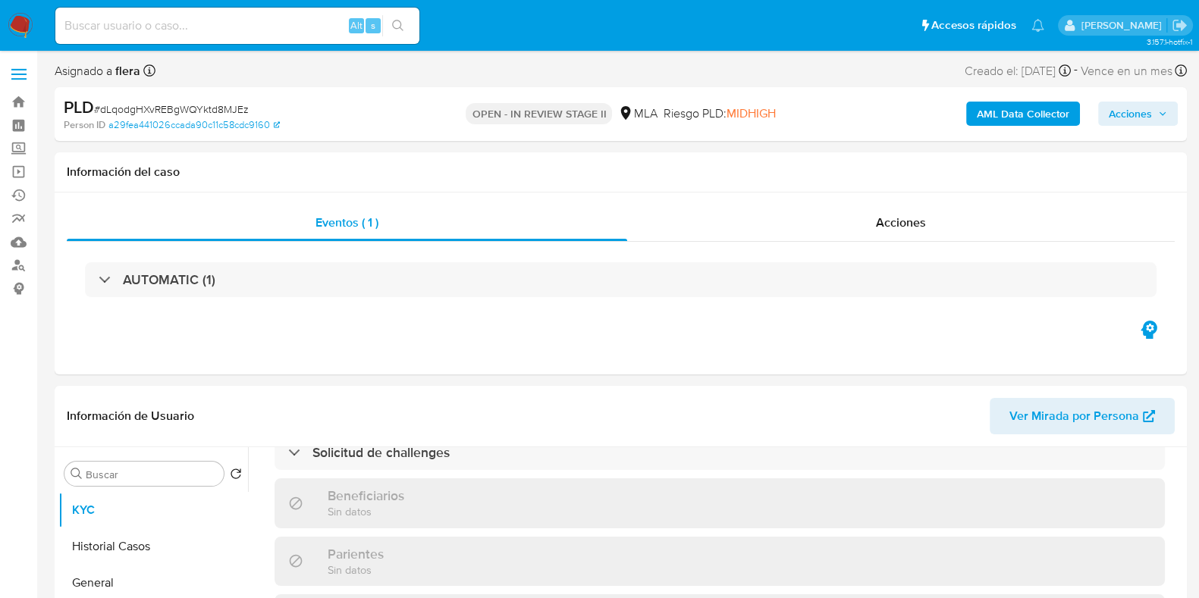
scroll to position [642, 0]
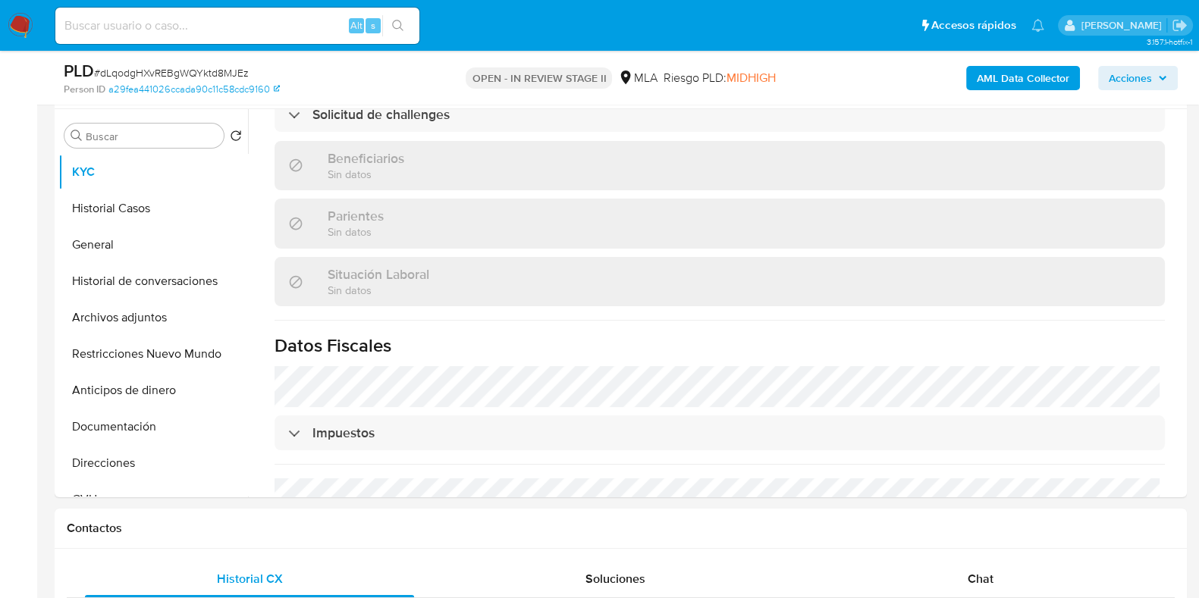
select select "10"
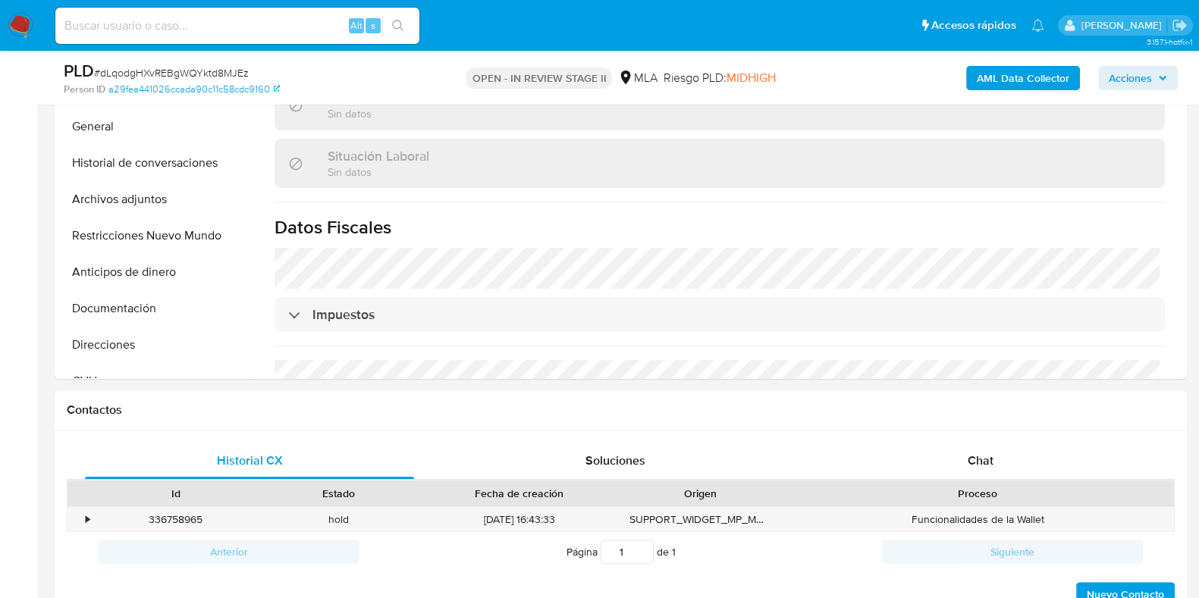
scroll to position [569, 0]
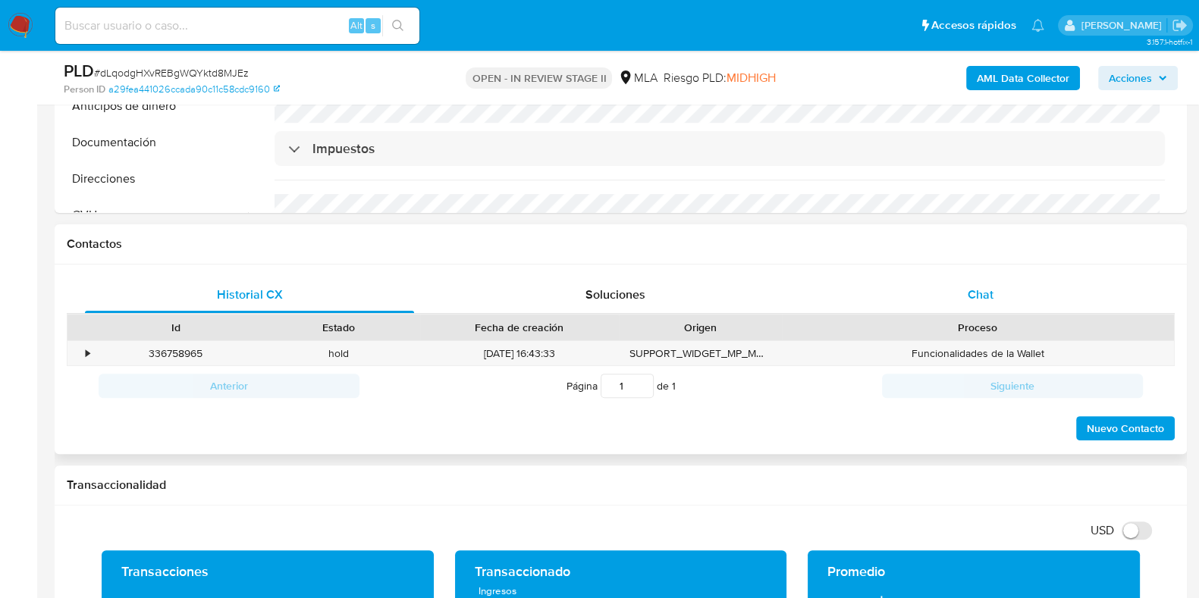
click at [973, 293] on span "Chat" at bounding box center [981, 294] width 26 height 17
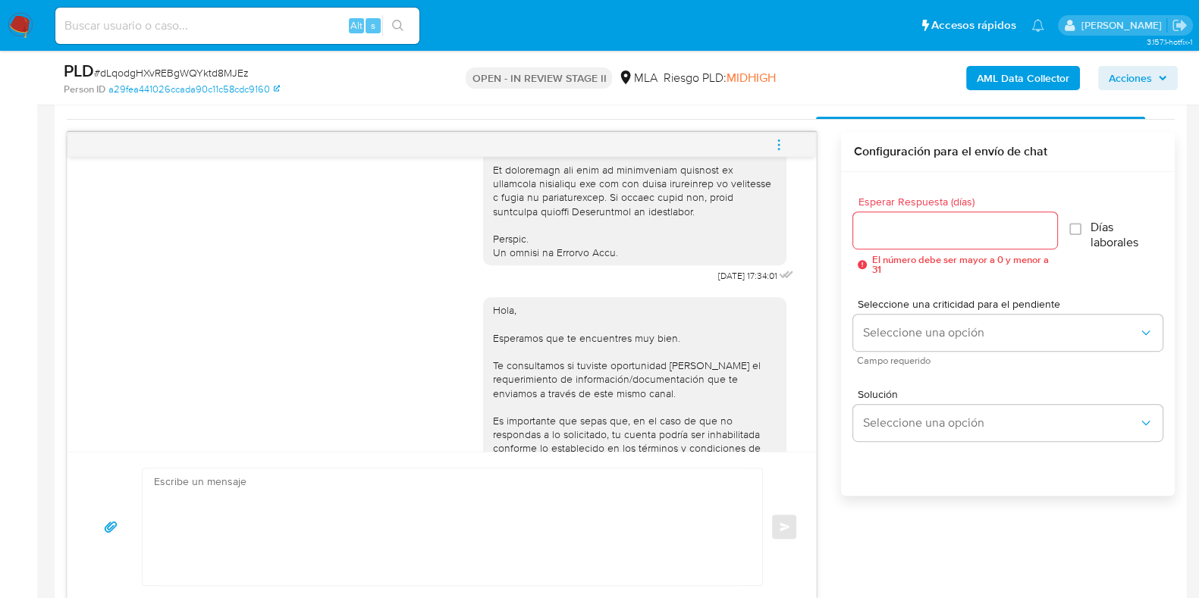
scroll to position [663, 0]
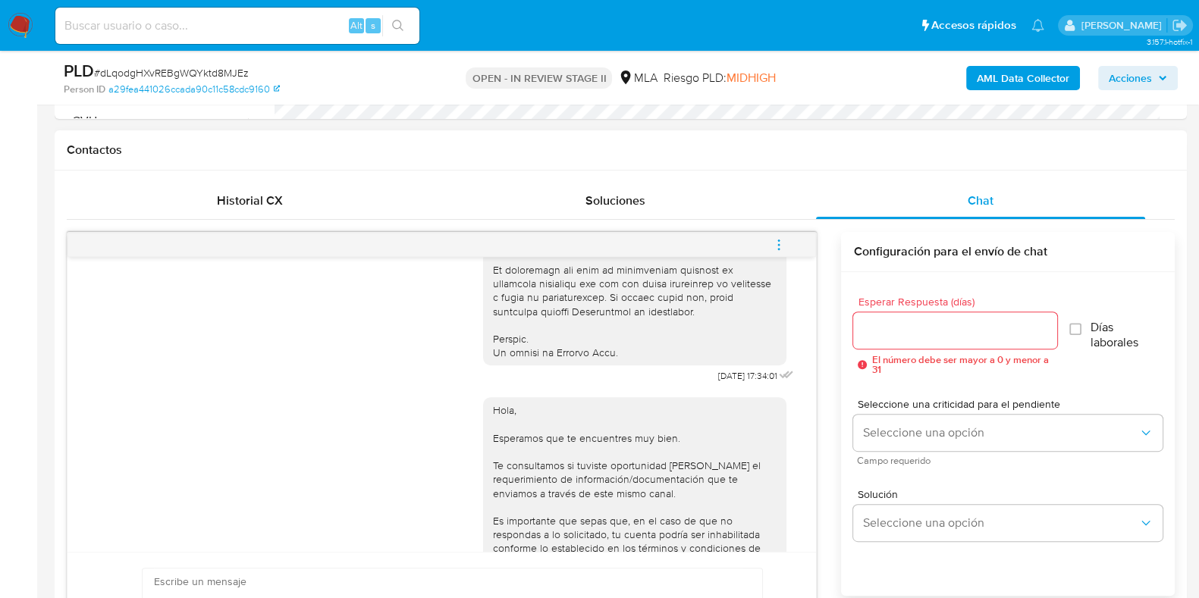
click at [780, 240] on icon "menu-action" at bounding box center [779, 245] width 14 height 14
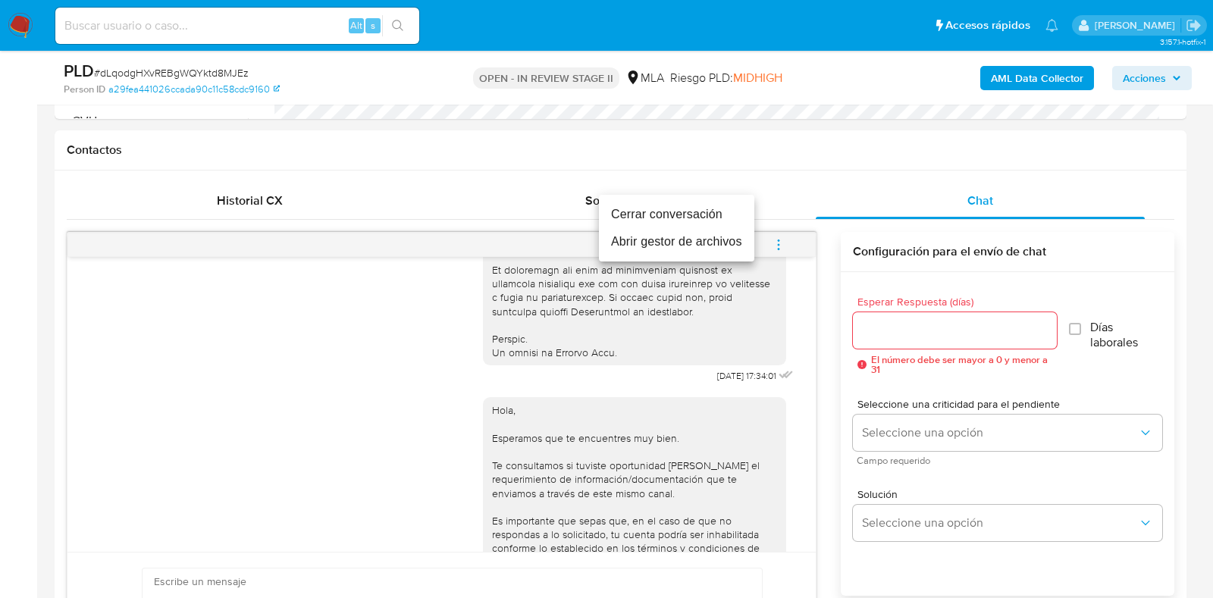
click at [713, 210] on li "Cerrar conversación" at bounding box center [676, 214] width 155 height 27
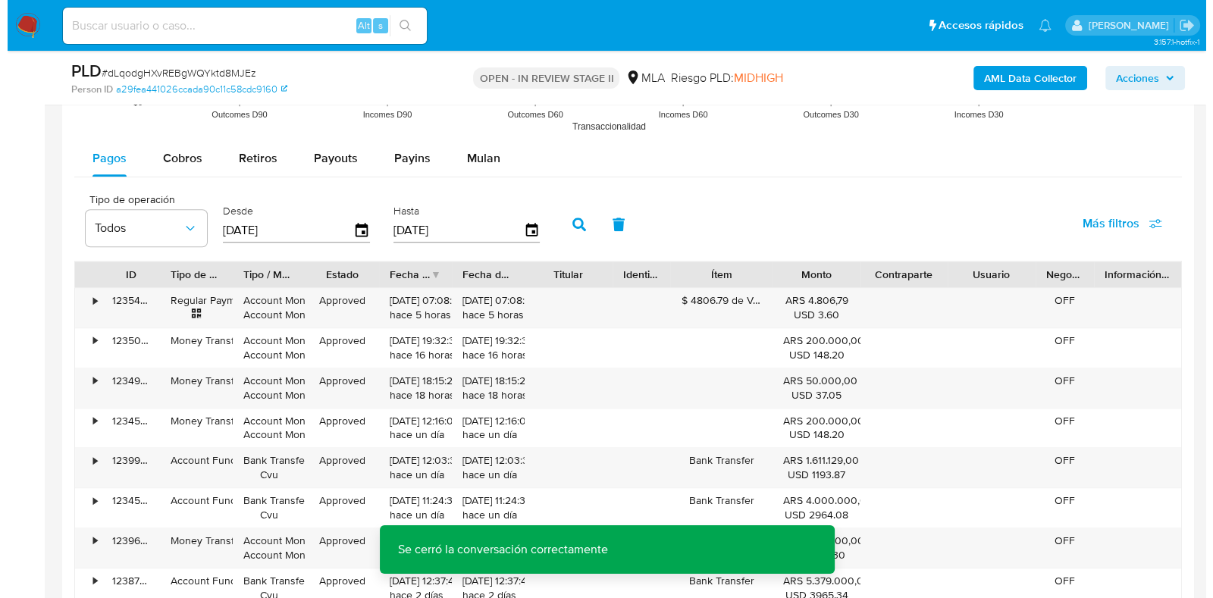
scroll to position [2750, 0]
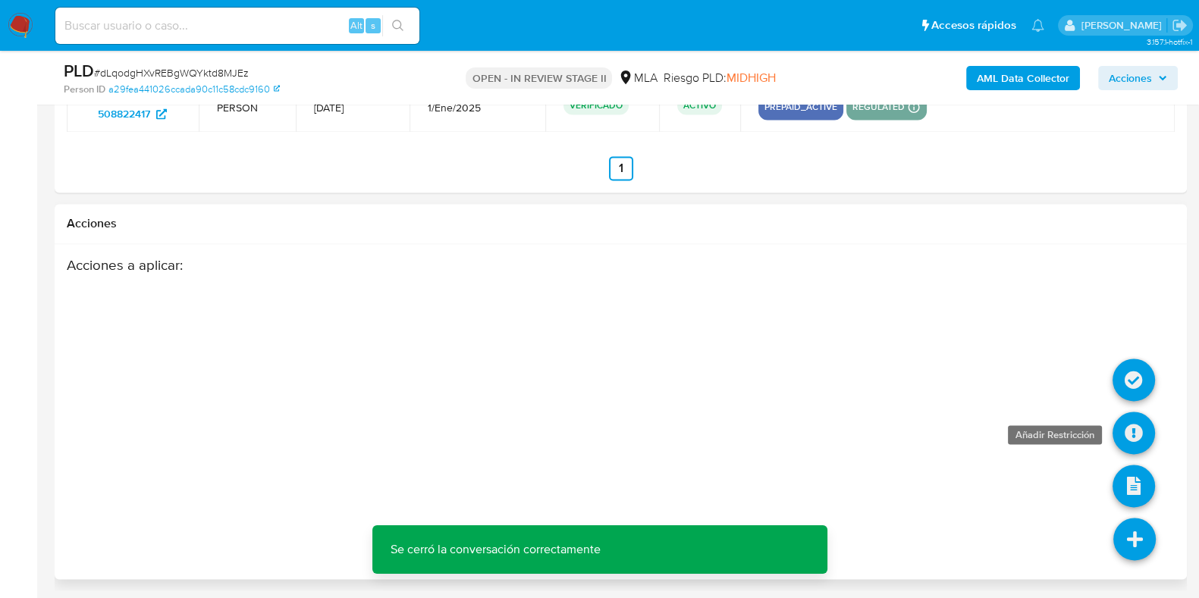
click at [1132, 433] on icon at bounding box center [1134, 433] width 42 height 42
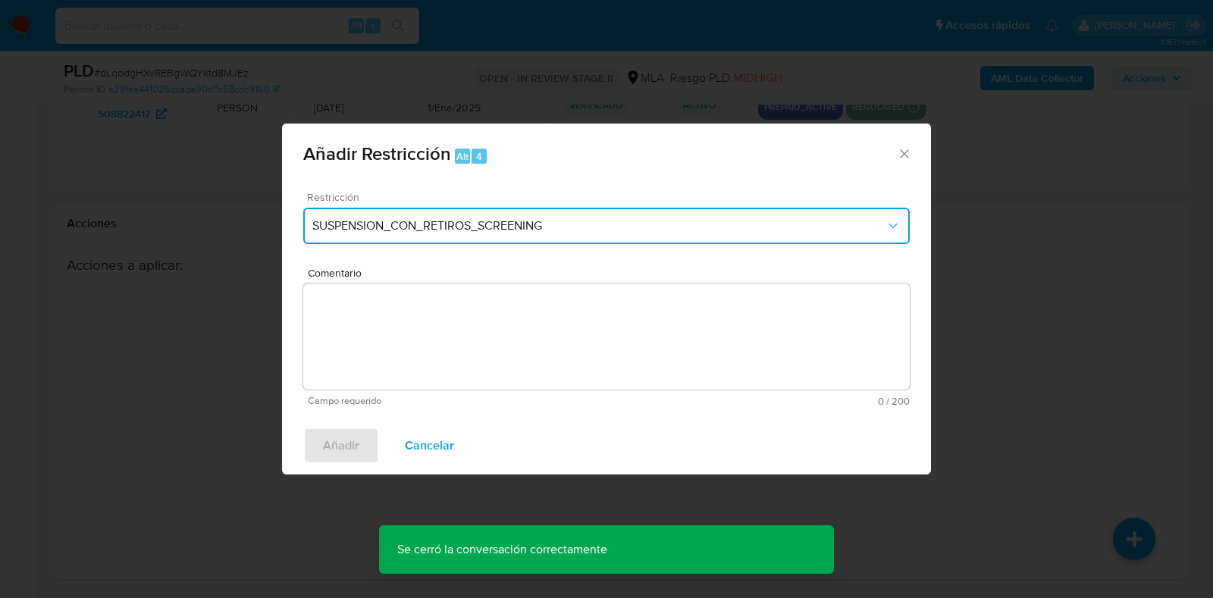
click at [519, 218] on button "SUSPENSION_CON_RETIROS_SCREENING" at bounding box center [606, 226] width 607 height 36
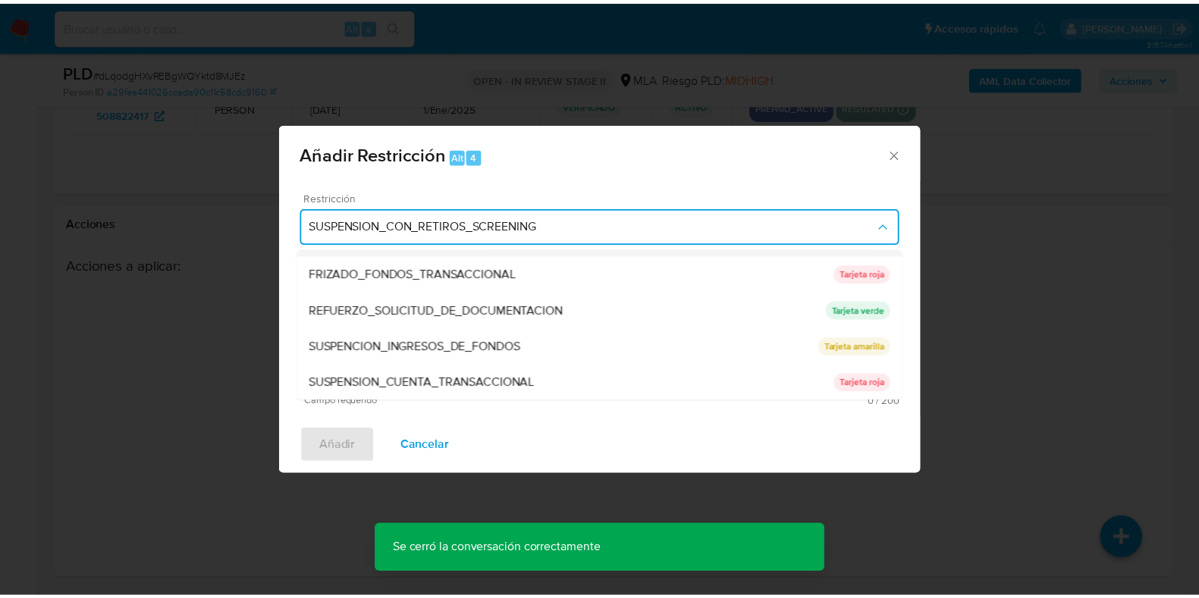
scroll to position [322, 0]
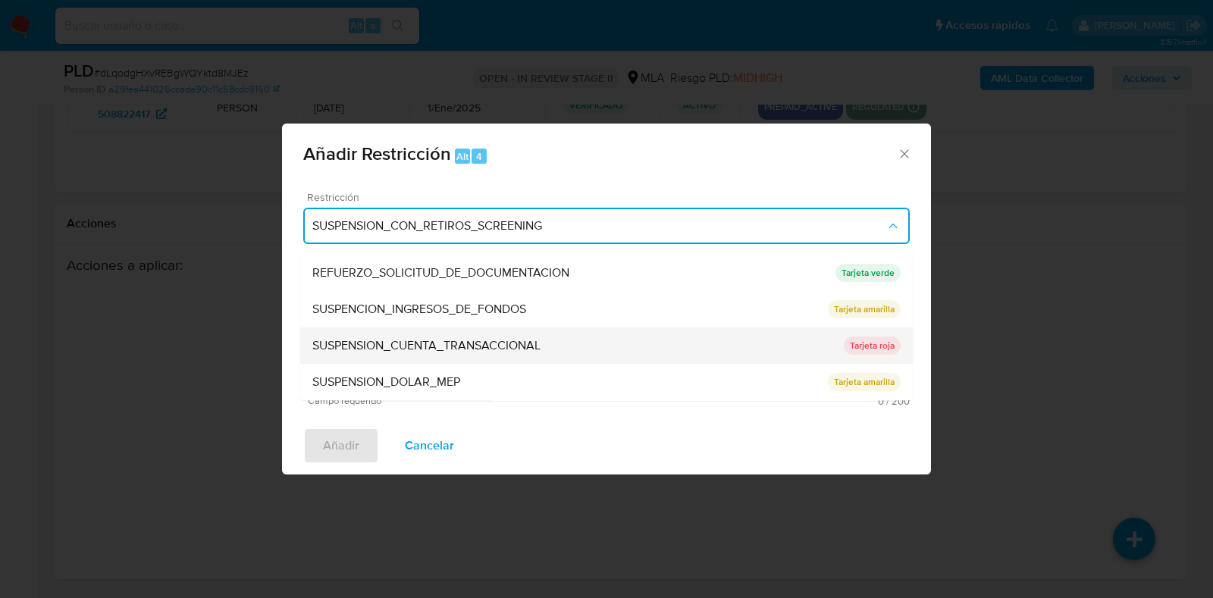
click at [489, 347] on span "SUSPENSION_CUENTA_TRANSACCIONAL" at bounding box center [426, 346] width 228 height 15
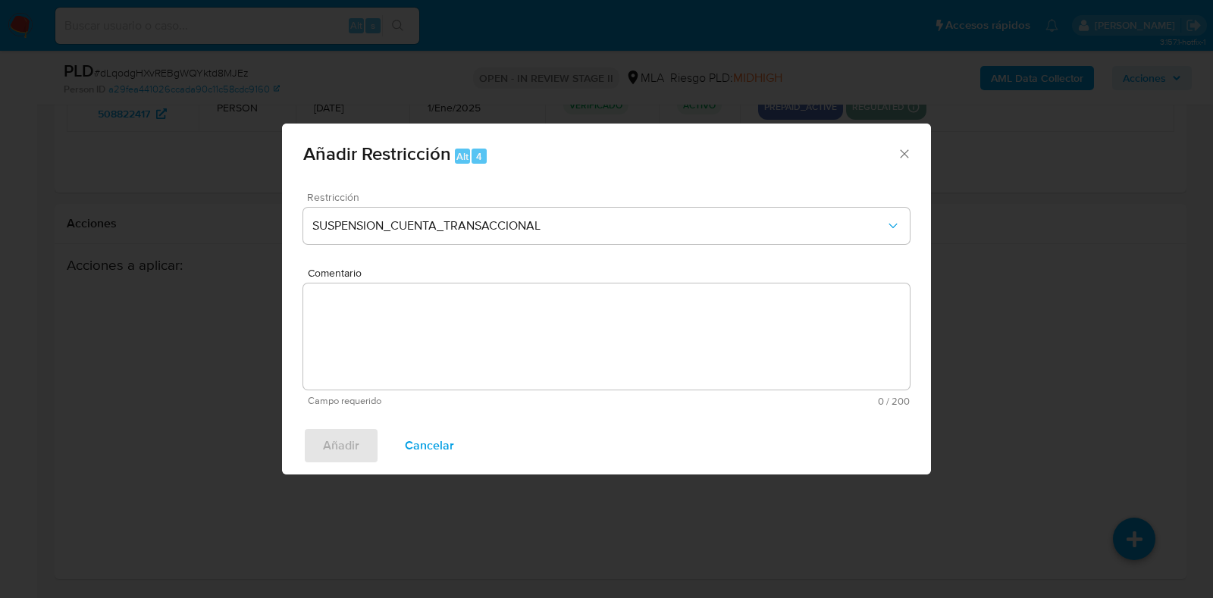
click at [472, 376] on textarea "Comentario" at bounding box center [606, 337] width 607 height 106
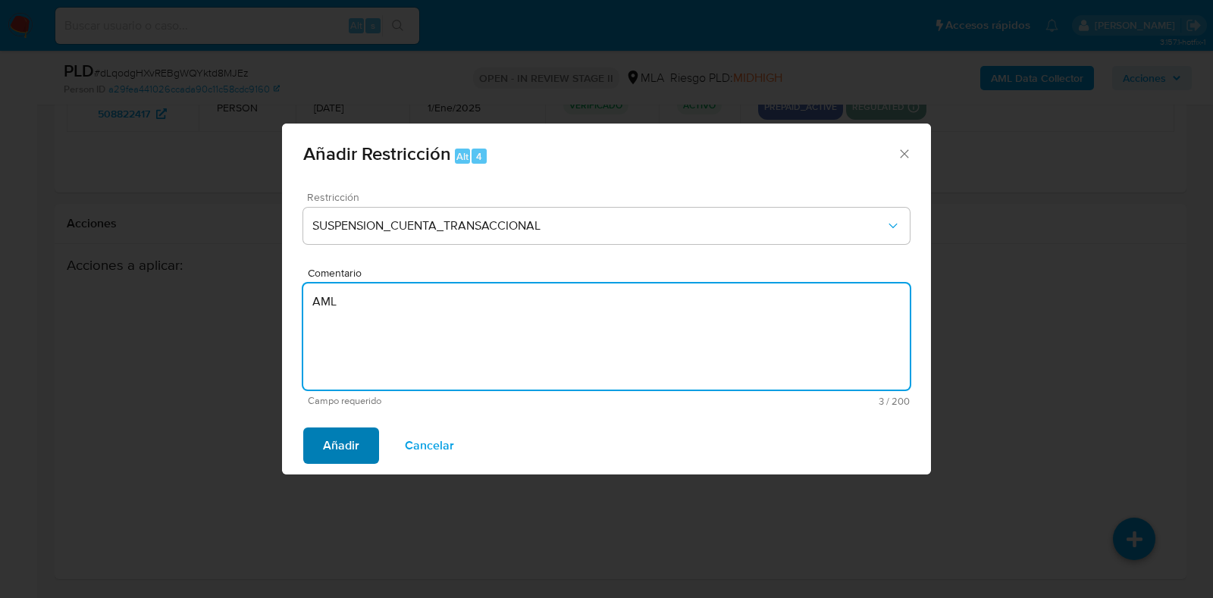
type textarea "AML"
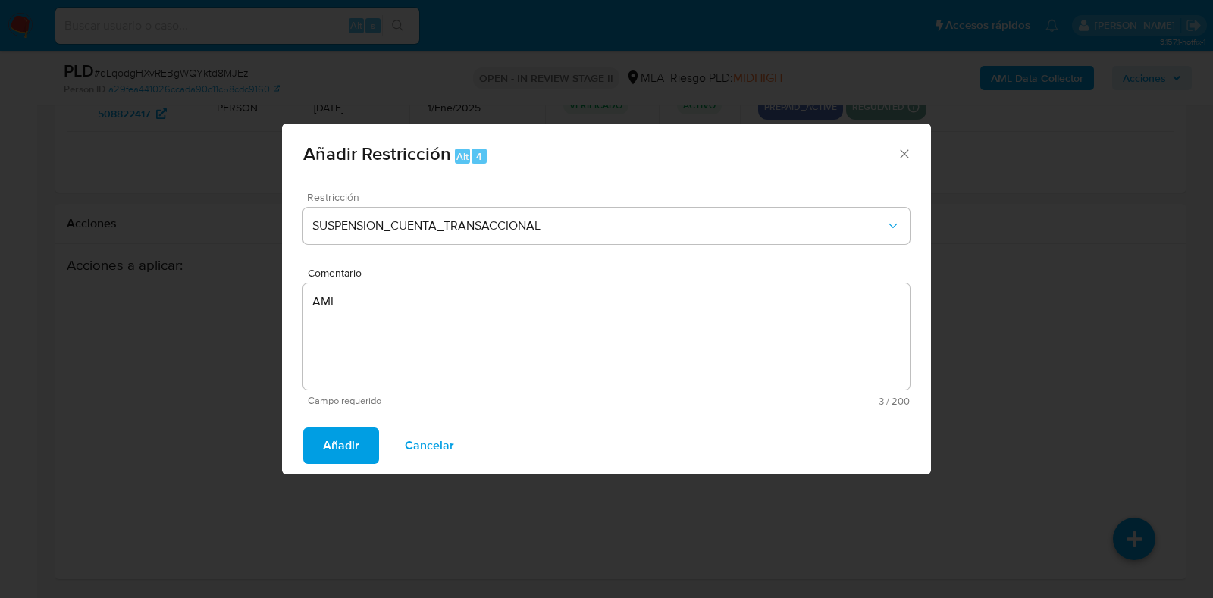
click at [341, 440] on span "Añadir" at bounding box center [341, 445] width 36 height 33
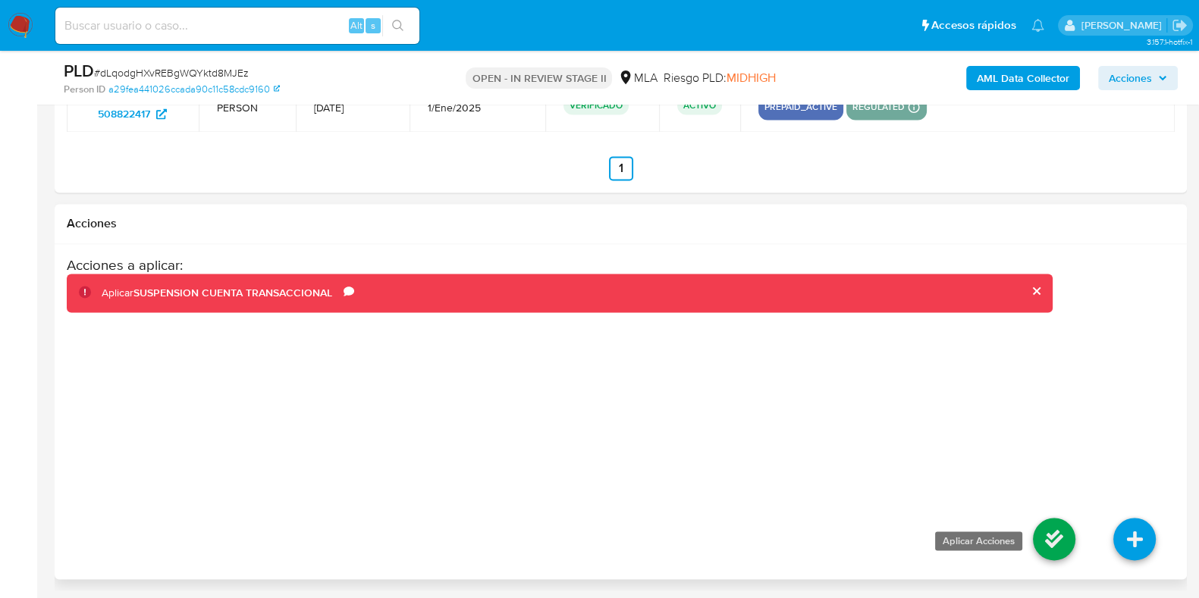
click at [1053, 532] on icon at bounding box center [1054, 539] width 42 height 42
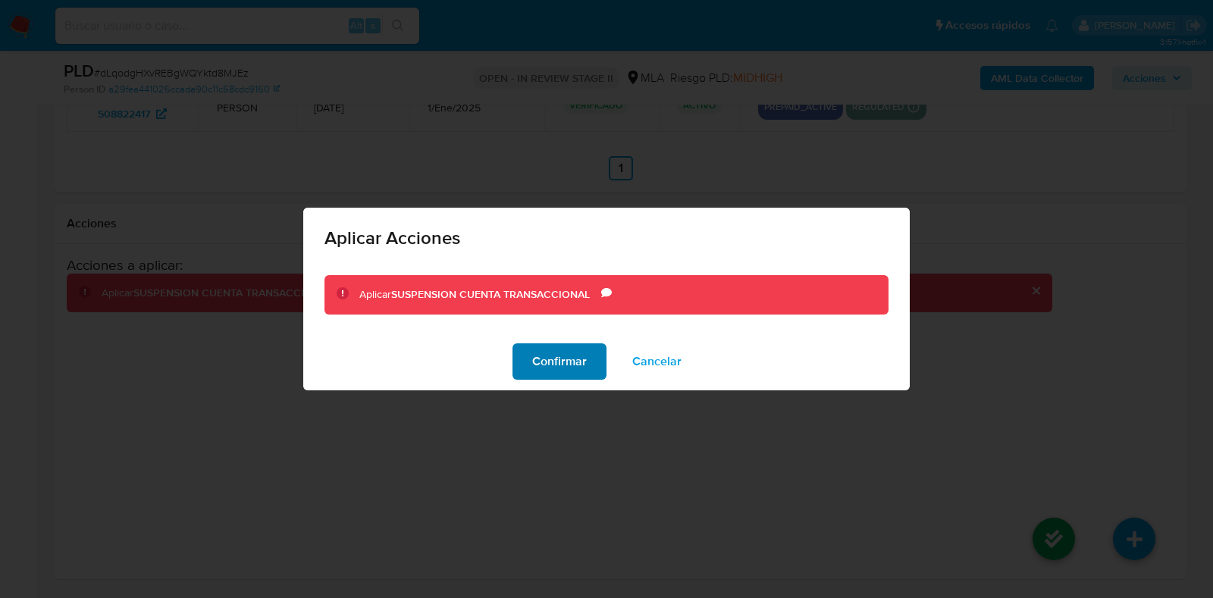
click at [559, 360] on span "Confirmar" at bounding box center [559, 361] width 55 height 33
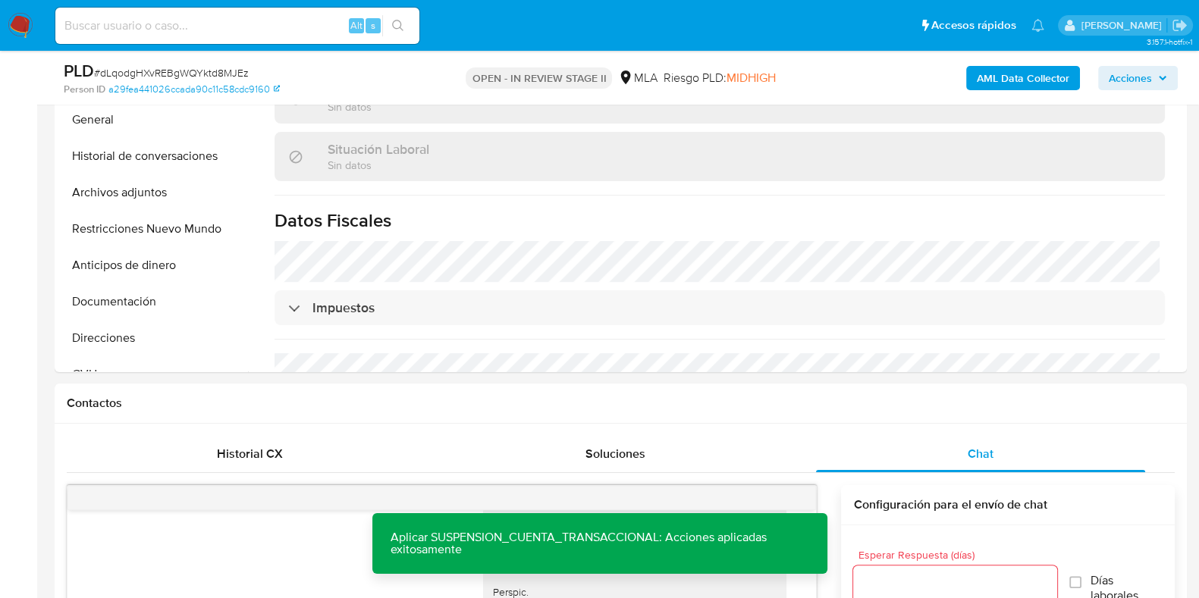
scroll to position [285, 0]
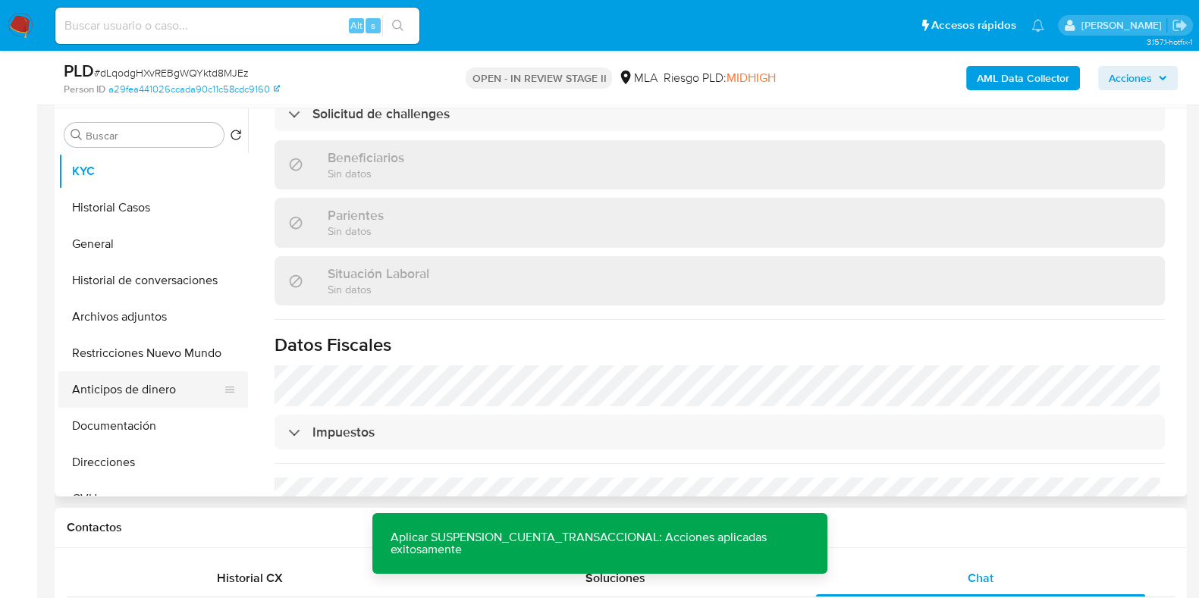
click at [133, 379] on button "Anticipos de dinero" at bounding box center [146, 390] width 177 height 36
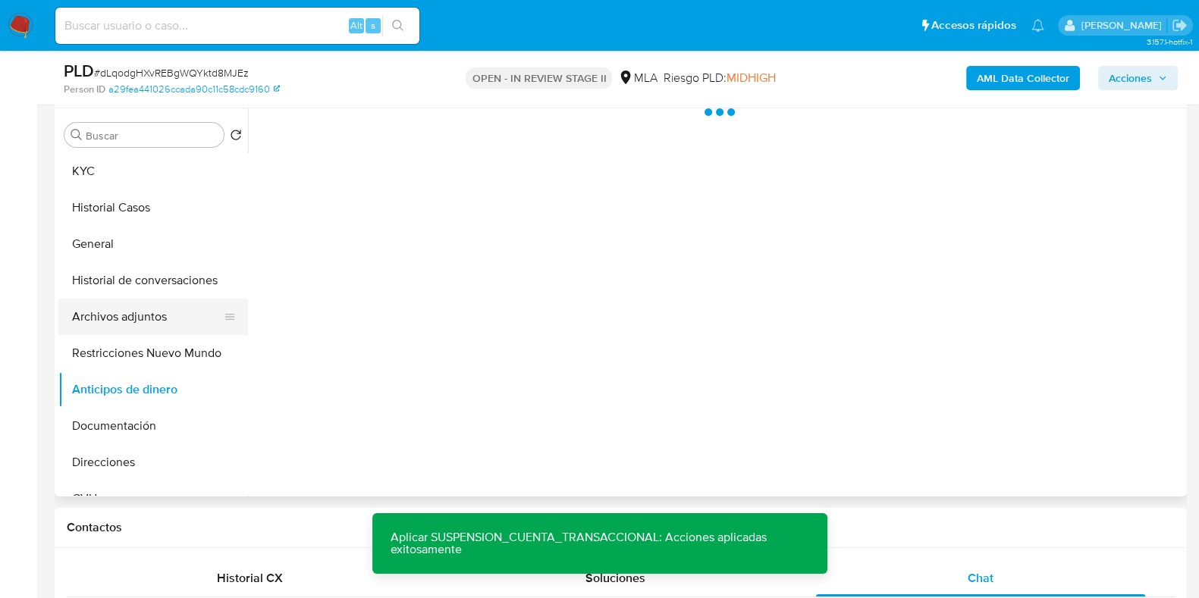
click at [137, 304] on button "Archivos adjuntos" at bounding box center [146, 317] width 177 height 36
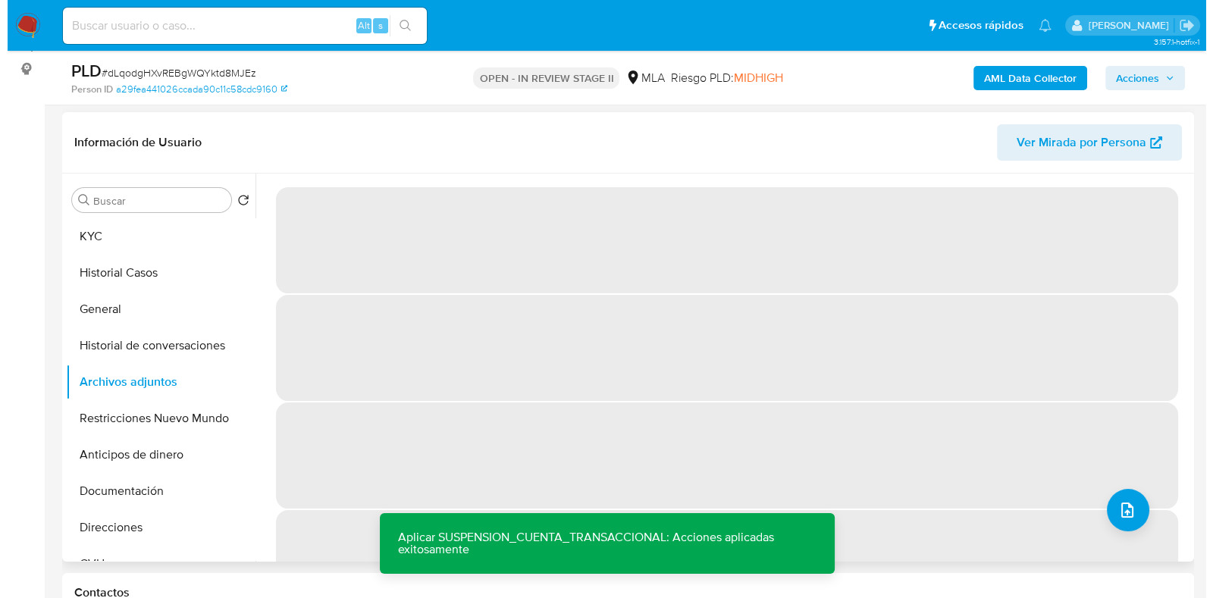
scroll to position [190, 0]
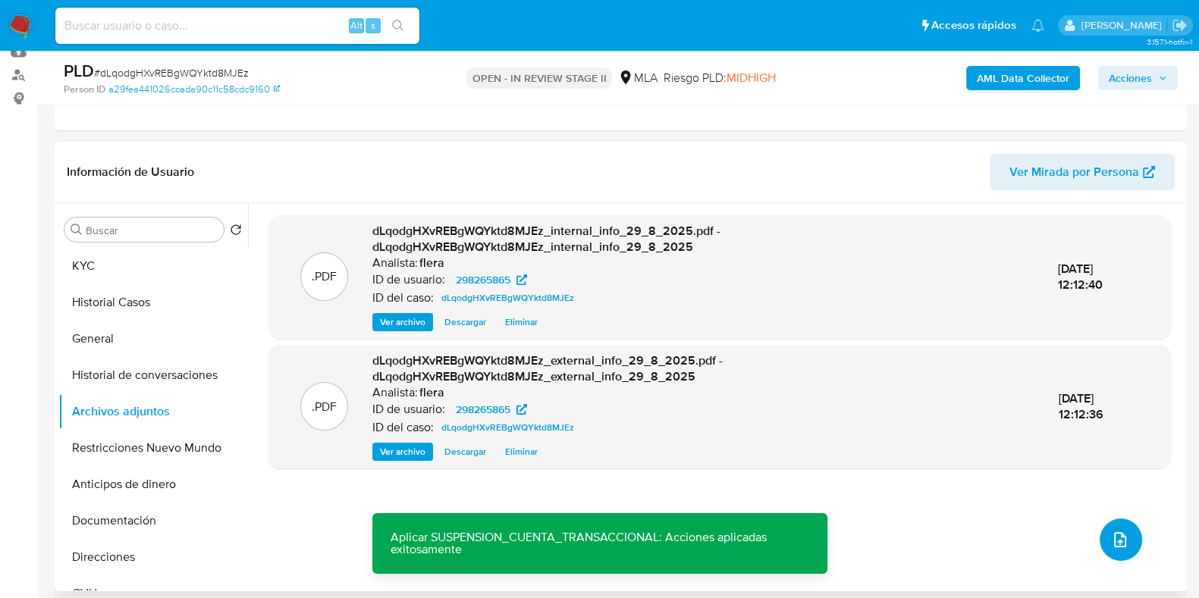
click at [1125, 525] on button "upload-file" at bounding box center [1121, 540] width 42 height 42
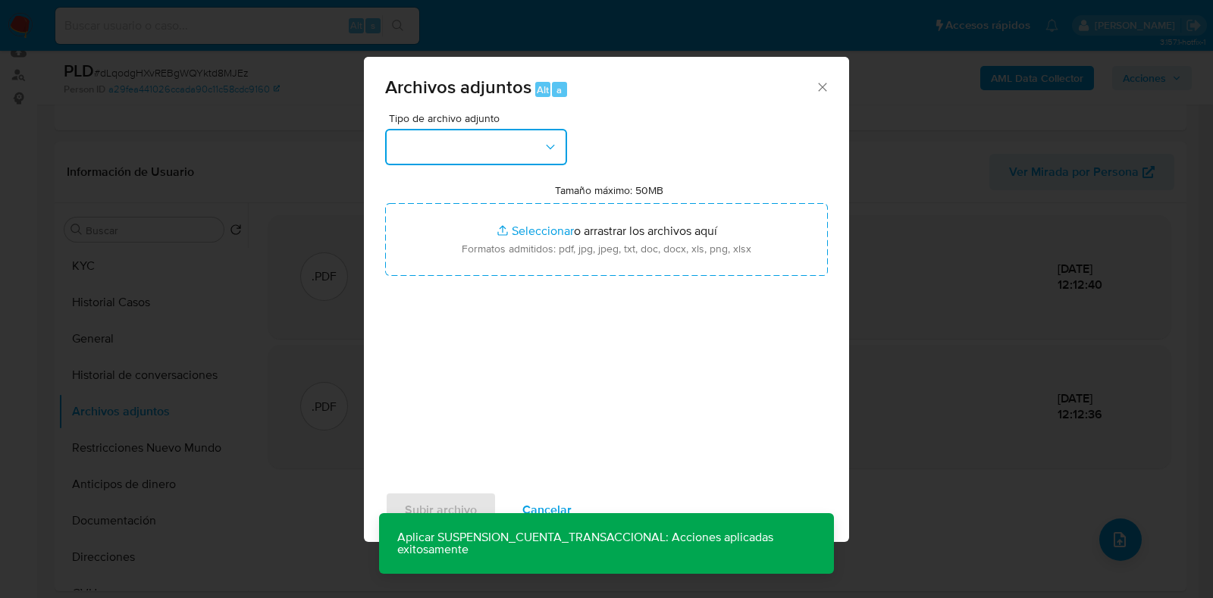
click at [435, 134] on button "button" at bounding box center [476, 147] width 182 height 36
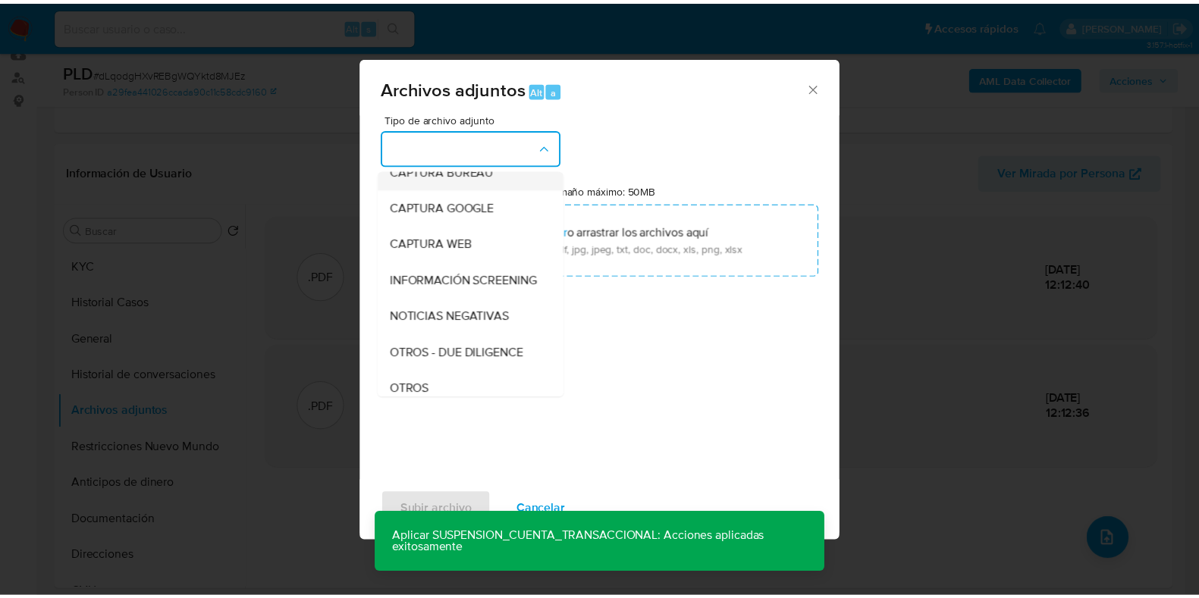
scroll to position [189, 0]
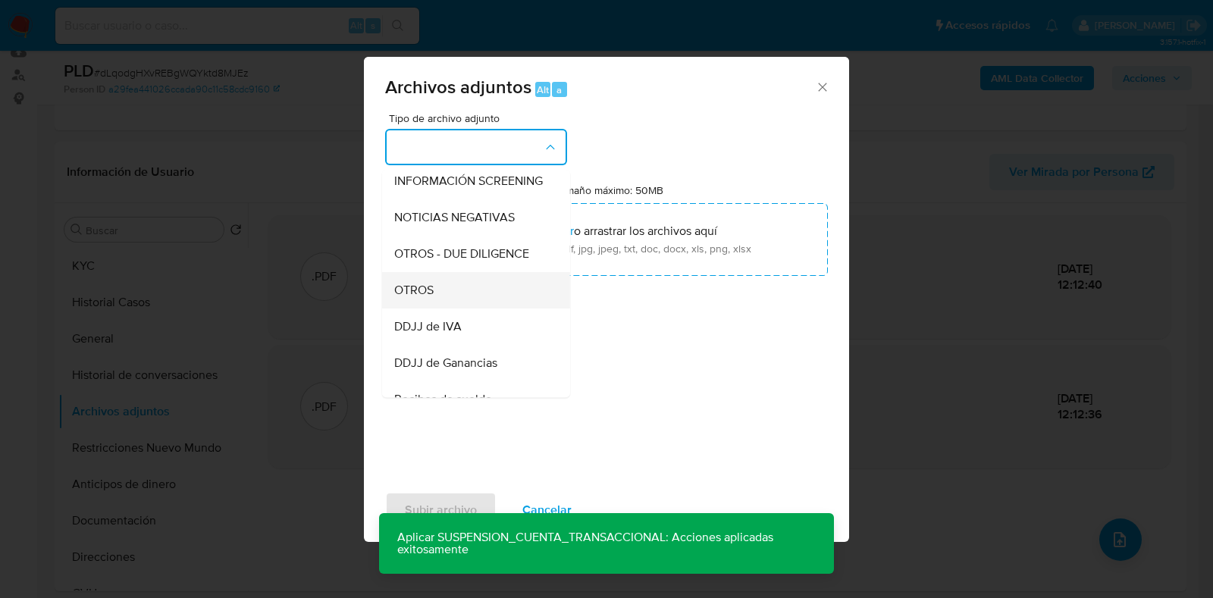
click at [444, 306] on div "OTROS" at bounding box center [471, 290] width 155 height 36
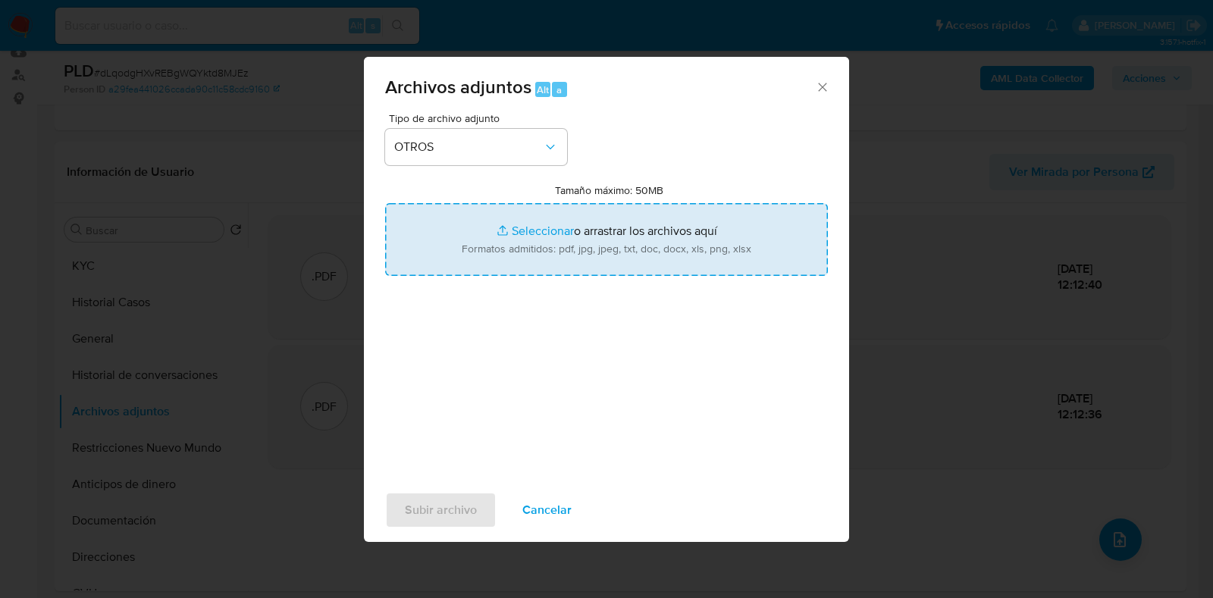
type input "C:\fakepath\NOSIS_Manager_InformeIndividual_20283360955_654930_20250829122836.p…"
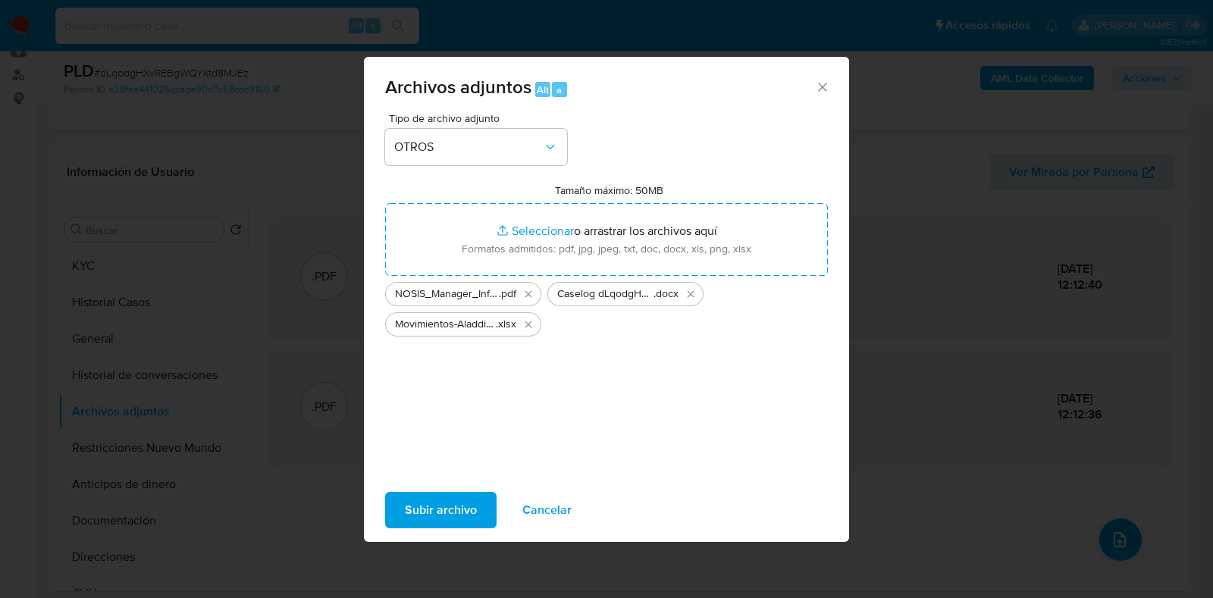
click at [431, 510] on span "Subir archivo" at bounding box center [441, 510] width 72 height 33
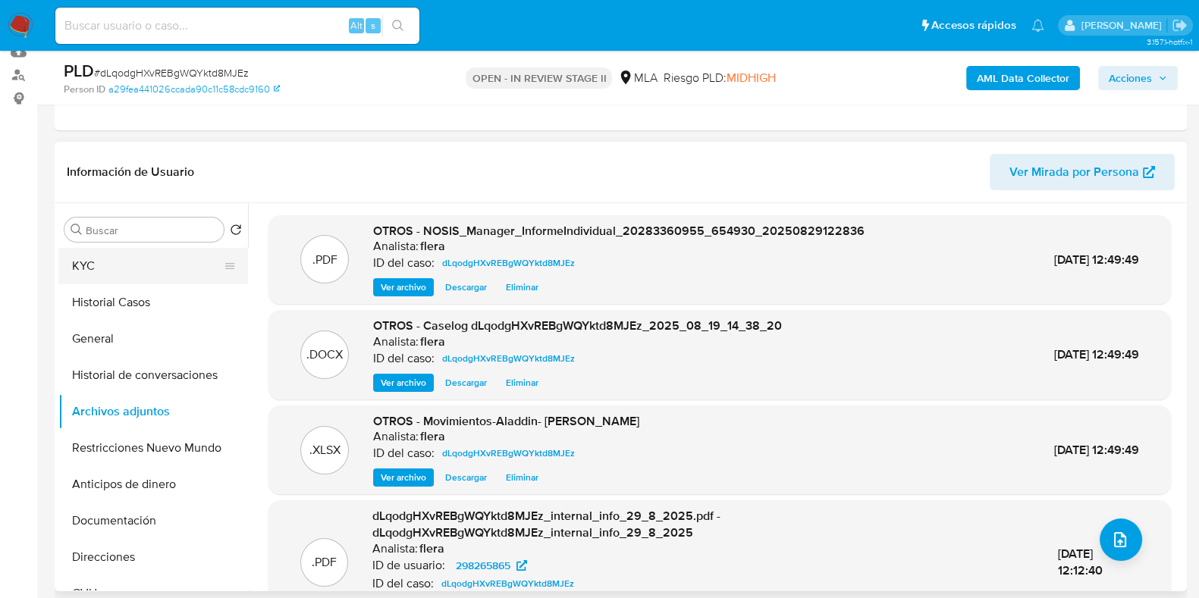
click at [71, 266] on button "KYC" at bounding box center [146, 266] width 177 height 36
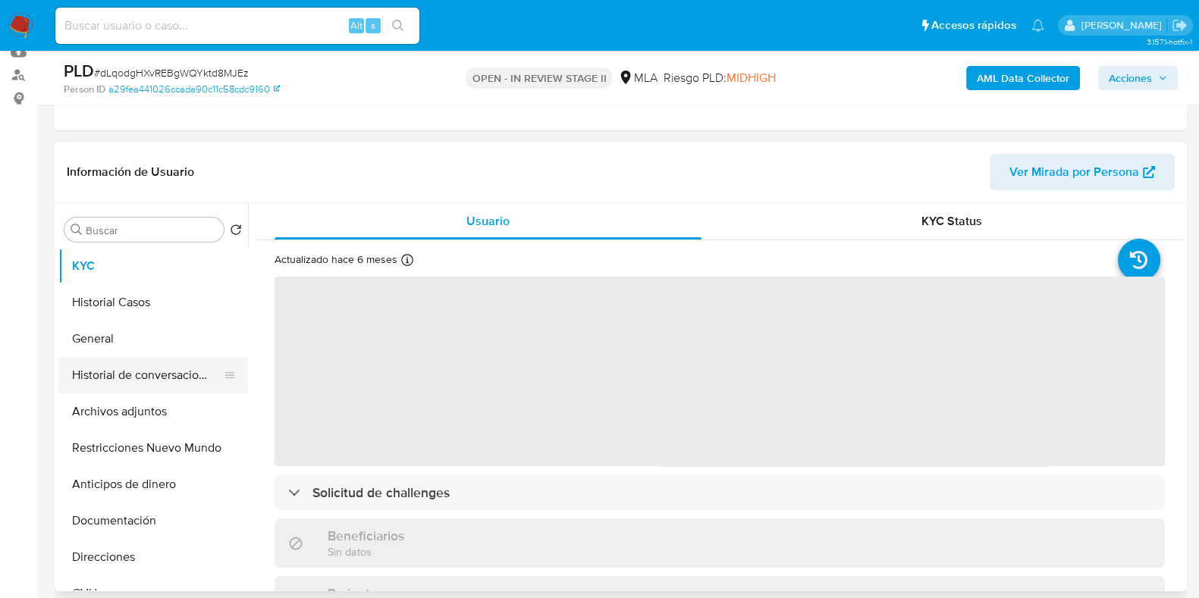
click at [144, 381] on button "Historial de conversaciones" at bounding box center [146, 375] width 177 height 36
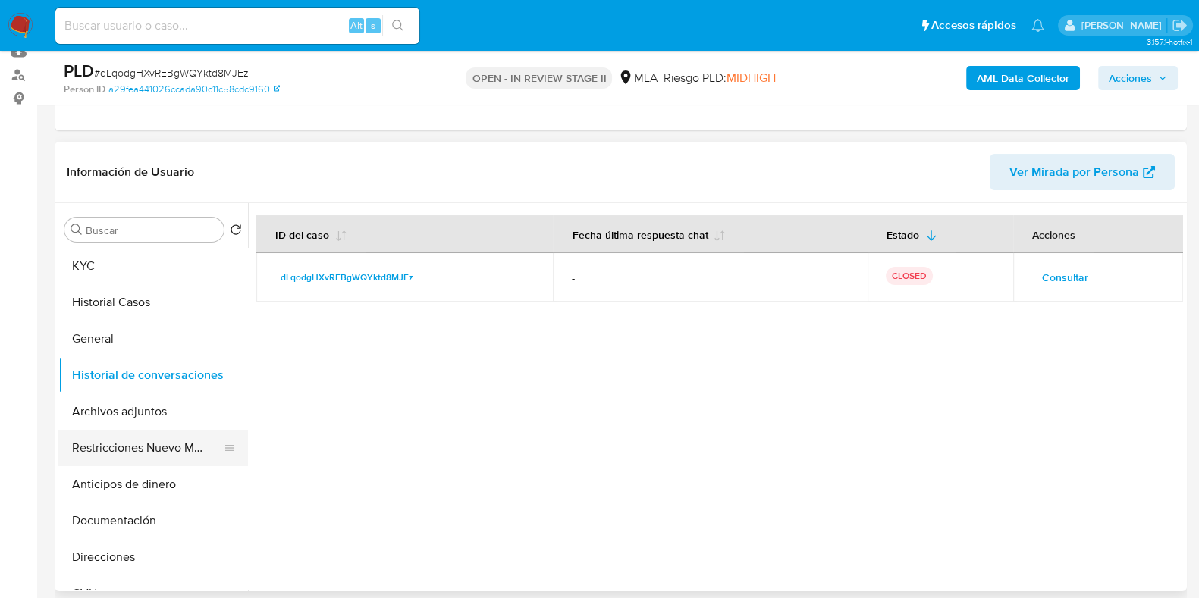
click at [146, 456] on button "Restricciones Nuevo Mundo" at bounding box center [146, 448] width 177 height 36
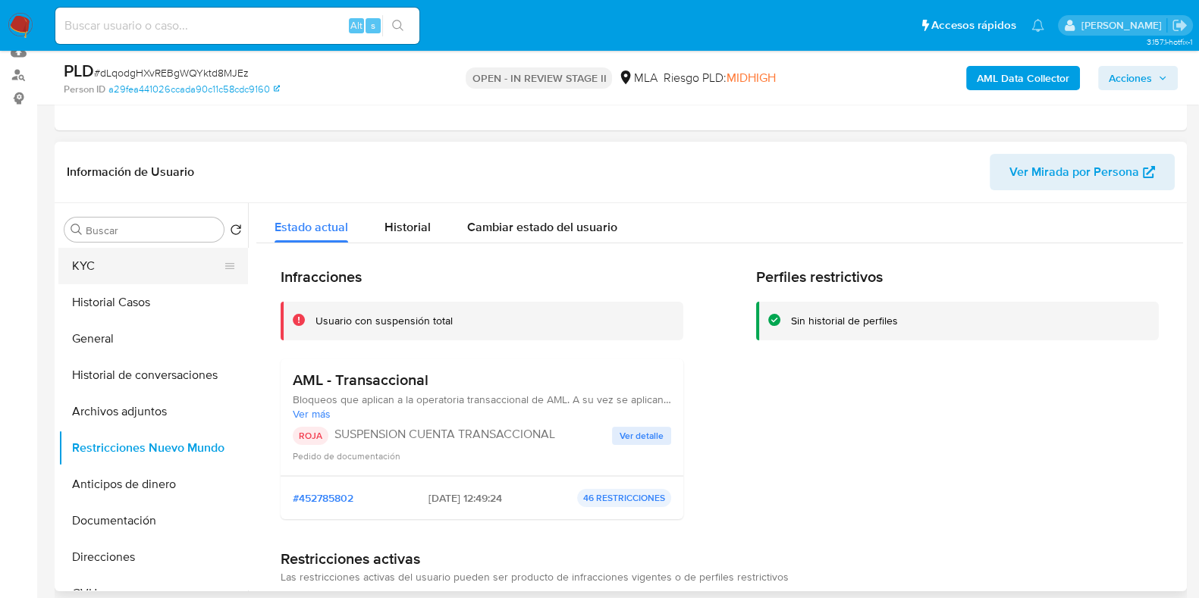
click at [106, 269] on button "KYC" at bounding box center [146, 266] width 177 height 36
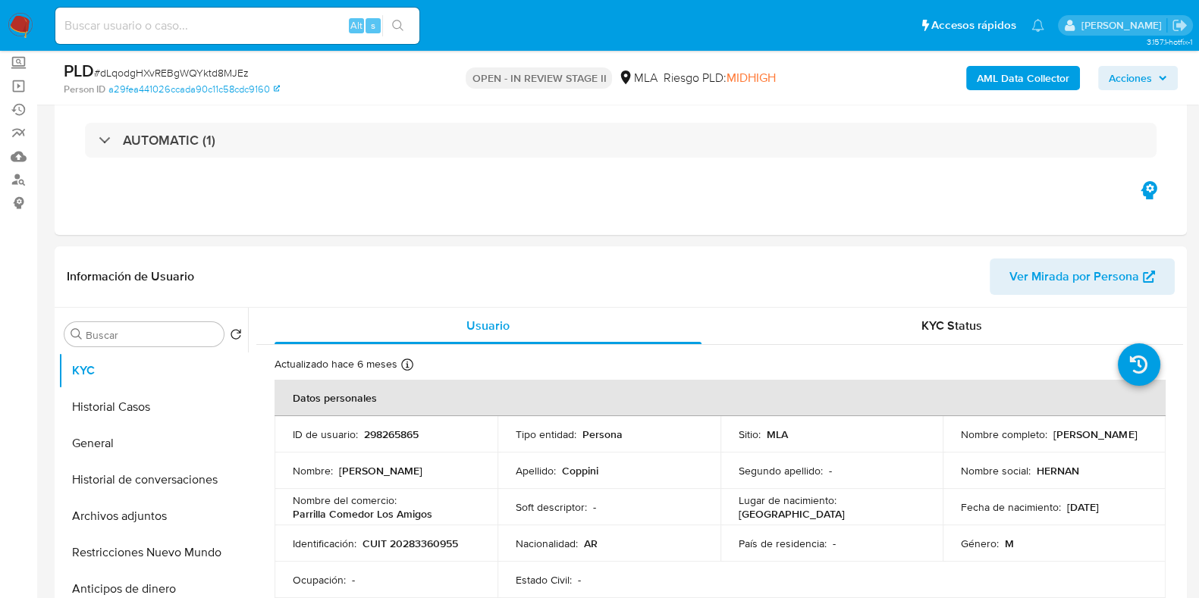
scroll to position [0, 0]
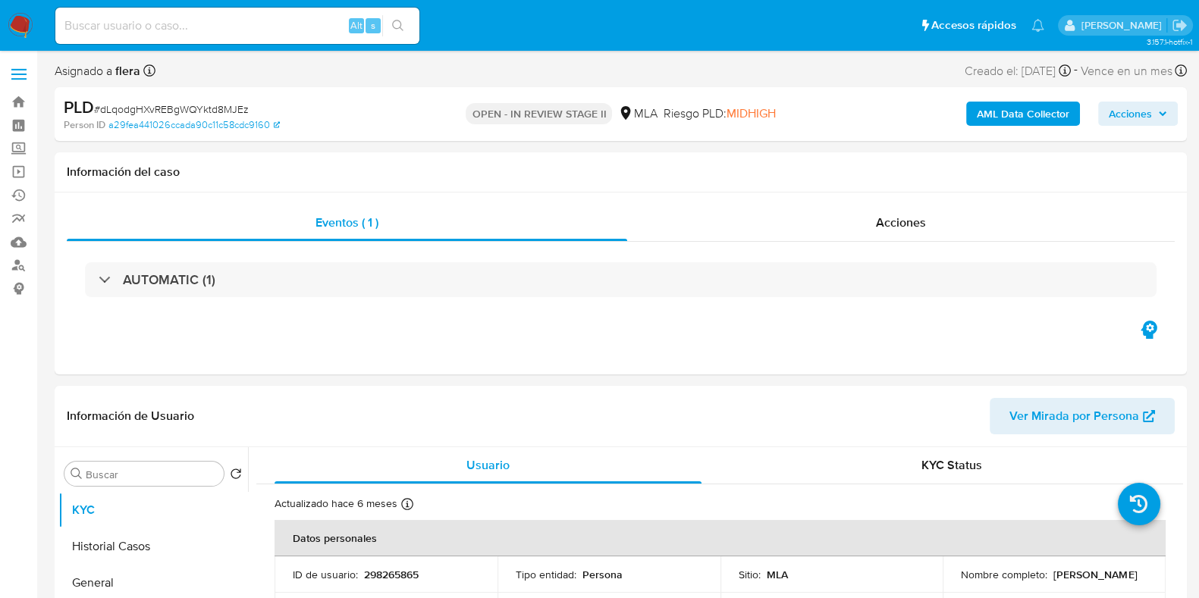
click at [1146, 115] on span "Acciones" at bounding box center [1130, 114] width 43 height 24
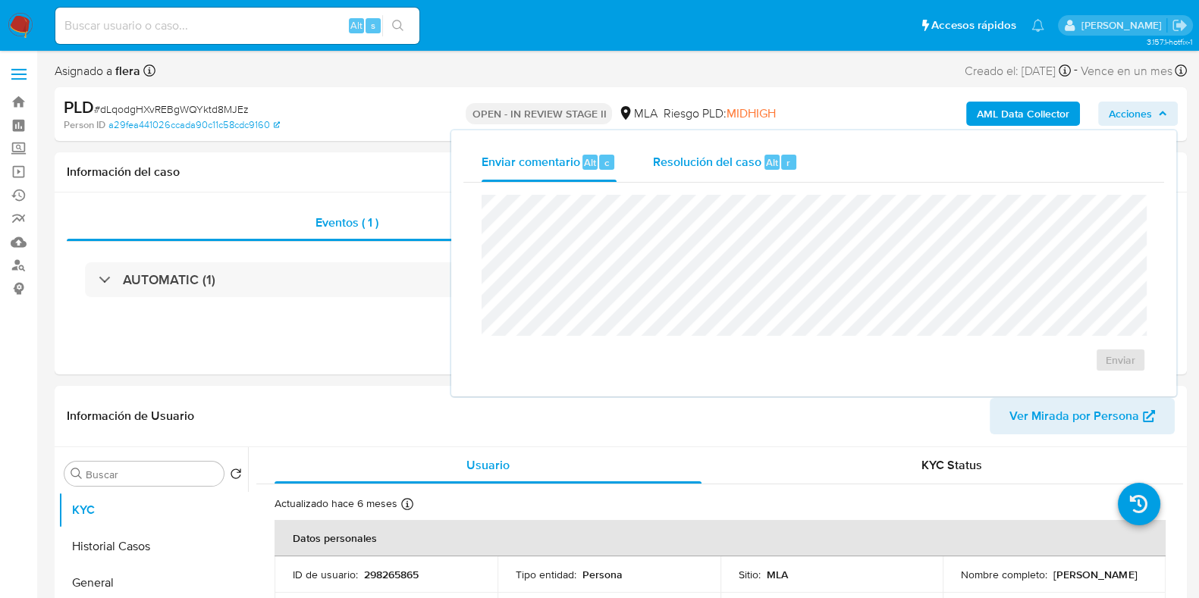
click at [740, 143] on div "Resolución del caso Alt r" at bounding box center [725, 162] width 145 height 39
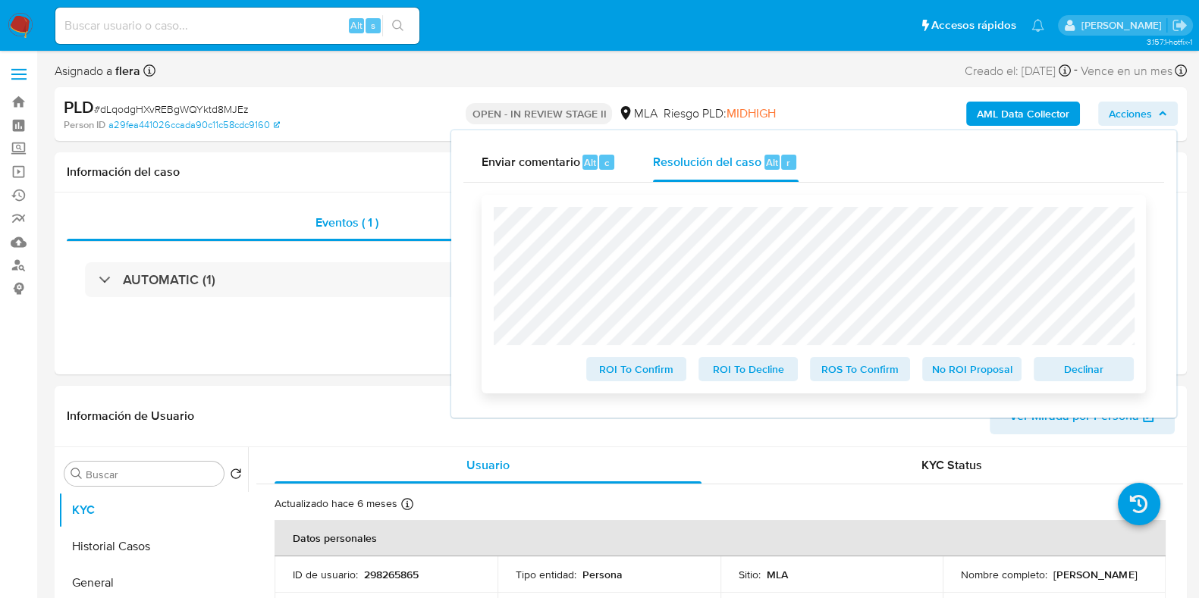
click at [1103, 373] on span "Declinar" at bounding box center [1083, 369] width 79 height 21
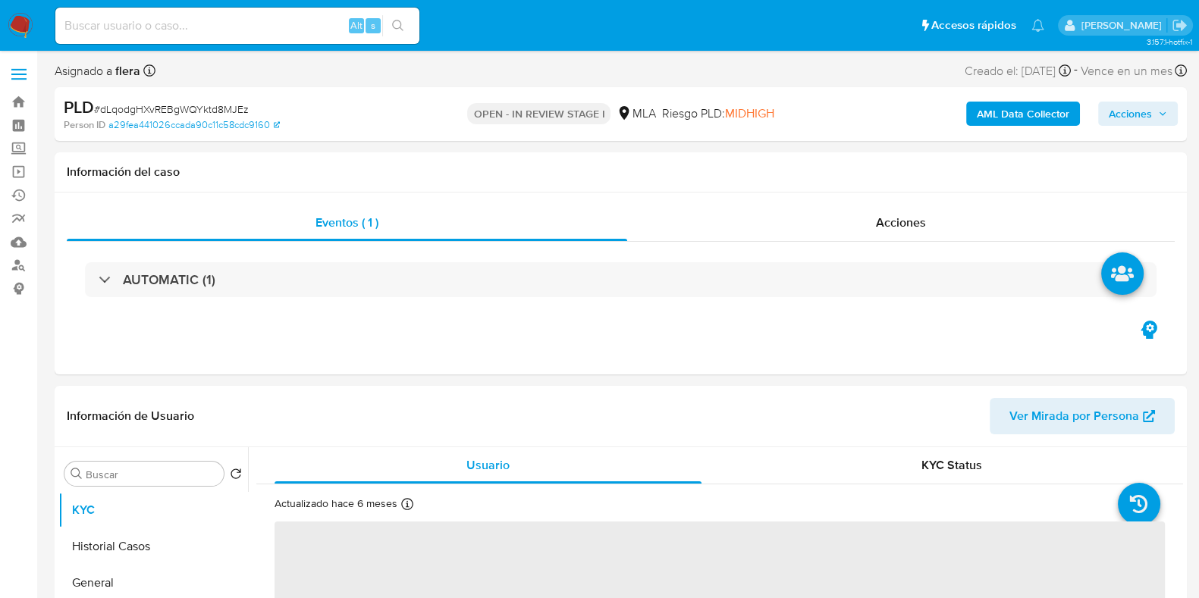
click at [1157, 102] on button "Acciones" at bounding box center [1138, 114] width 80 height 24
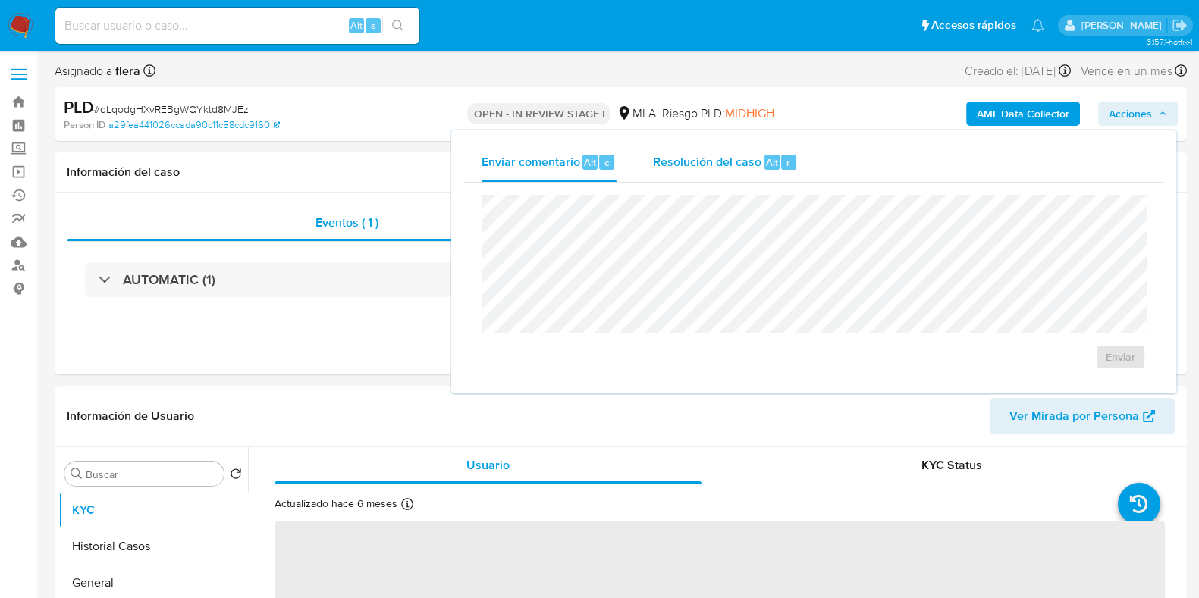
click at [793, 155] on div "r" at bounding box center [788, 162] width 15 height 15
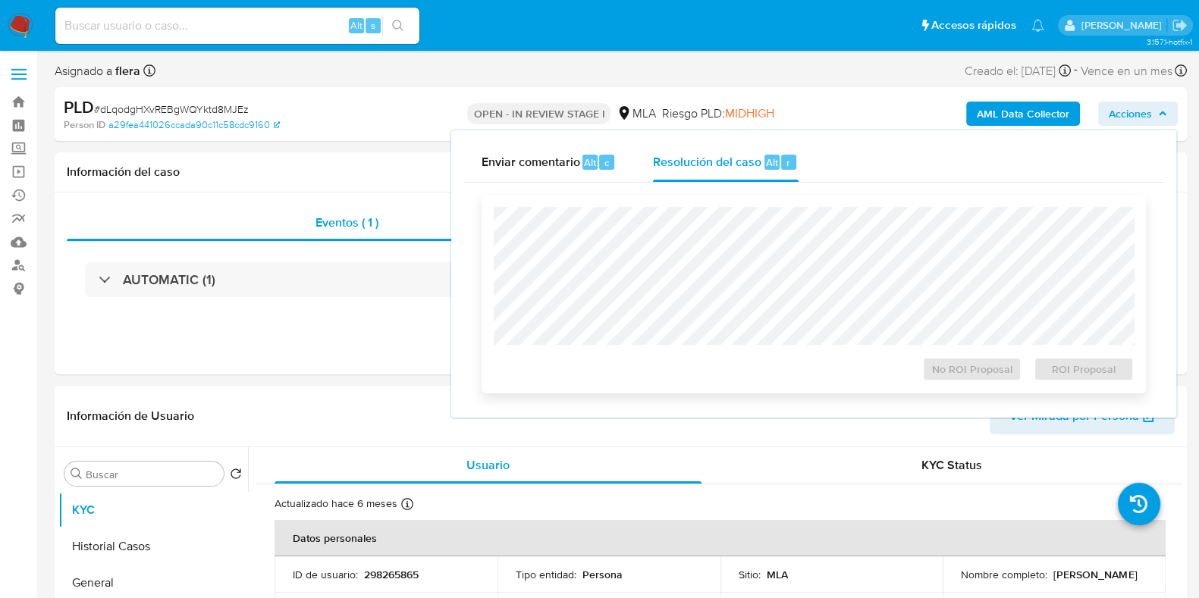
select select "10"
click at [1115, 369] on span "ROI Proposal" at bounding box center [1083, 369] width 79 height 21
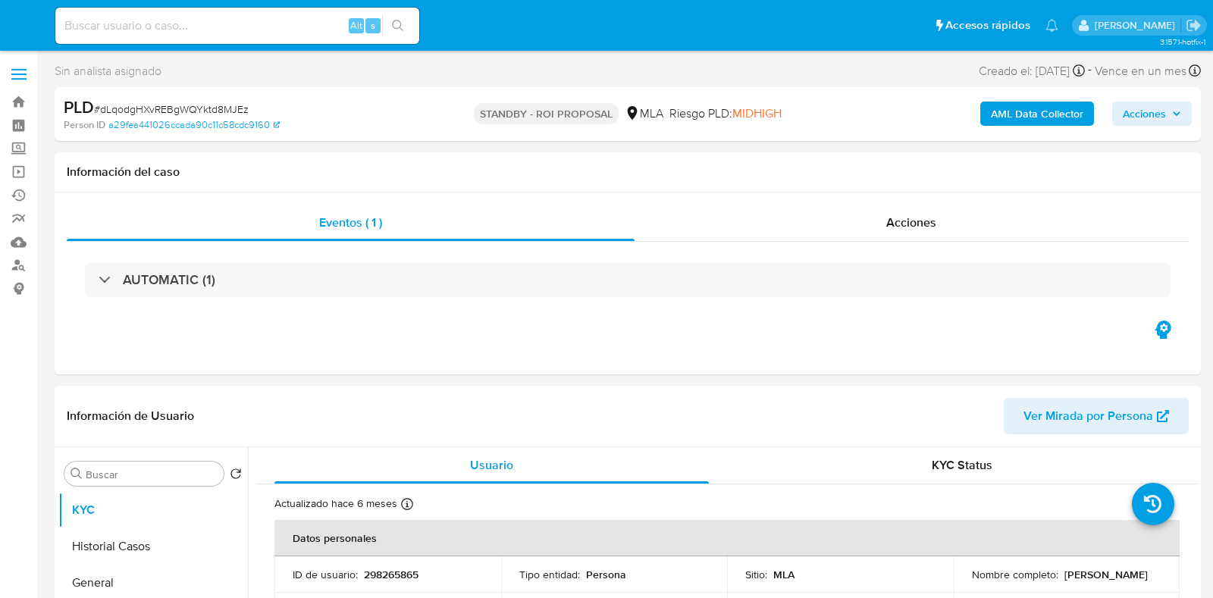
select select "10"
